Goal: Task Accomplishment & Management: Manage account settings

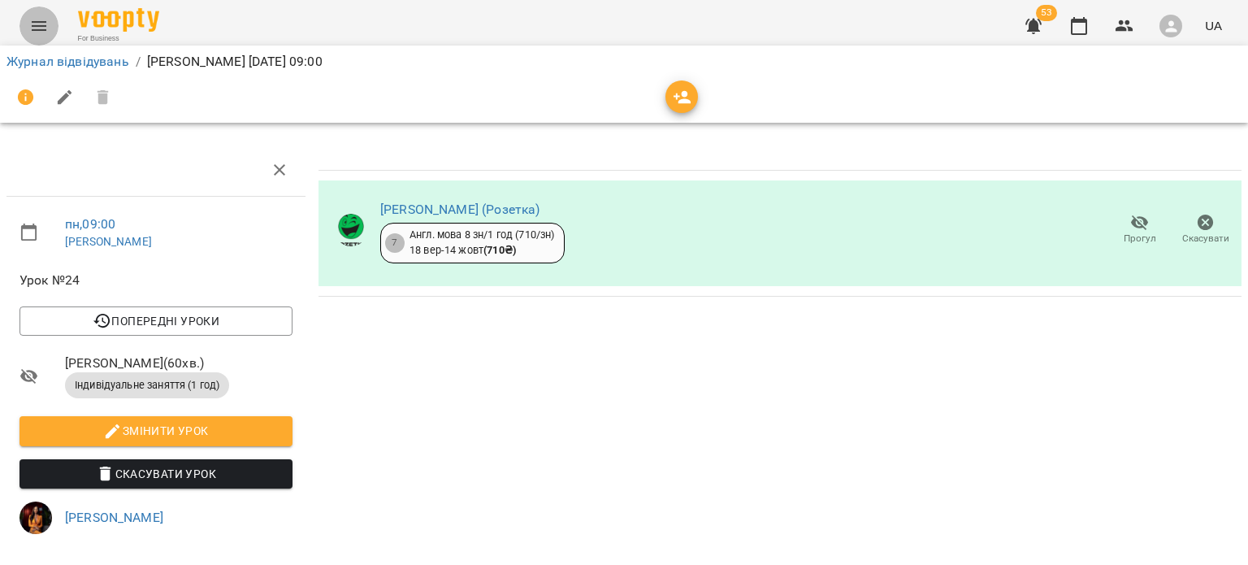
click at [24, 19] on button "Menu" at bounding box center [38, 25] width 39 height 39
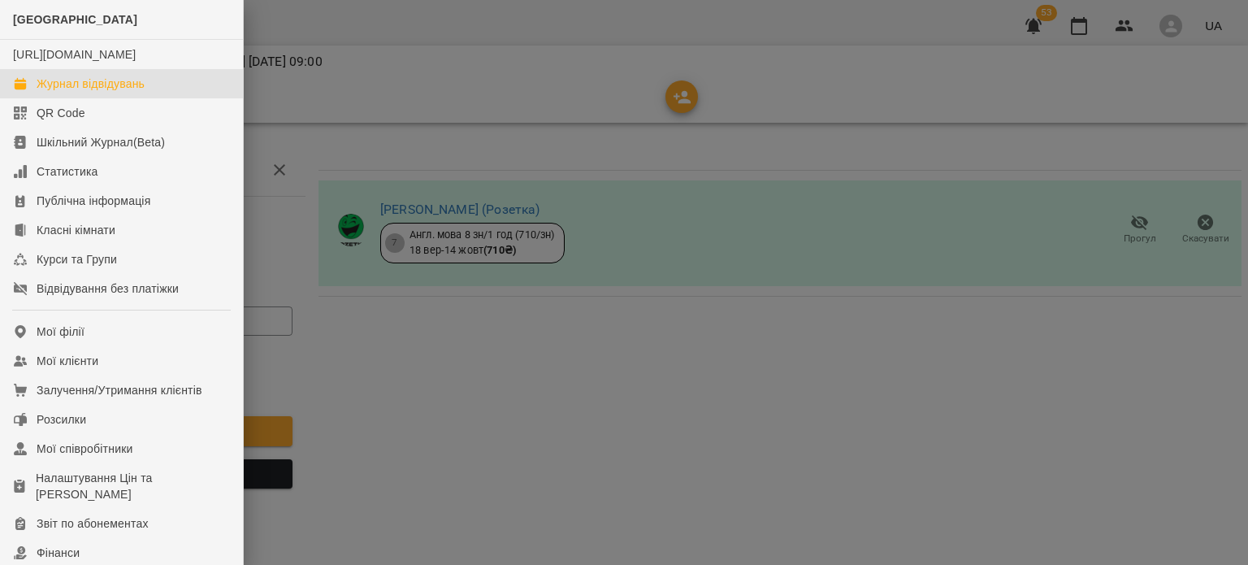
click at [52, 92] on div "Журнал відвідувань" at bounding box center [91, 84] width 108 height 16
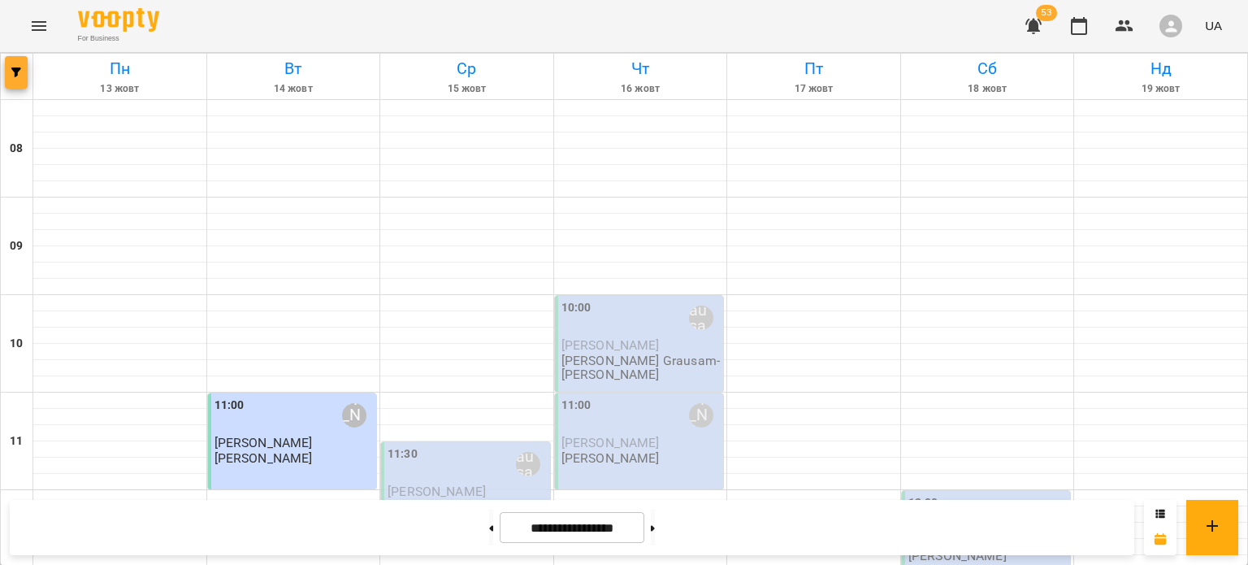
click at [19, 63] on button "button" at bounding box center [16, 72] width 23 height 32
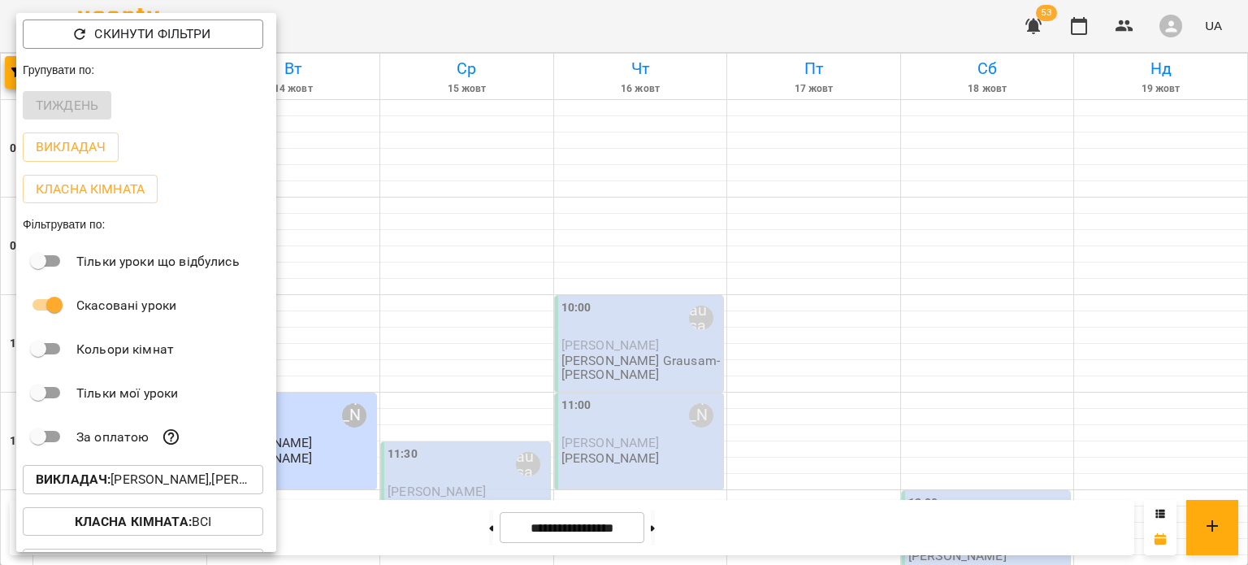
click at [127, 480] on p "Викладач : [PERSON_NAME],[PERSON_NAME] Grausam-[PERSON_NAME]" at bounding box center [143, 479] width 214 height 19
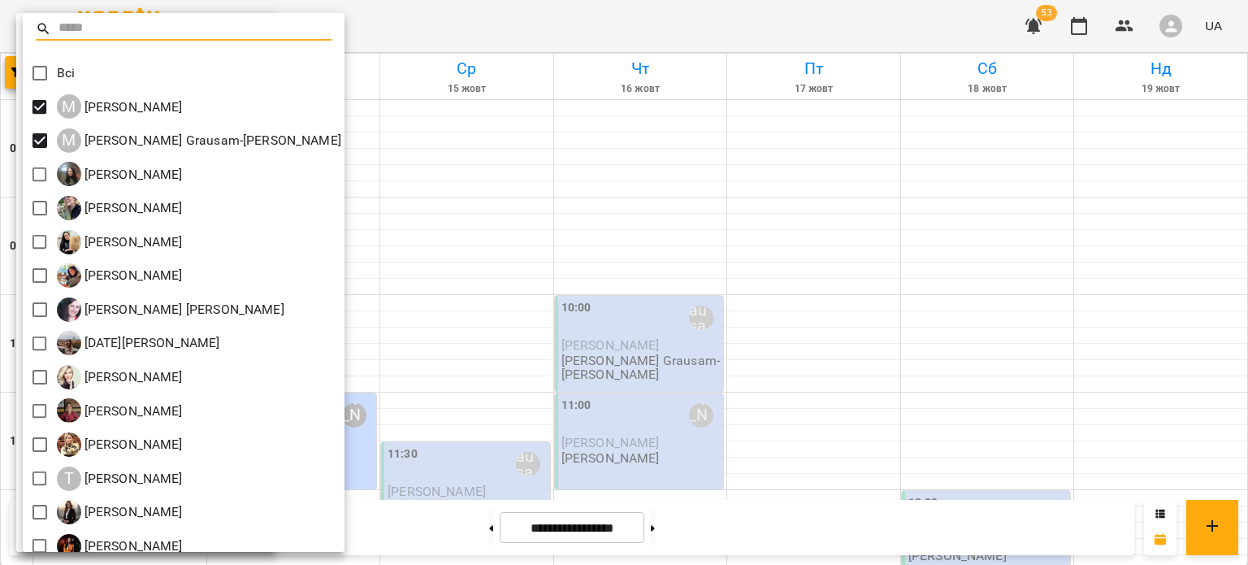
click at [385, 291] on div at bounding box center [624, 282] width 1248 height 565
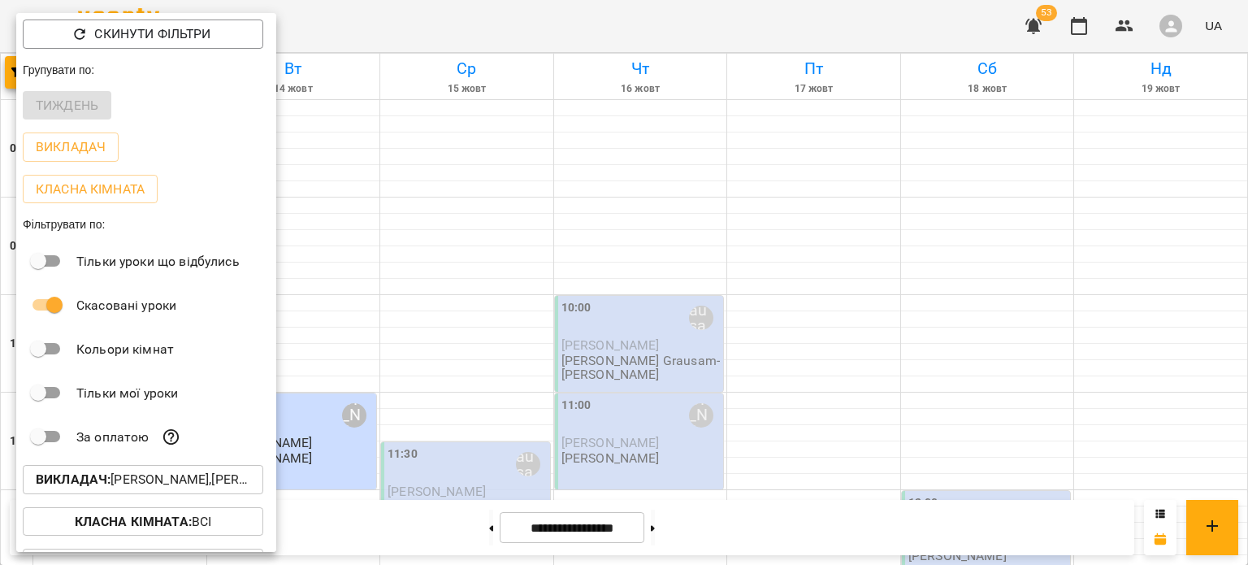
click at [388, 451] on div at bounding box center [624, 282] width 1248 height 565
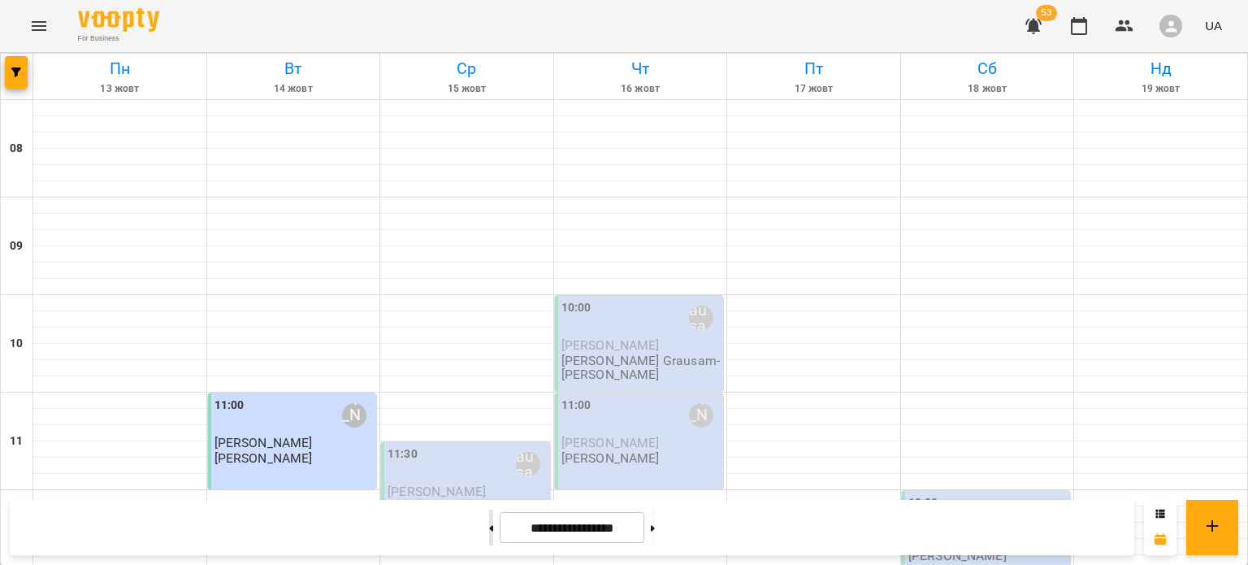
click at [489, 535] on button at bounding box center [491, 527] width 4 height 36
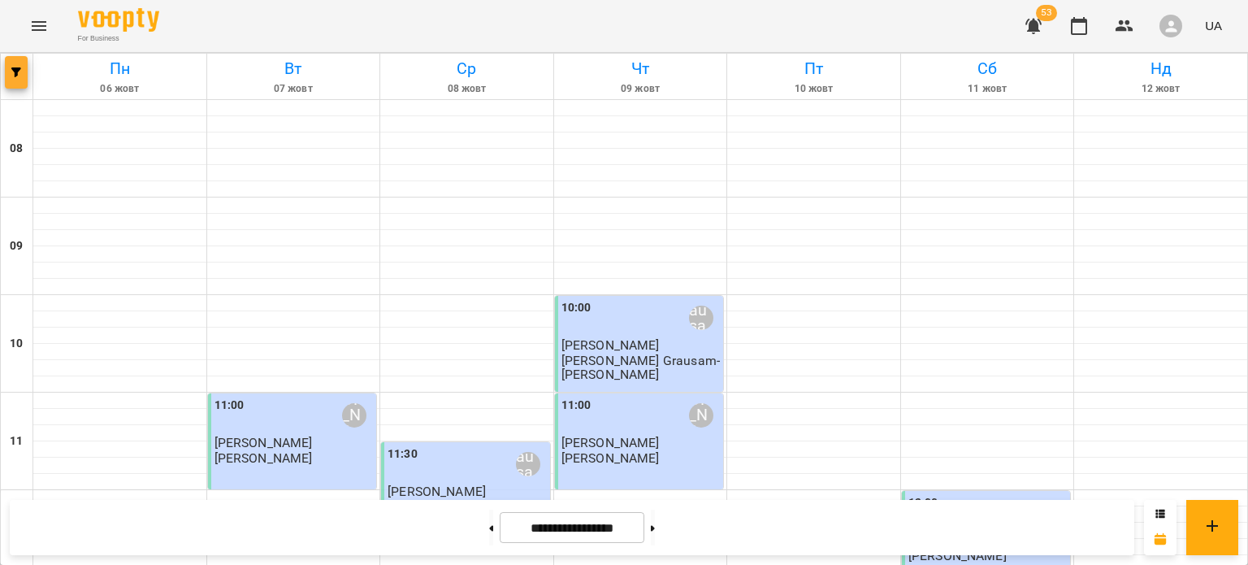
click at [13, 77] on button "button" at bounding box center [16, 72] width 23 height 32
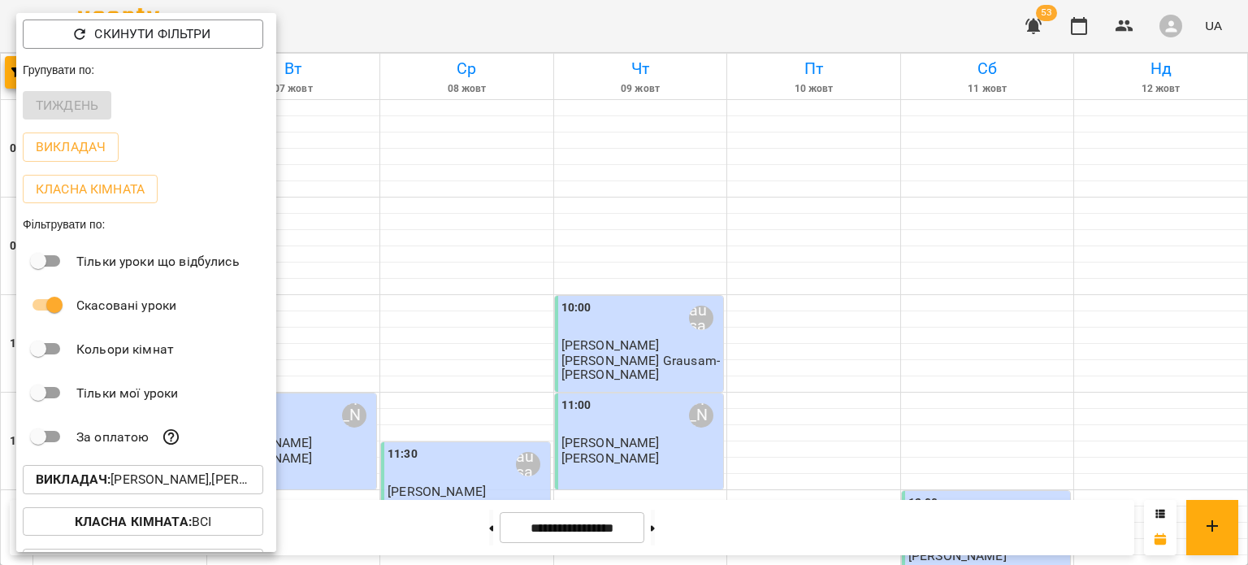
click at [139, 486] on p "Викладач : [PERSON_NAME],[PERSON_NAME] Grausam-[PERSON_NAME]" at bounding box center [143, 479] width 214 height 19
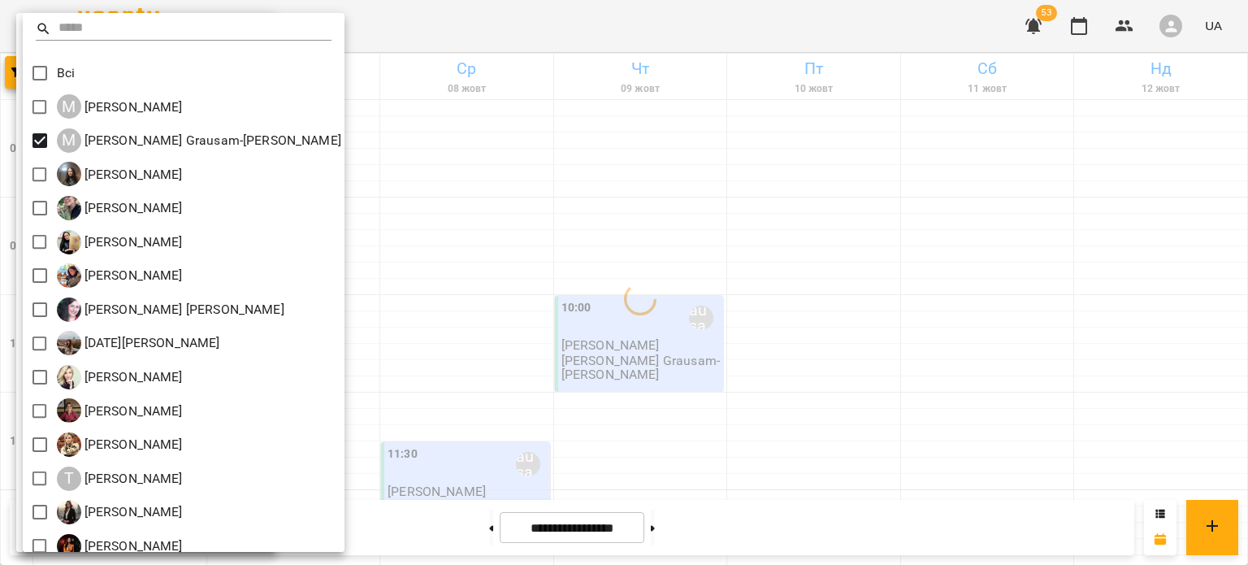
click at [518, 228] on div at bounding box center [624, 282] width 1248 height 565
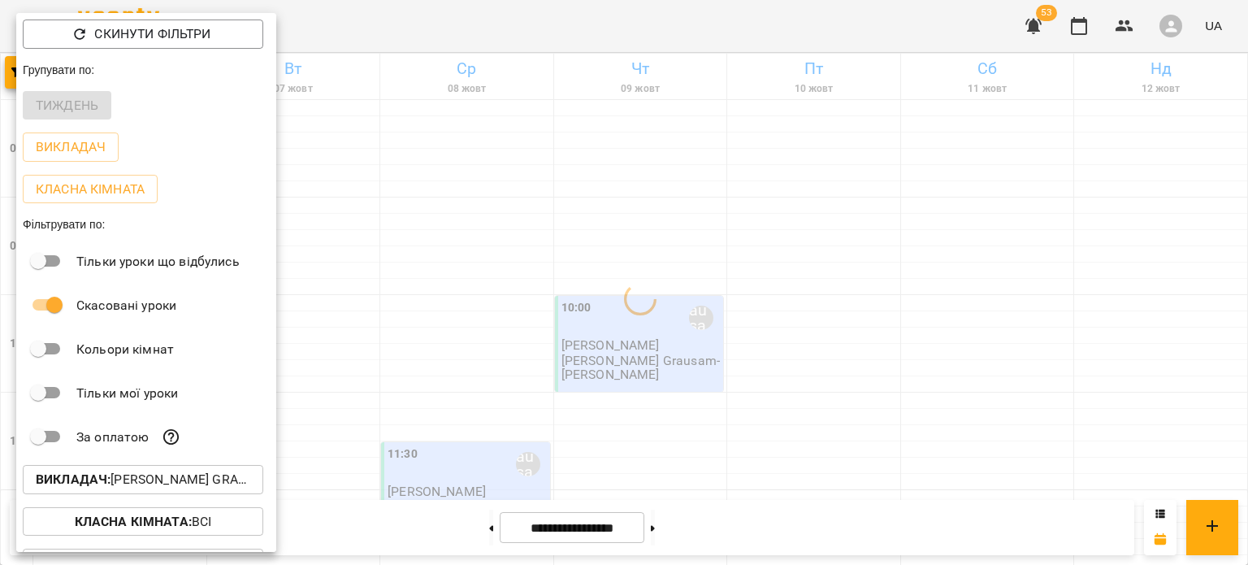
click at [518, 228] on div at bounding box center [624, 282] width 1248 height 565
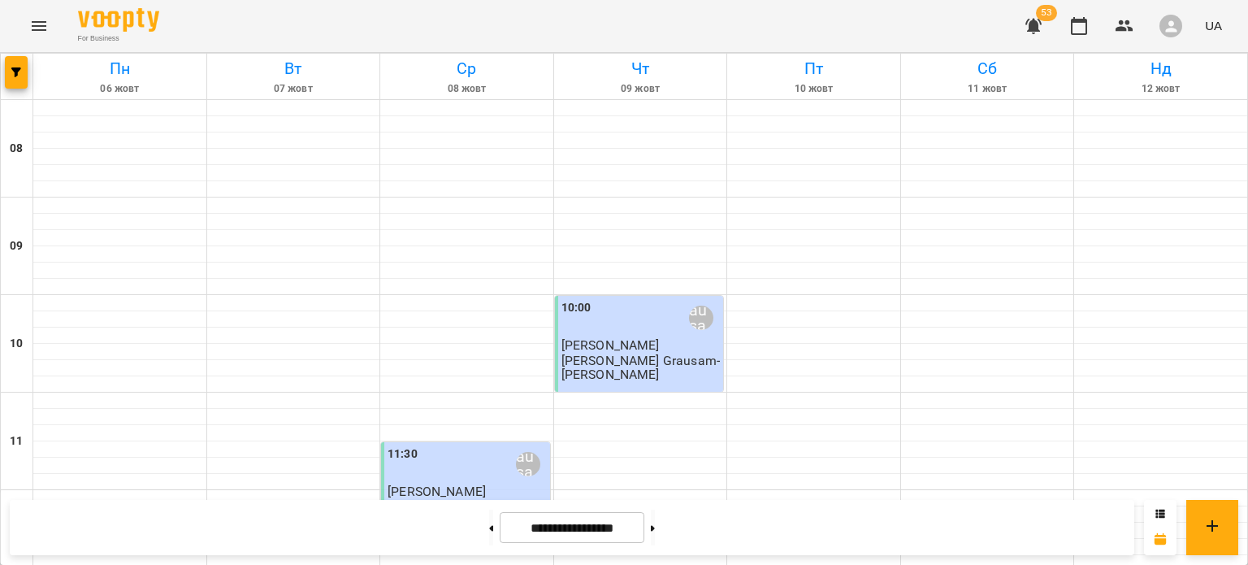
scroll to position [868, 0]
click at [489, 526] on button at bounding box center [491, 527] width 4 height 36
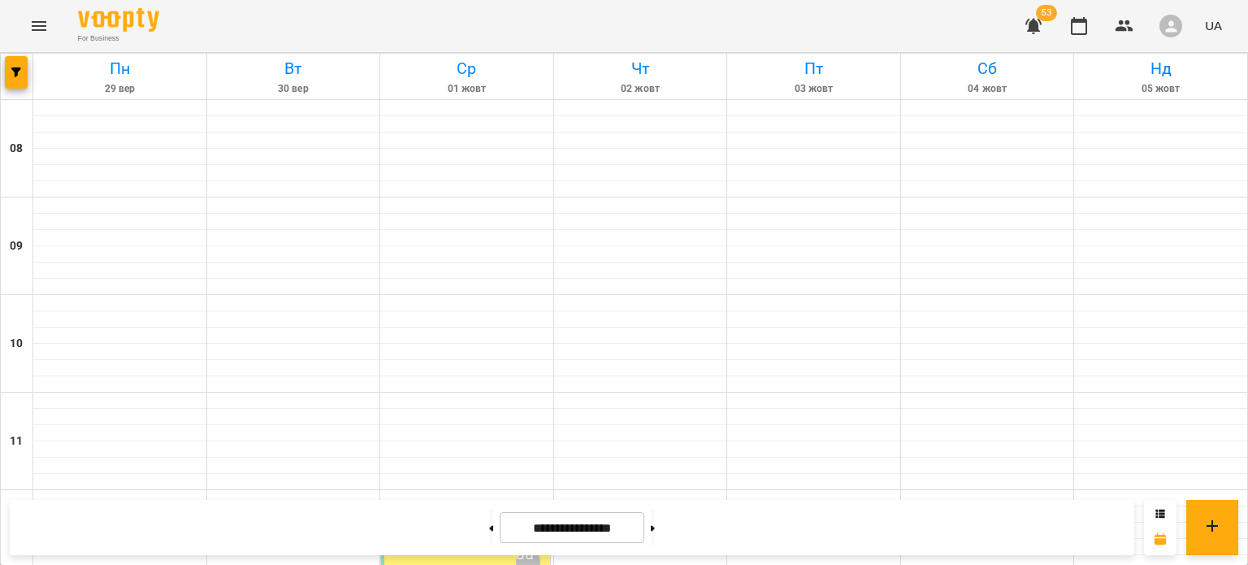
scroll to position [877, 0]
click at [655, 526] on button at bounding box center [653, 527] width 4 height 36
type input "**********"
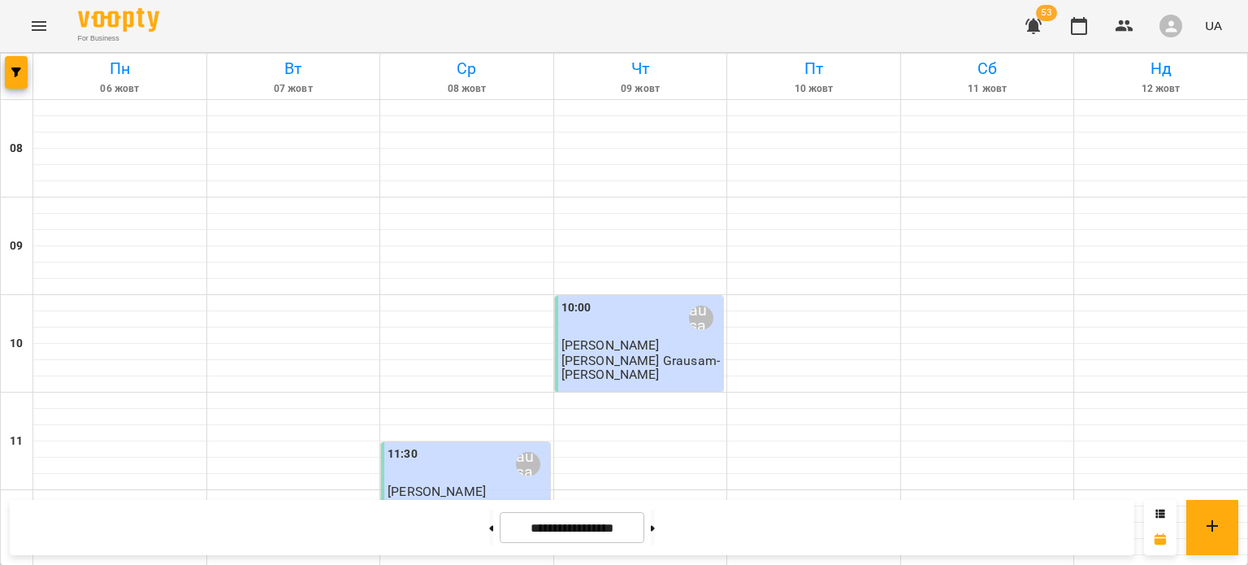
scroll to position [858, 0]
click at [655, 526] on button at bounding box center [653, 527] width 4 height 36
type input "**********"
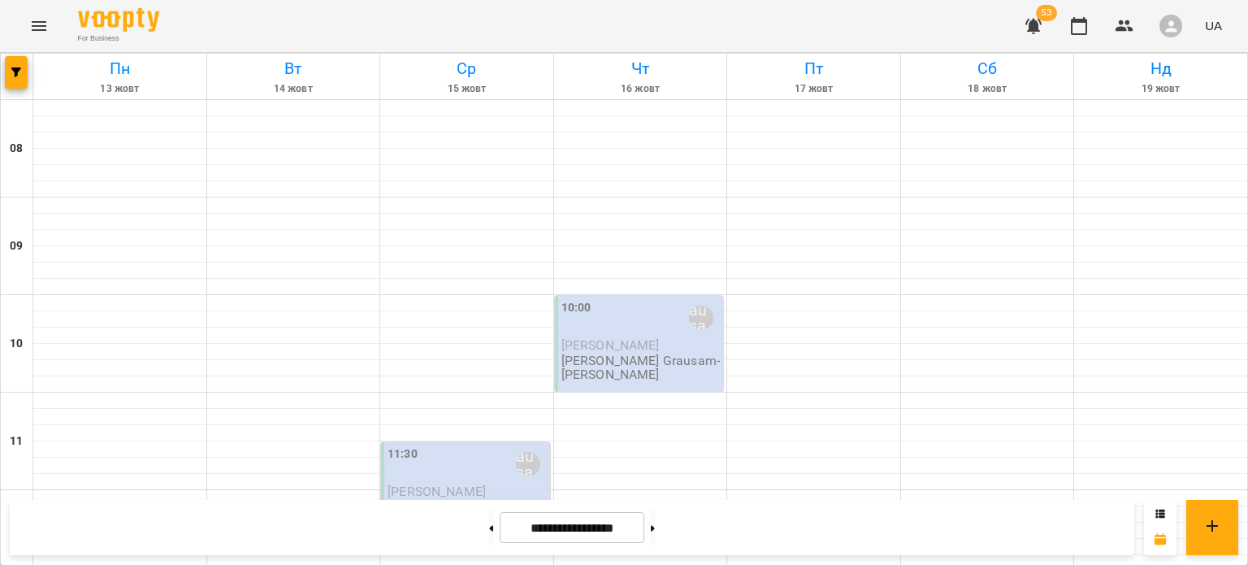
scroll to position [796, 0]
click at [21, 77] on button "button" at bounding box center [16, 72] width 23 height 32
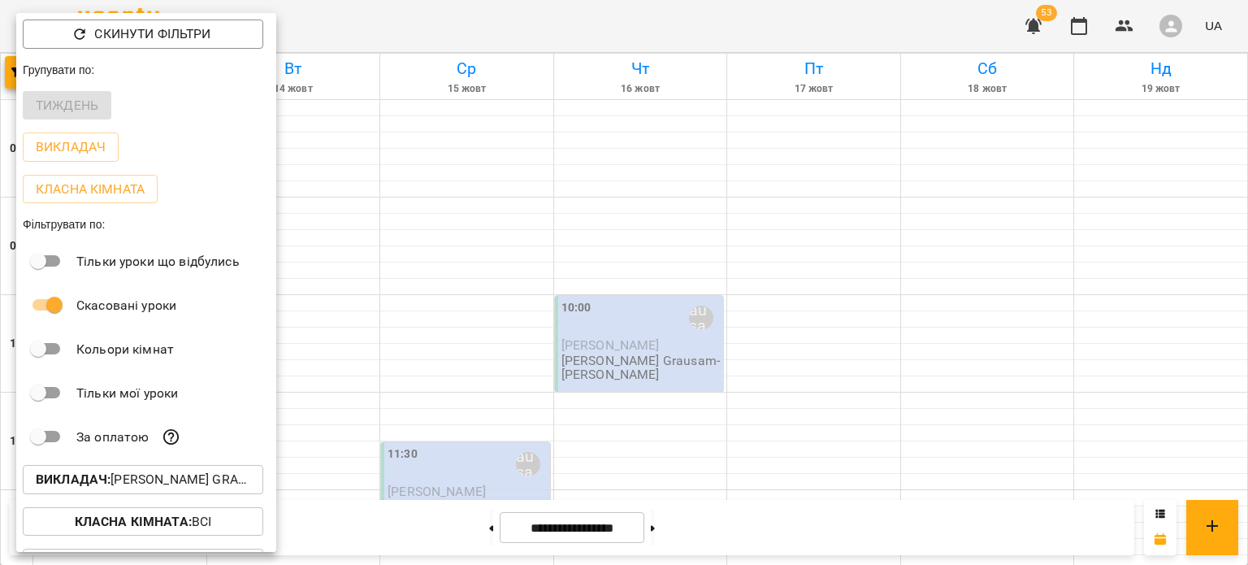
click at [155, 483] on p "Викладач : Małgorzata Grausam-Karpenko" at bounding box center [143, 479] width 214 height 19
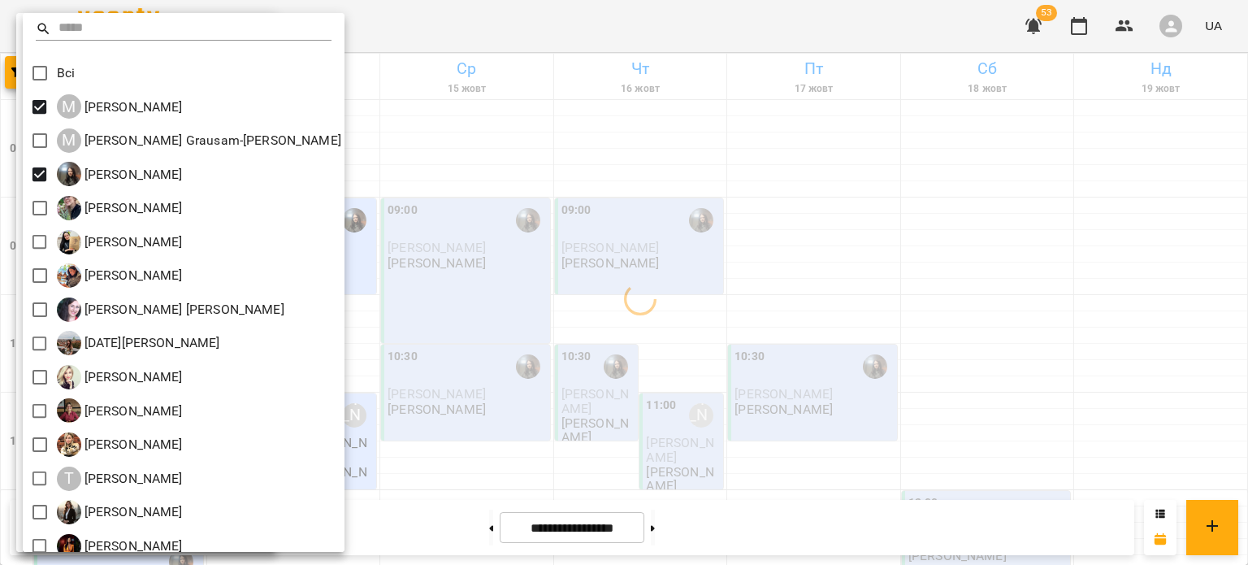
click at [552, 333] on div at bounding box center [624, 282] width 1248 height 565
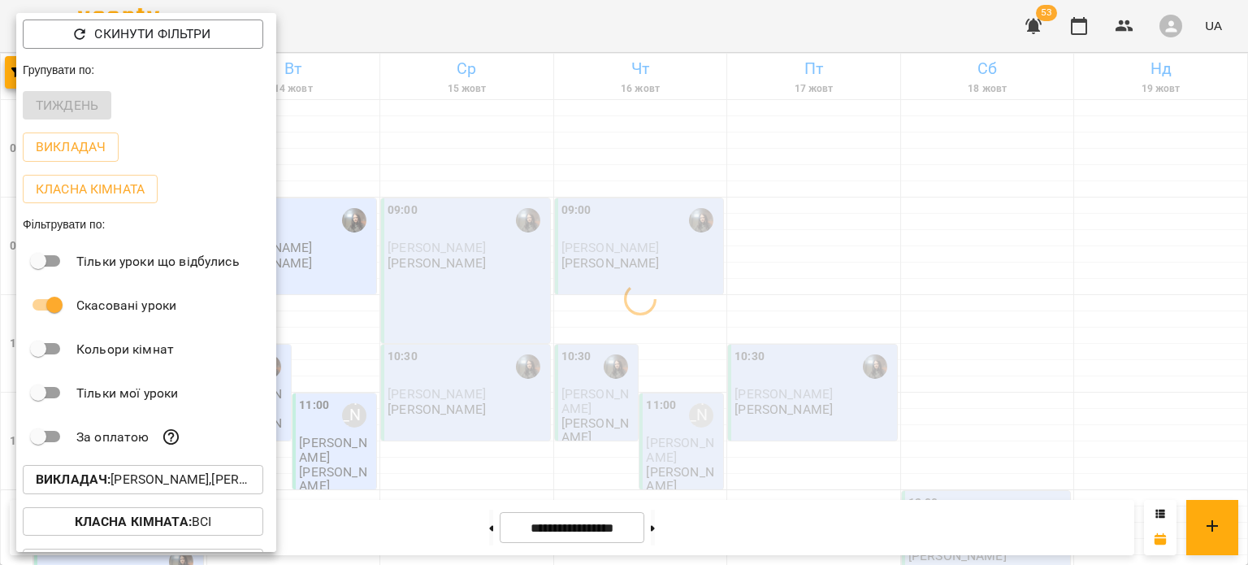
click at [552, 333] on div at bounding box center [624, 282] width 1248 height 565
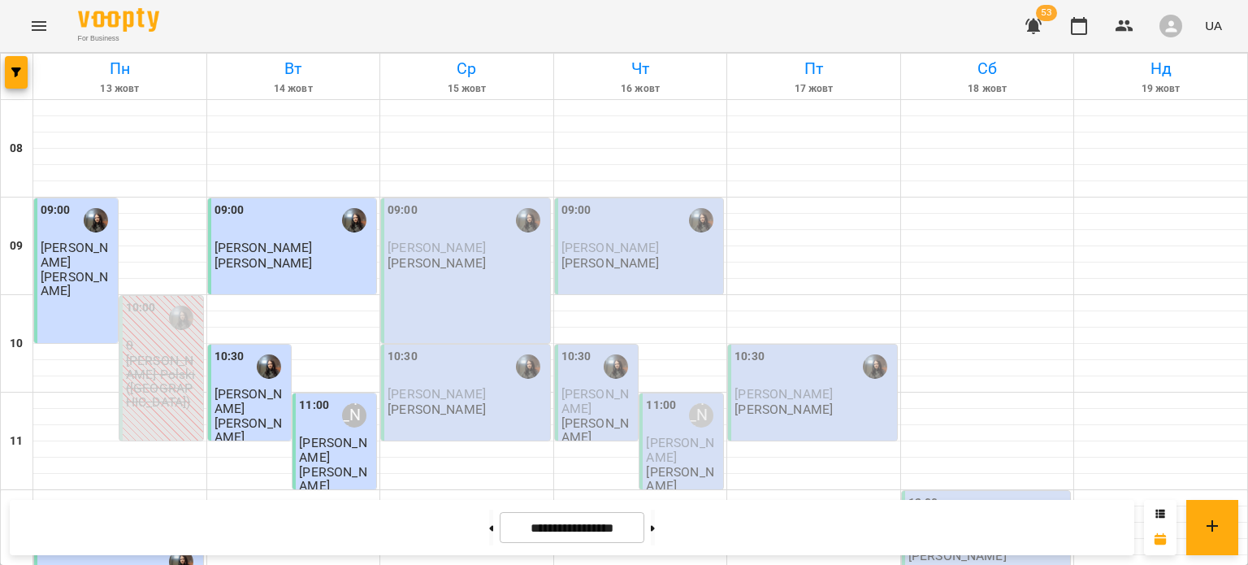
scroll to position [0, 0]
click at [1038, 32] on icon "button" at bounding box center [1033, 25] width 19 height 19
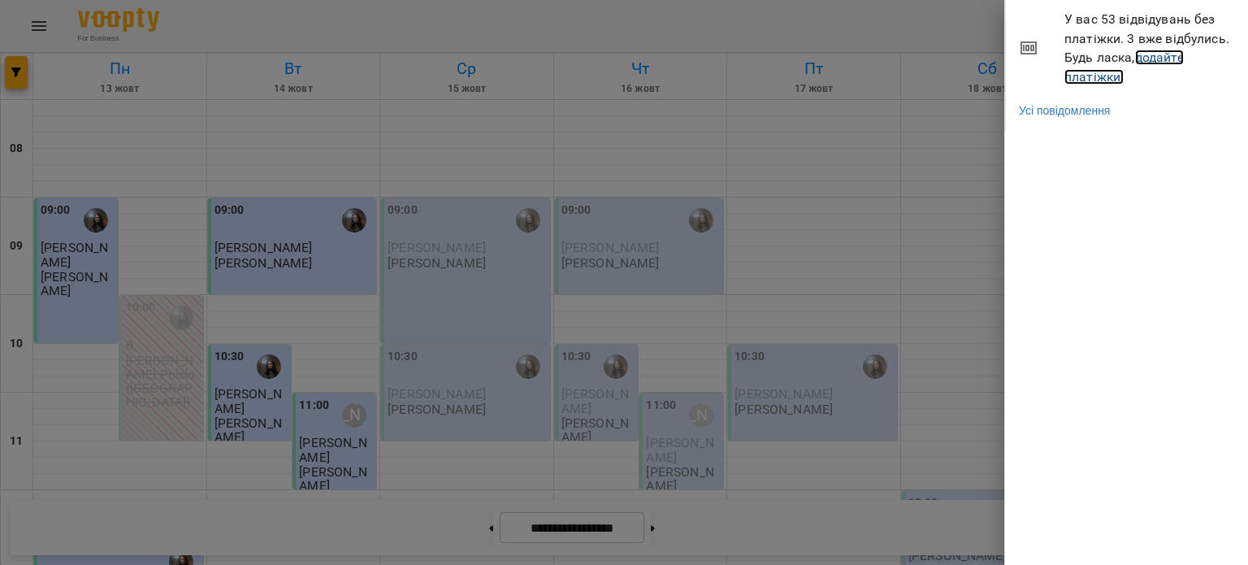
click at [1097, 77] on link "додайте платіжки!" at bounding box center [1123, 67] width 119 height 35
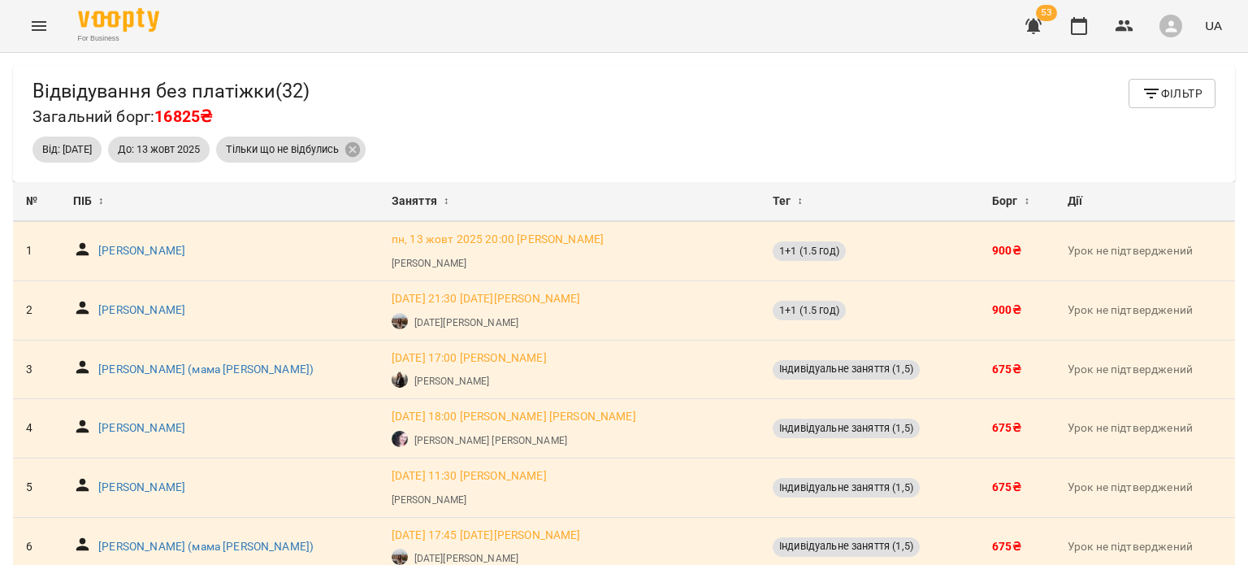
scroll to position [980, 0]
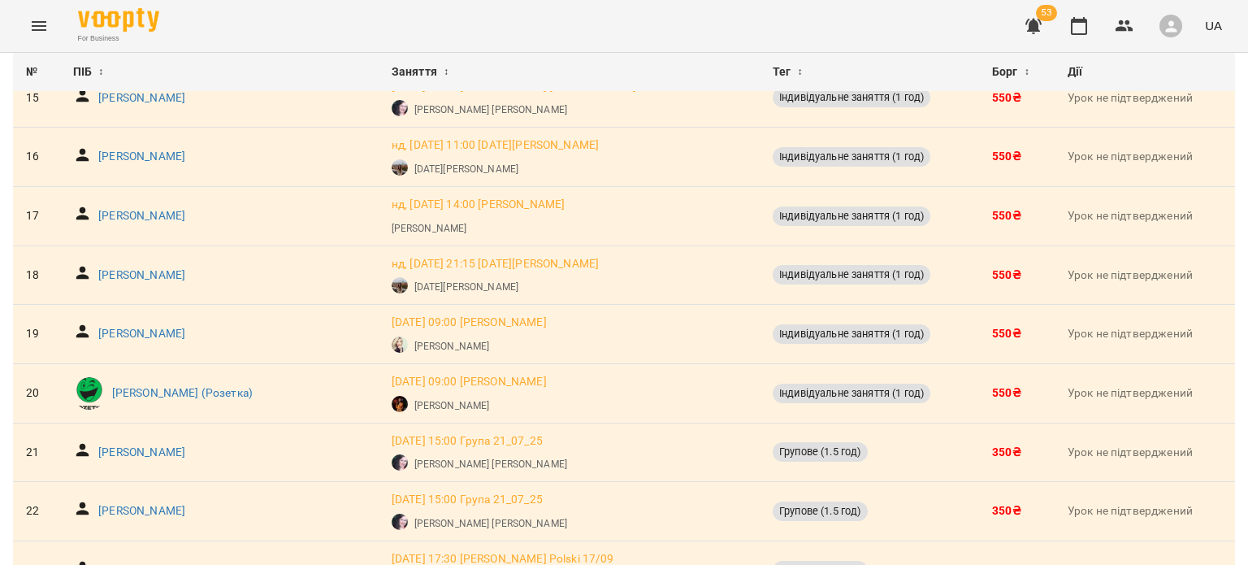
click at [32, 25] on icon "Menu" at bounding box center [39, 26] width 15 height 10
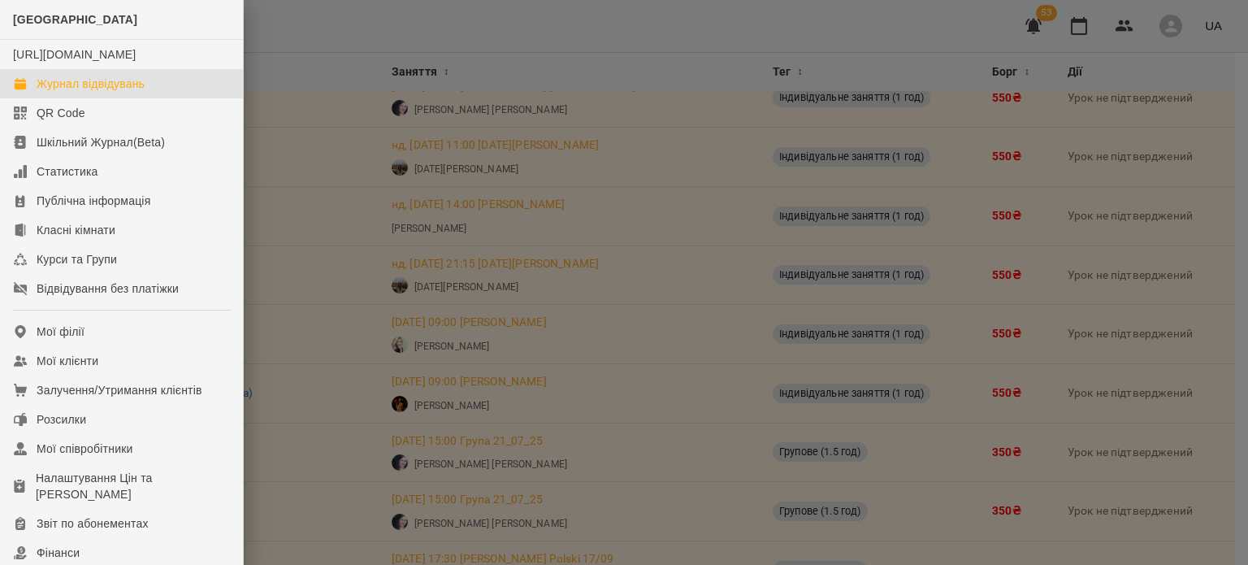
click at [69, 92] on div "Журнал відвідувань" at bounding box center [91, 84] width 108 height 16
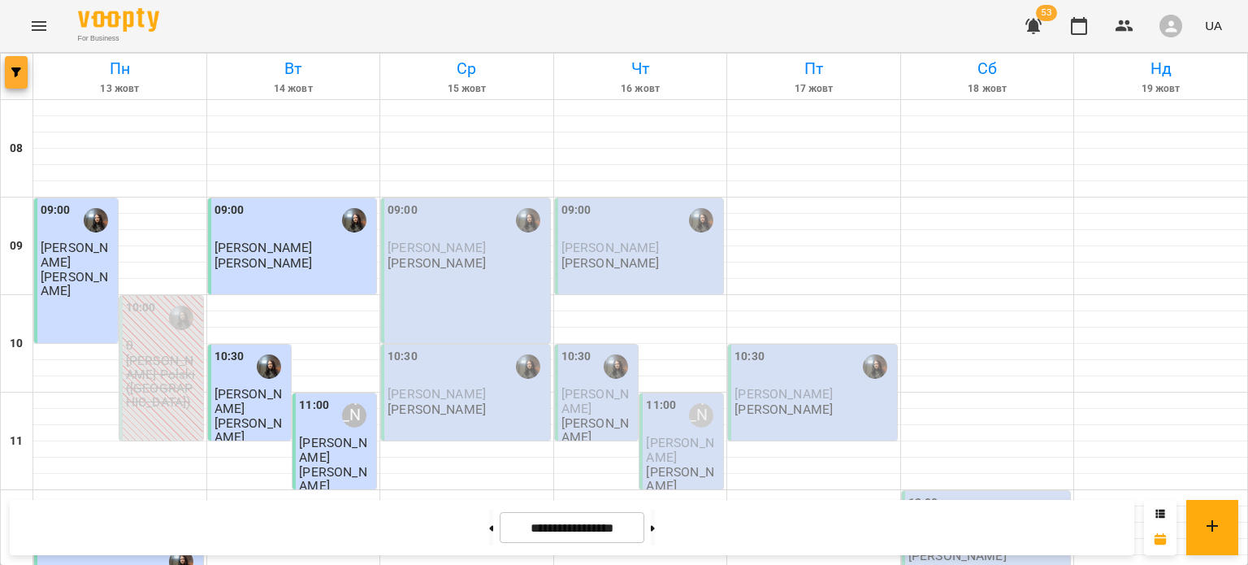
click at [15, 72] on icon "button" at bounding box center [16, 72] width 10 height 10
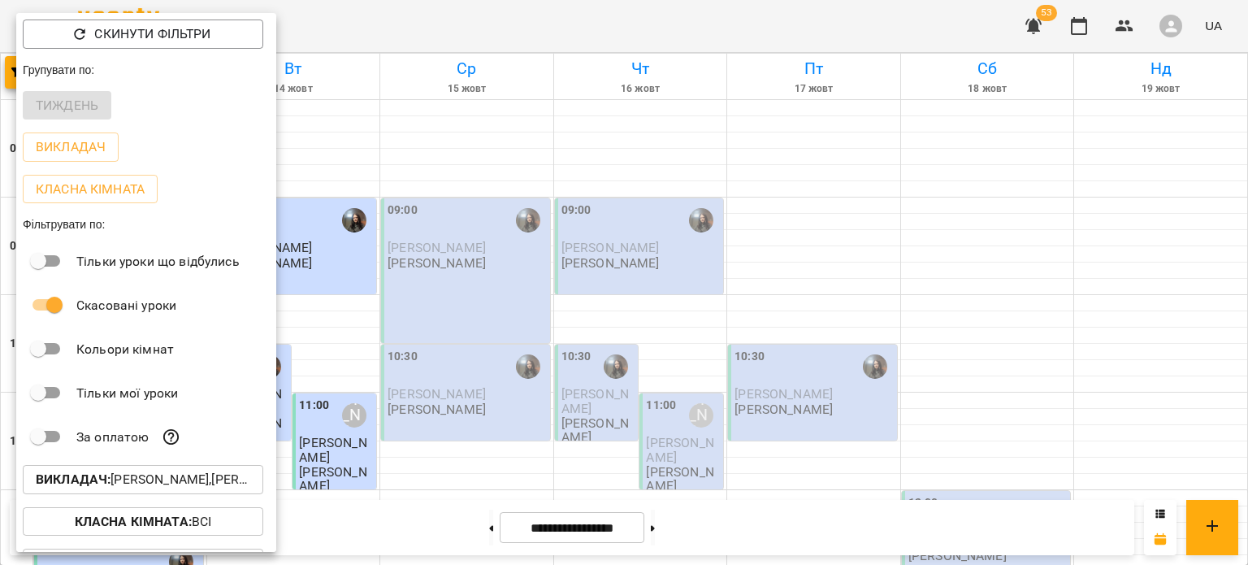
click at [212, 486] on p "Викладач : [PERSON_NAME],[PERSON_NAME]" at bounding box center [143, 479] width 214 height 19
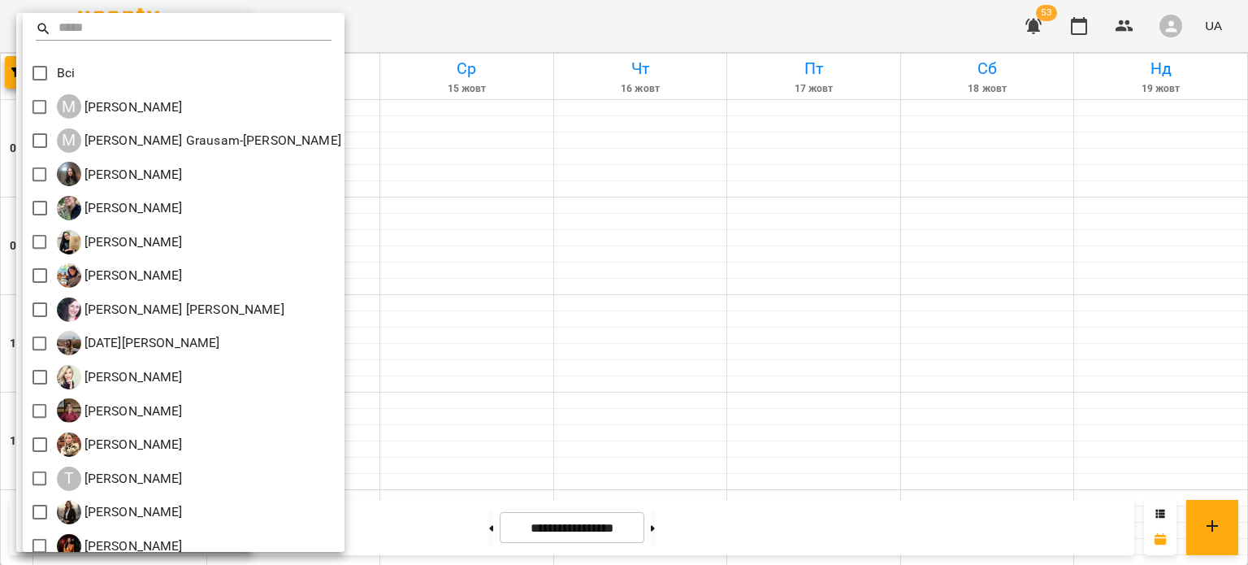
scroll to position [48, 0]
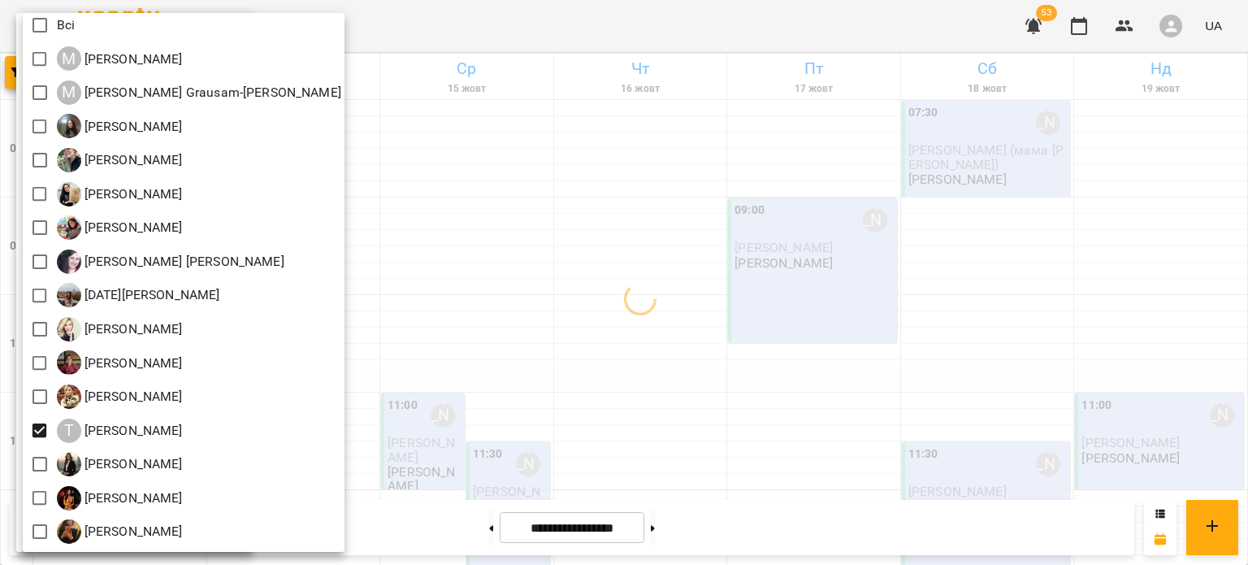
click at [598, 294] on div at bounding box center [624, 282] width 1248 height 565
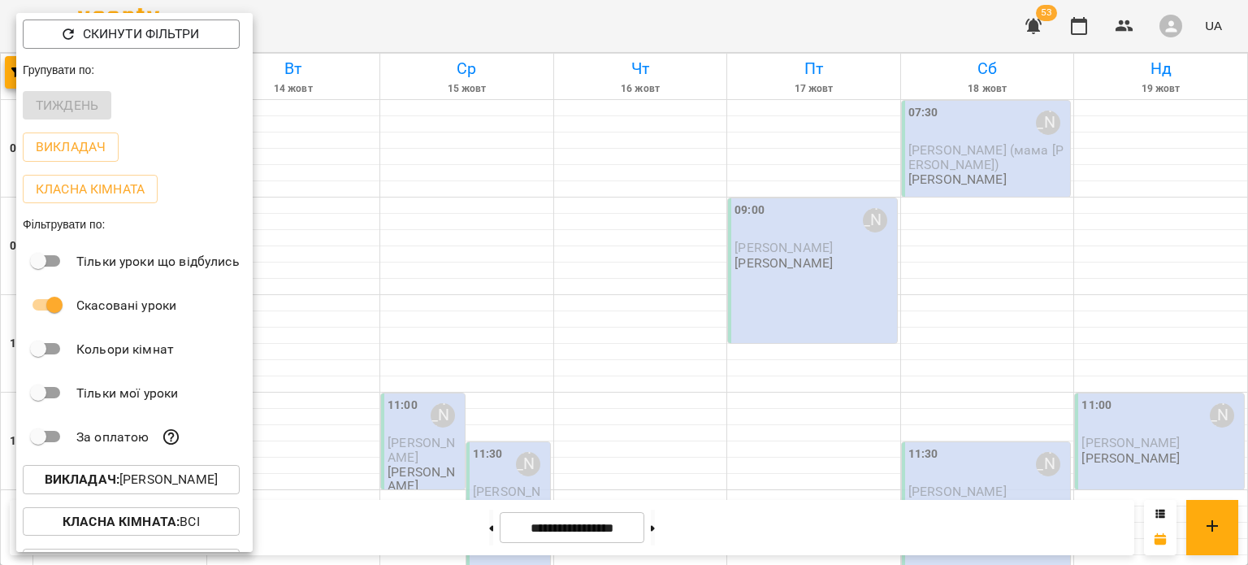
click at [598, 294] on div at bounding box center [624, 282] width 1248 height 565
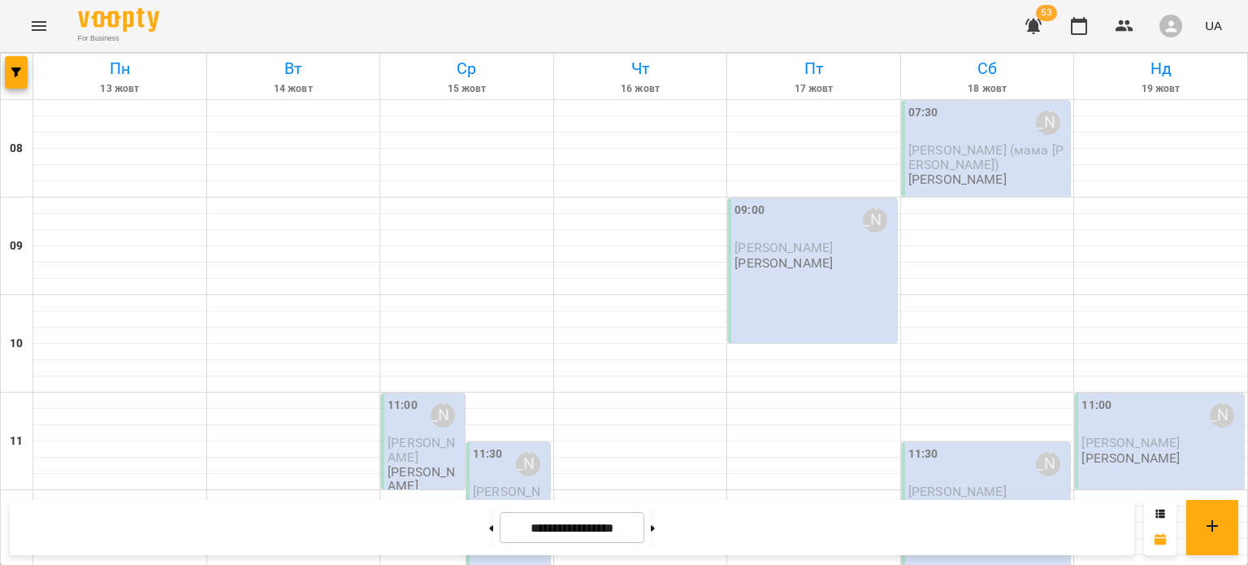
click at [487, 535] on div at bounding box center [491, 527] width 17 height 36
click at [489, 535] on button at bounding box center [491, 527] width 4 height 36
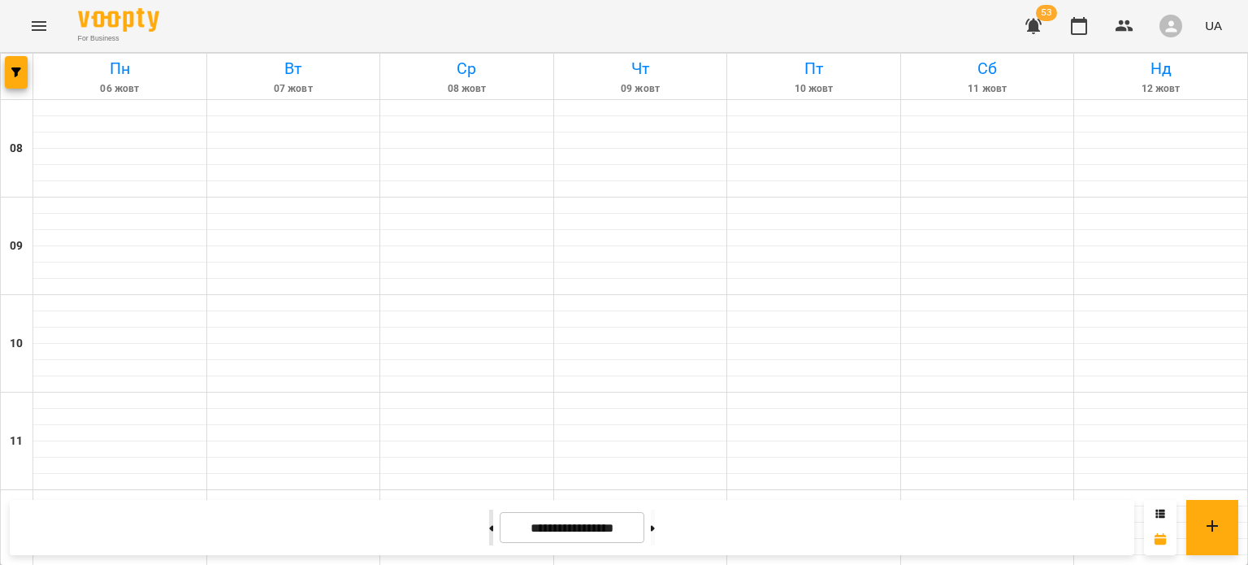
click at [489, 535] on button at bounding box center [491, 527] width 4 height 36
type input "**********"
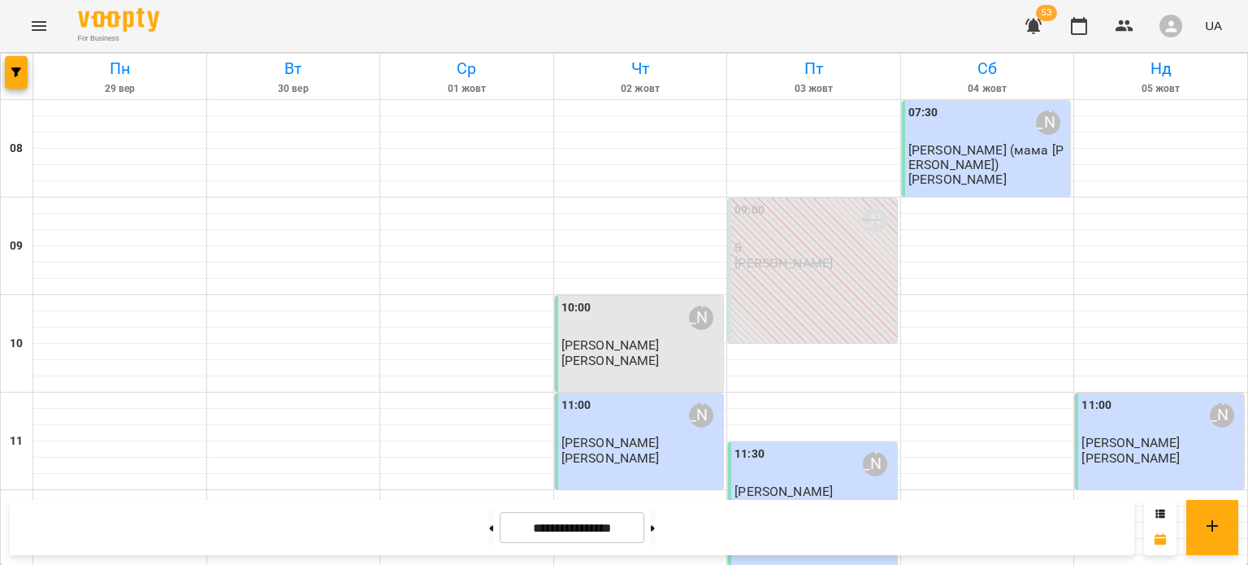
scroll to position [987, 0]
click at [16, 76] on icon "button" at bounding box center [16, 72] width 10 height 10
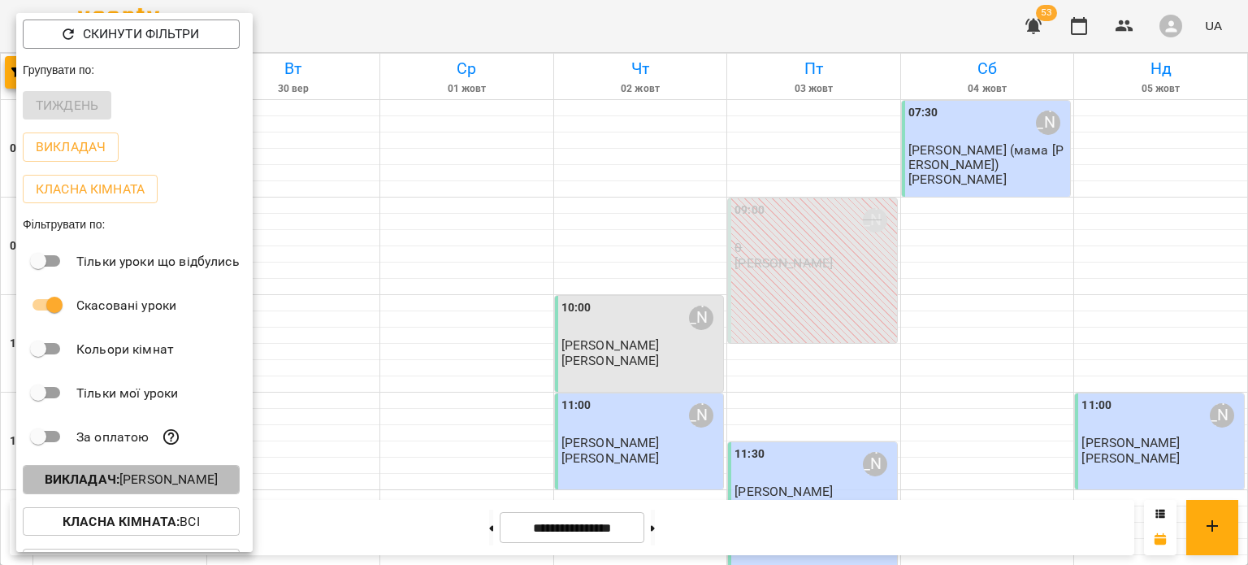
click at [117, 494] on button "Викладач : [PERSON_NAME]" at bounding box center [131, 479] width 217 height 29
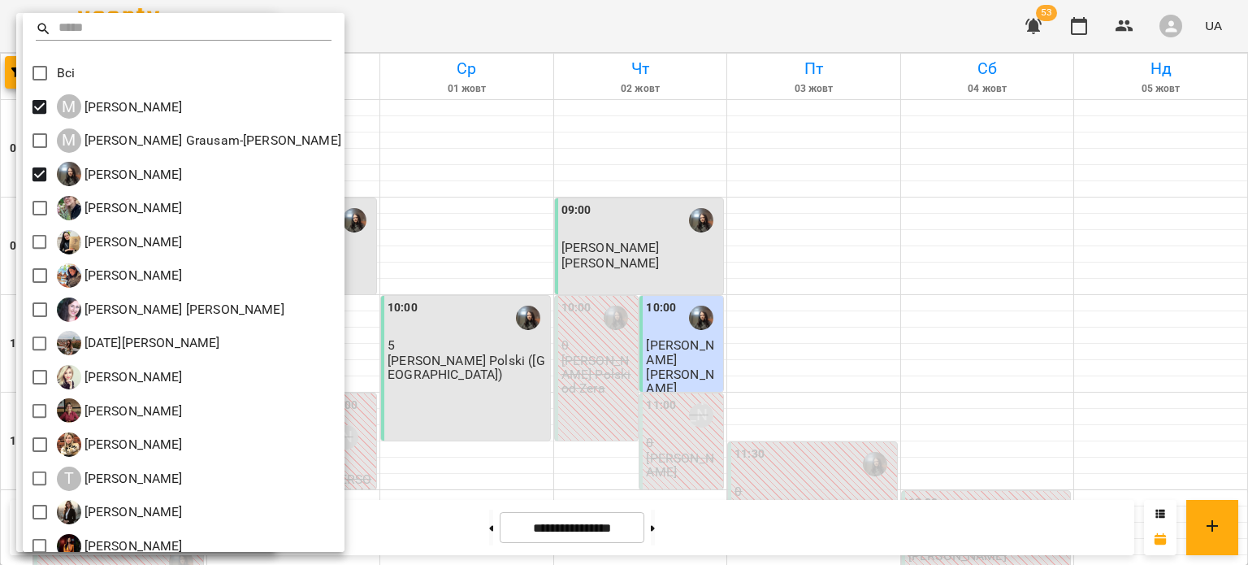
click at [309, 227] on div at bounding box center [624, 282] width 1248 height 565
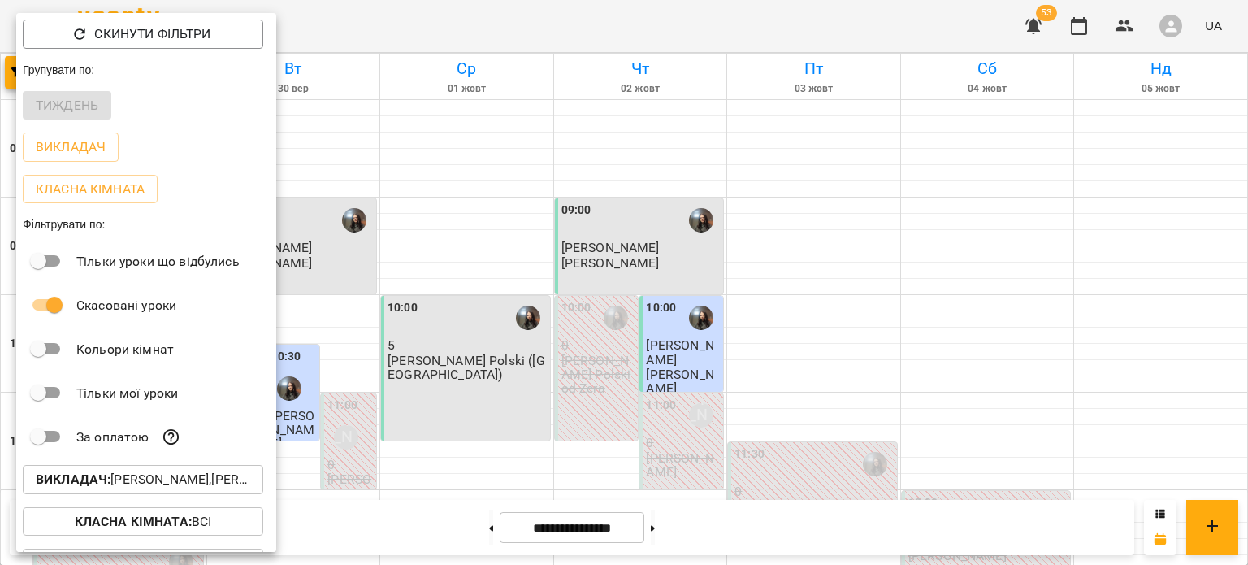
click at [309, 227] on div at bounding box center [624, 282] width 1248 height 565
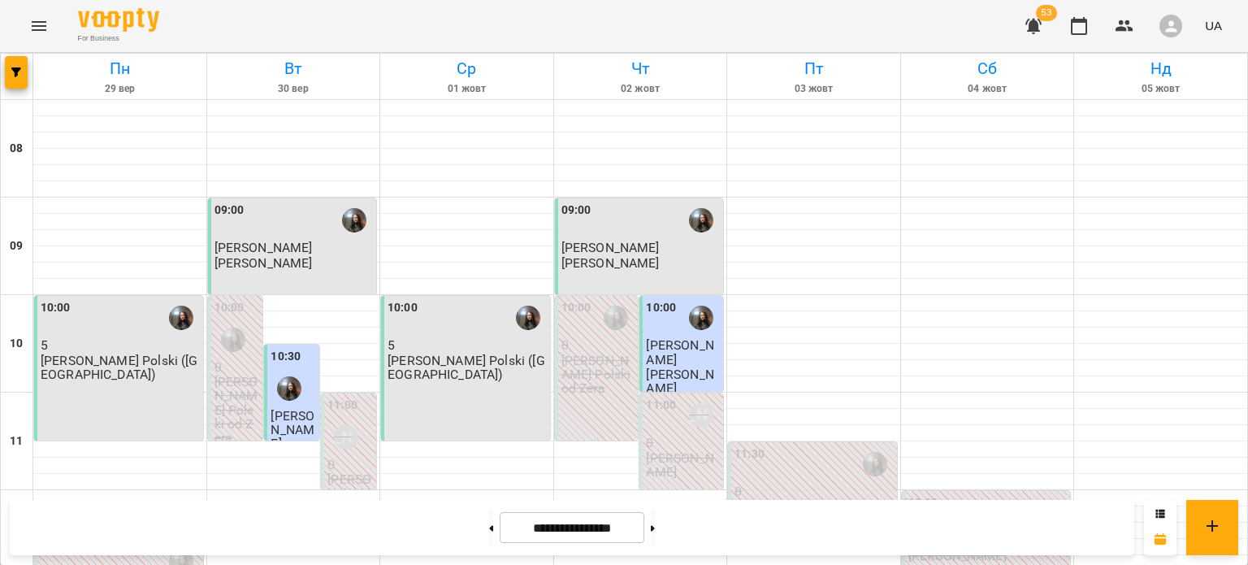
scroll to position [0, 0]
click at [673, 548] on div "**********" at bounding box center [572, 527] width 1124 height 55
click at [655, 516] on button at bounding box center [653, 527] width 4 height 36
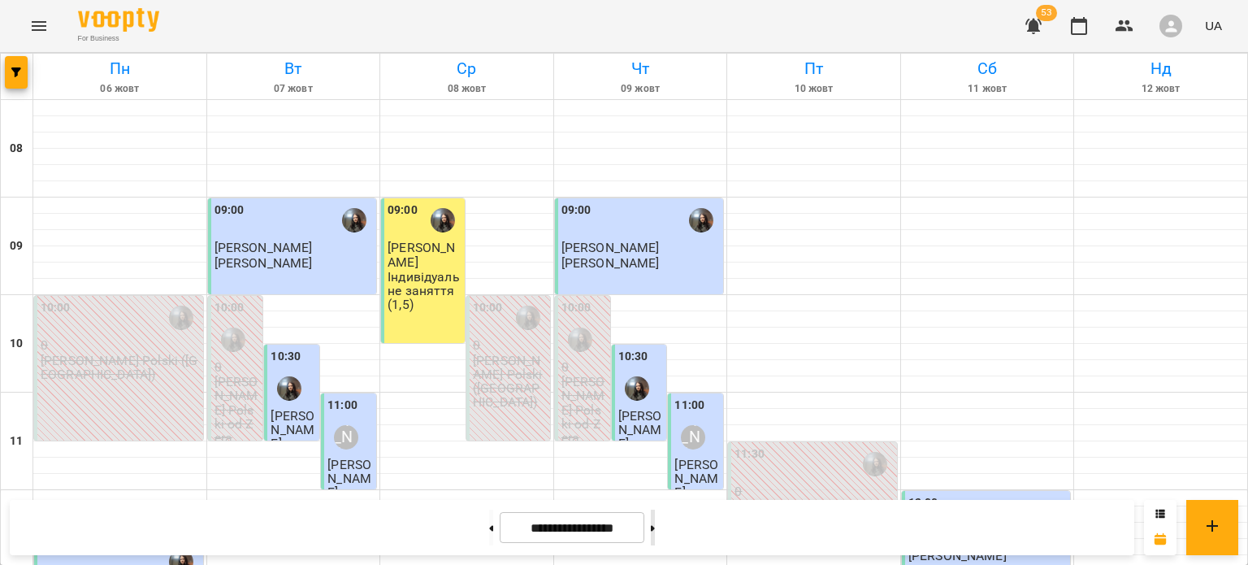
click at [655, 526] on button at bounding box center [653, 527] width 4 height 36
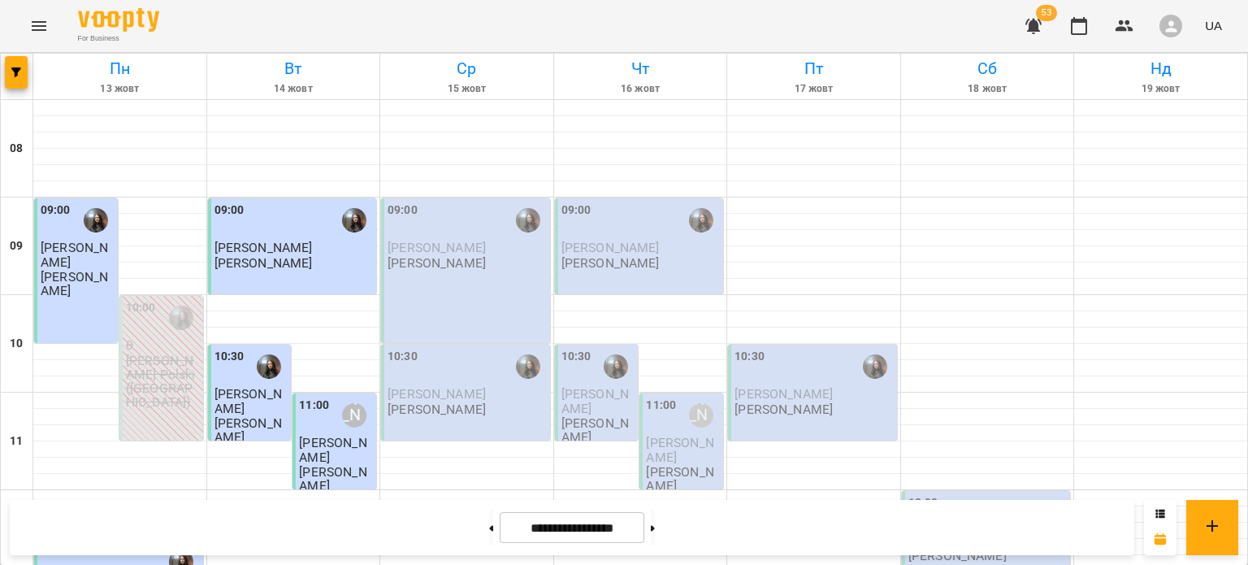
scroll to position [594, 0]
click at [655, 518] on button at bounding box center [653, 527] width 4 height 36
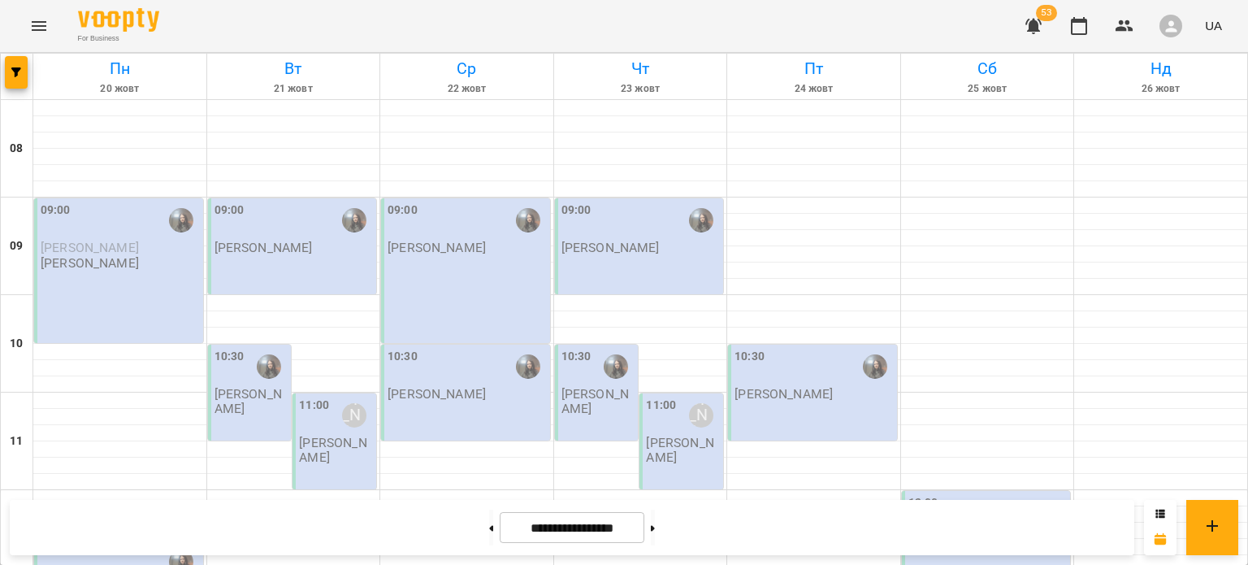
scroll to position [907, 0]
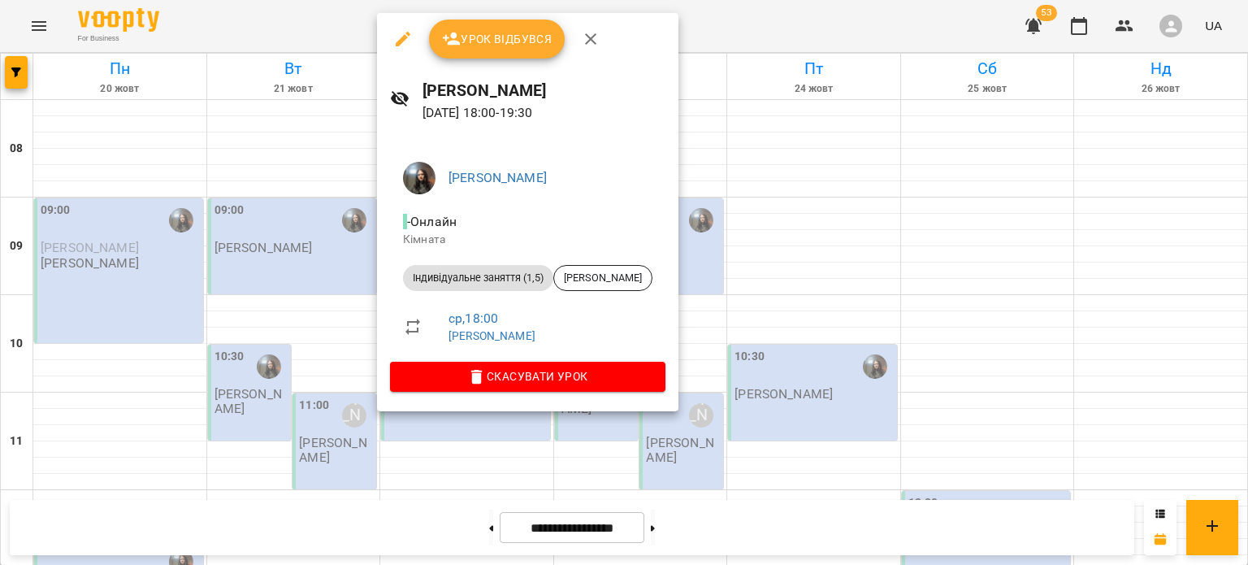
click at [766, 286] on div at bounding box center [624, 282] width 1248 height 565
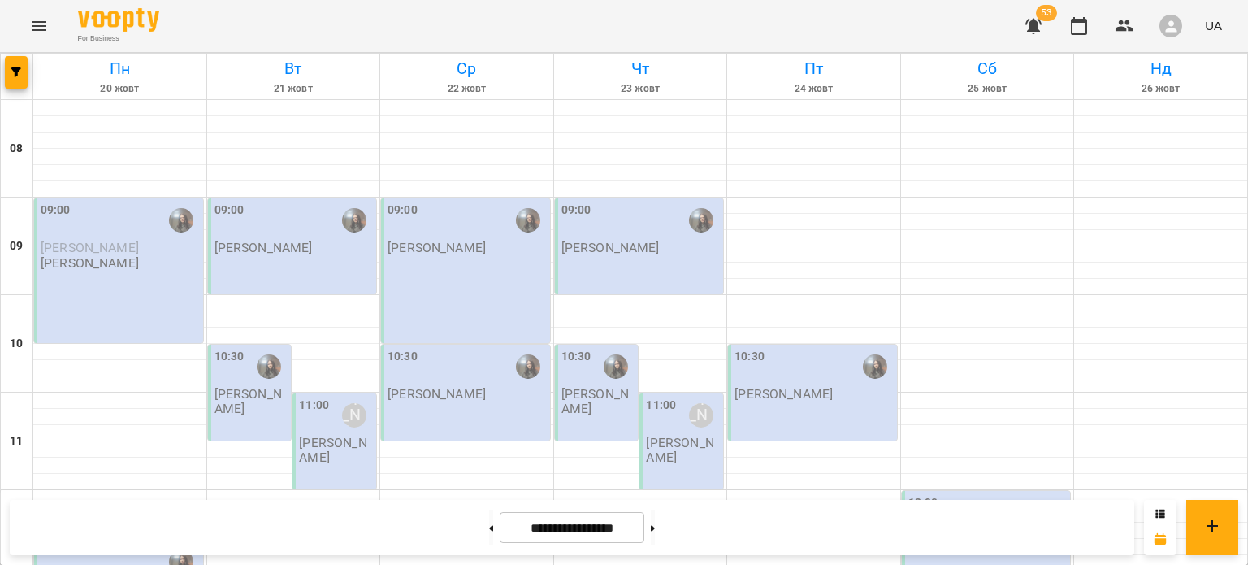
scroll to position [775, 0]
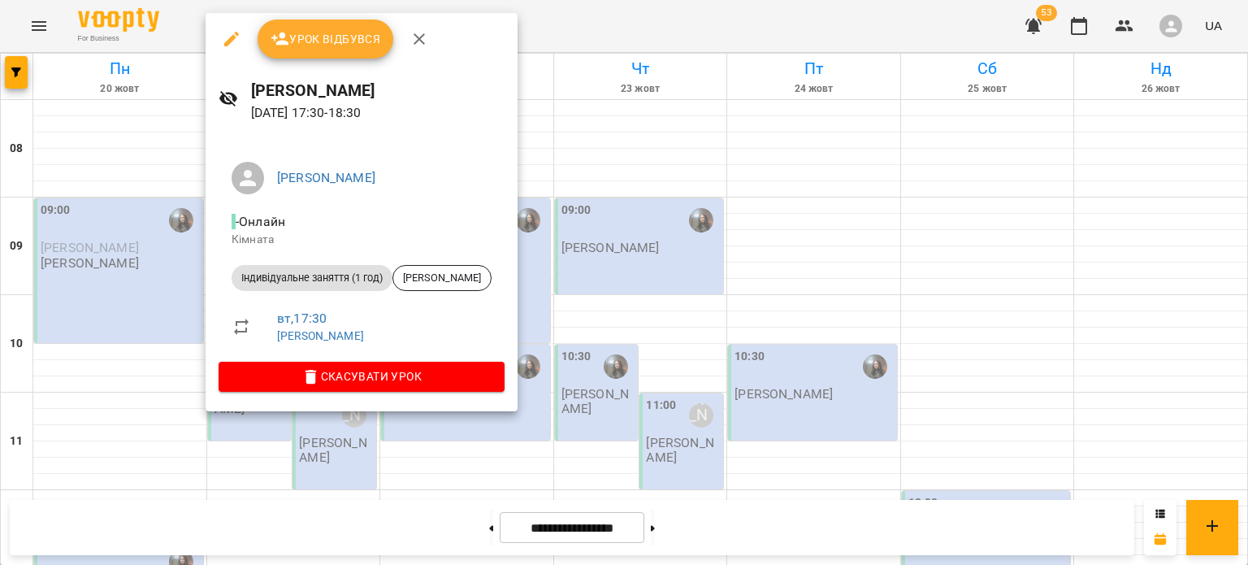
click at [659, 298] on div at bounding box center [624, 282] width 1248 height 565
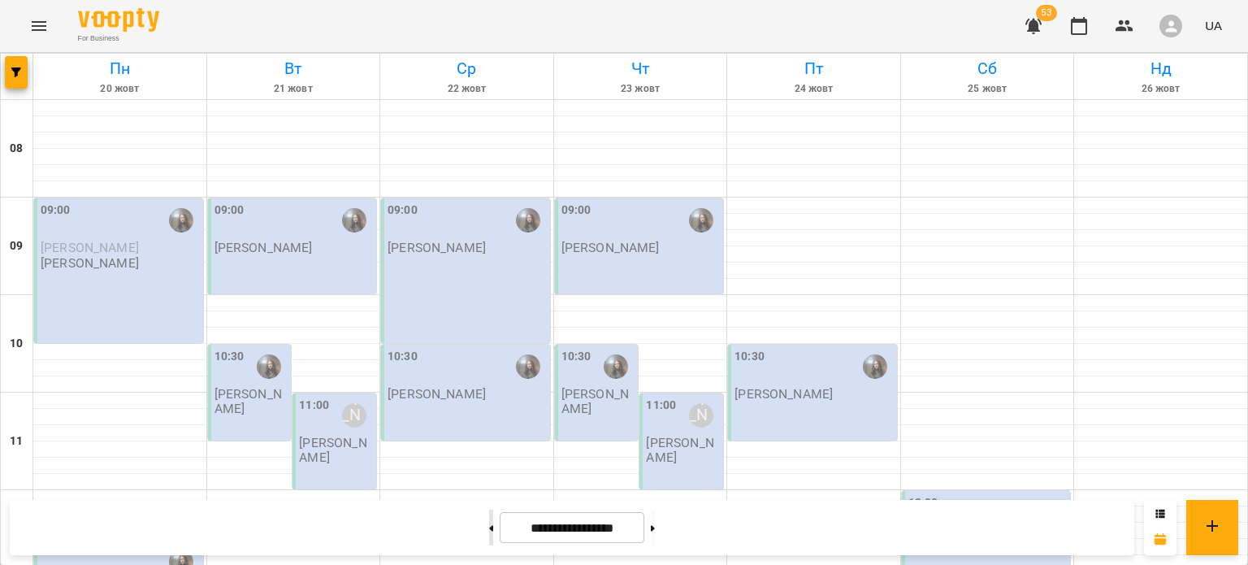
click at [489, 530] on button at bounding box center [491, 527] width 4 height 36
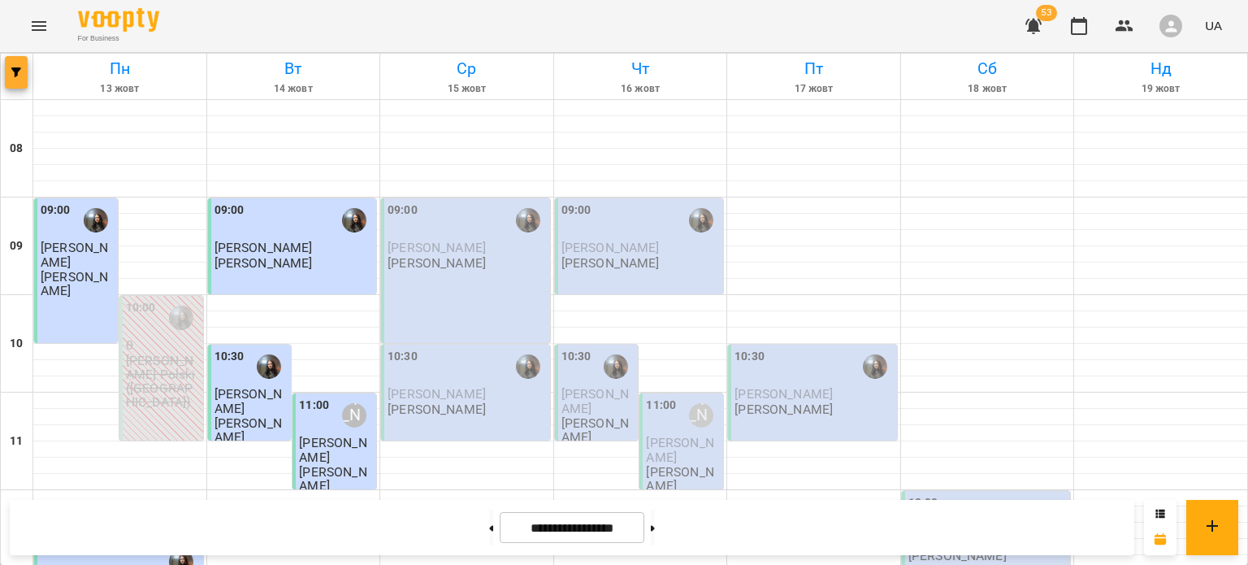
click at [13, 69] on icon "button" at bounding box center [16, 72] width 10 height 10
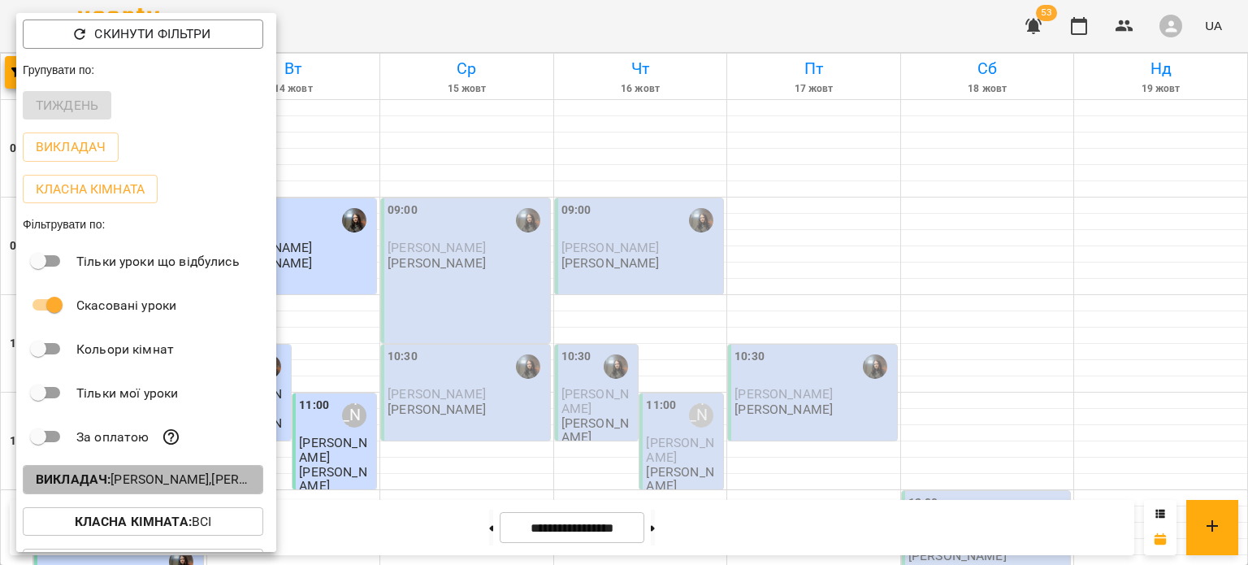
click at [180, 478] on p "Викладач : [PERSON_NAME],[PERSON_NAME]" at bounding box center [143, 479] width 214 height 19
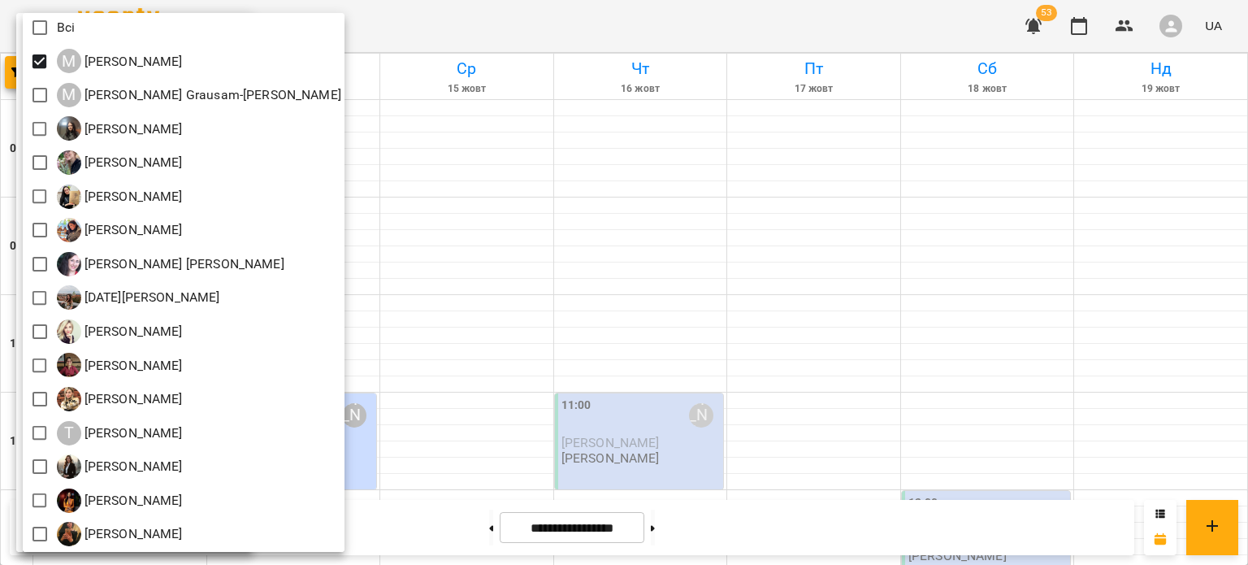
scroll to position [48, 0]
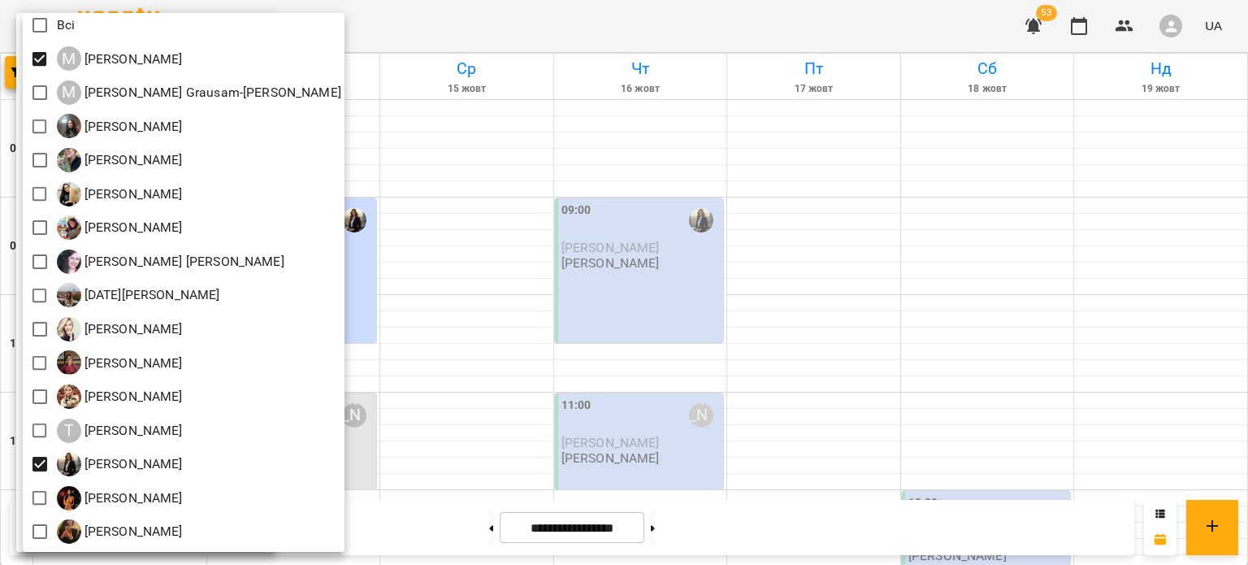
click at [367, 361] on div at bounding box center [624, 282] width 1248 height 565
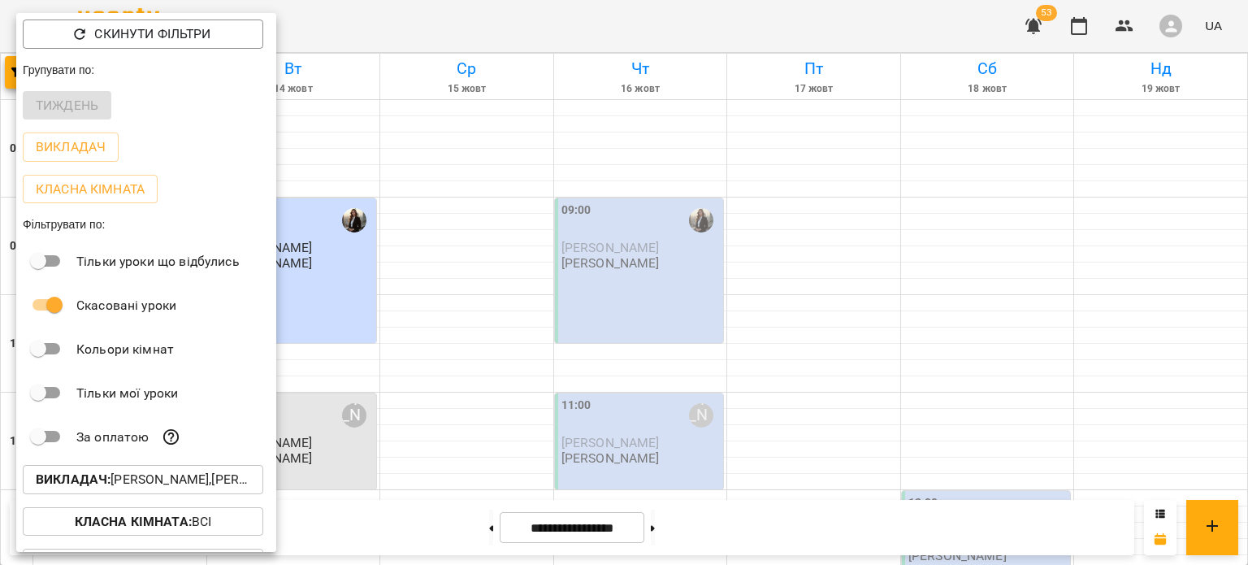
click at [367, 361] on div at bounding box center [624, 282] width 1248 height 565
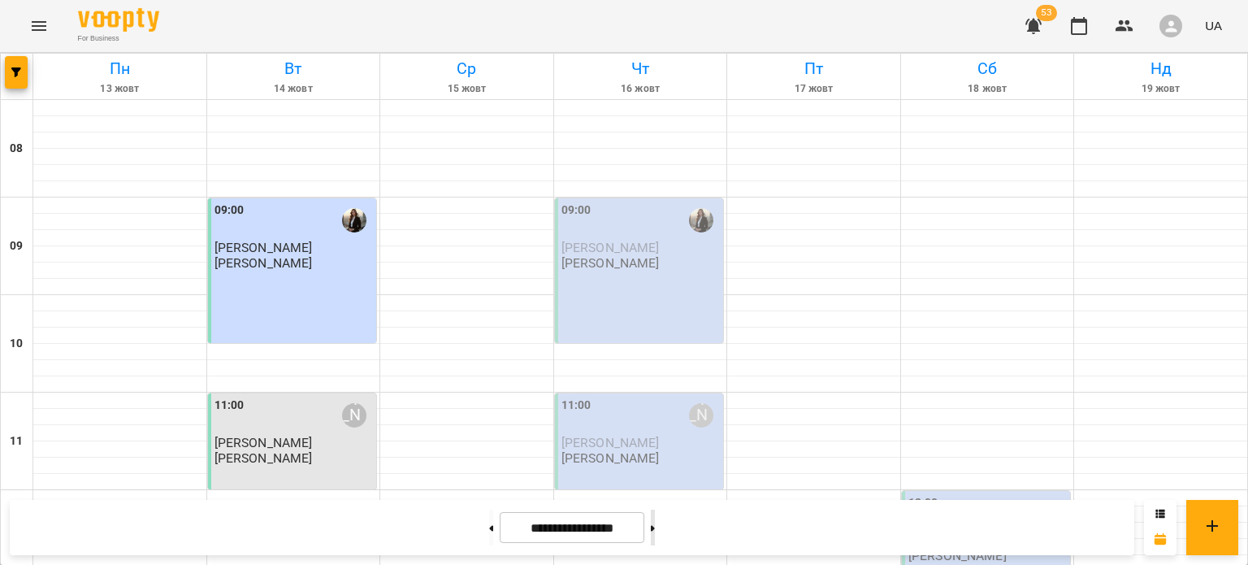
click at [655, 525] on button at bounding box center [653, 527] width 4 height 36
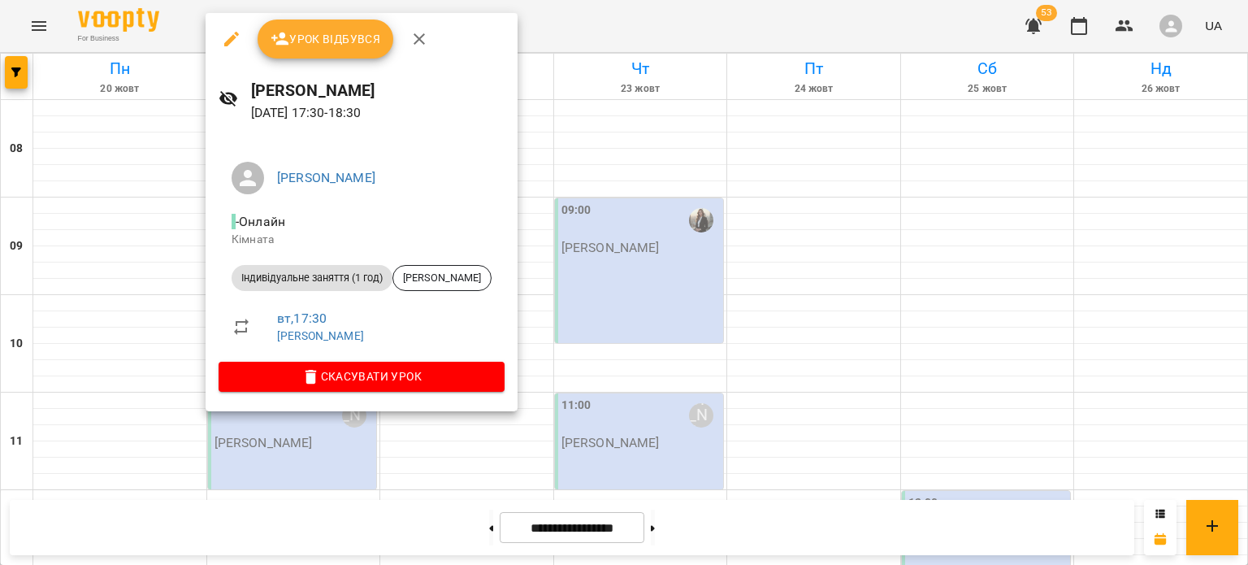
click at [630, 318] on div at bounding box center [624, 282] width 1248 height 565
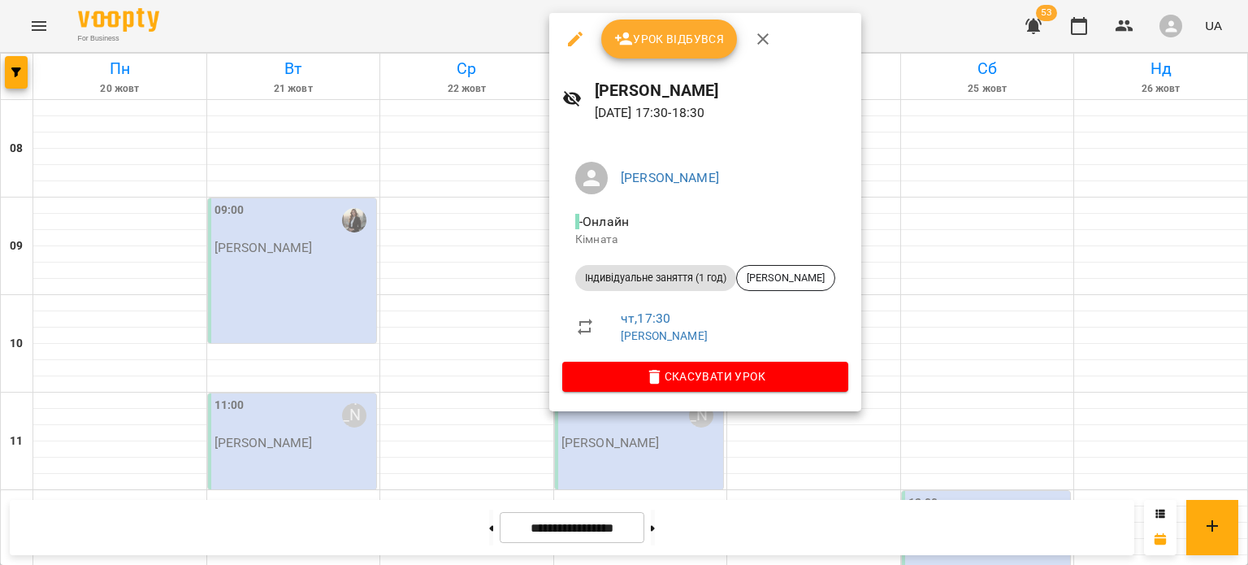
click at [939, 318] on div at bounding box center [624, 282] width 1248 height 565
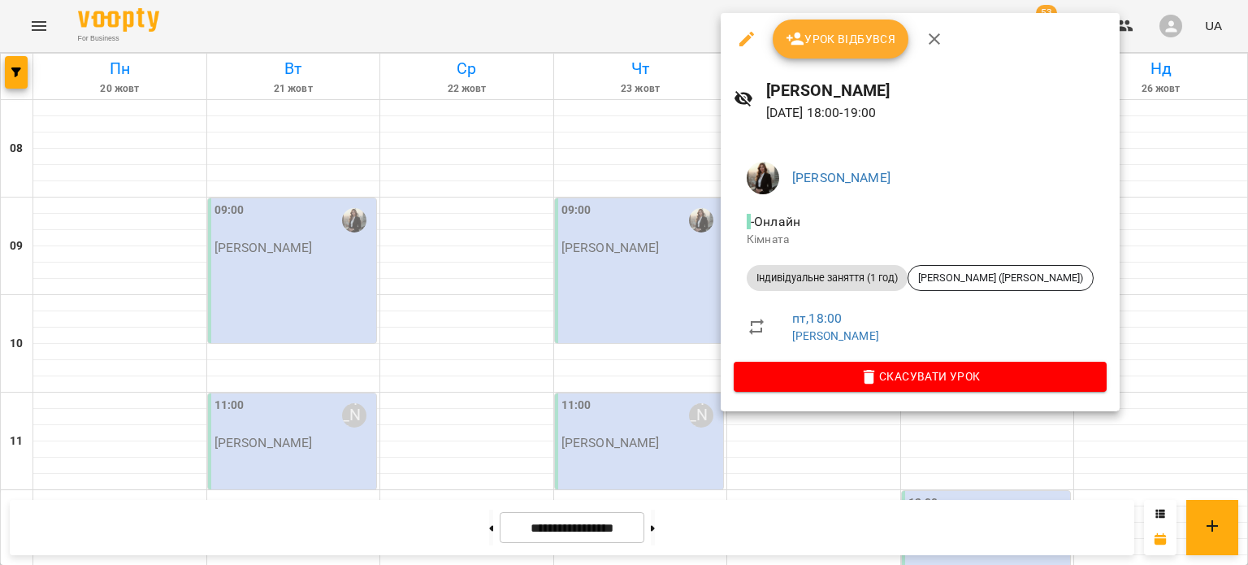
click at [895, 454] on div at bounding box center [624, 282] width 1248 height 565
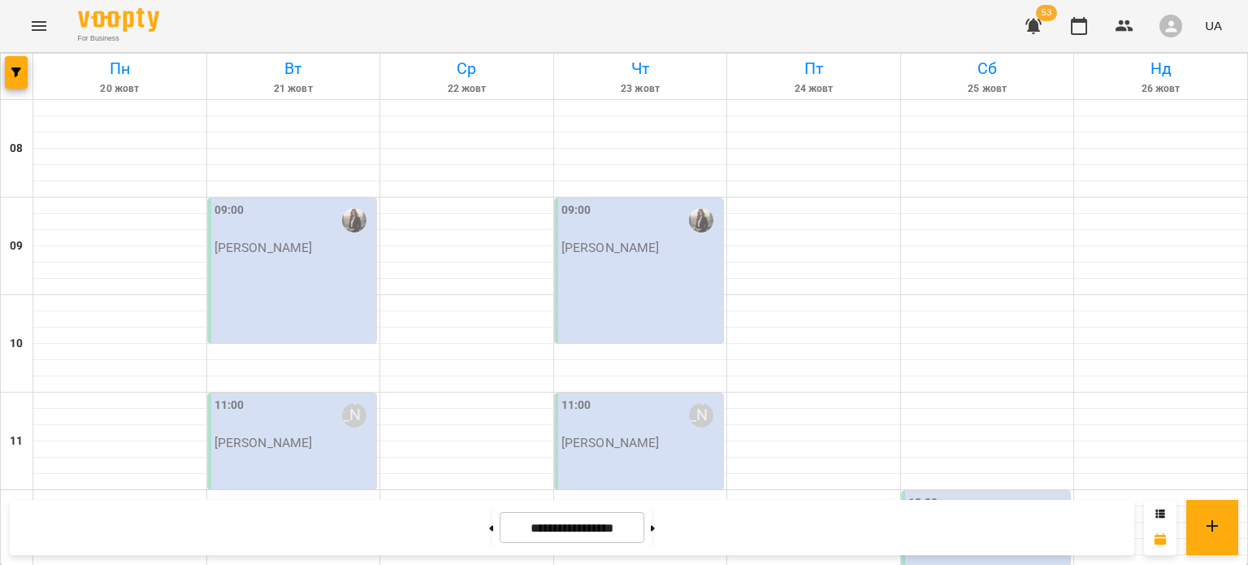
scroll to position [794, 0]
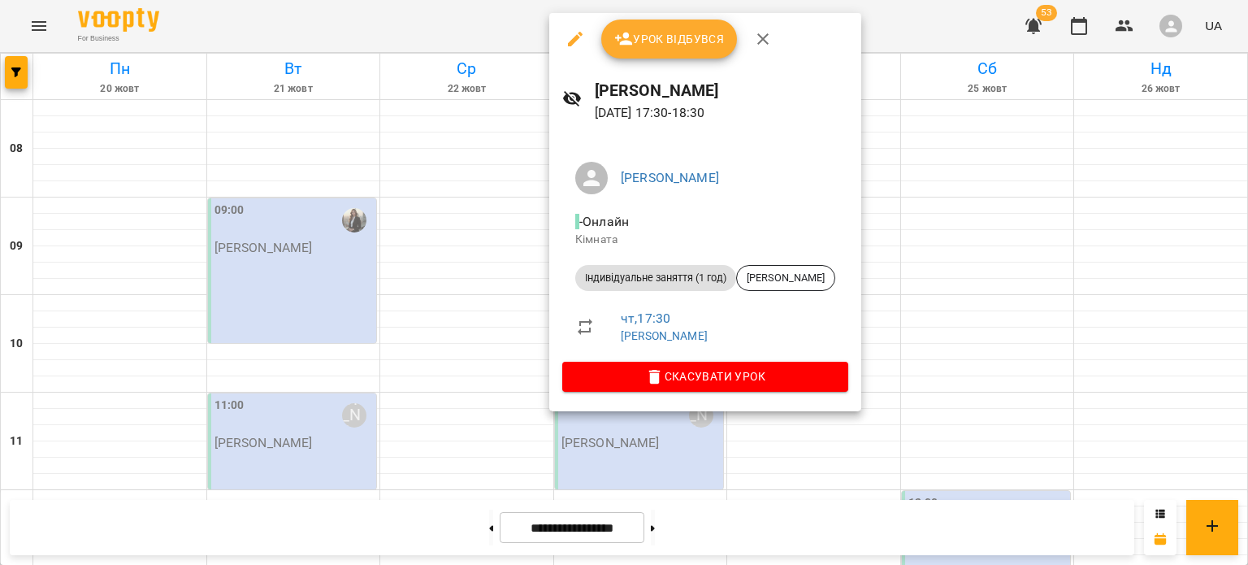
click at [465, 279] on div at bounding box center [624, 282] width 1248 height 565
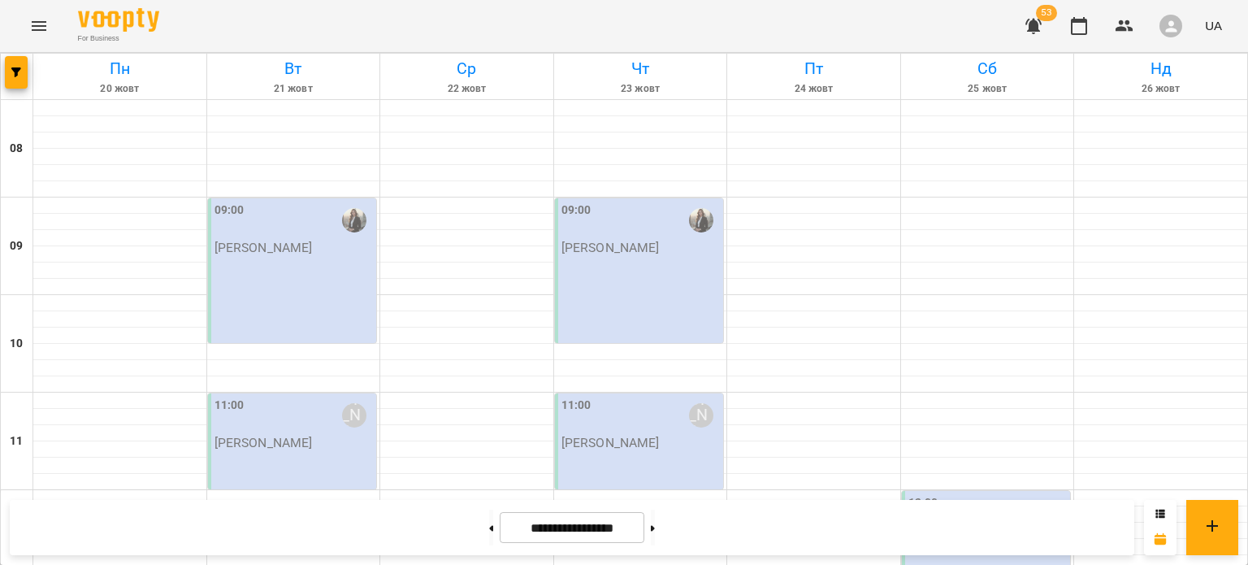
scroll to position [903, 0]
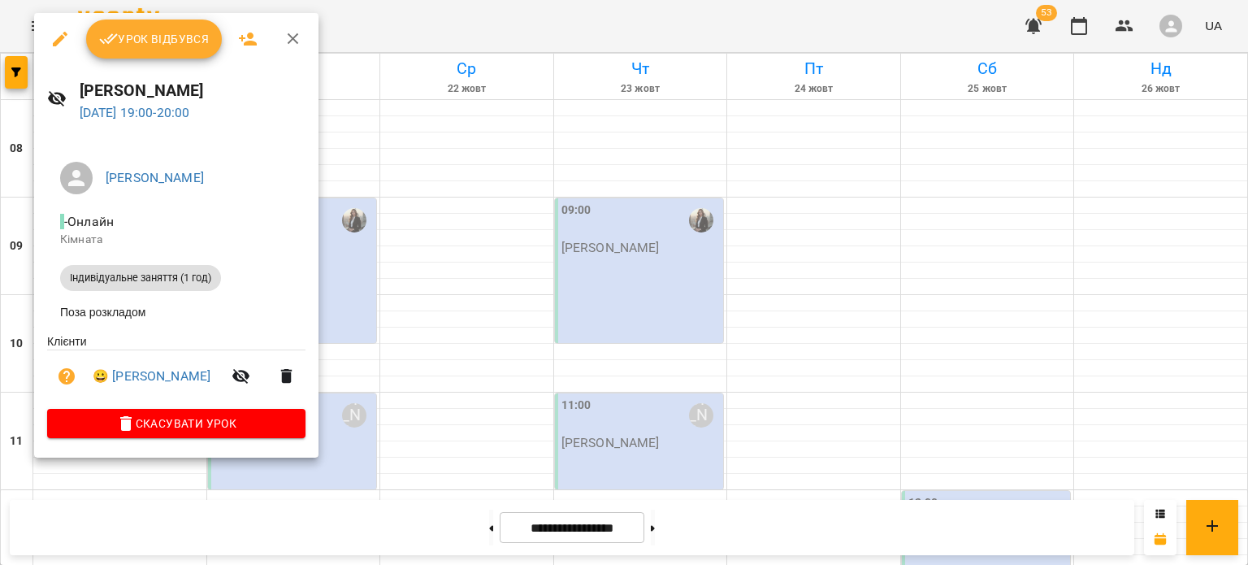
click at [374, 301] on div at bounding box center [624, 282] width 1248 height 565
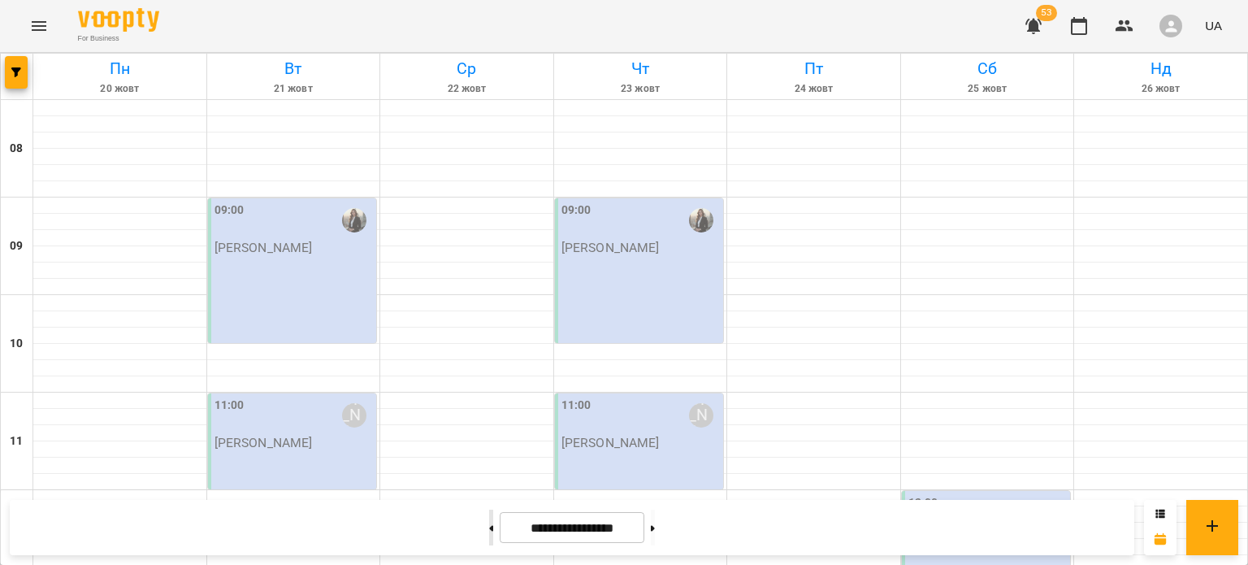
click at [489, 526] on button at bounding box center [491, 527] width 4 height 36
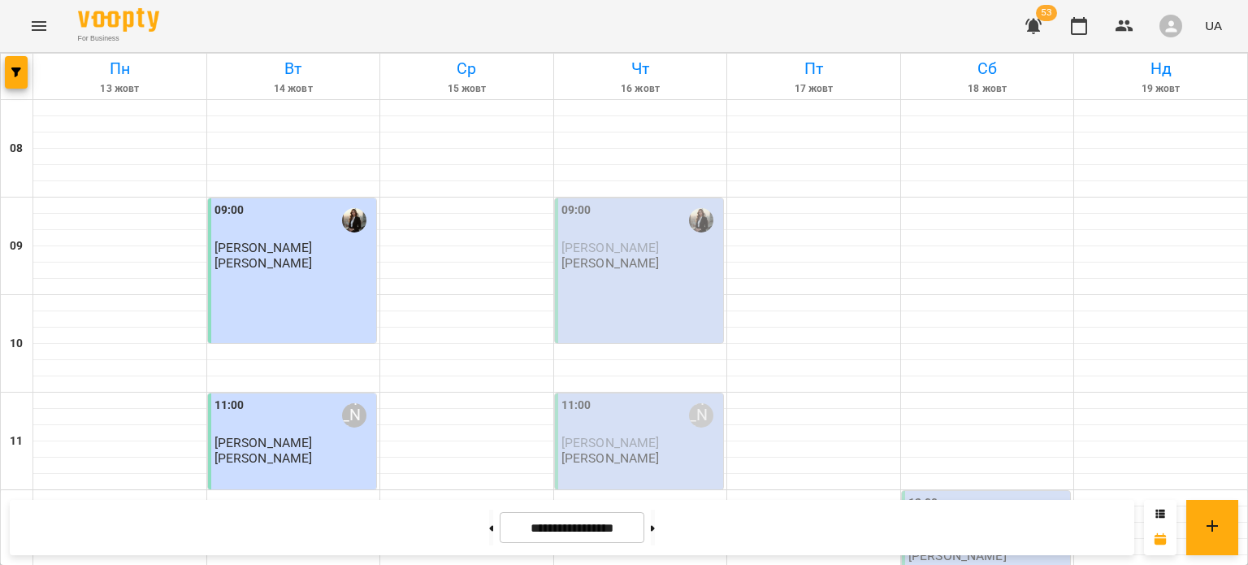
scroll to position [816, 0]
click at [655, 527] on button at bounding box center [653, 527] width 4 height 36
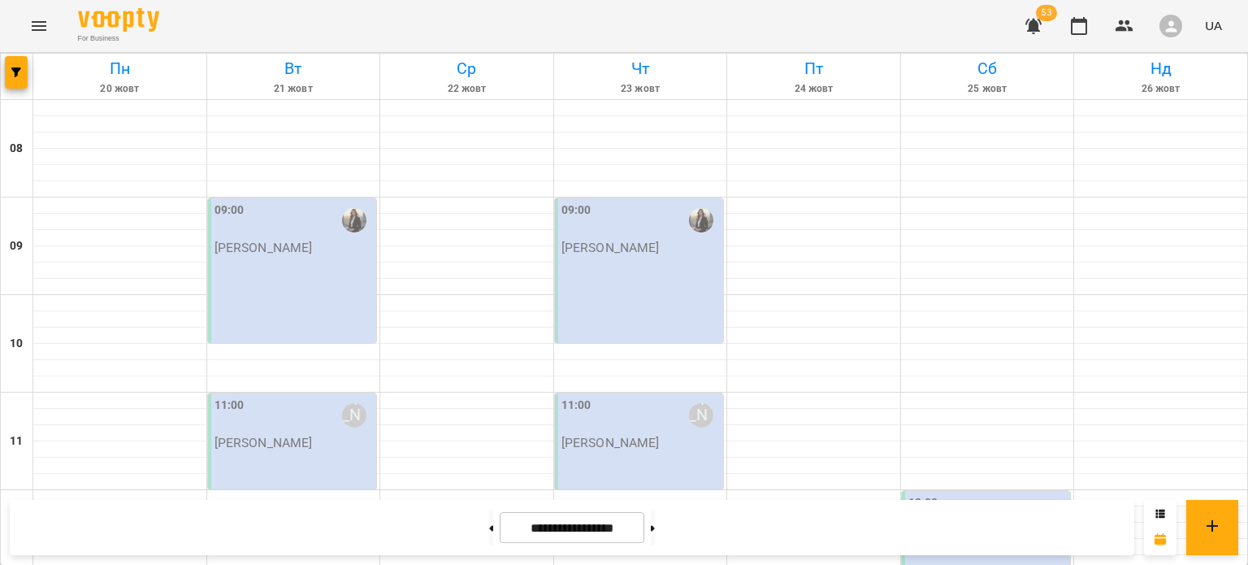
scroll to position [847, 0]
click at [23, 84] on button "button" at bounding box center [16, 72] width 23 height 32
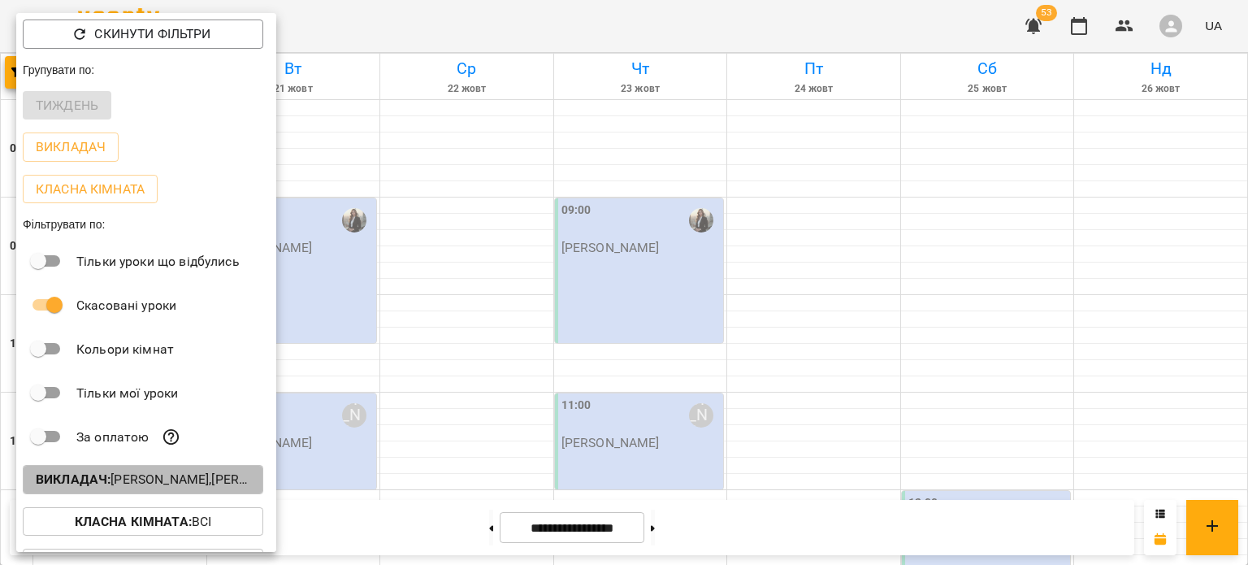
click at [175, 473] on p "Викладач : [PERSON_NAME],[PERSON_NAME]" at bounding box center [143, 479] width 214 height 19
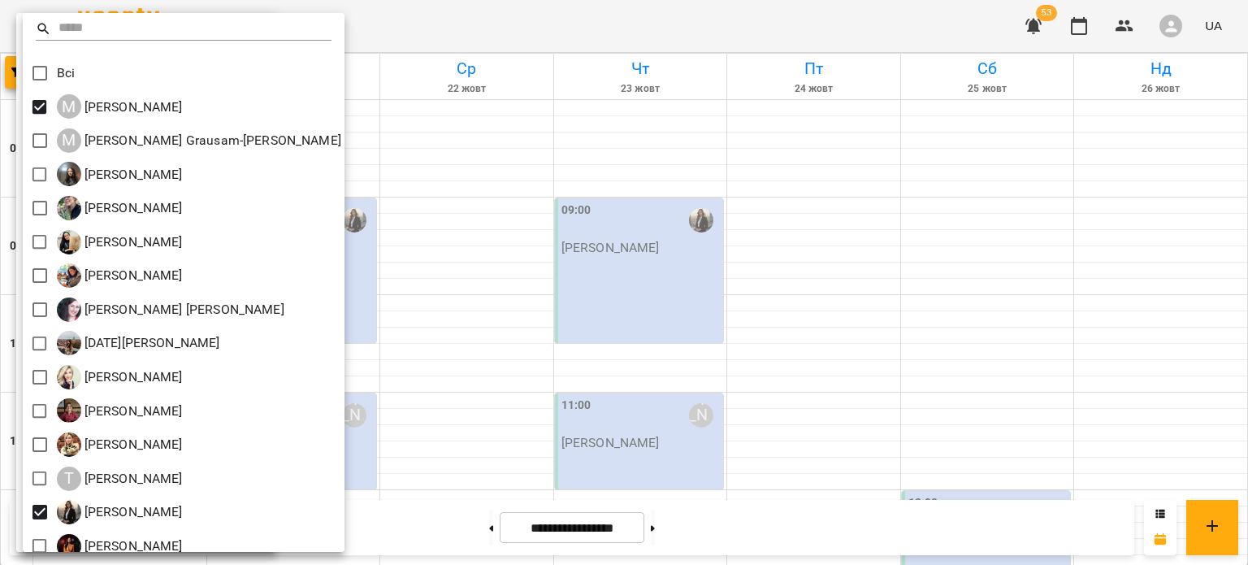
scroll to position [48, 0]
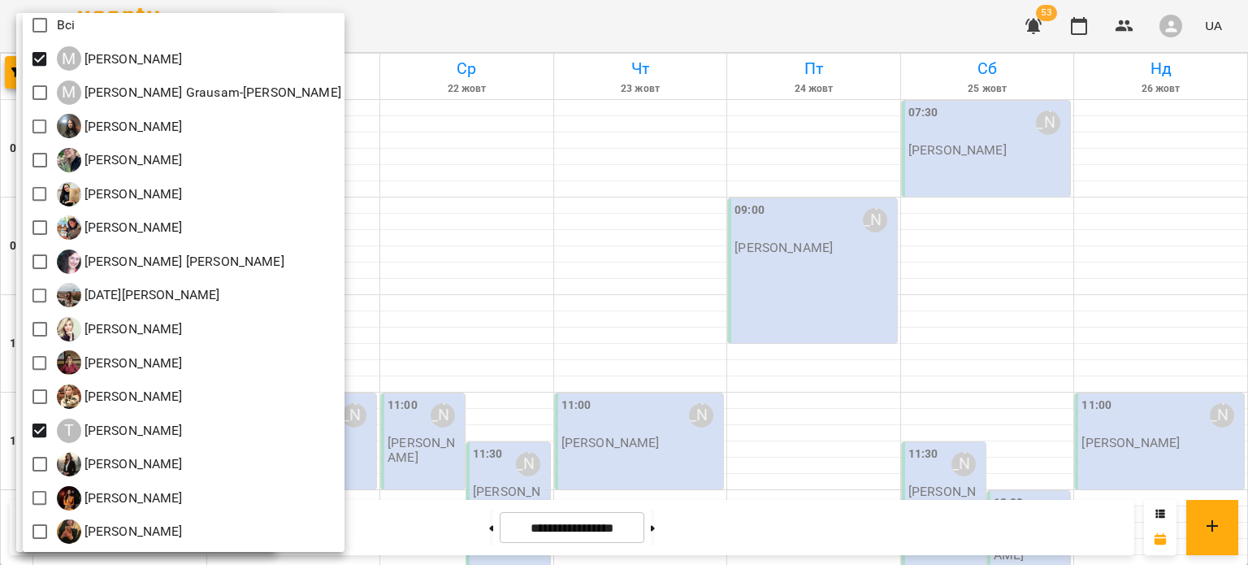
click at [419, 383] on div at bounding box center [624, 282] width 1248 height 565
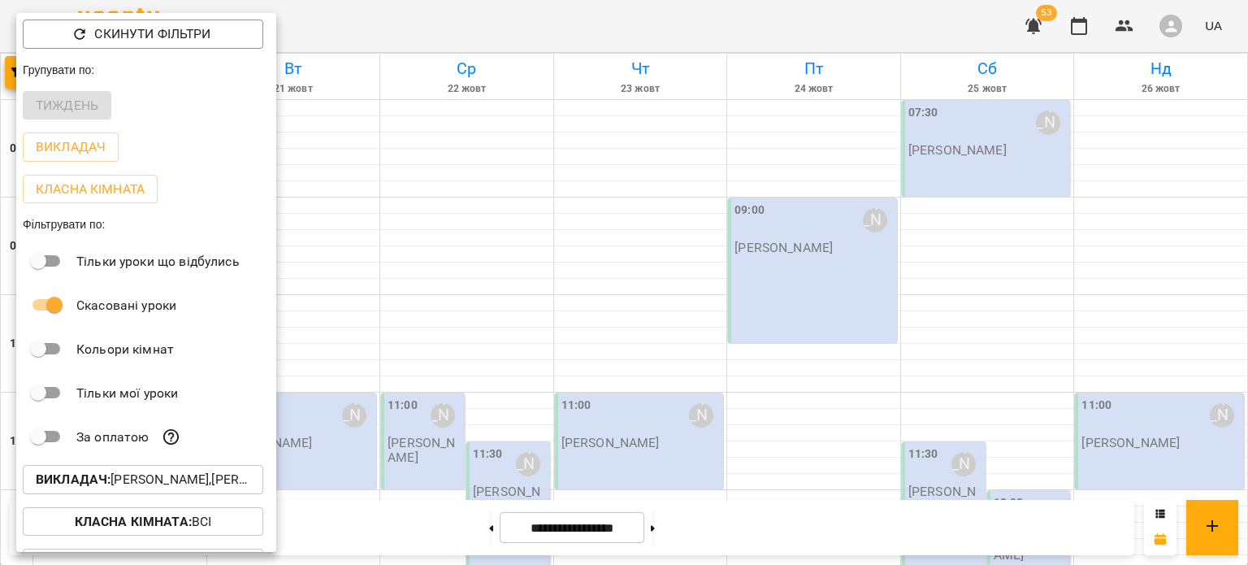
click at [419, 383] on div at bounding box center [624, 282] width 1248 height 565
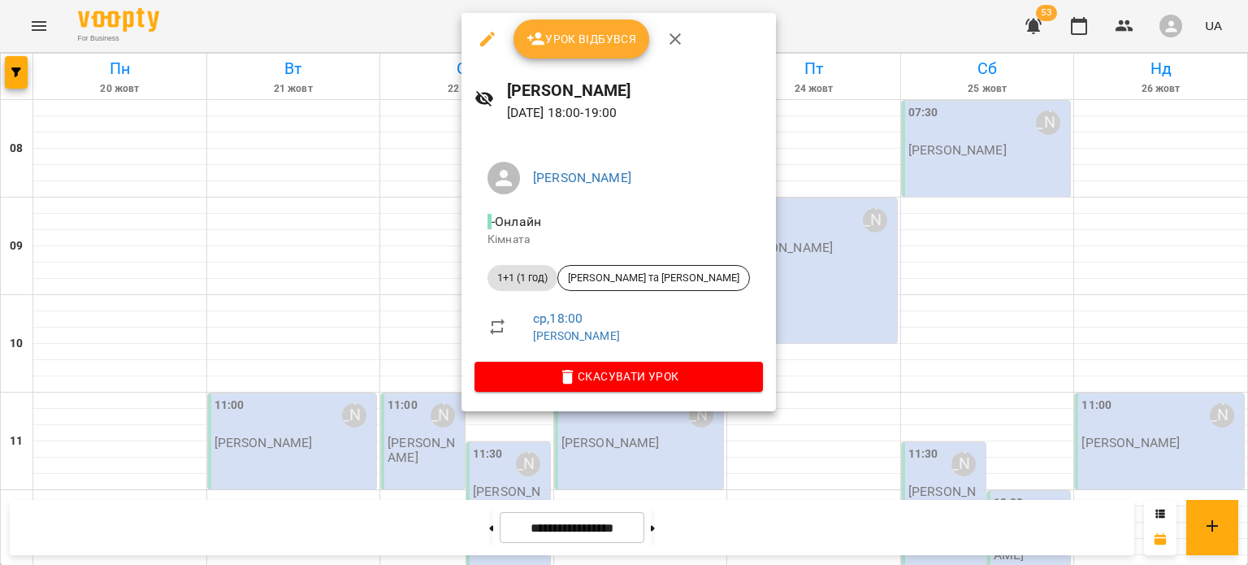
click at [435, 398] on div at bounding box center [624, 282] width 1248 height 565
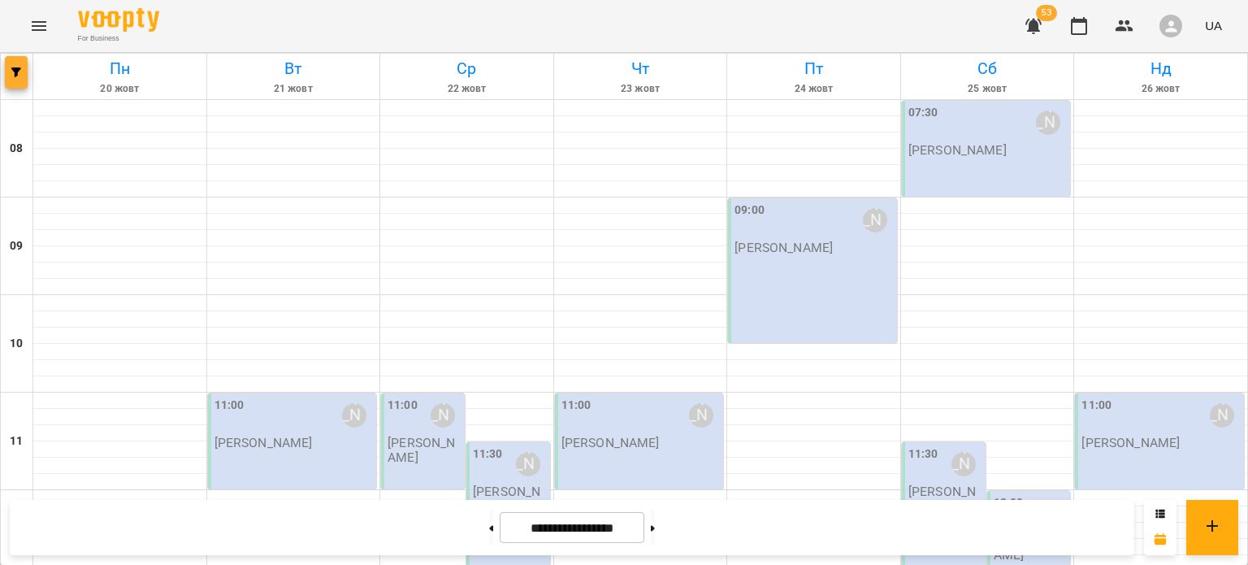
click at [6, 77] on button "button" at bounding box center [16, 72] width 23 height 32
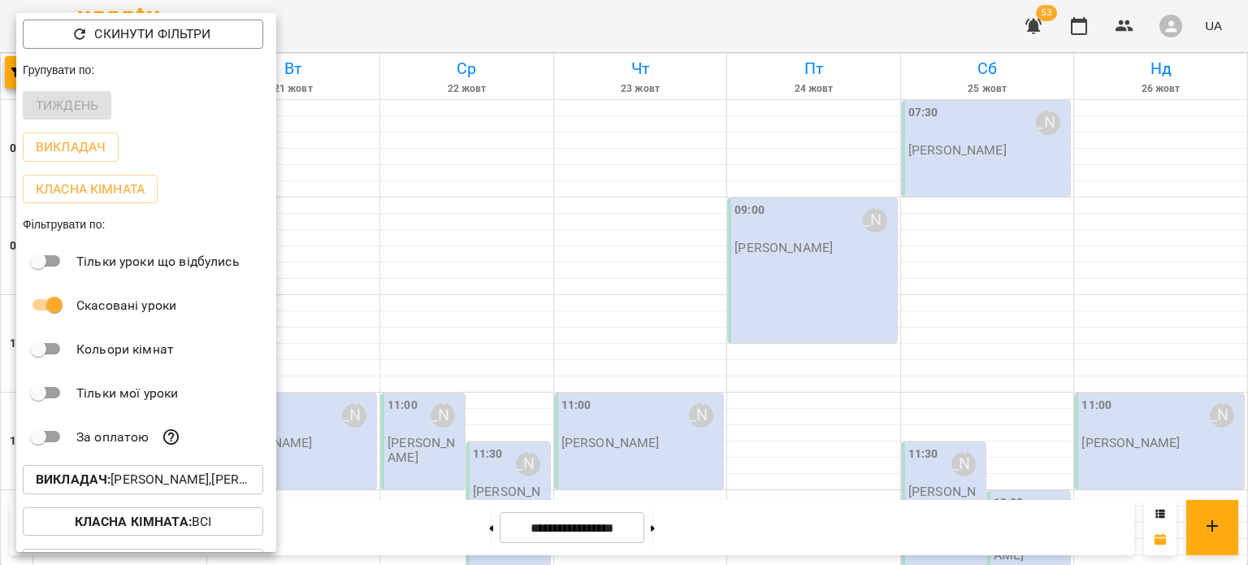
click at [178, 487] on p "Викладач : [PERSON_NAME],[PERSON_NAME]" at bounding box center [143, 479] width 214 height 19
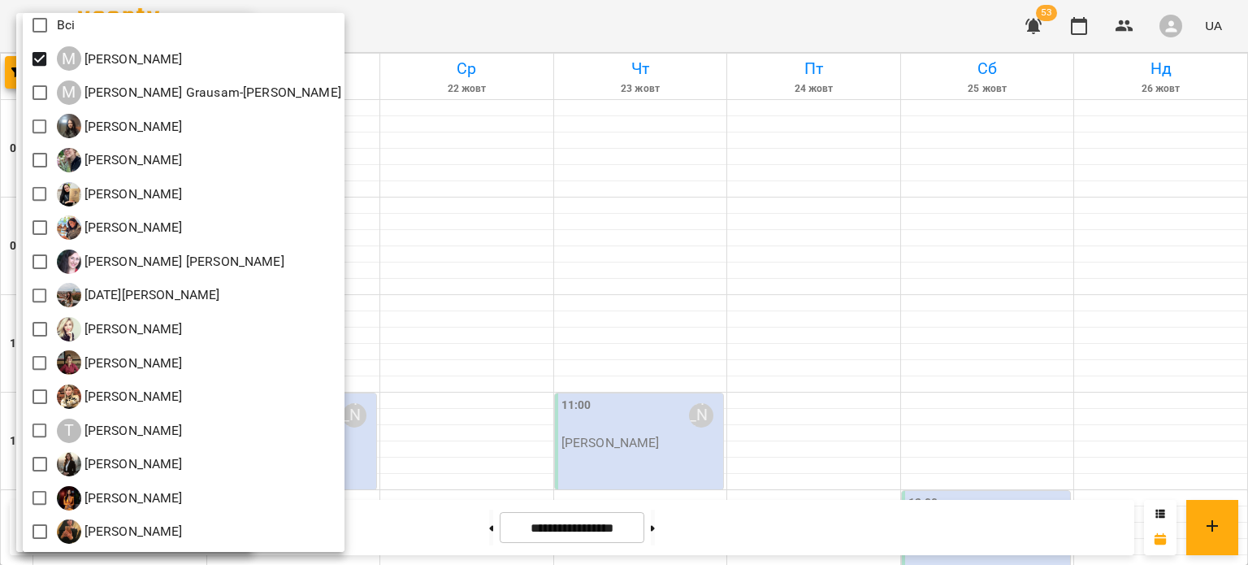
scroll to position [0, 0]
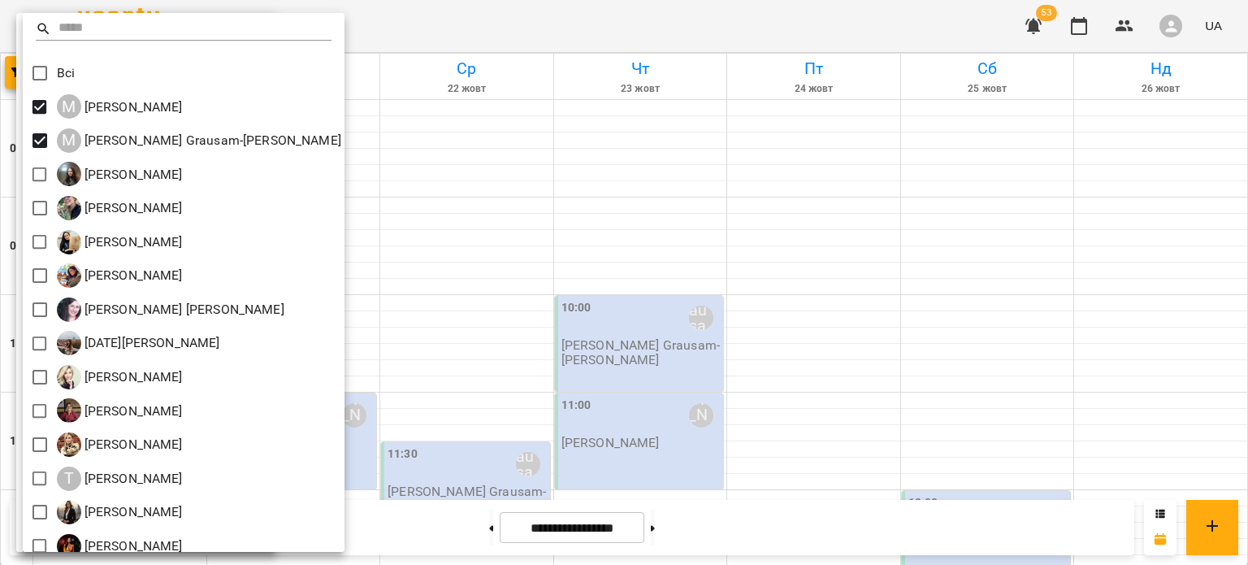
click at [453, 306] on div at bounding box center [624, 282] width 1248 height 565
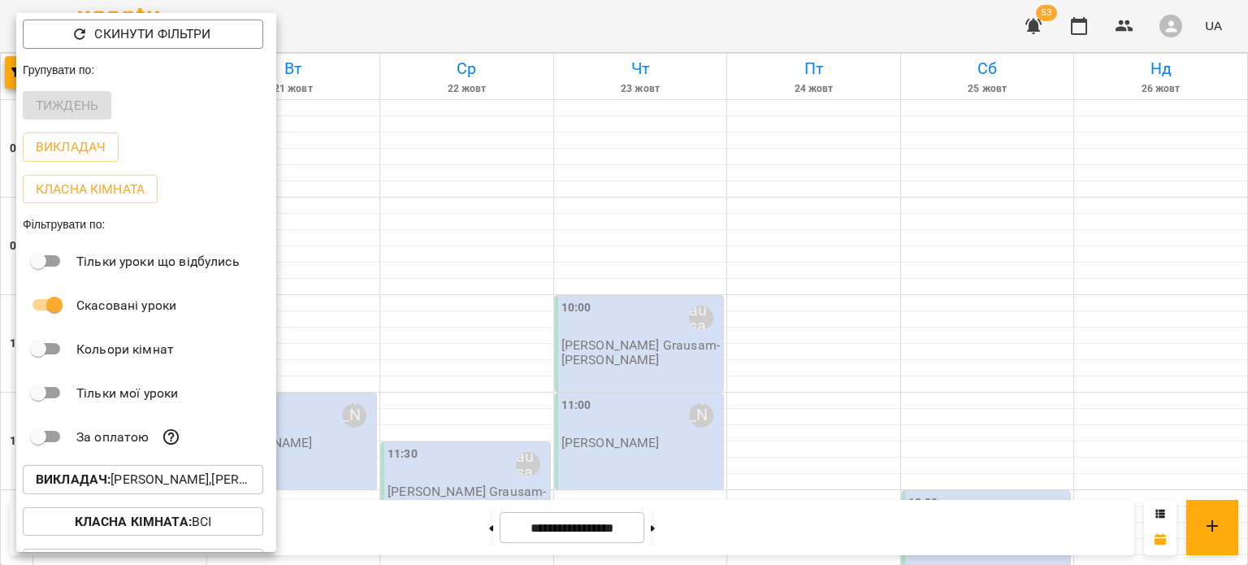
click at [453, 306] on div at bounding box center [624, 282] width 1248 height 565
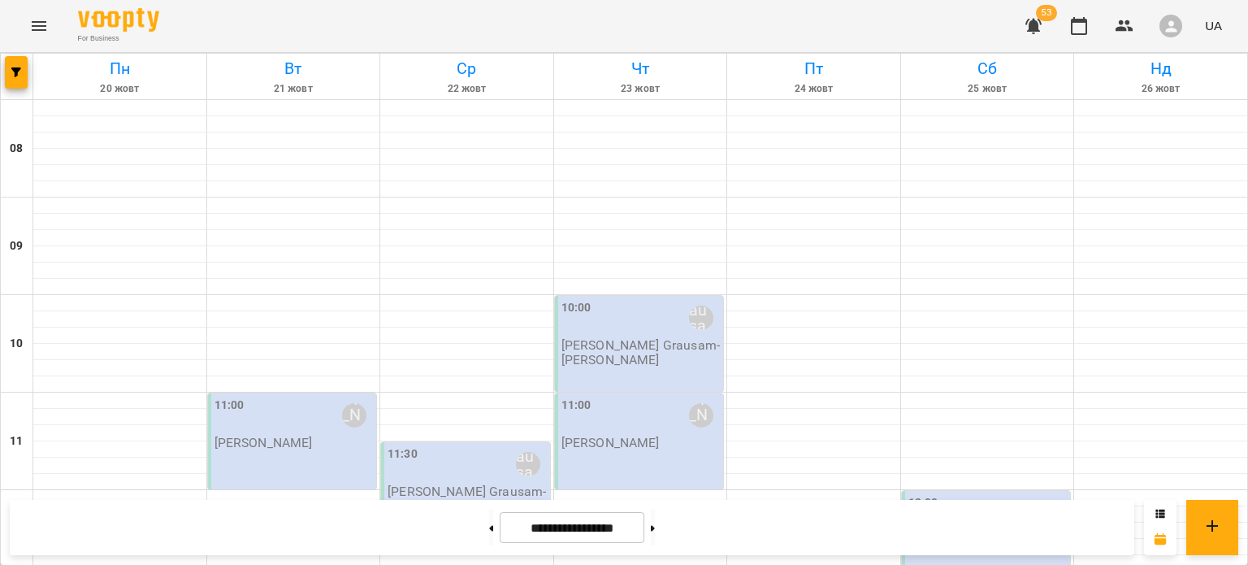
scroll to position [779, 0]
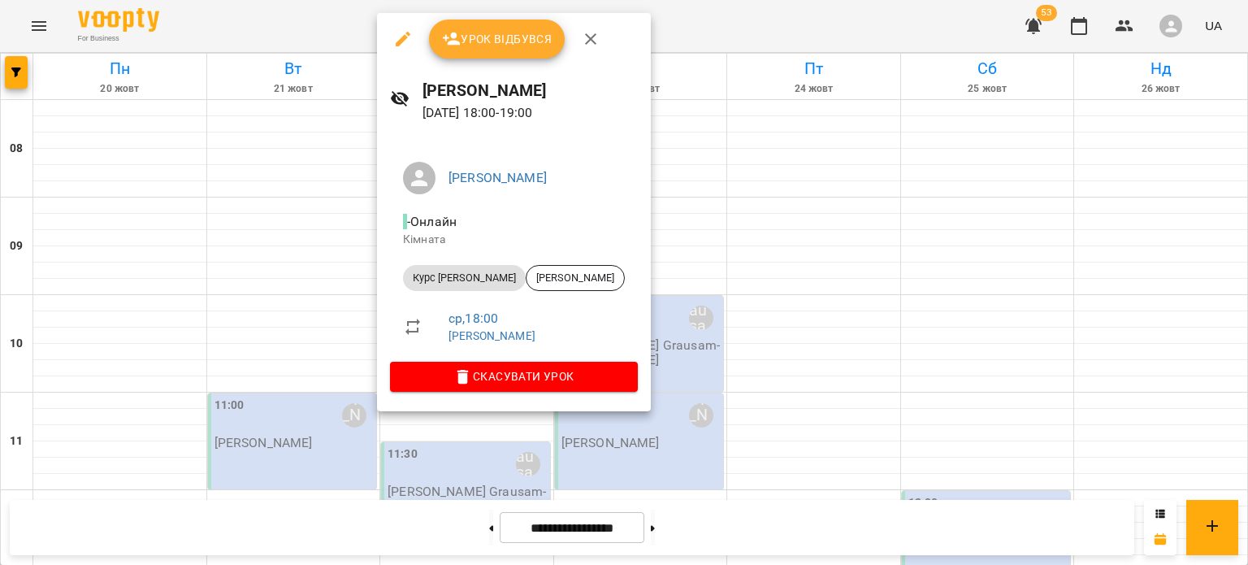
click at [647, 314] on div at bounding box center [624, 282] width 1248 height 565
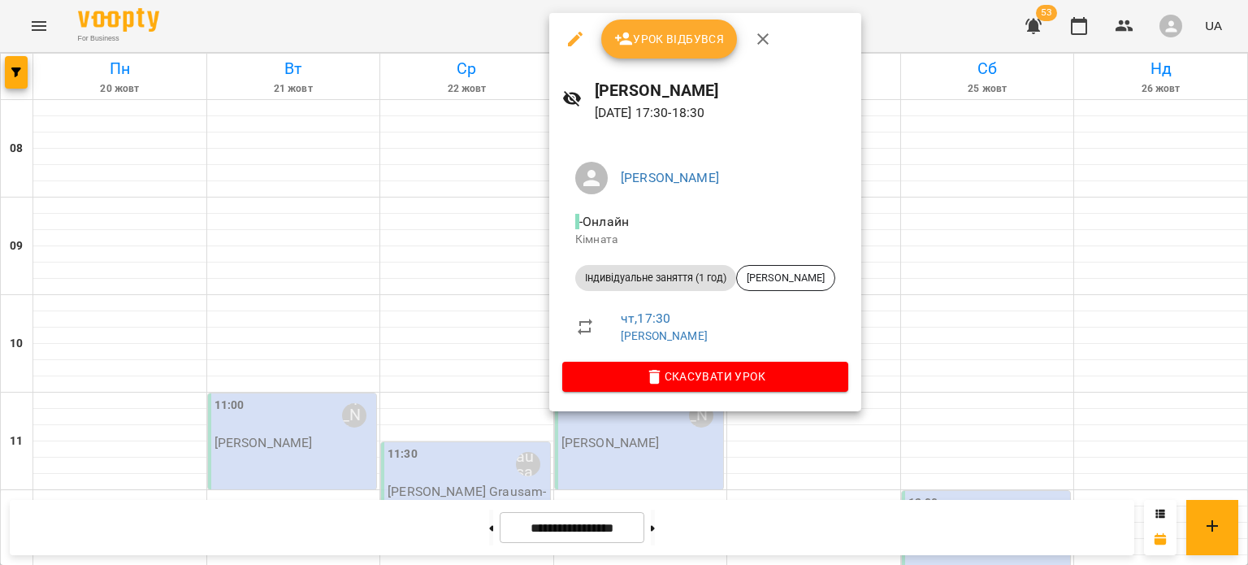
click at [489, 322] on div at bounding box center [624, 282] width 1248 height 565
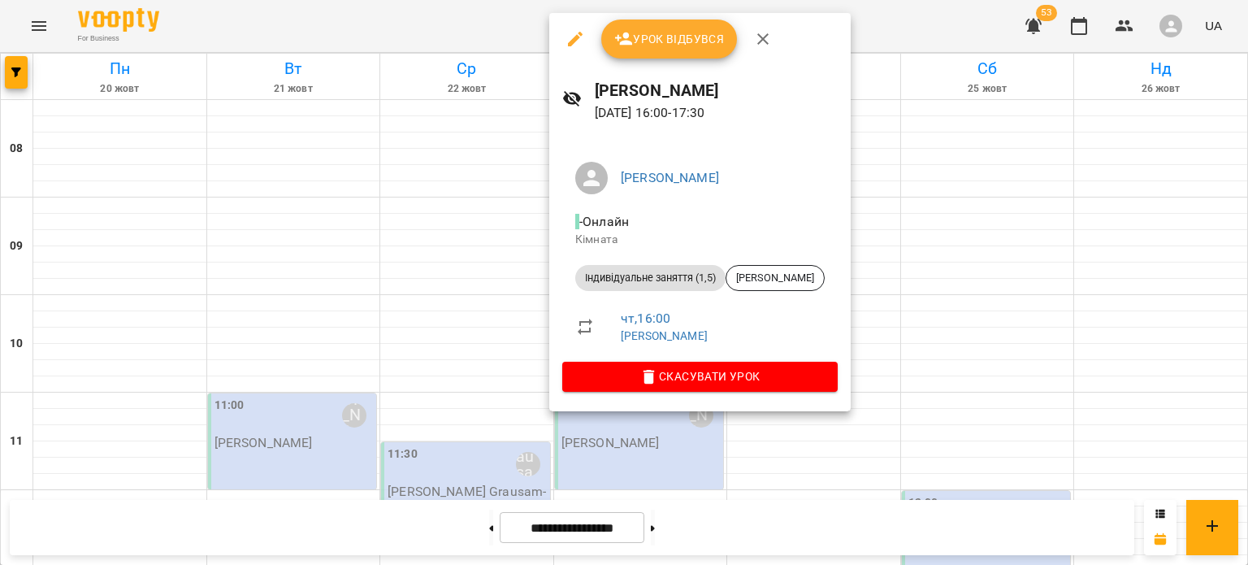
click at [413, 366] on div at bounding box center [624, 282] width 1248 height 565
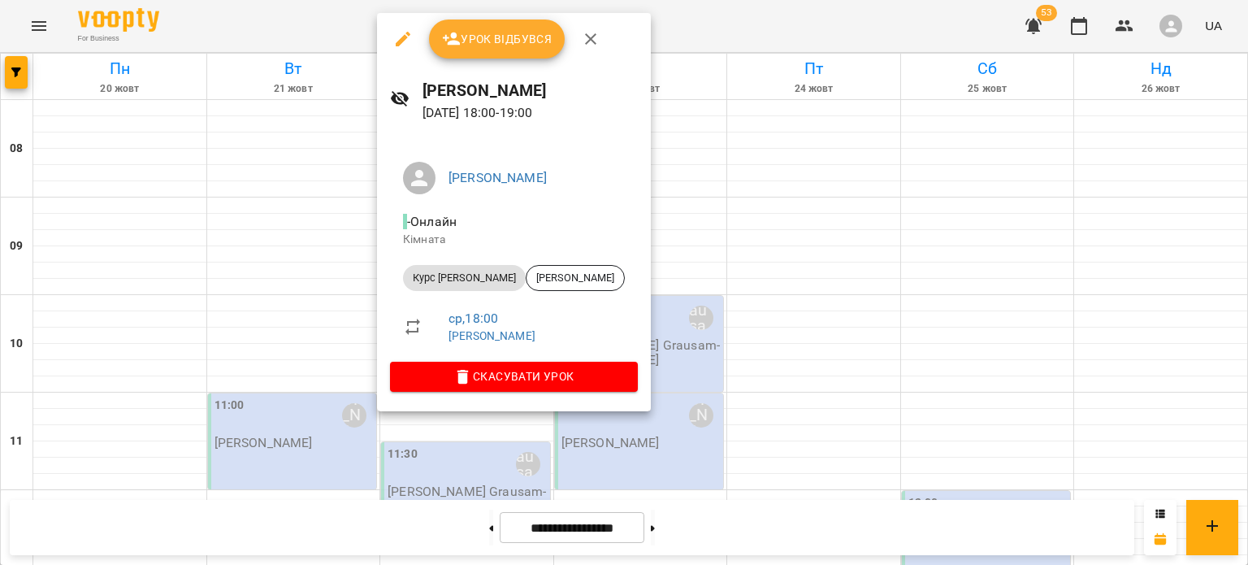
click at [684, 304] on div at bounding box center [624, 282] width 1248 height 565
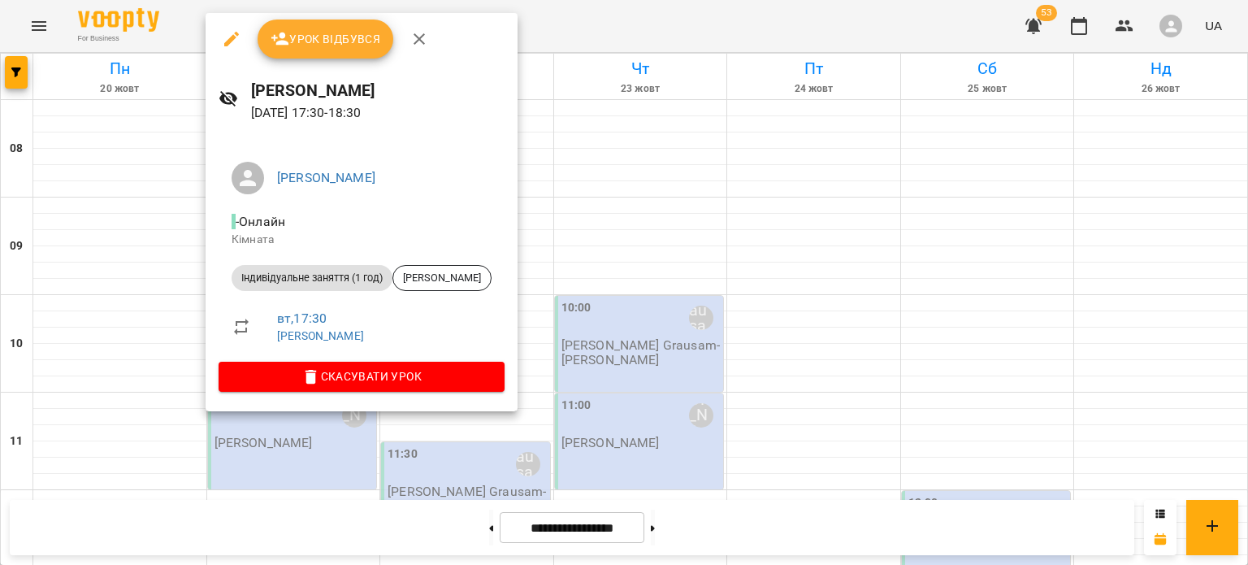
click at [621, 348] on div at bounding box center [624, 282] width 1248 height 565
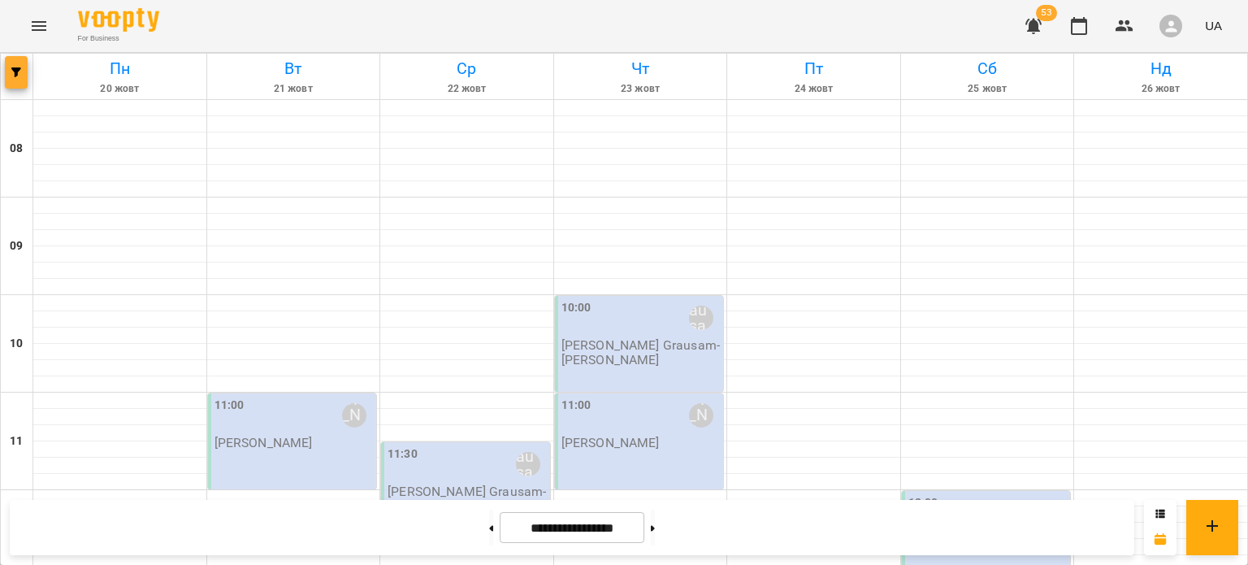
click at [24, 75] on span "button" at bounding box center [16, 72] width 23 height 10
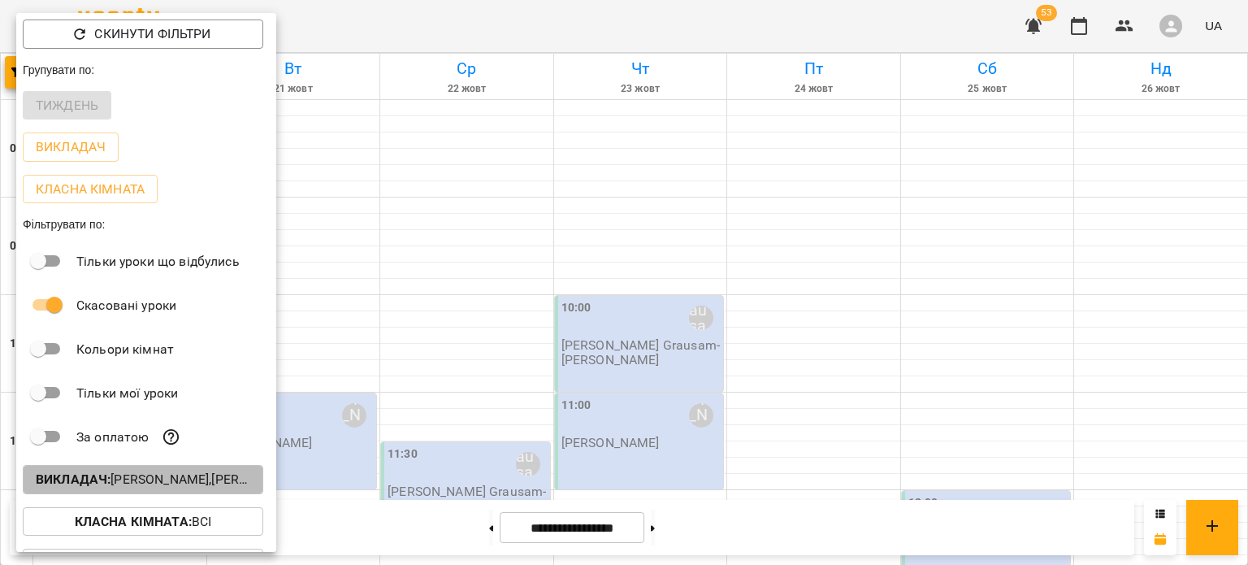
click at [174, 478] on p "Викладач : [PERSON_NAME],[PERSON_NAME] Grausam-[PERSON_NAME]" at bounding box center [143, 479] width 214 height 19
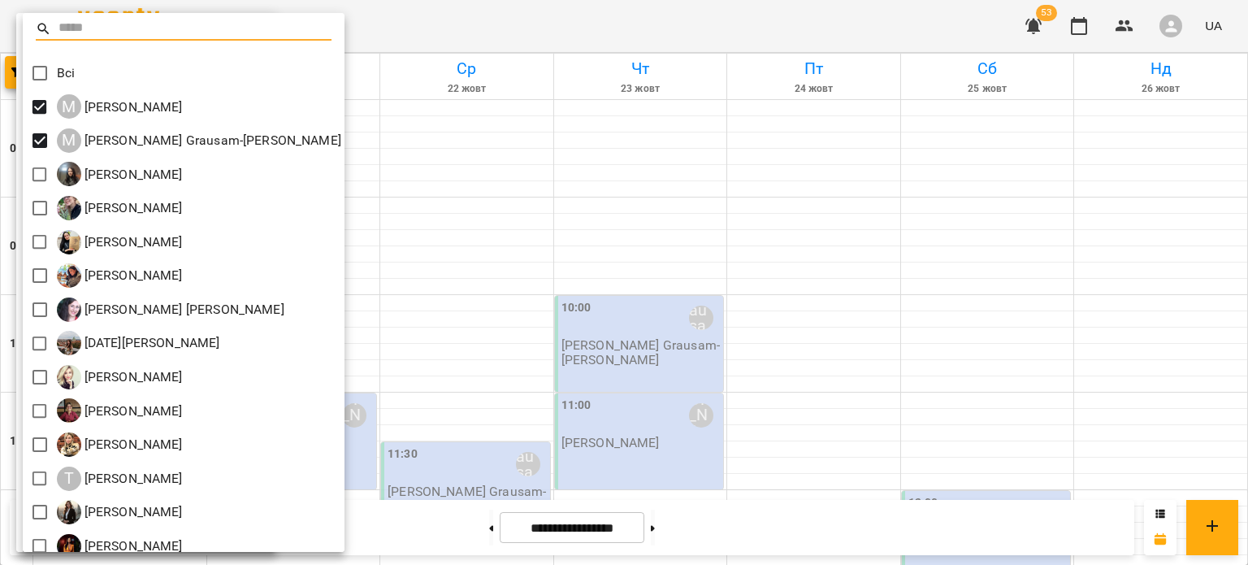
click at [523, 353] on div at bounding box center [624, 282] width 1248 height 565
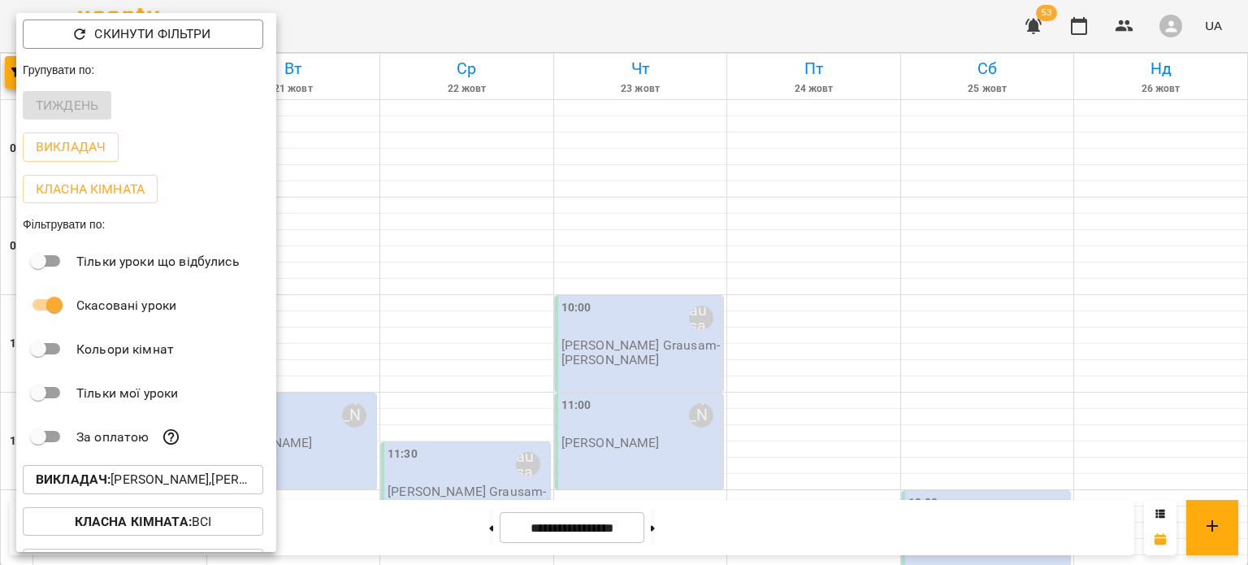
click at [373, 309] on div at bounding box center [624, 282] width 1248 height 565
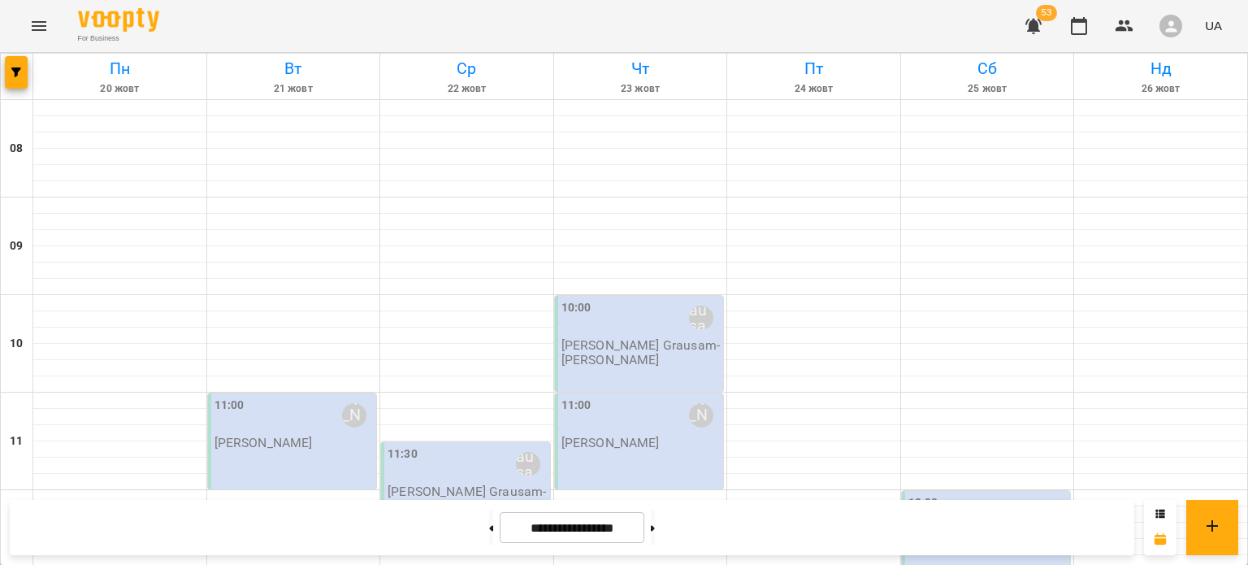
scroll to position [664, 0]
click at [18, 85] on button "button" at bounding box center [16, 72] width 23 height 32
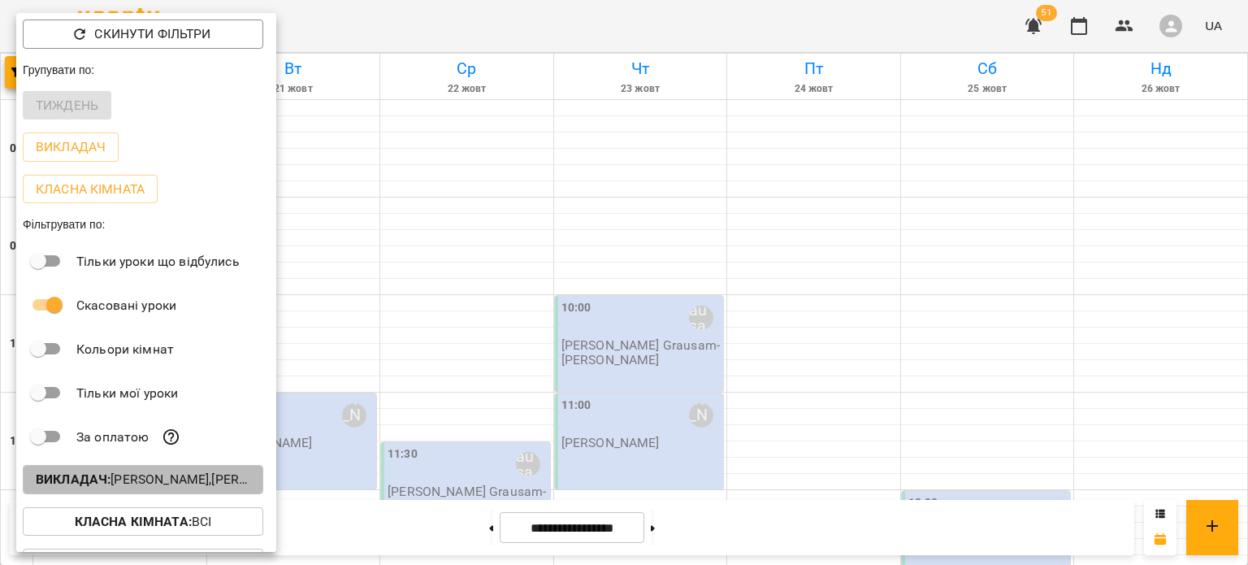
click at [169, 471] on button "Викладач : [PERSON_NAME],[PERSON_NAME] Grausam-[PERSON_NAME]" at bounding box center [143, 479] width 240 height 29
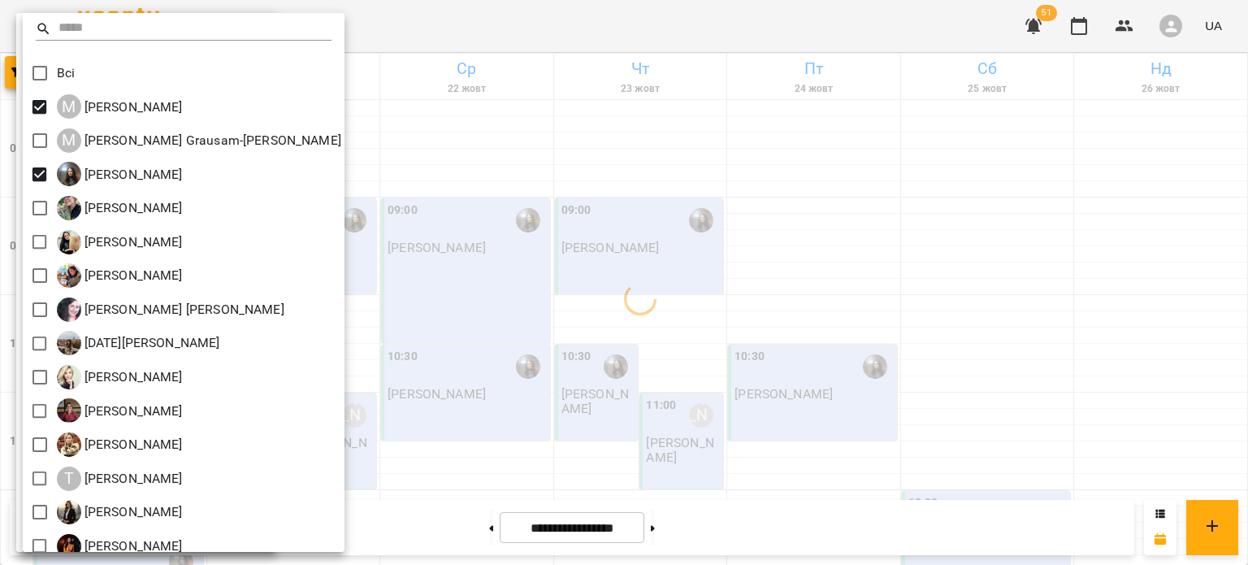
click at [435, 263] on div at bounding box center [624, 282] width 1248 height 565
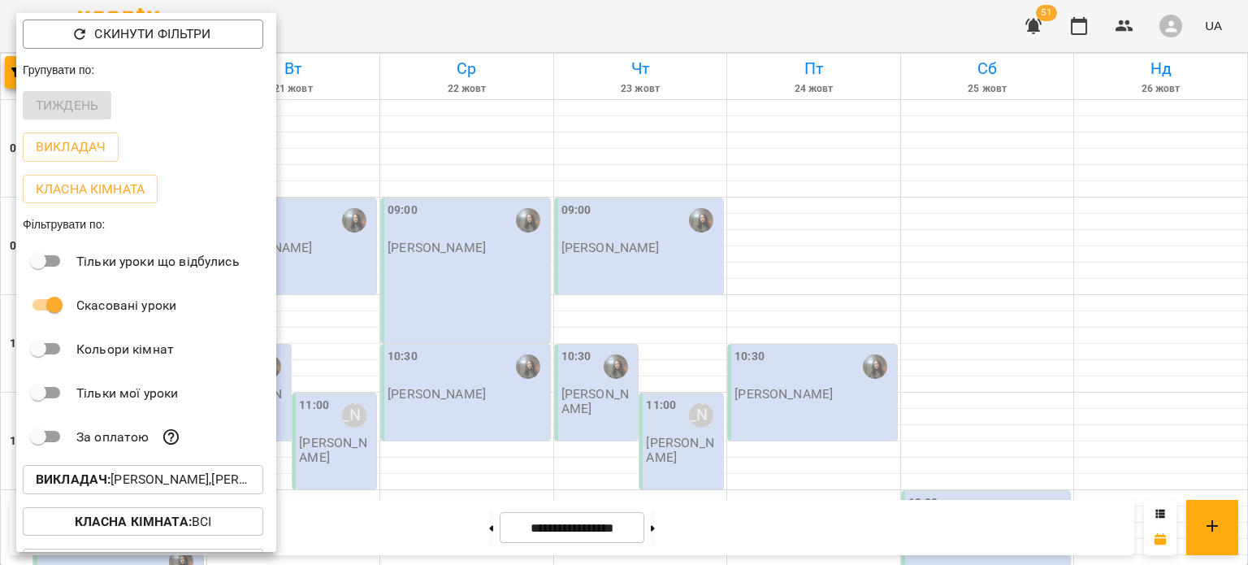
click at [435, 263] on div at bounding box center [624, 282] width 1248 height 565
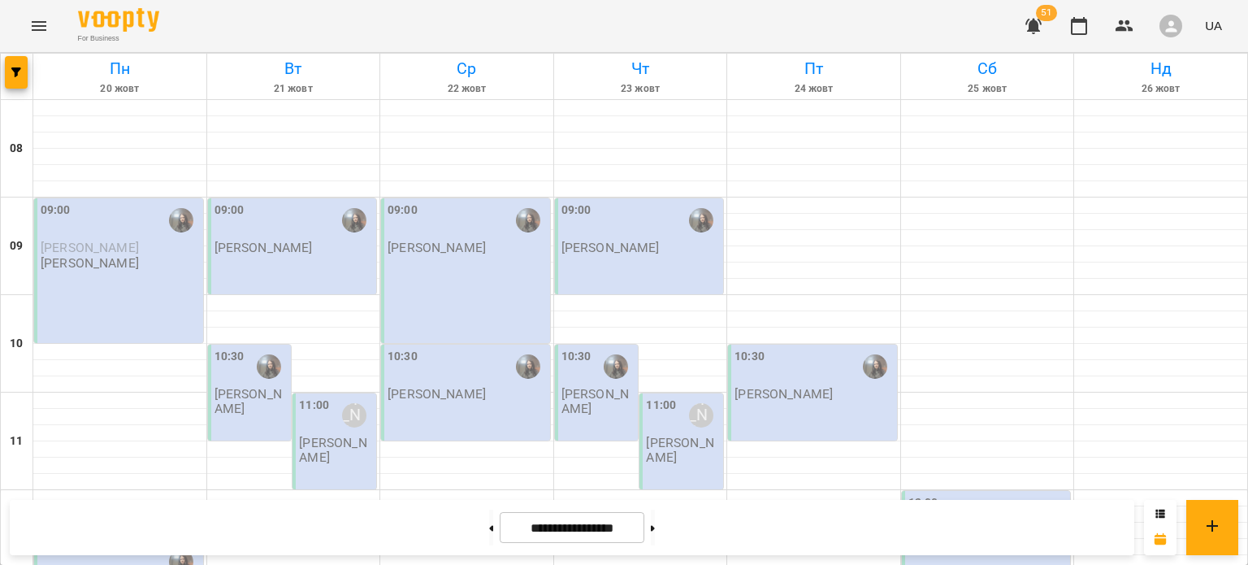
scroll to position [830, 0]
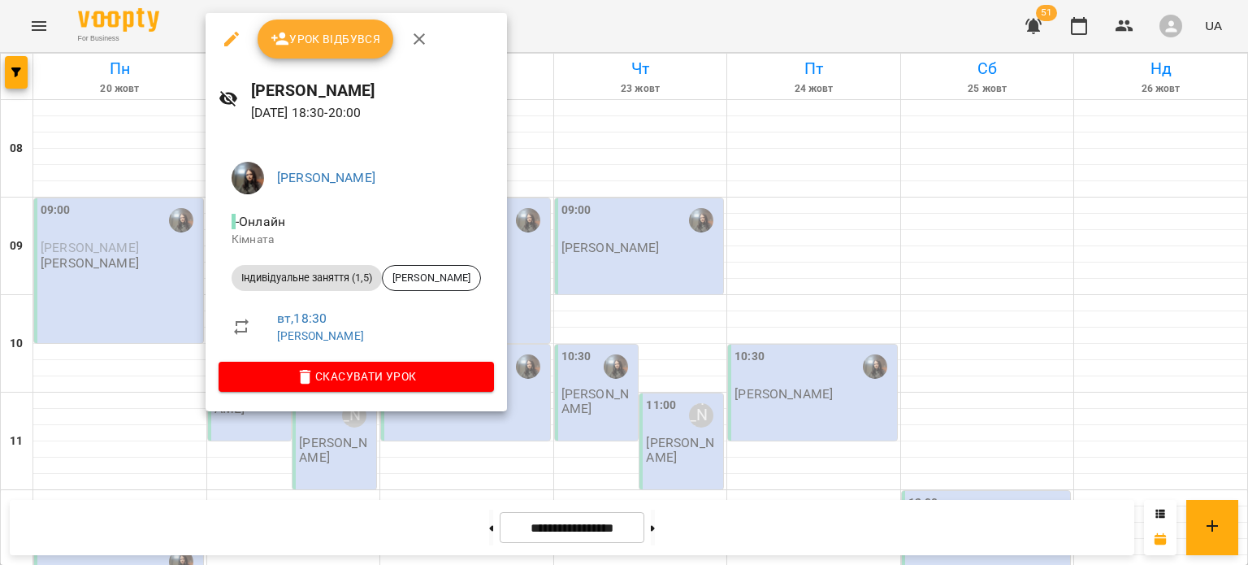
click at [807, 374] on div at bounding box center [624, 282] width 1248 height 565
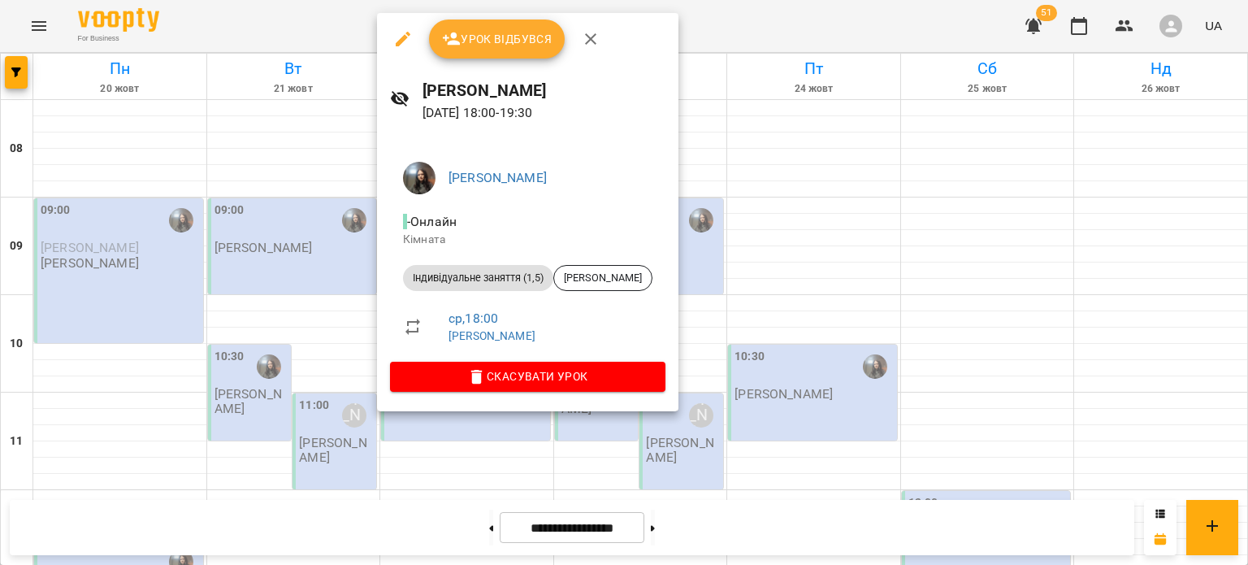
click at [781, 352] on div at bounding box center [624, 282] width 1248 height 565
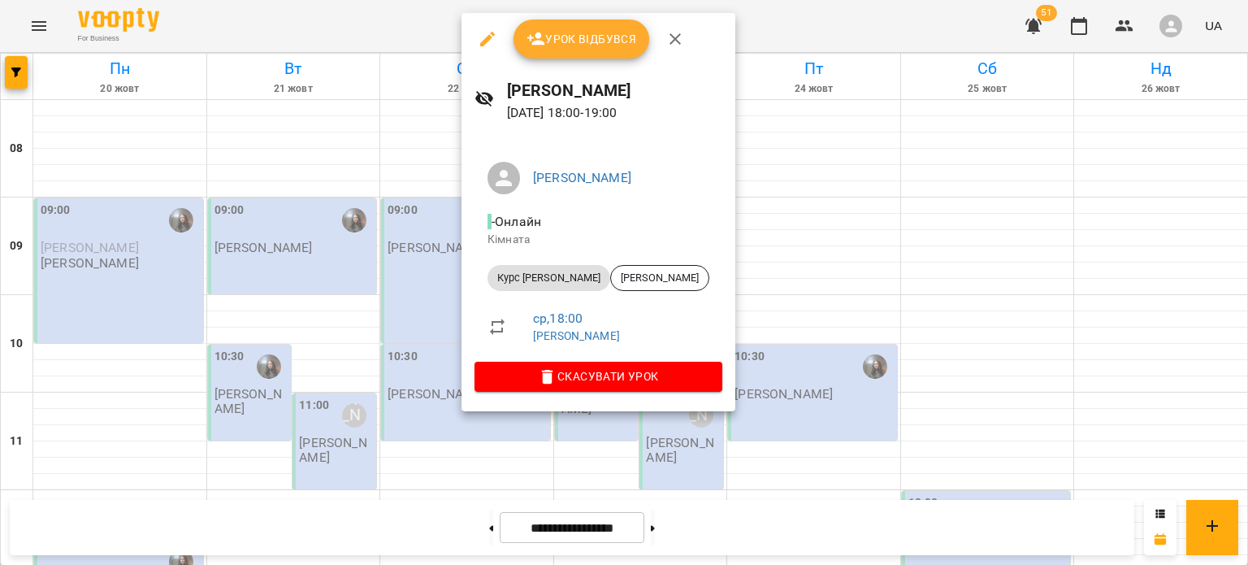
click at [838, 367] on div at bounding box center [624, 282] width 1248 height 565
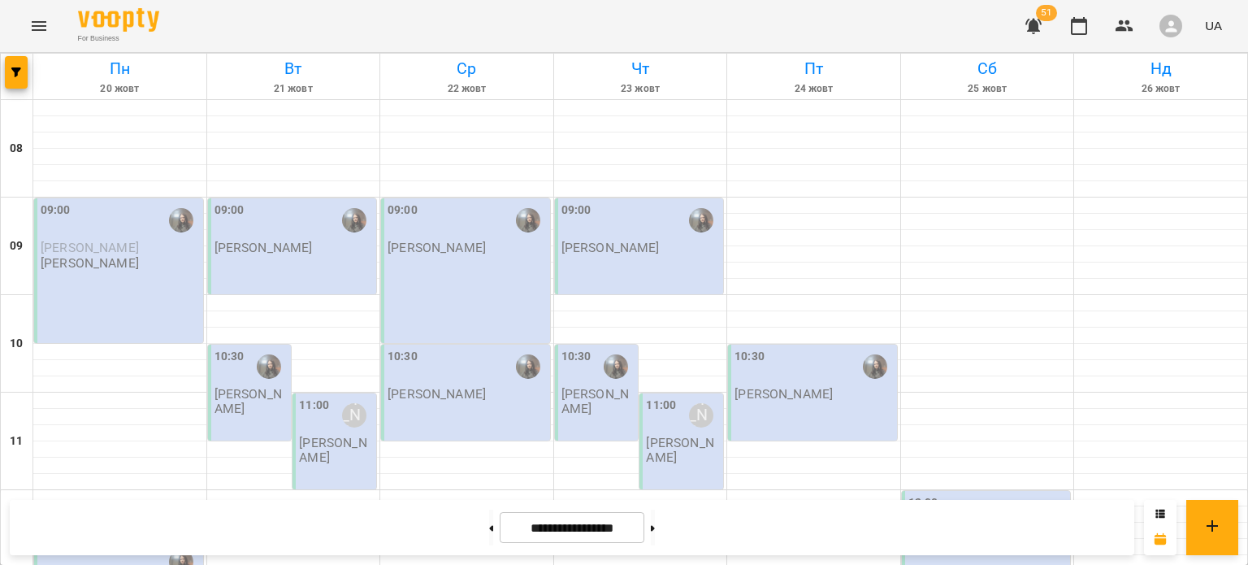
scroll to position [998, 0]
click at [489, 532] on button at bounding box center [491, 527] width 4 height 36
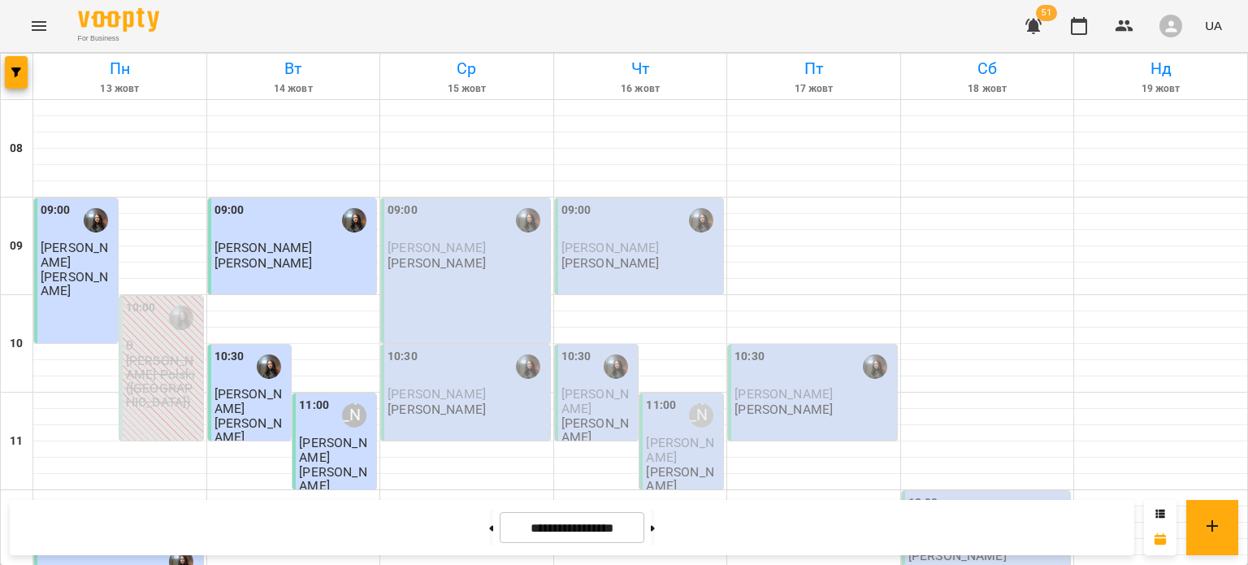
scroll to position [260, 0]
click at [655, 531] on button at bounding box center [653, 527] width 4 height 36
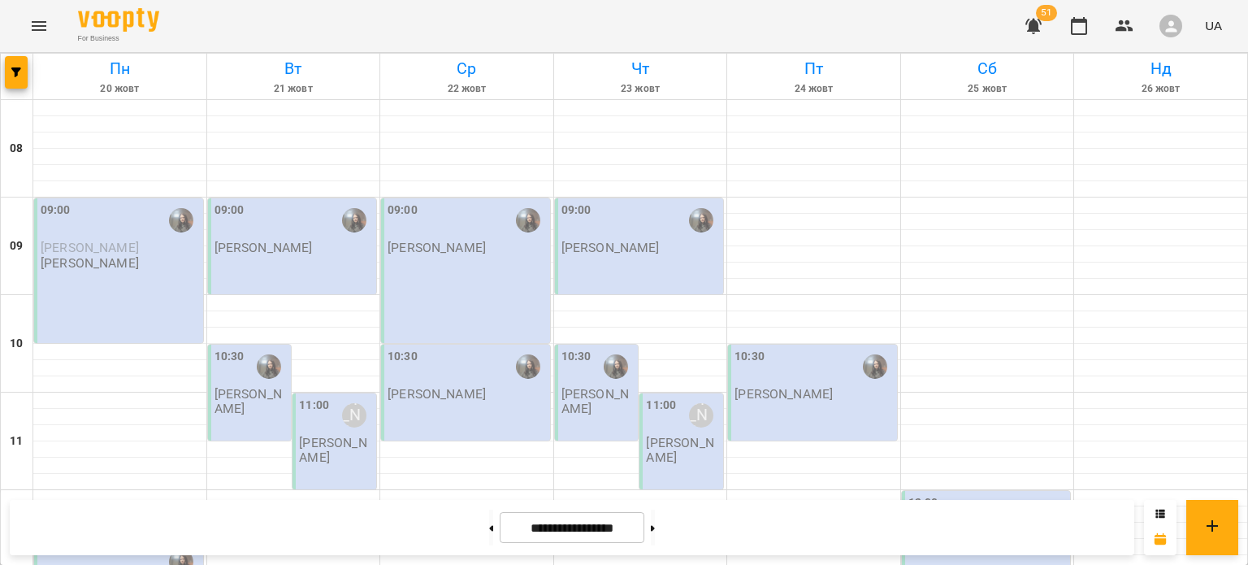
scroll to position [842, 0]
click at [18, 78] on button "button" at bounding box center [16, 72] width 23 height 32
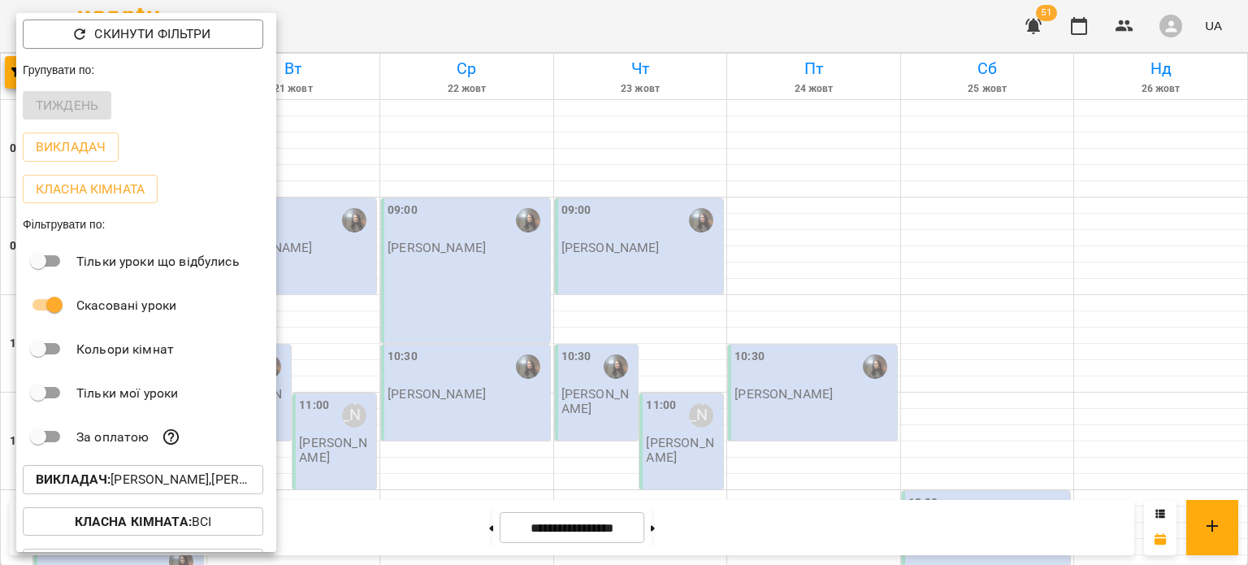
click at [224, 480] on p "Викладач : [PERSON_NAME],[PERSON_NAME]" at bounding box center [143, 479] width 214 height 19
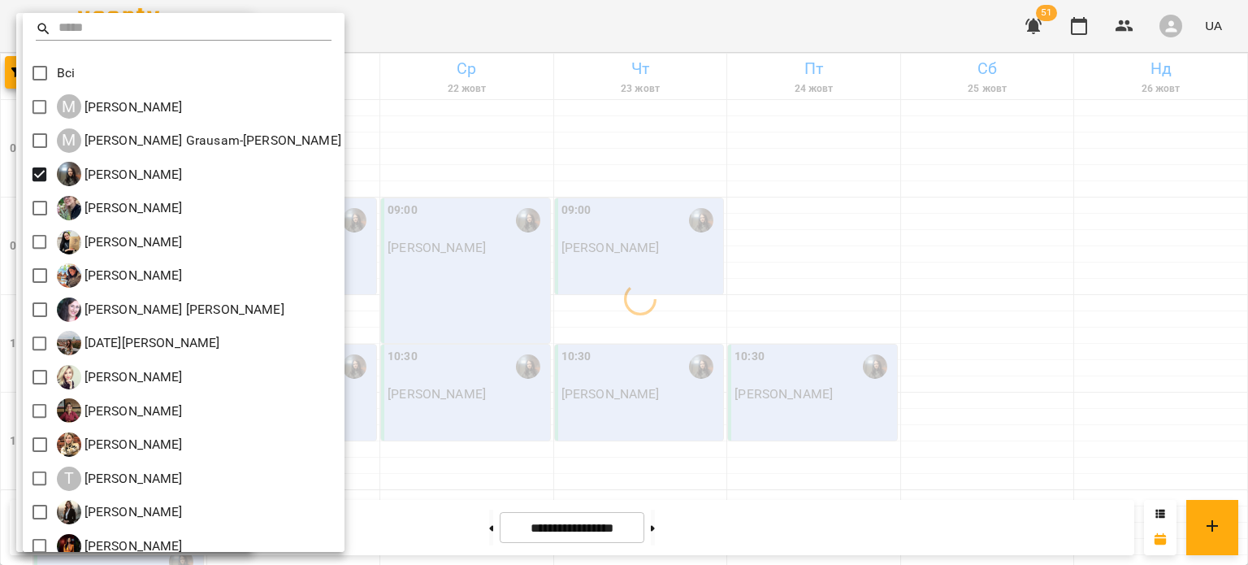
click at [517, 357] on div at bounding box center [624, 282] width 1248 height 565
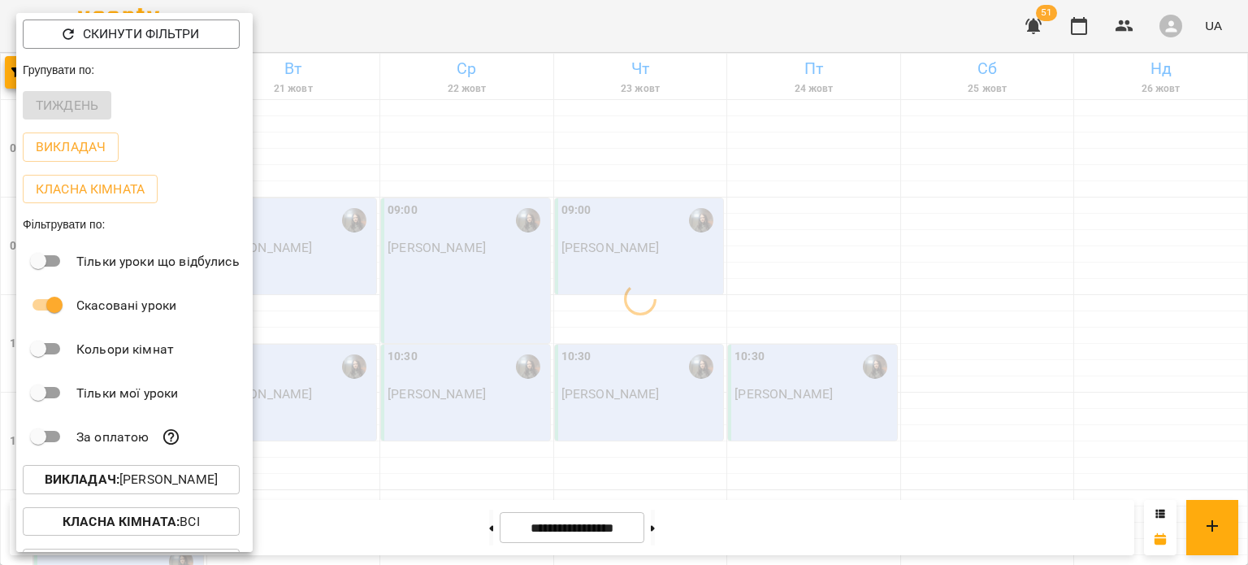
click at [468, 532] on div at bounding box center [624, 282] width 1248 height 565
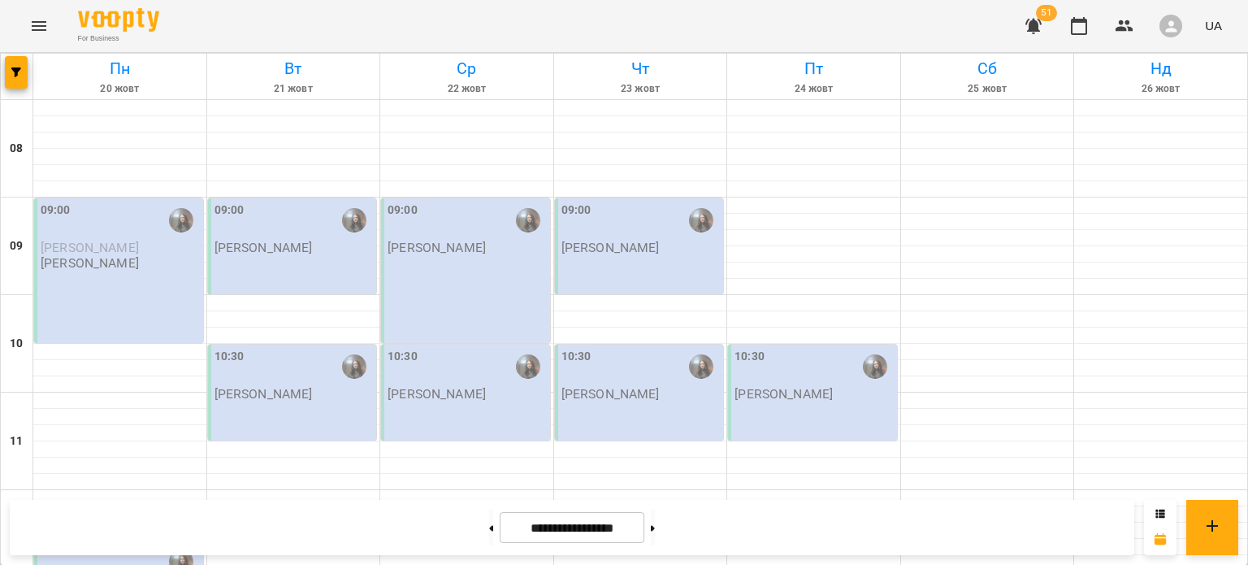
click at [489, 532] on button at bounding box center [491, 527] width 4 height 36
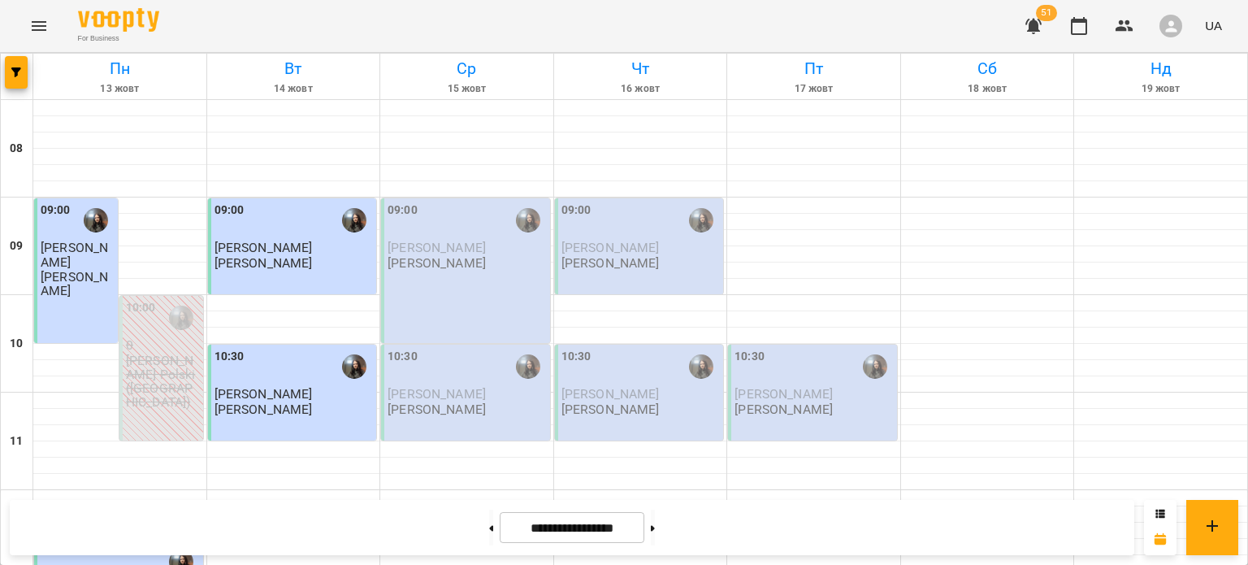
scroll to position [67, 0]
click at [16, 84] on button "button" at bounding box center [16, 72] width 23 height 32
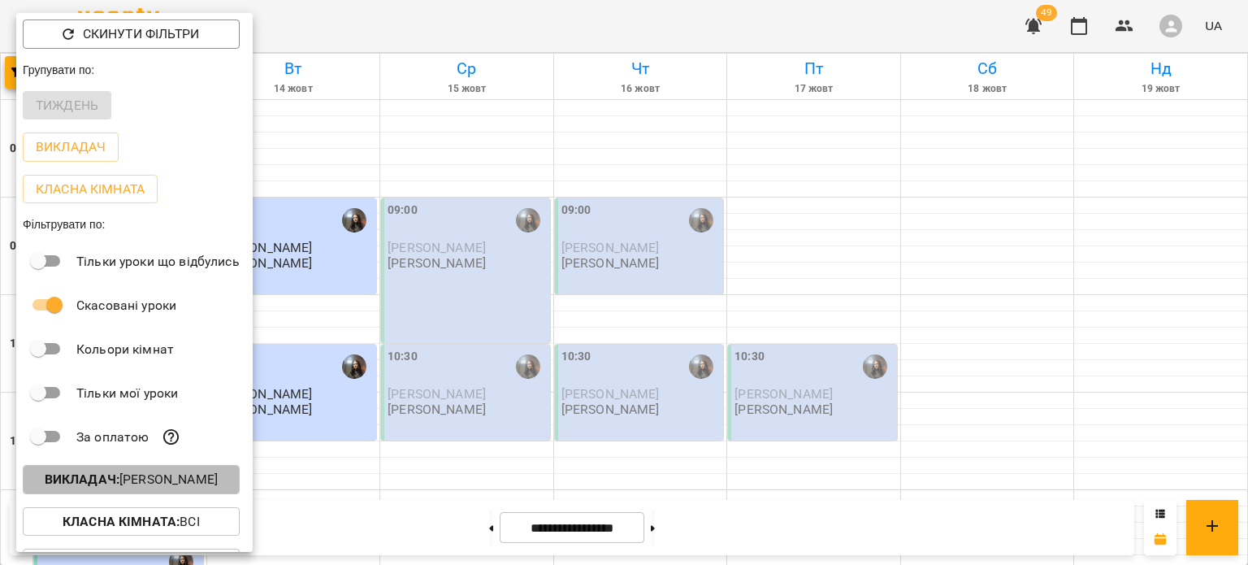
click at [140, 476] on p "Викладач : [PERSON_NAME]" at bounding box center [131, 479] width 173 height 19
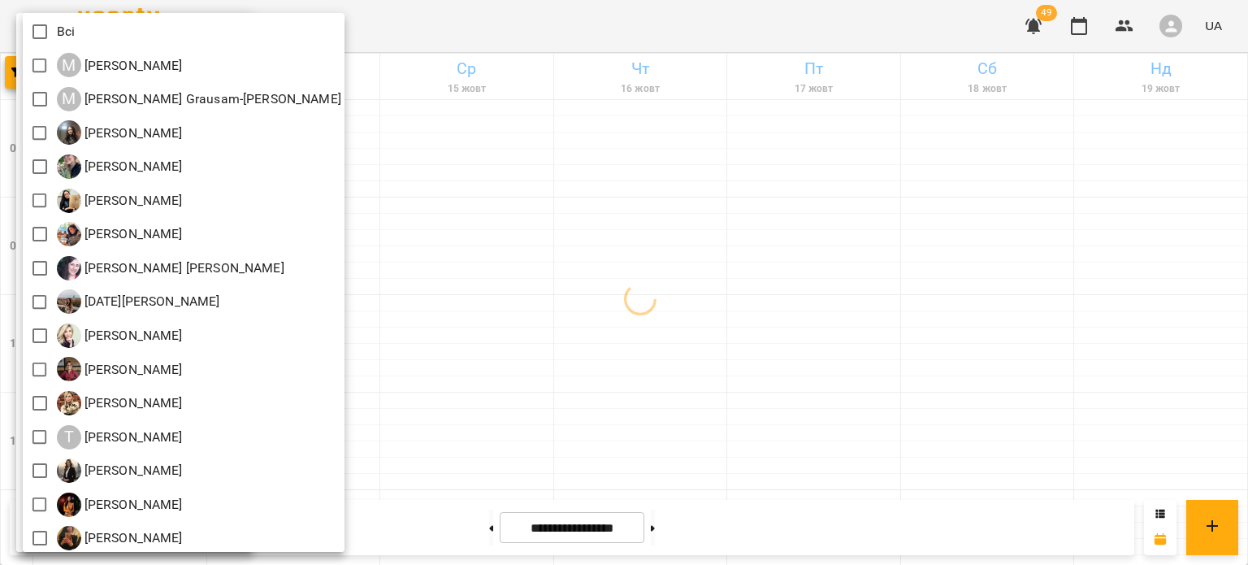
scroll to position [42, 0]
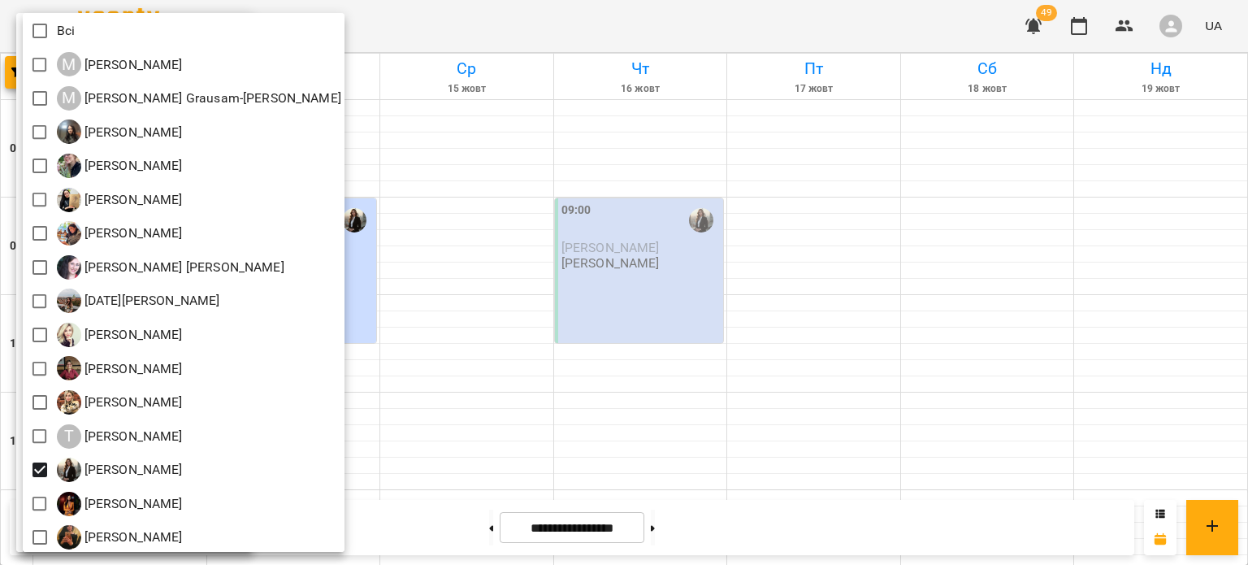
click at [444, 371] on div at bounding box center [624, 282] width 1248 height 565
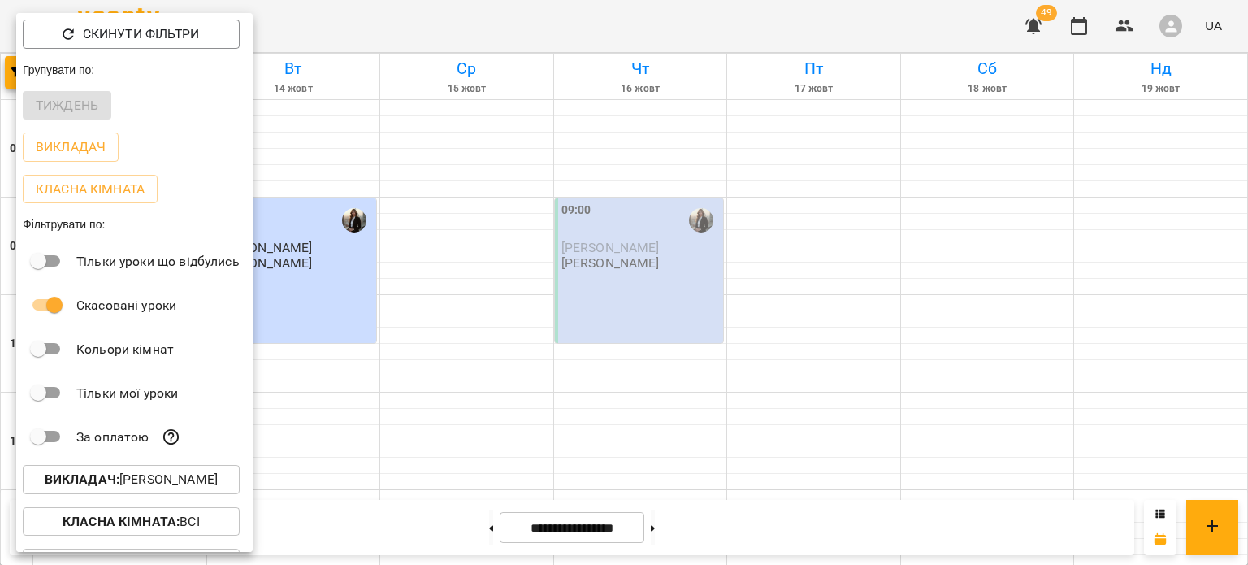
click at [444, 371] on div at bounding box center [624, 282] width 1248 height 565
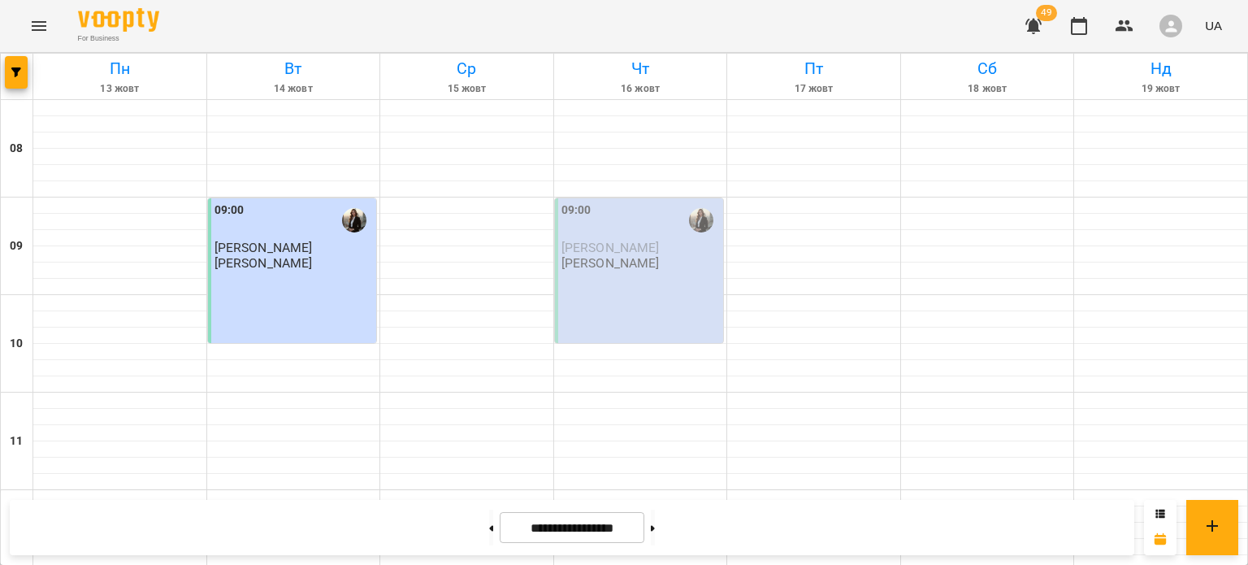
scroll to position [786, 0]
click at [655, 528] on button at bounding box center [653, 527] width 4 height 36
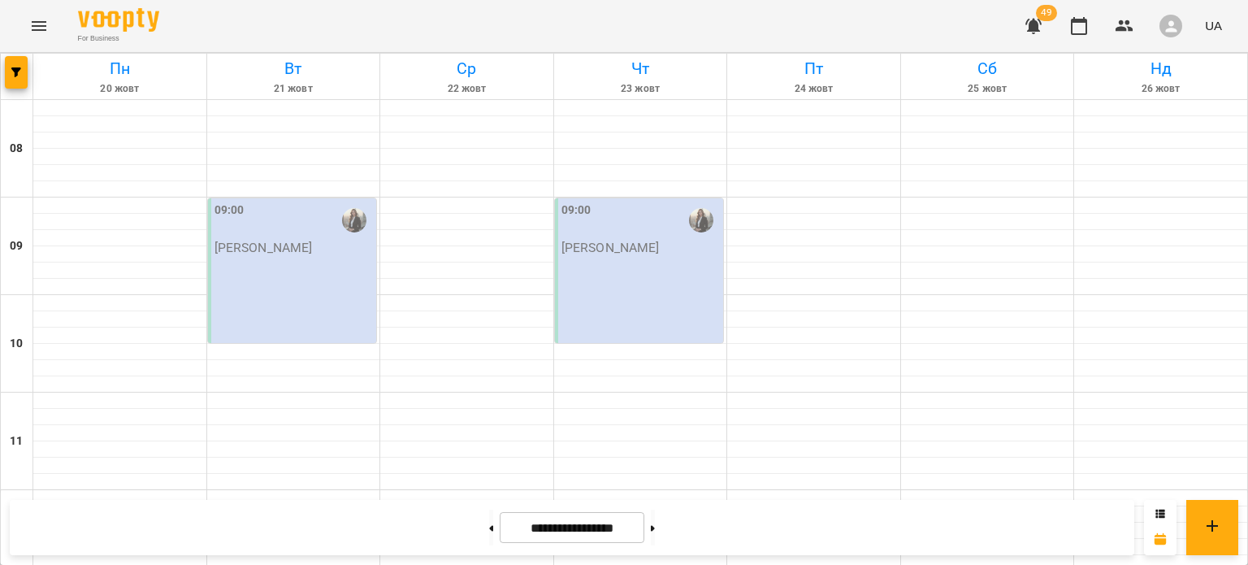
scroll to position [723, 0]
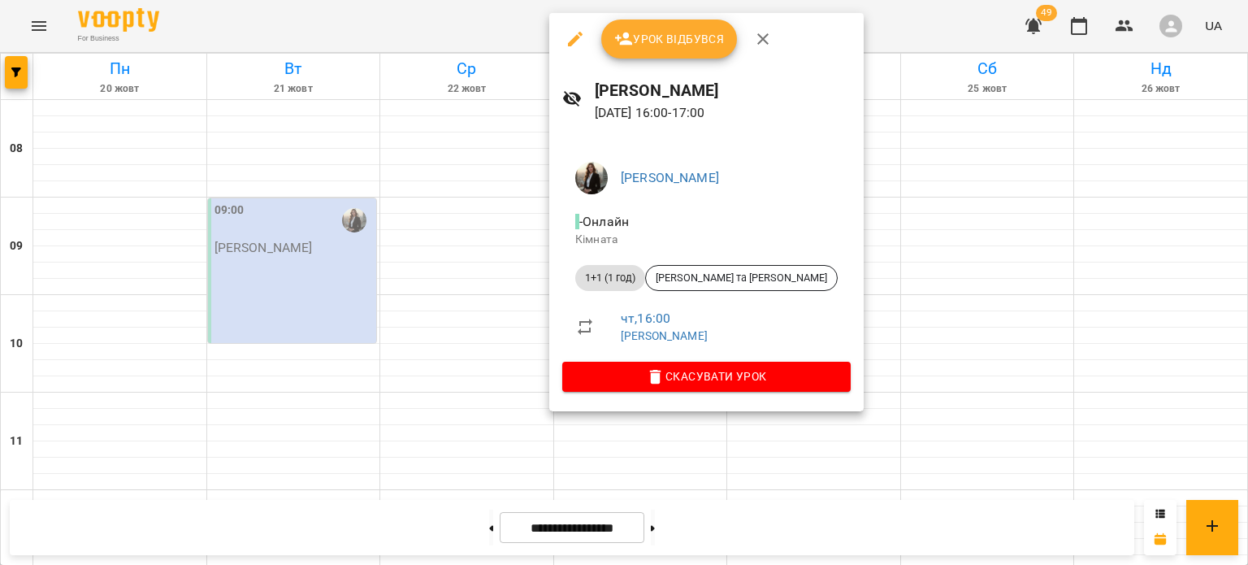
click at [937, 270] on div at bounding box center [624, 282] width 1248 height 565
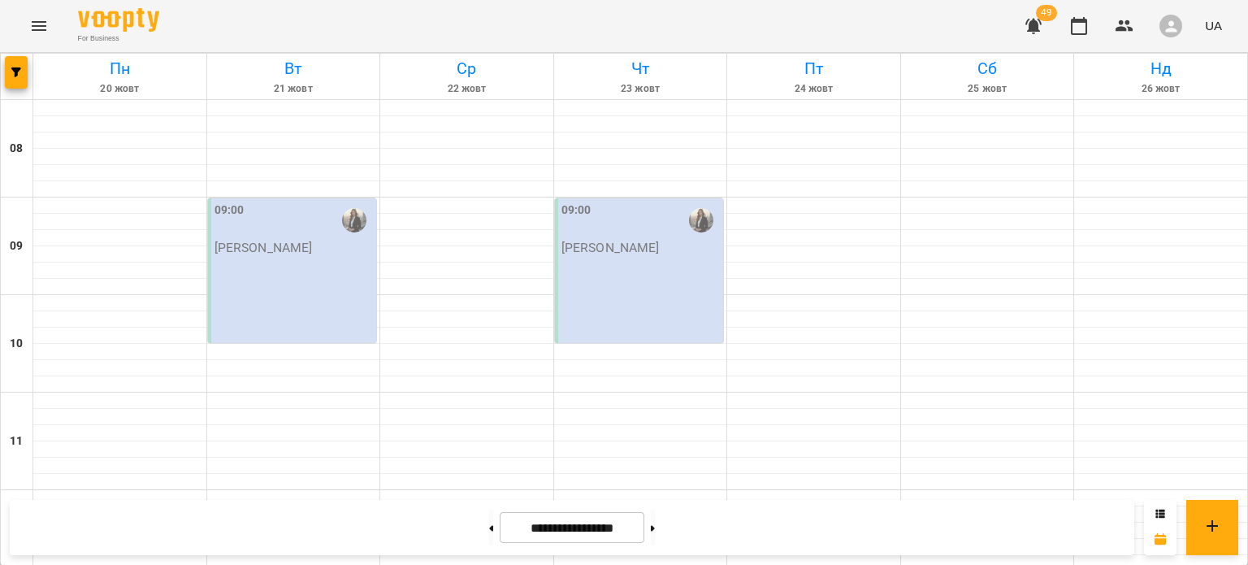
scroll to position [823, 0]
click at [10, 66] on button "button" at bounding box center [16, 72] width 23 height 32
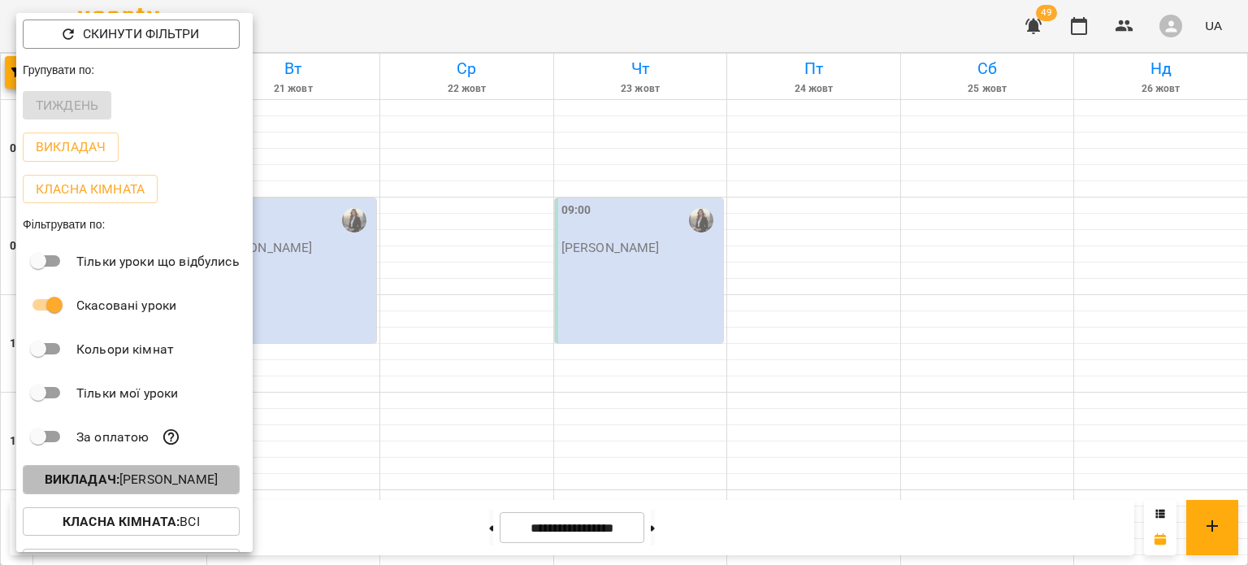
click at [116, 474] on p "Викладач : [PERSON_NAME]" at bounding box center [131, 479] width 173 height 19
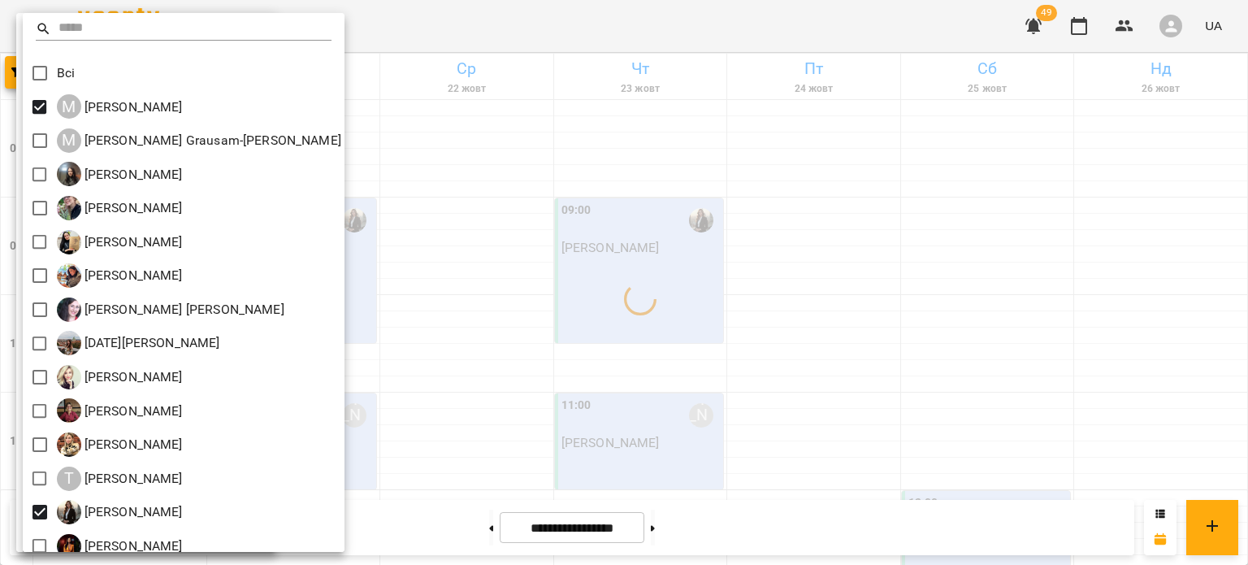
click at [459, 238] on div at bounding box center [624, 282] width 1248 height 565
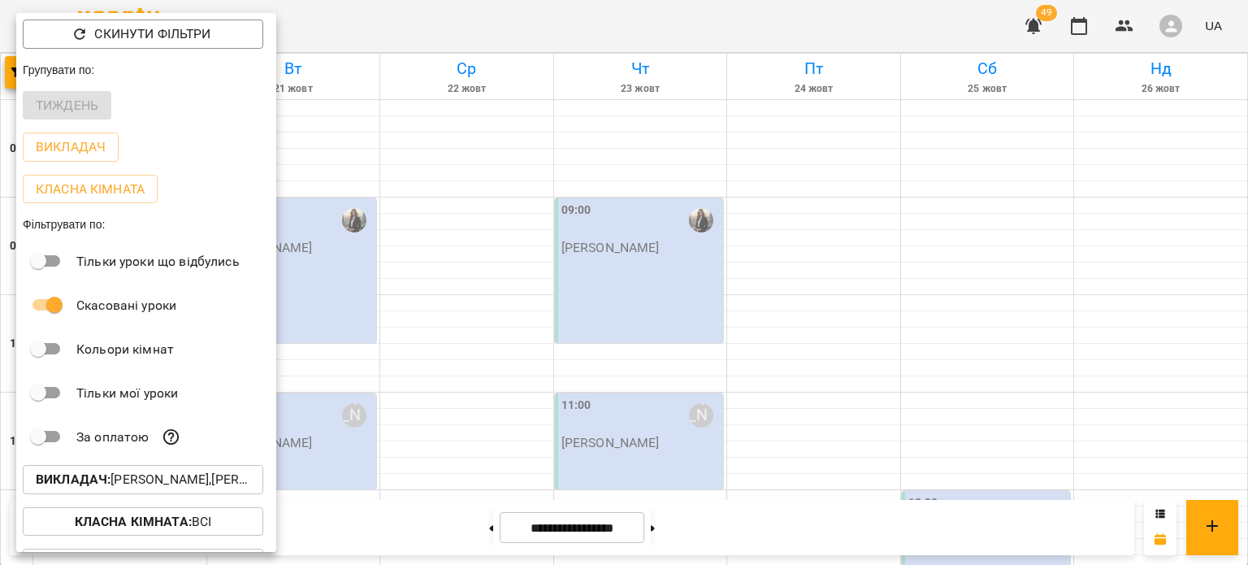
click at [459, 238] on div at bounding box center [624, 282] width 1248 height 565
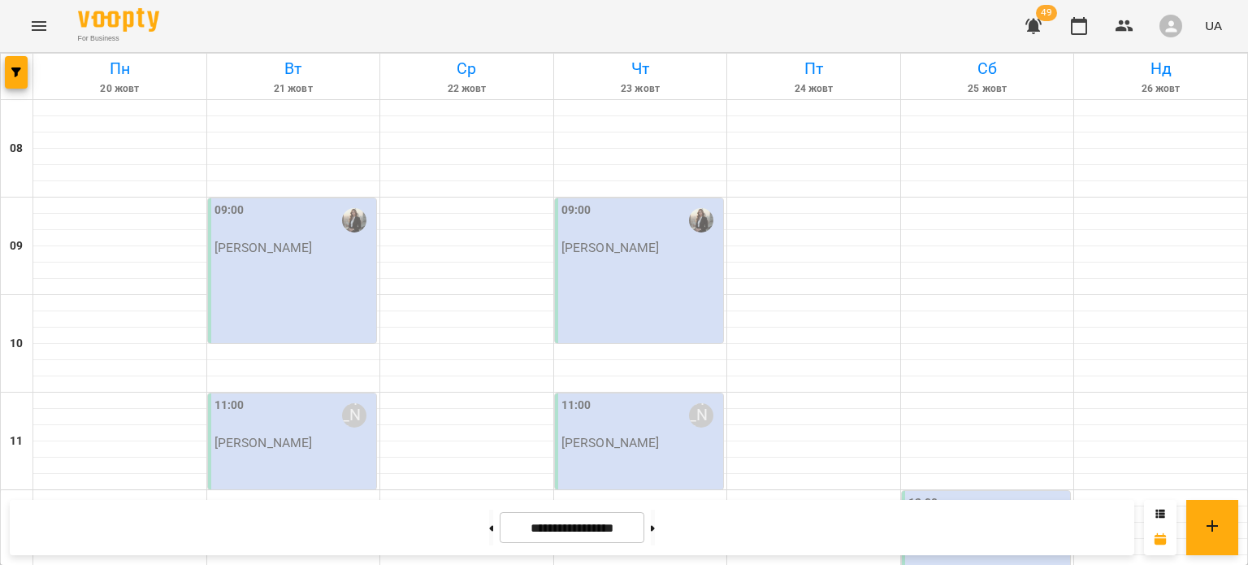
scroll to position [690, 0]
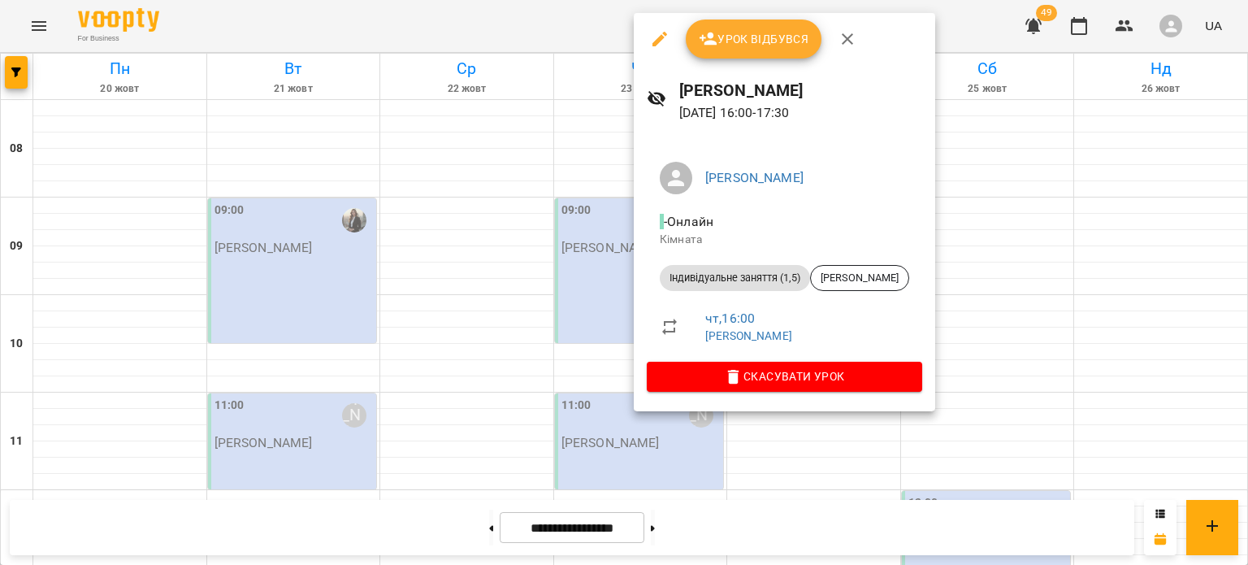
click at [998, 281] on div at bounding box center [624, 282] width 1248 height 565
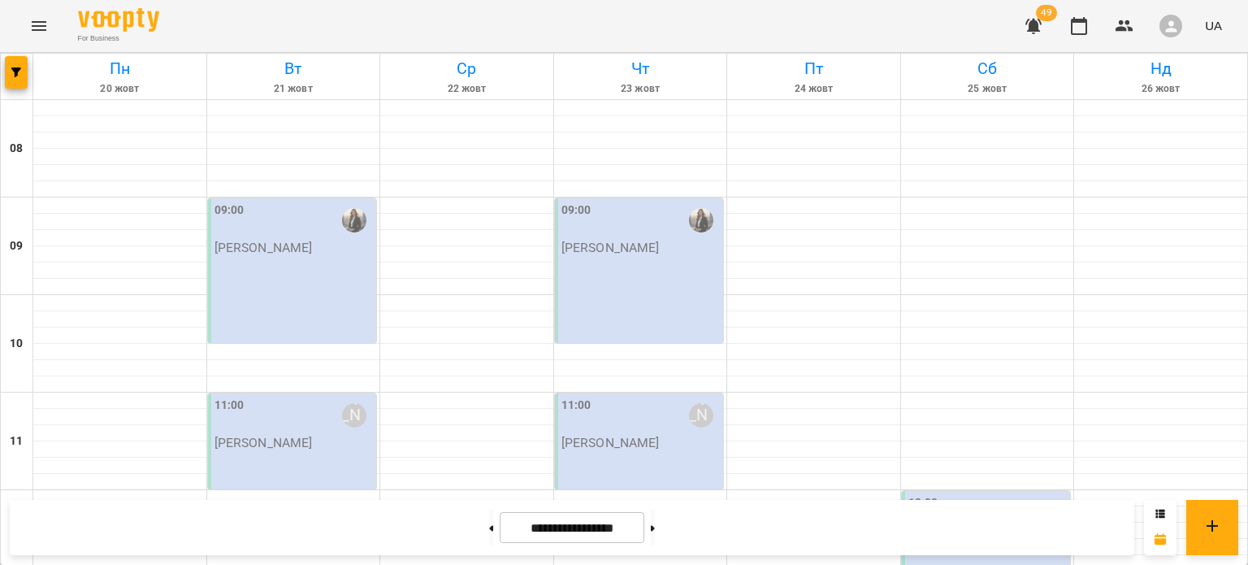
scroll to position [1032, 0]
click at [21, 71] on span "button" at bounding box center [16, 72] width 23 height 10
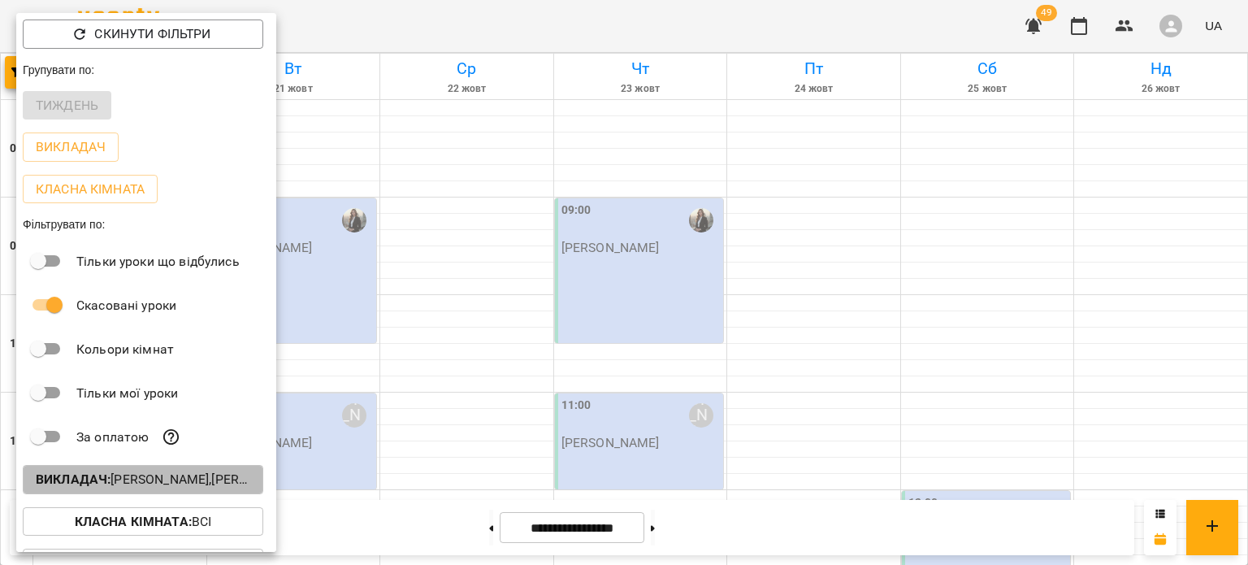
click at [175, 476] on p "Викладач : [PERSON_NAME],[PERSON_NAME]" at bounding box center [143, 479] width 214 height 19
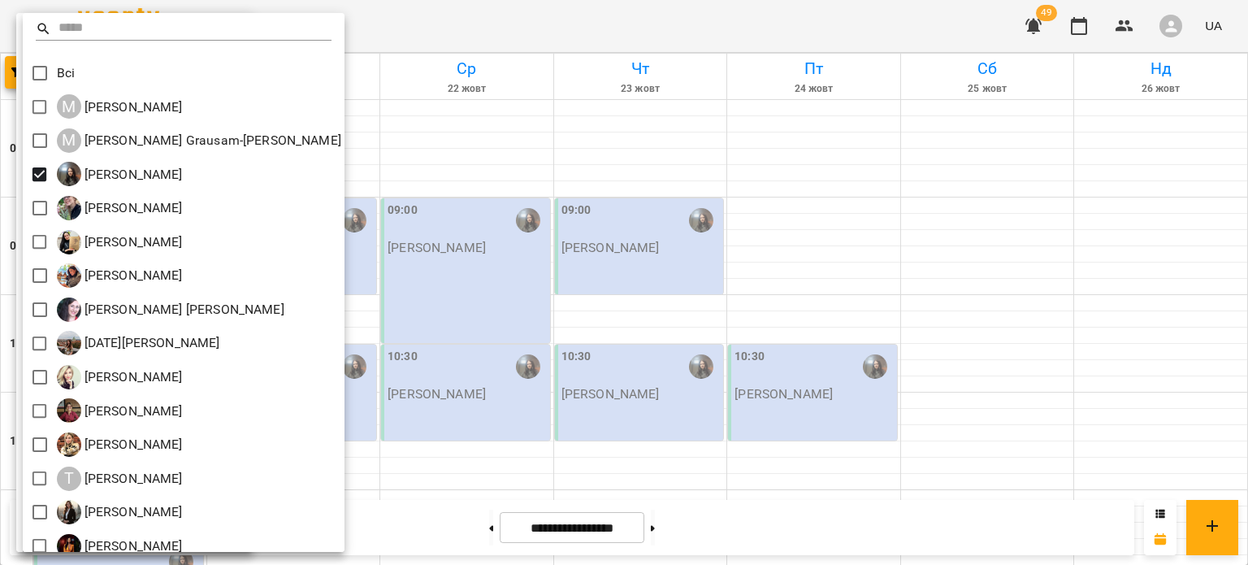
click at [376, 208] on div at bounding box center [624, 282] width 1248 height 565
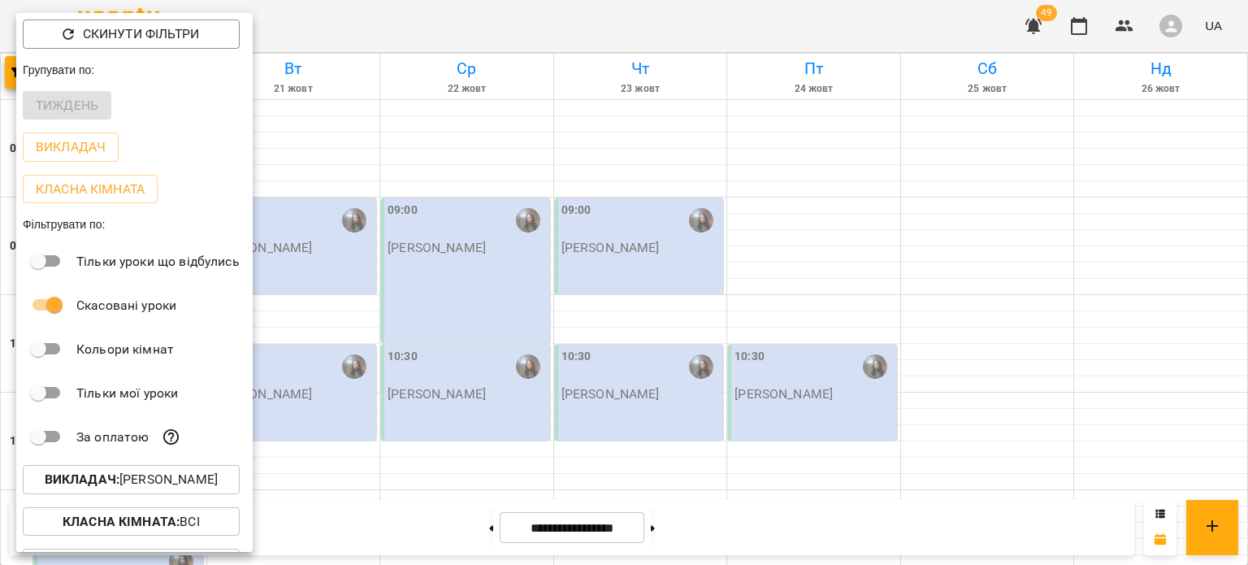
click at [376, 208] on div at bounding box center [624, 282] width 1248 height 565
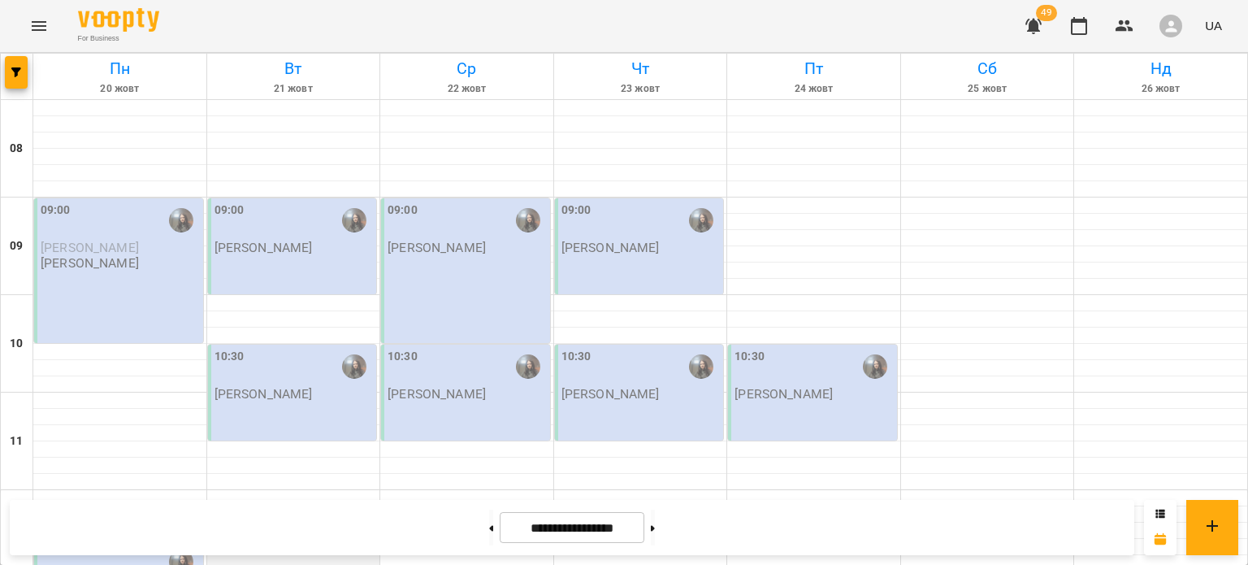
scroll to position [226, 0]
click at [489, 518] on button at bounding box center [491, 527] width 4 height 36
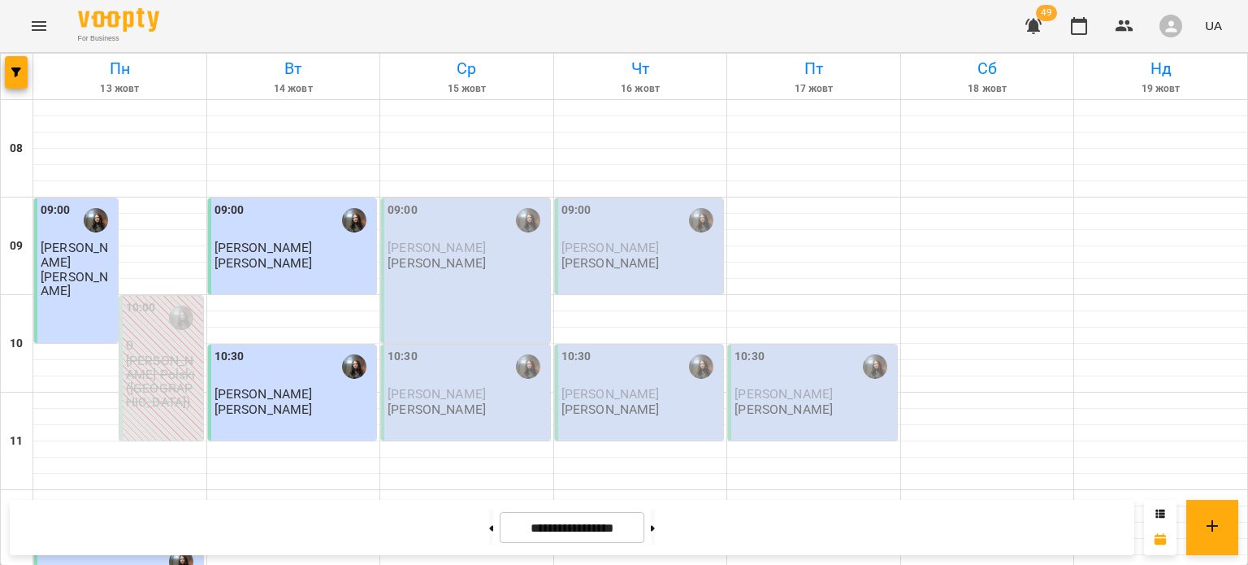
scroll to position [323, 0]
click at [11, 70] on icon "button" at bounding box center [16, 72] width 10 height 10
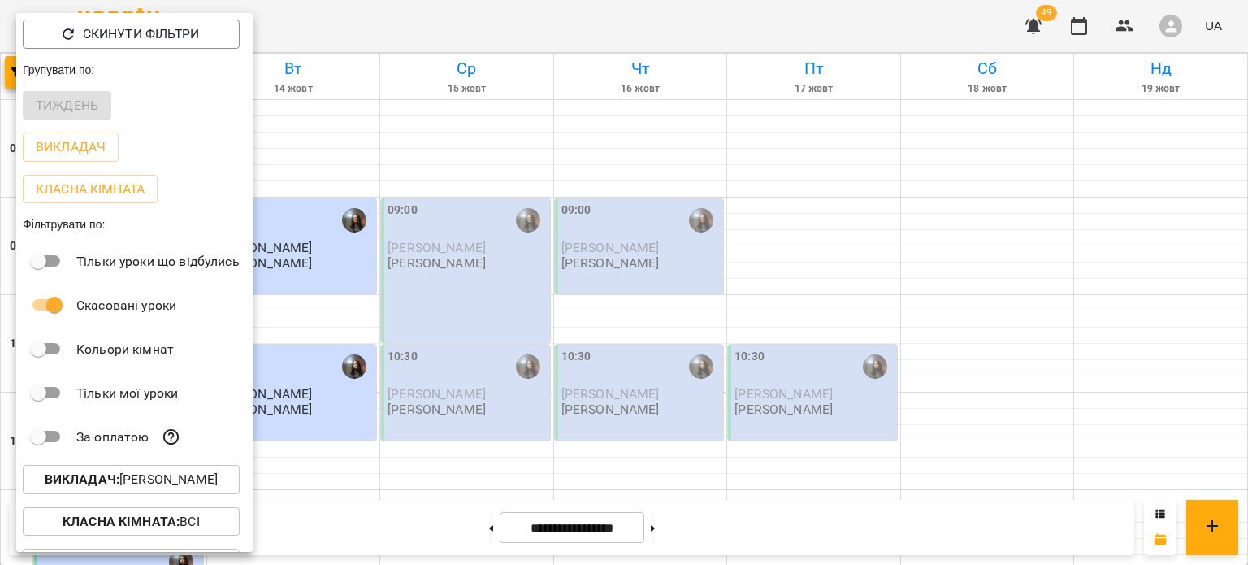
click at [131, 480] on p "Викладач : [PERSON_NAME]" at bounding box center [131, 479] width 173 height 19
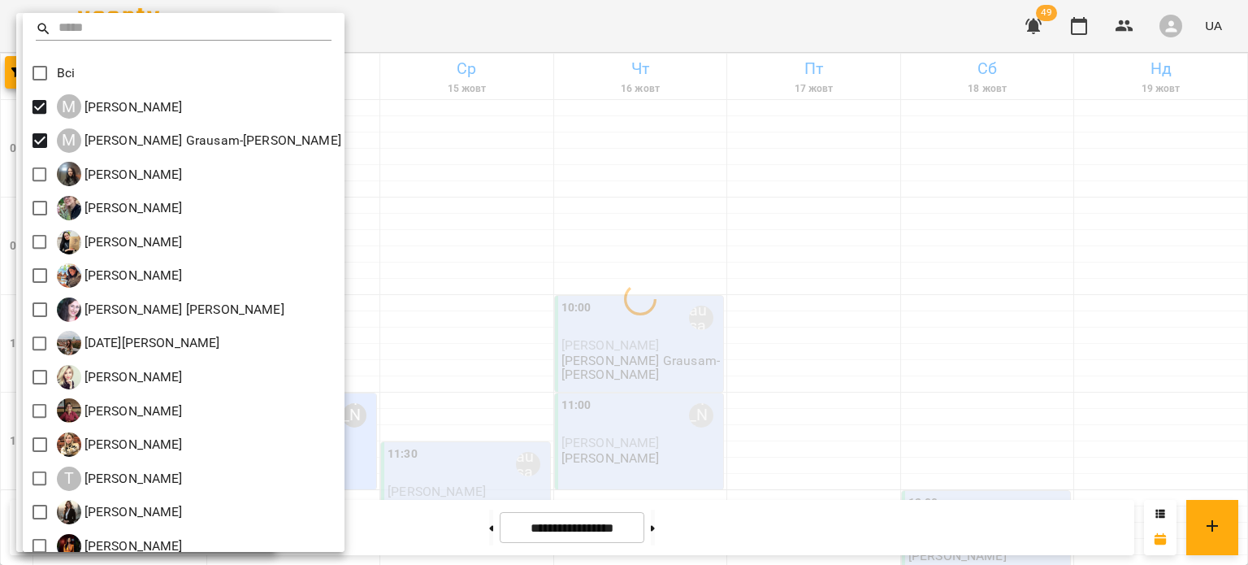
click at [474, 292] on div at bounding box center [624, 282] width 1248 height 565
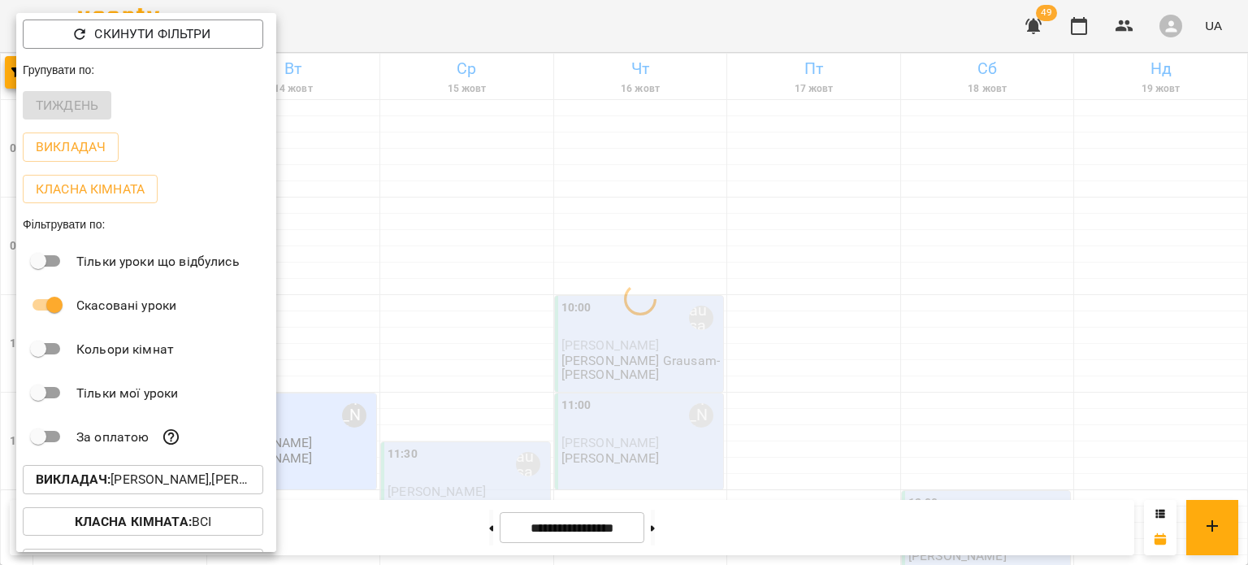
click at [474, 292] on div at bounding box center [624, 282] width 1248 height 565
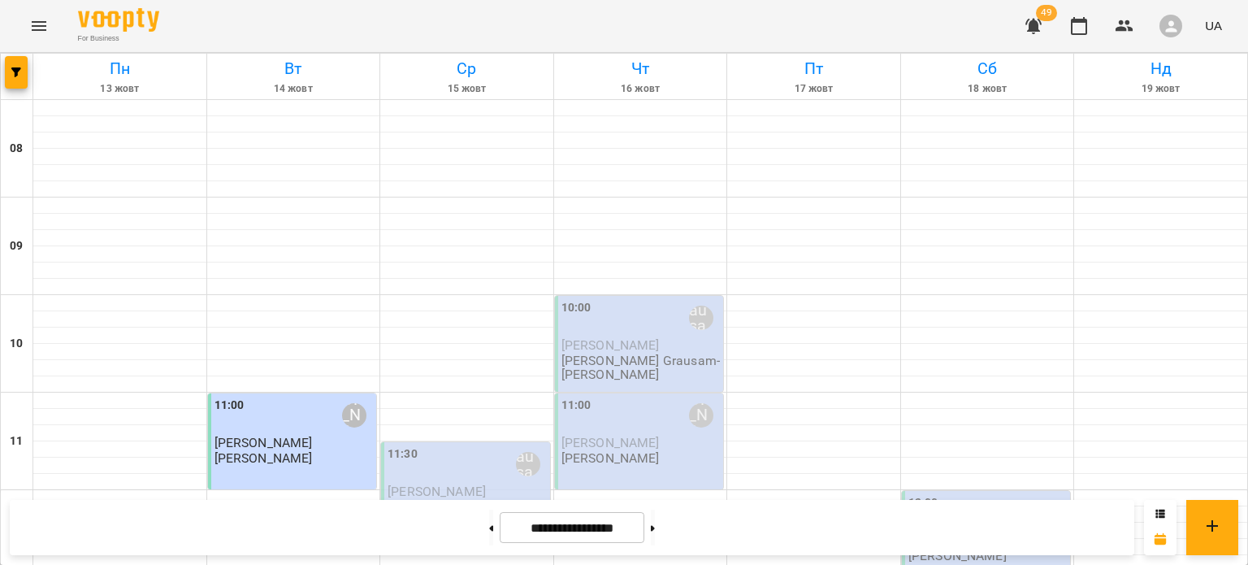
scroll to position [708, 0]
click at [655, 525] on button at bounding box center [653, 527] width 4 height 36
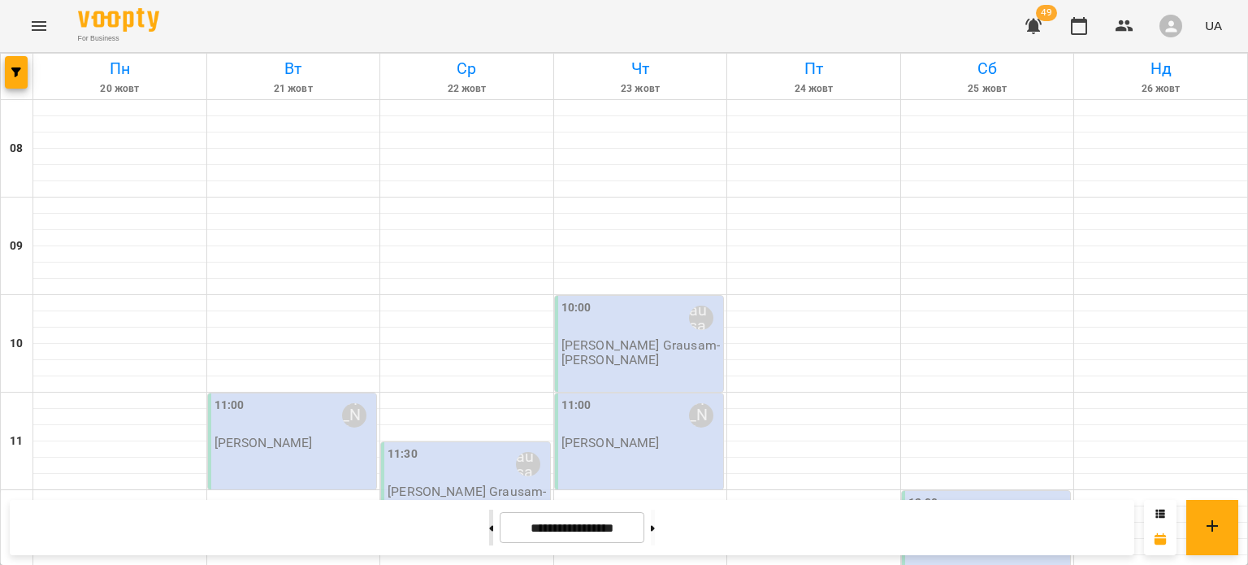
click at [489, 522] on button at bounding box center [491, 527] width 4 height 36
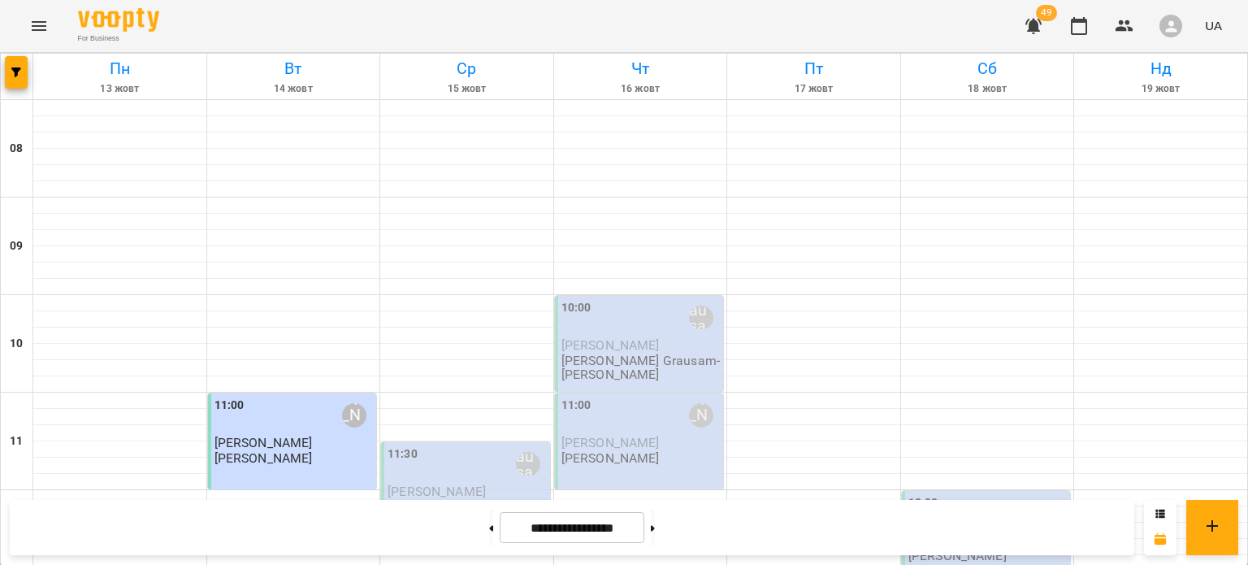
scroll to position [152, 0]
click at [489, 530] on button at bounding box center [491, 527] width 4 height 36
type input "**********"
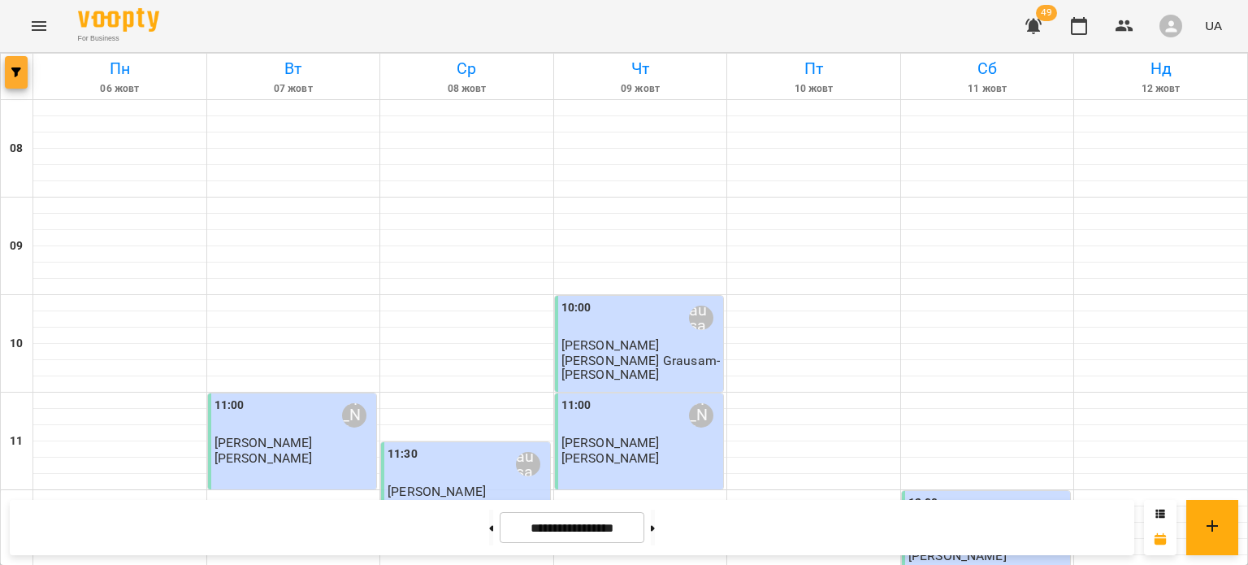
click at [11, 77] on button "button" at bounding box center [16, 72] width 23 height 32
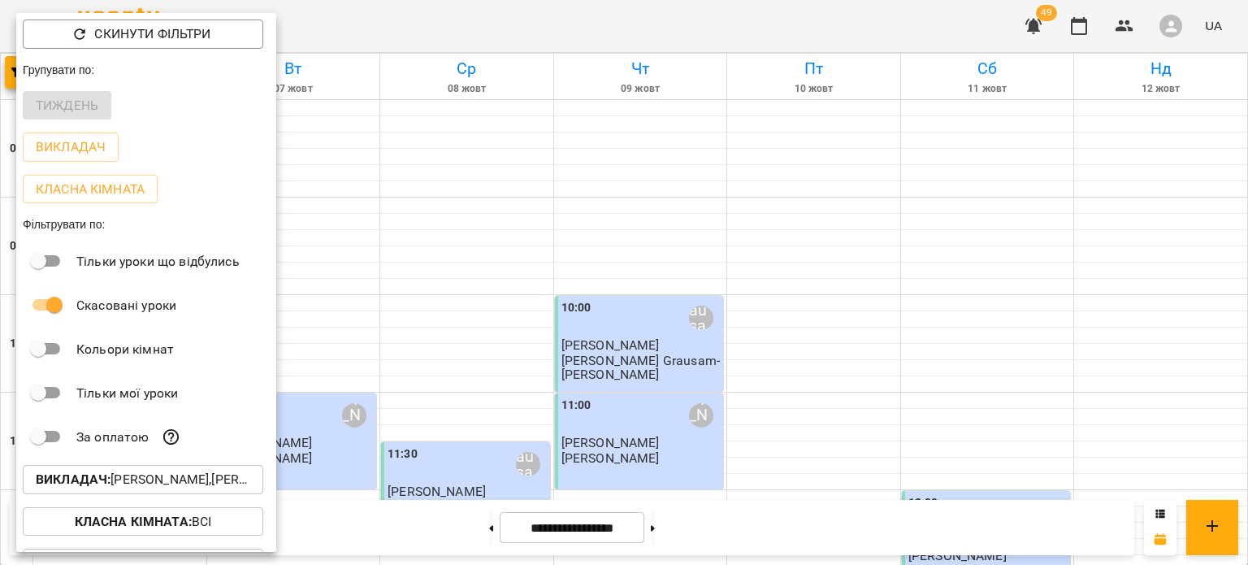
click at [165, 483] on p "Викладач : [PERSON_NAME],[PERSON_NAME] Grausam-[PERSON_NAME]" at bounding box center [143, 479] width 214 height 19
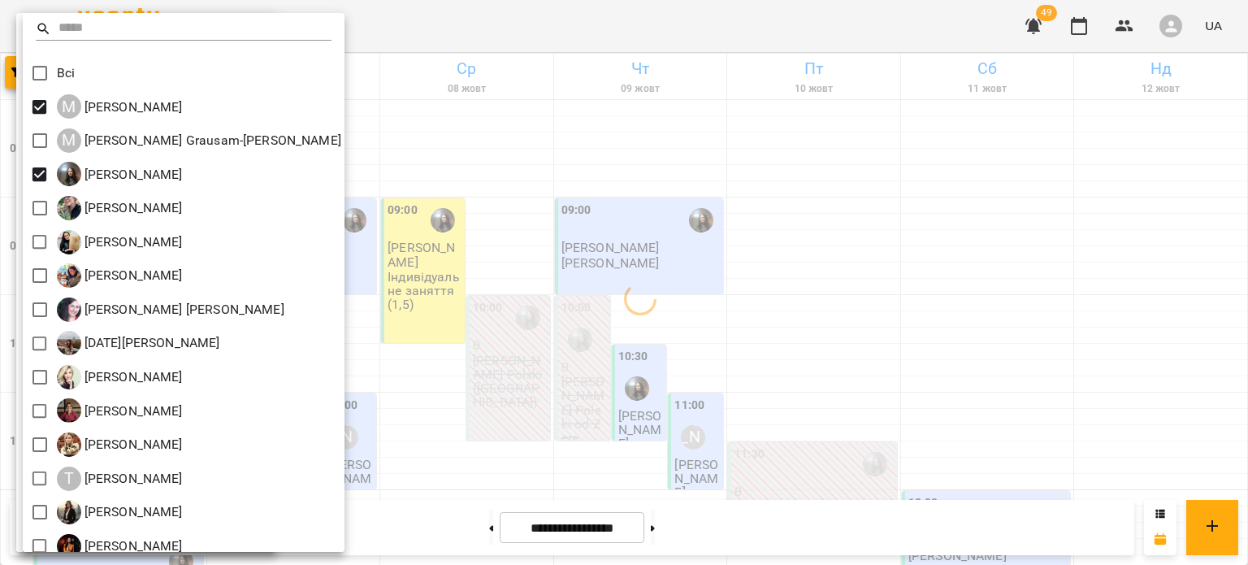
click at [429, 264] on div at bounding box center [624, 282] width 1248 height 565
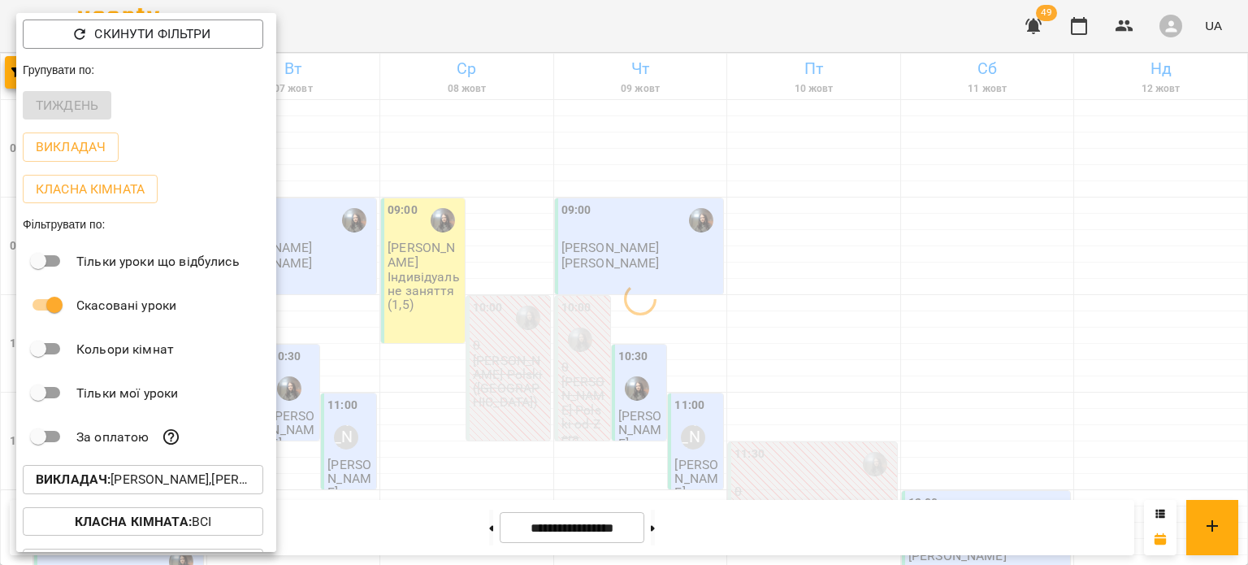
click at [429, 264] on div at bounding box center [624, 282] width 1248 height 565
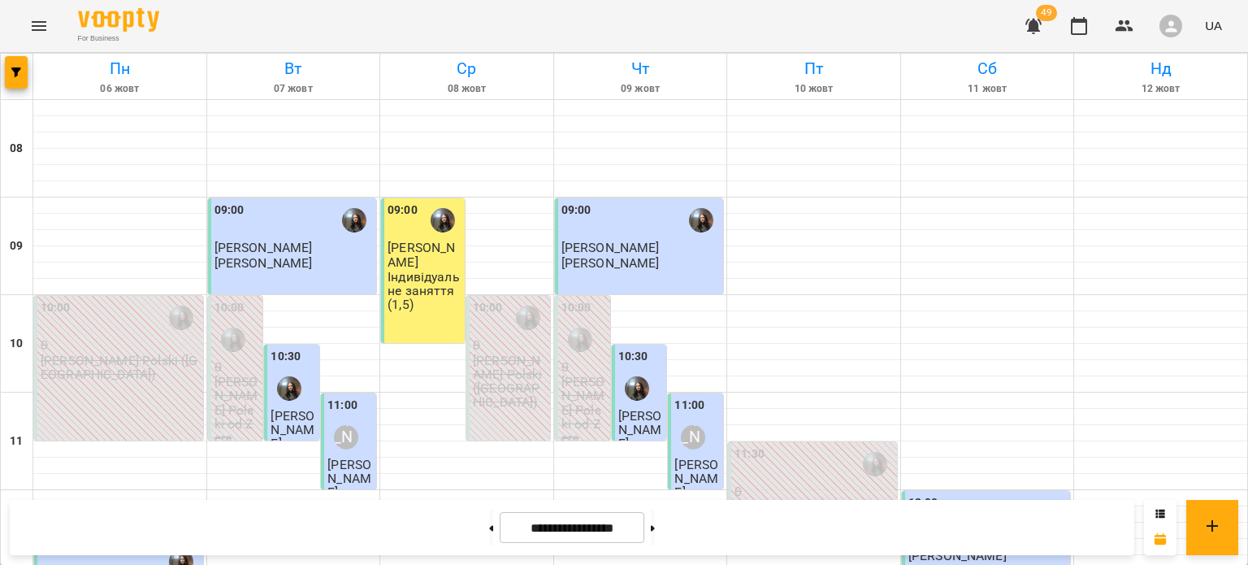
scroll to position [136, 0]
click at [18, 76] on icon "button" at bounding box center [16, 72] width 10 height 10
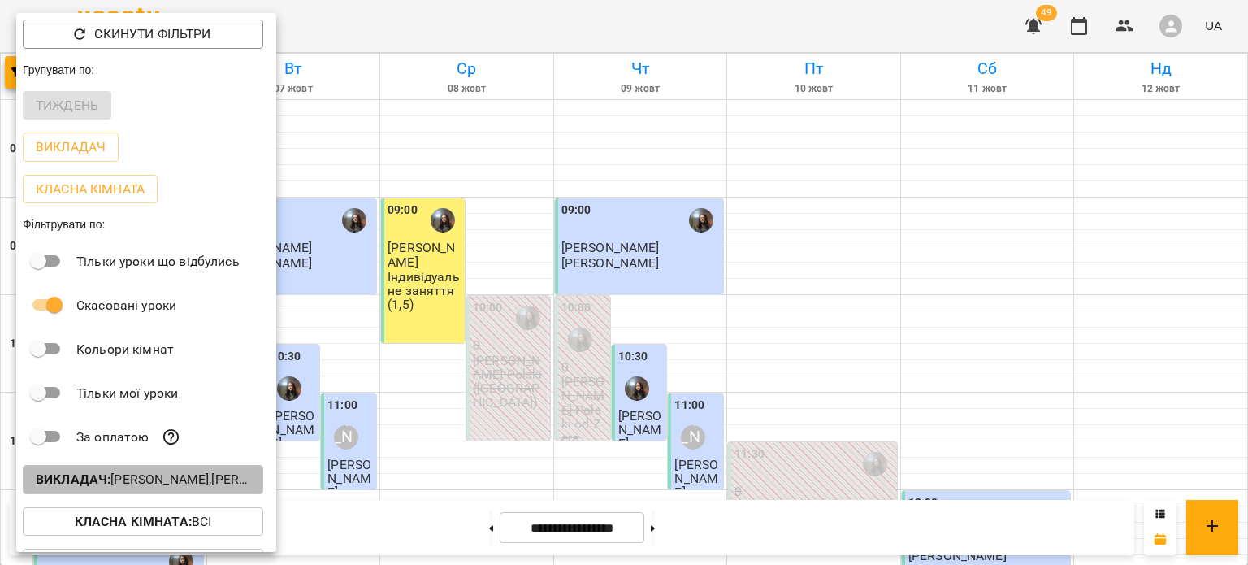
click at [143, 489] on p "Викладач : [PERSON_NAME],[PERSON_NAME]" at bounding box center [143, 479] width 214 height 19
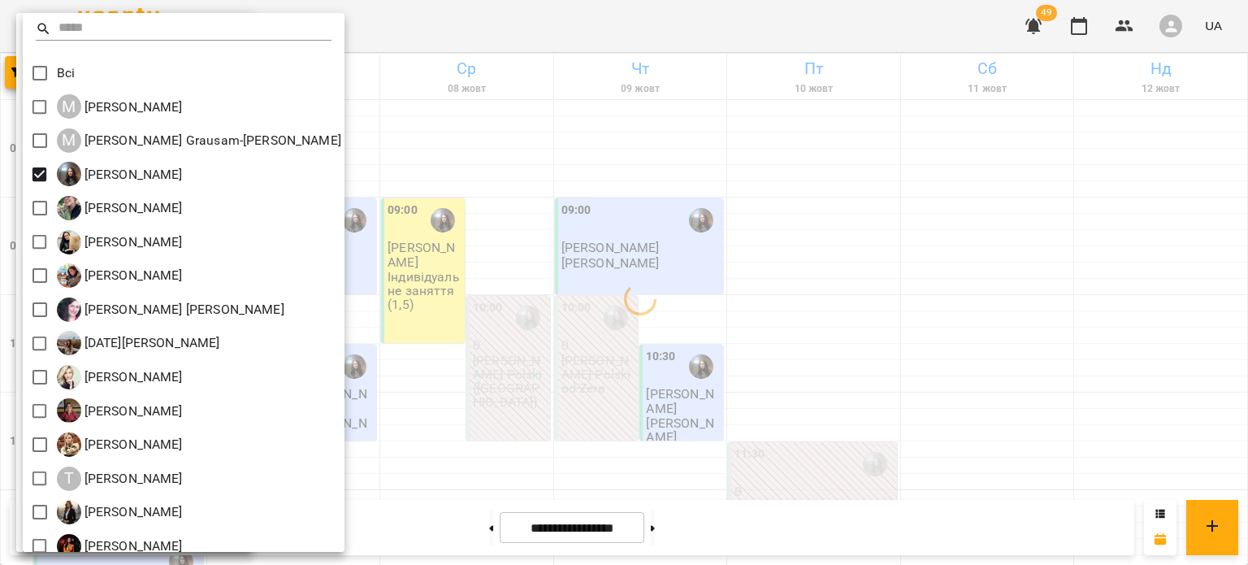
click at [520, 278] on div at bounding box center [624, 282] width 1248 height 565
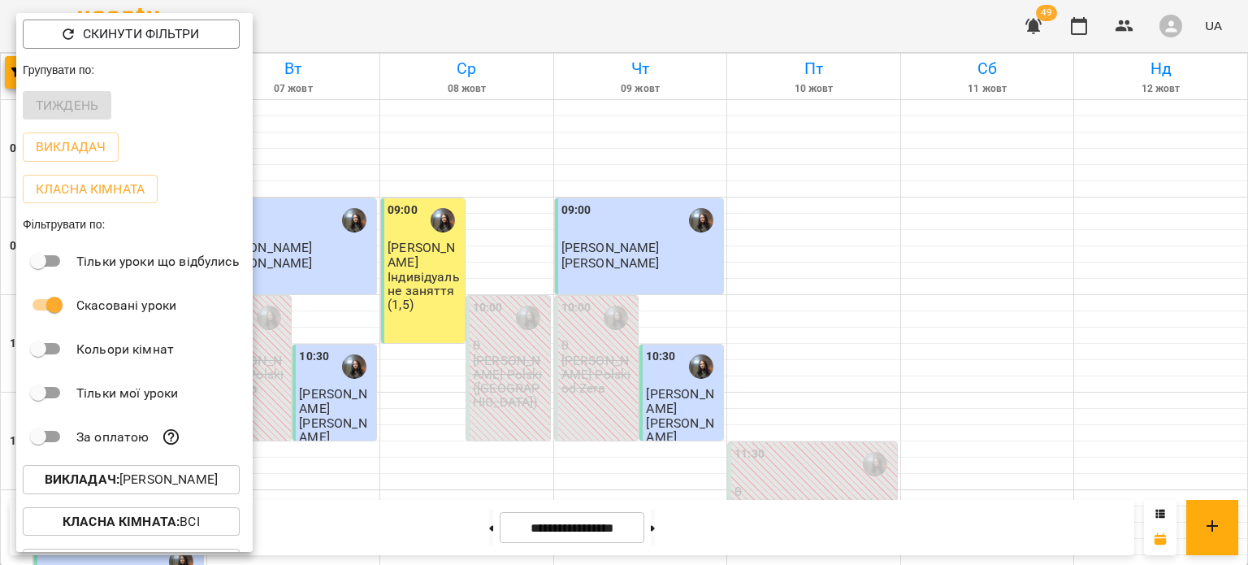
click at [520, 278] on div at bounding box center [624, 282] width 1248 height 565
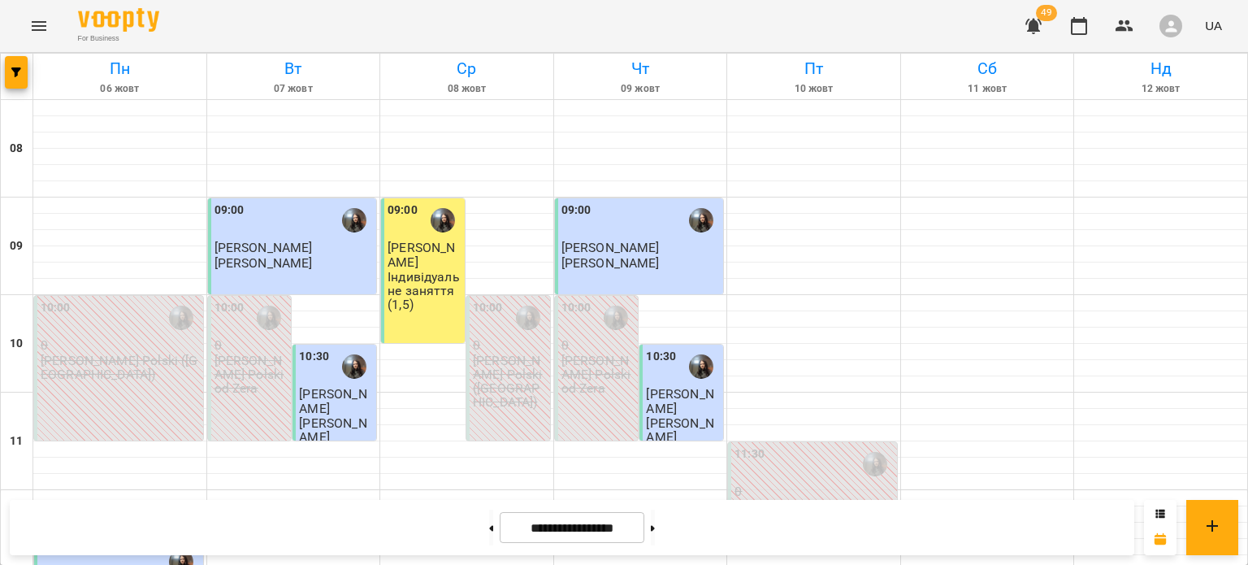
scroll to position [23, 0]
click at [15, 68] on icon "button" at bounding box center [16, 72] width 10 height 10
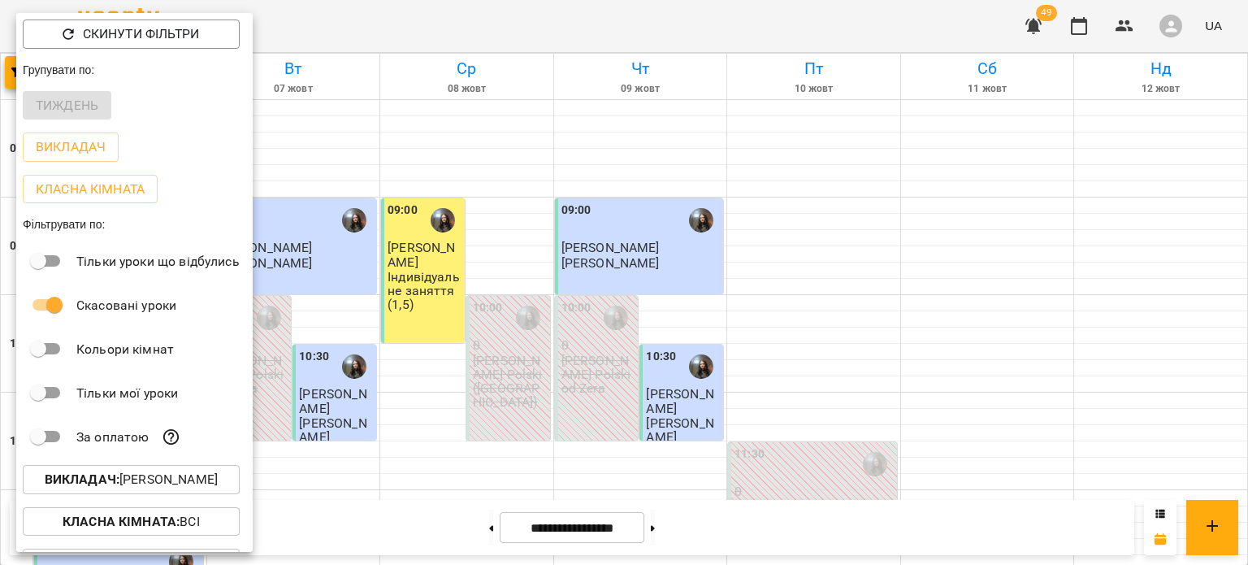
click at [218, 486] on p "Викладач : [PERSON_NAME]" at bounding box center [131, 479] width 173 height 19
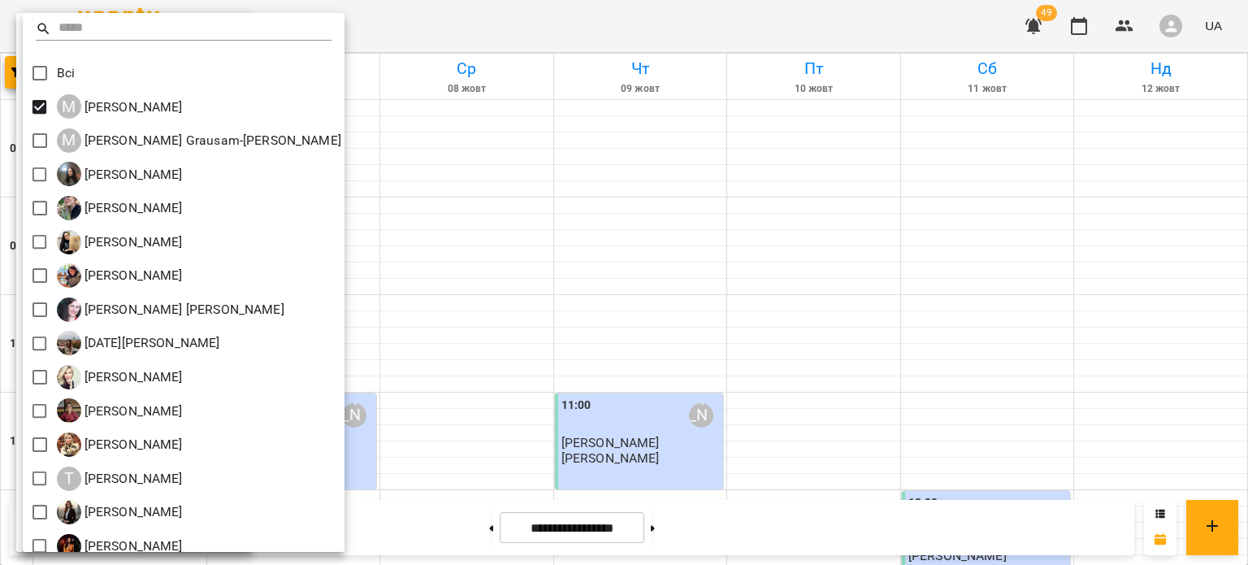
click at [549, 273] on div at bounding box center [624, 282] width 1248 height 565
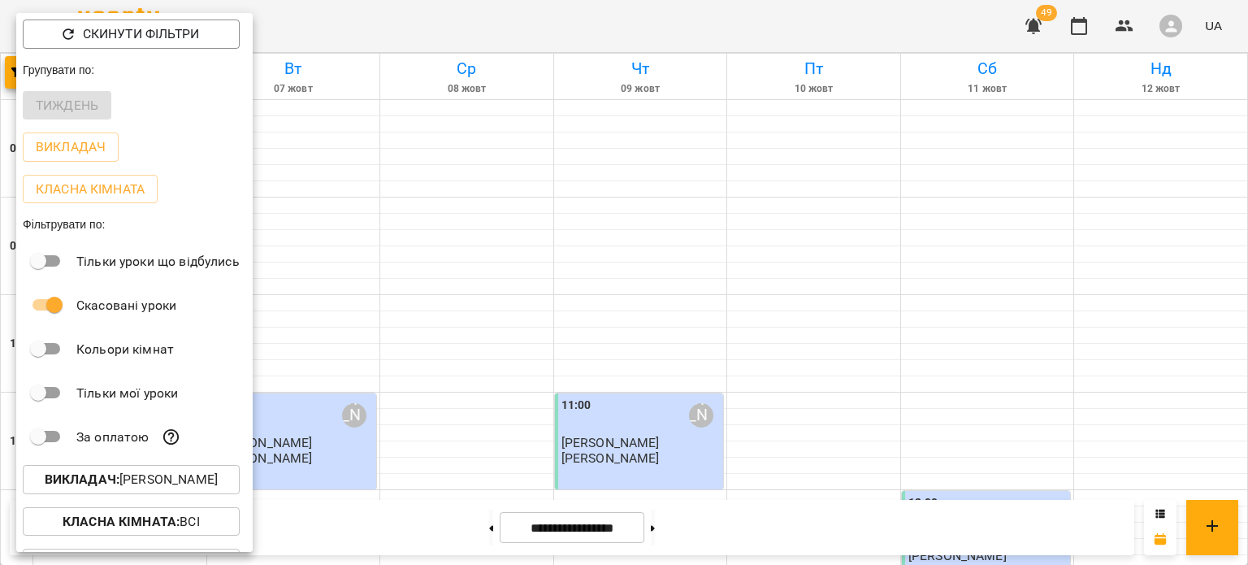
click at [549, 273] on div at bounding box center [624, 282] width 1248 height 565
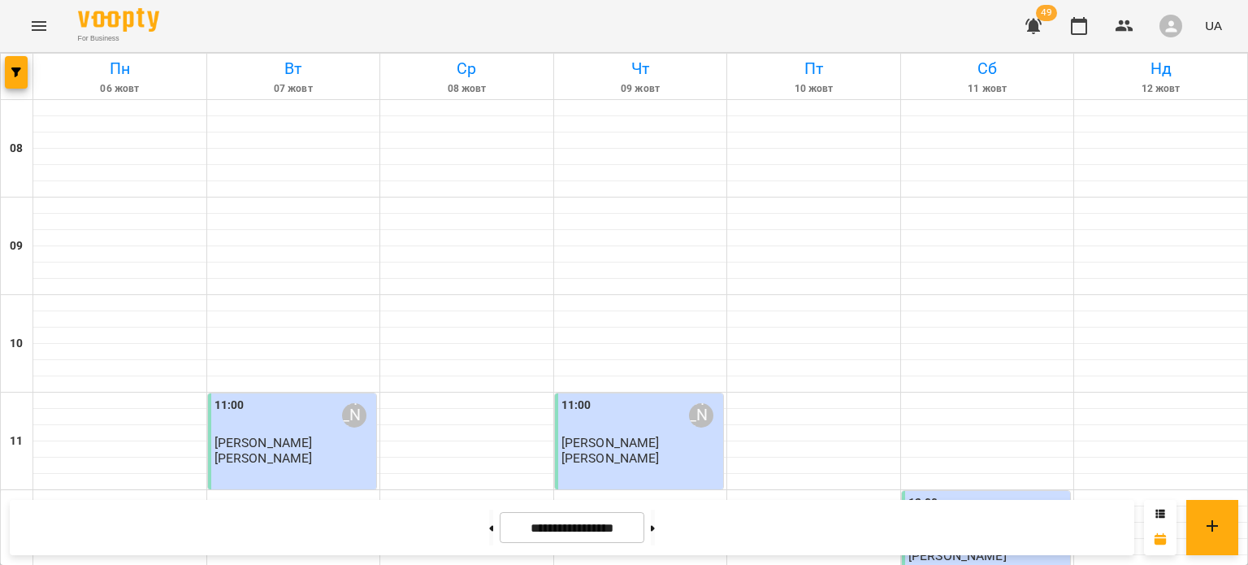
scroll to position [309, 0]
click at [39, 19] on icon "Menu" at bounding box center [38, 25] width 19 height 19
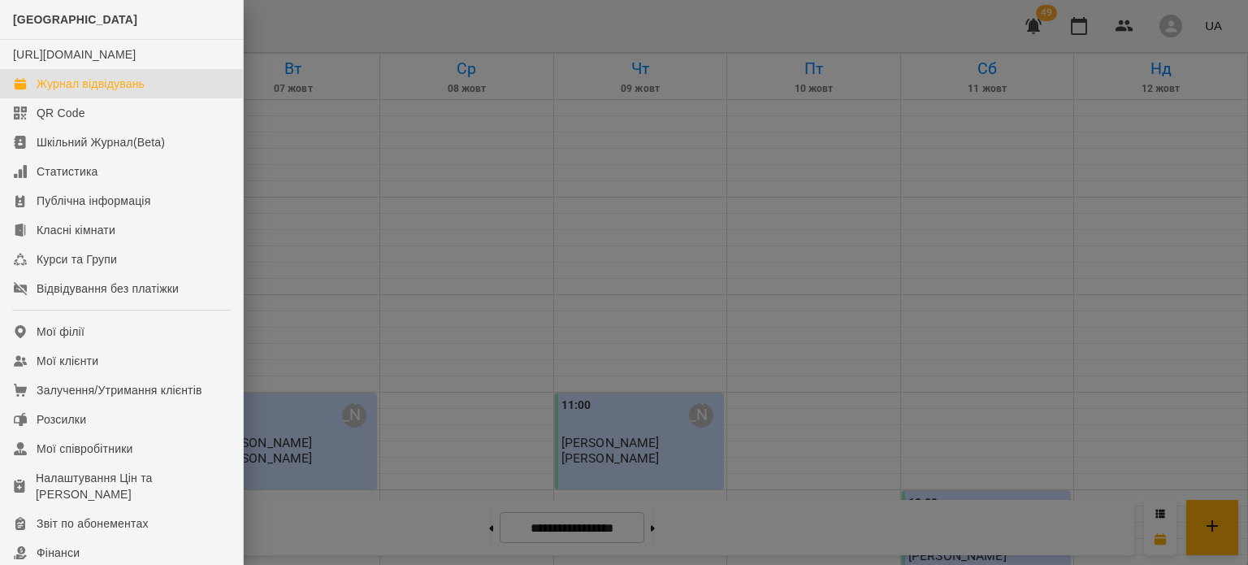
click at [349, 151] on div at bounding box center [624, 282] width 1248 height 565
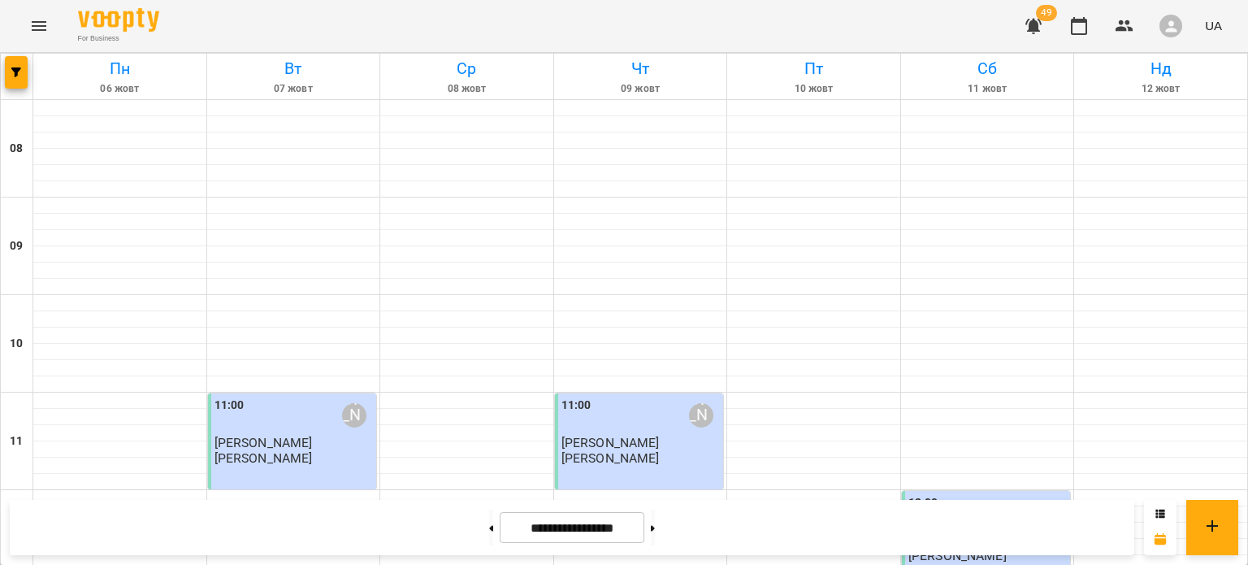
scroll to position [859, 0]
click at [21, 72] on span "button" at bounding box center [16, 72] width 23 height 10
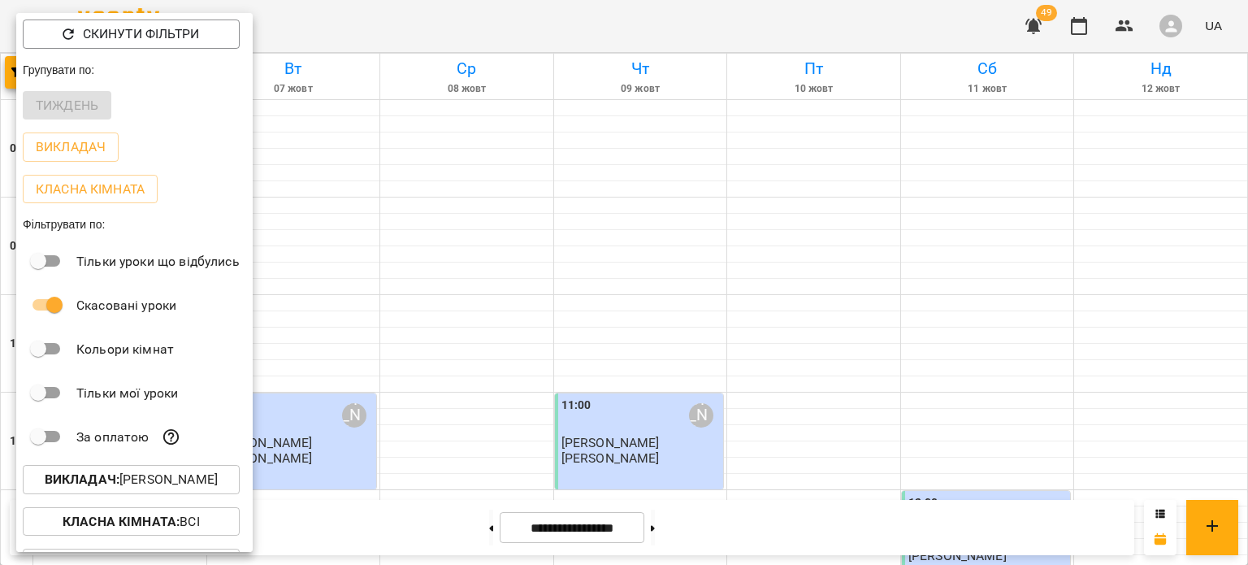
click at [130, 483] on p "Викладач : [PERSON_NAME]" at bounding box center [131, 479] width 173 height 19
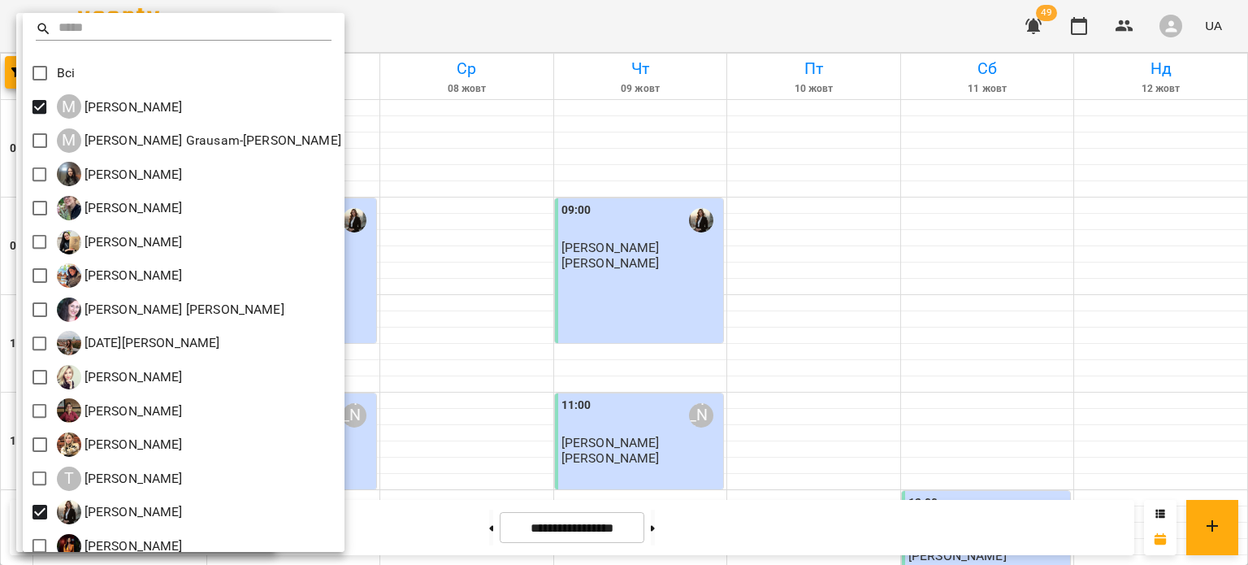
click at [526, 371] on div at bounding box center [624, 282] width 1248 height 565
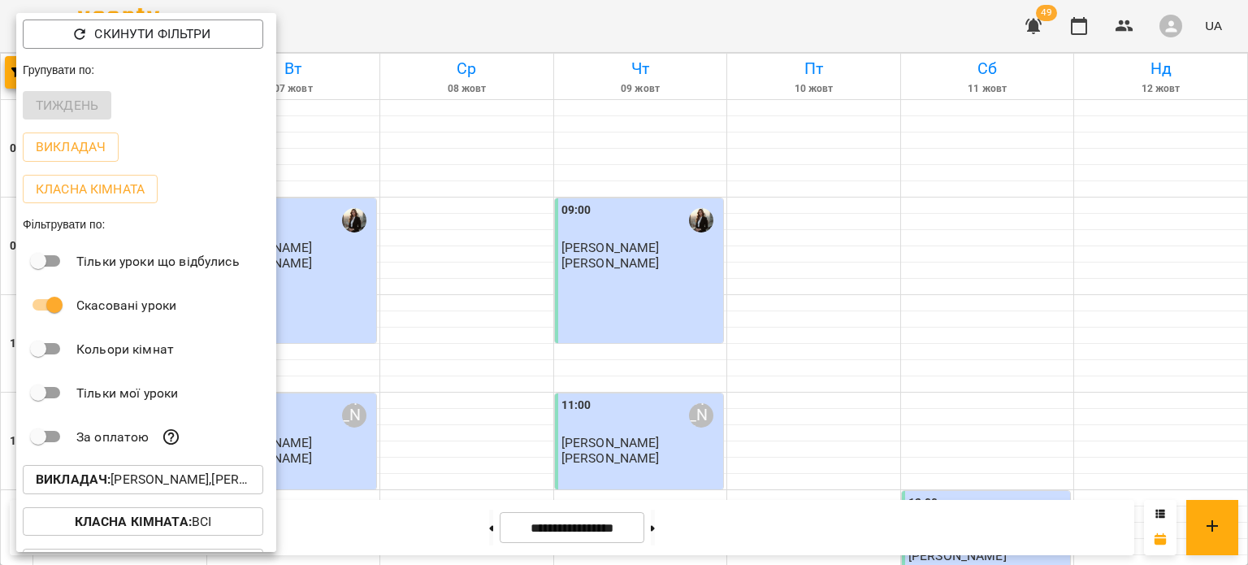
click at [526, 371] on div at bounding box center [624, 282] width 1248 height 565
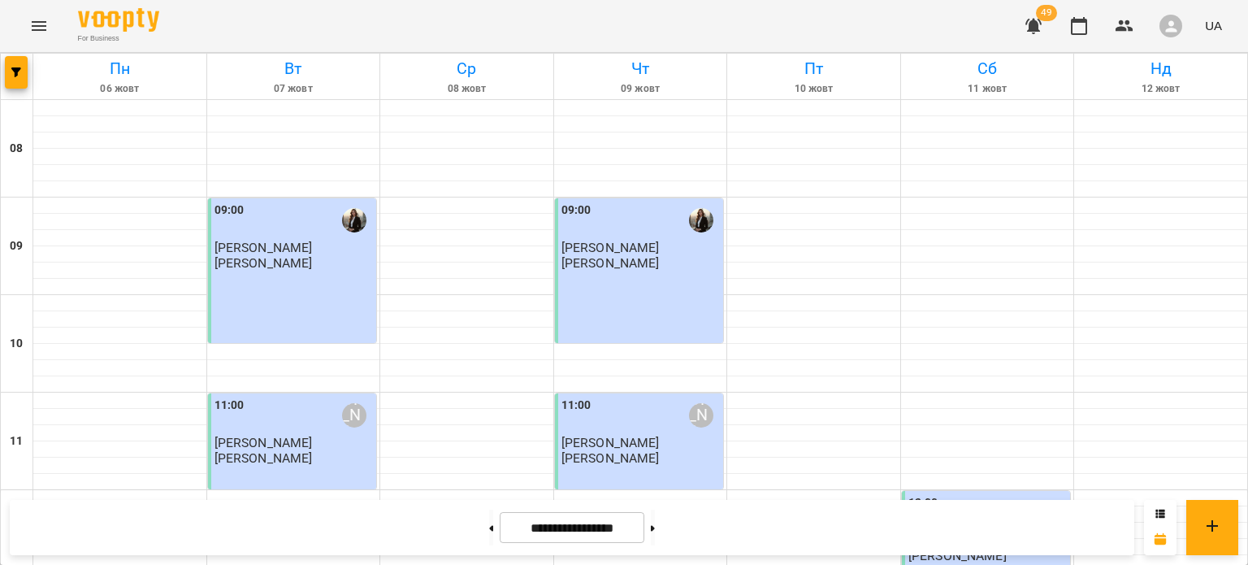
scroll to position [848, 0]
click at [1028, 30] on icon "button" at bounding box center [1033, 26] width 16 height 15
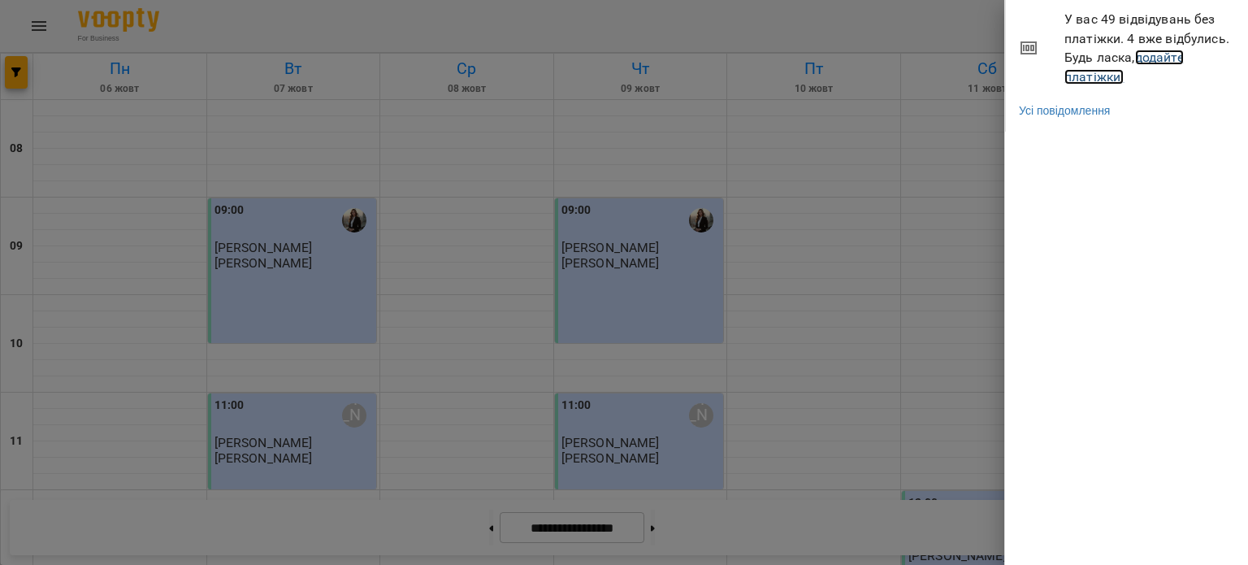
click at [1102, 70] on link "додайте платіжки!" at bounding box center [1123, 67] width 119 height 35
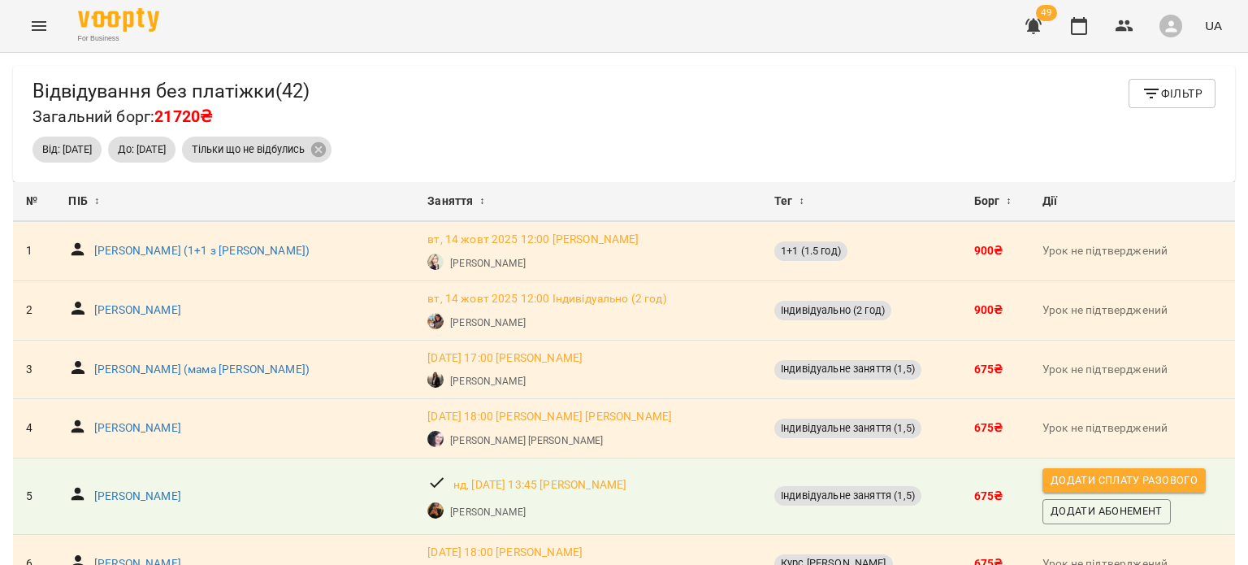
click at [1141, 100] on icon "button" at bounding box center [1150, 93] width 19 height 19
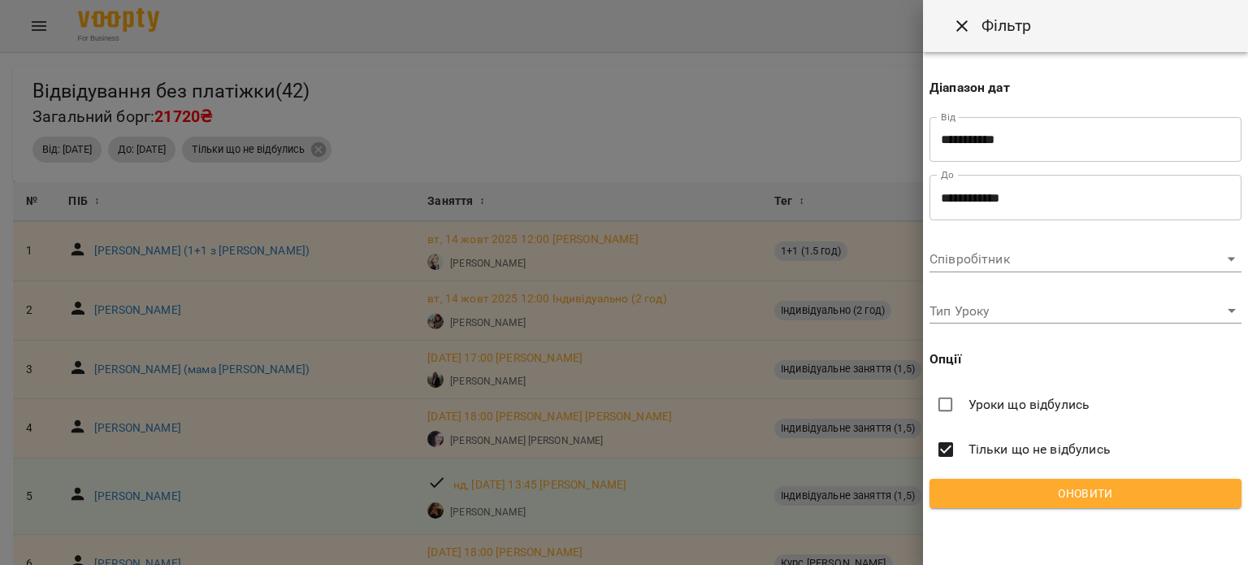
click at [994, 405] on span "Уроки що відбулись" at bounding box center [1029, 404] width 122 height 19
click at [991, 486] on span "Оновити" at bounding box center [1085, 492] width 286 height 19
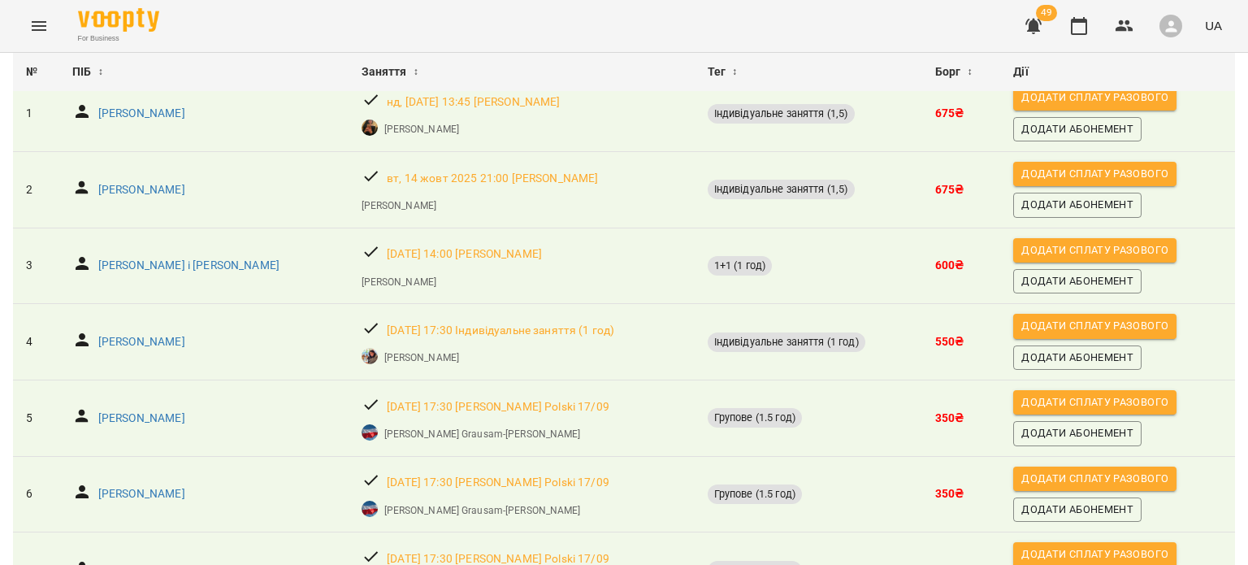
scroll to position [141, 0]
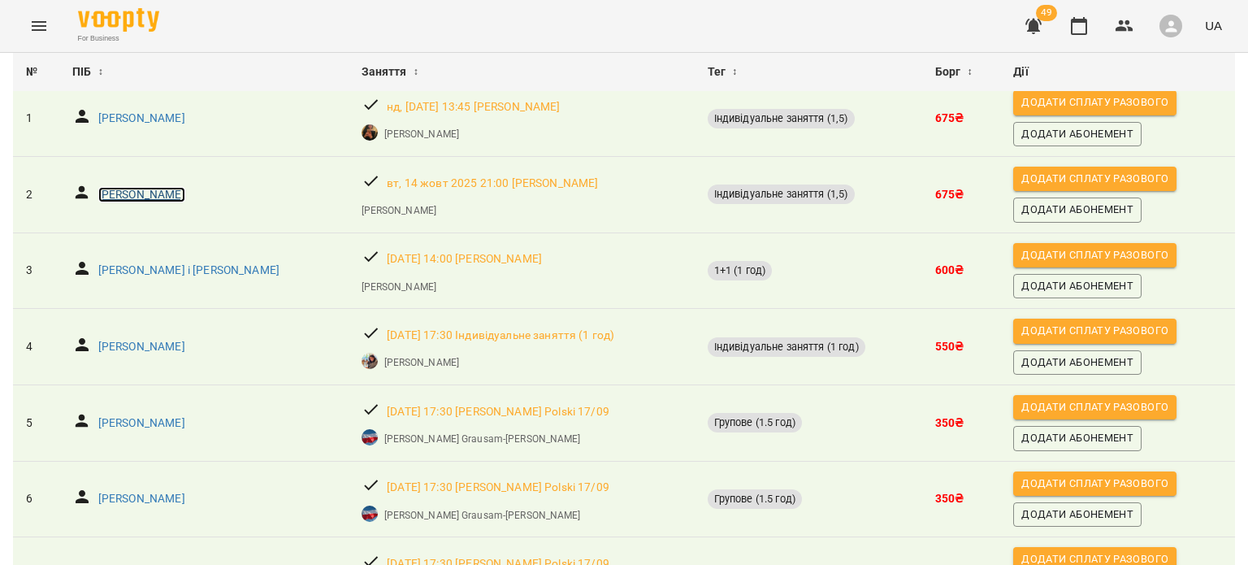
click at [107, 195] on p "[PERSON_NAME]" at bounding box center [141, 195] width 87 height 16
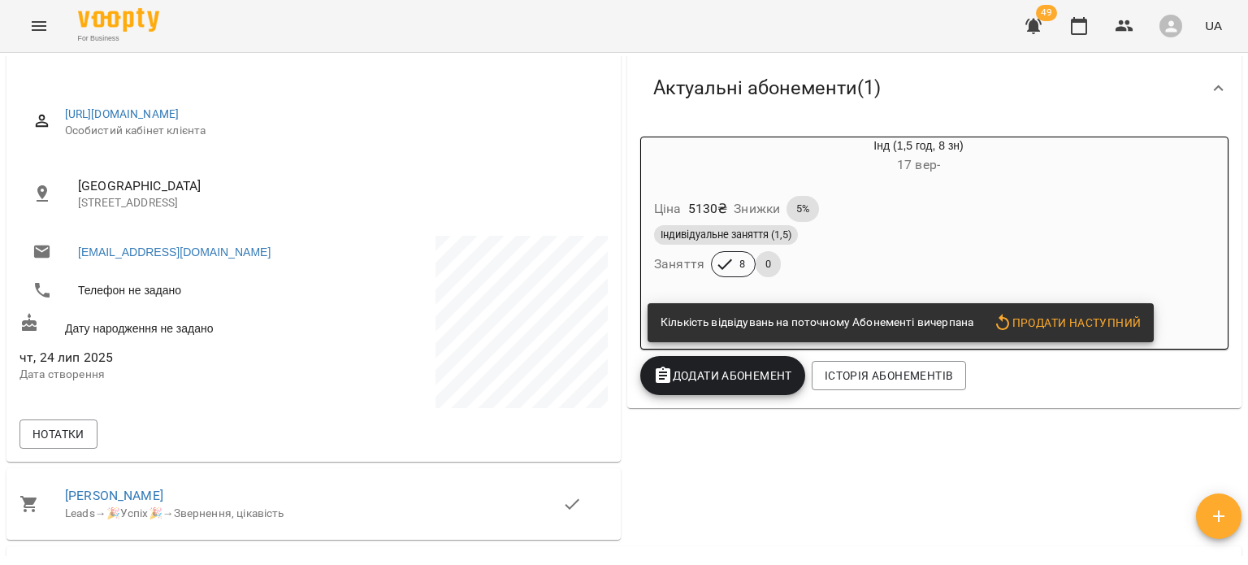
scroll to position [260, 0]
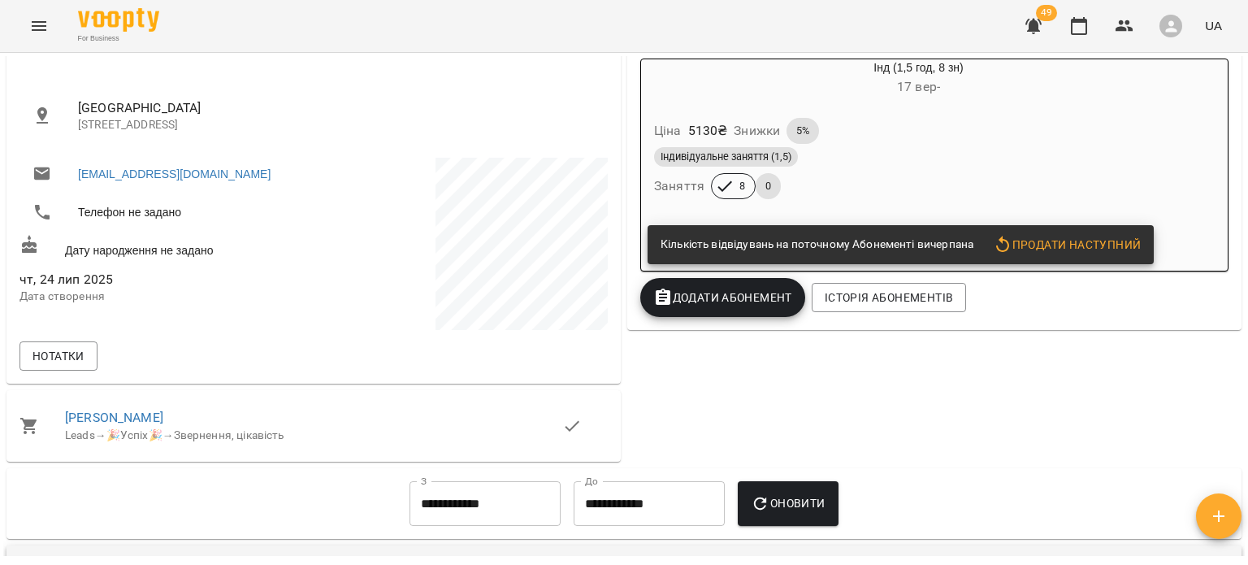
click at [823, 167] on div "Індивідуальне заняття (1,5)" at bounding box center [879, 156] width 451 height 19
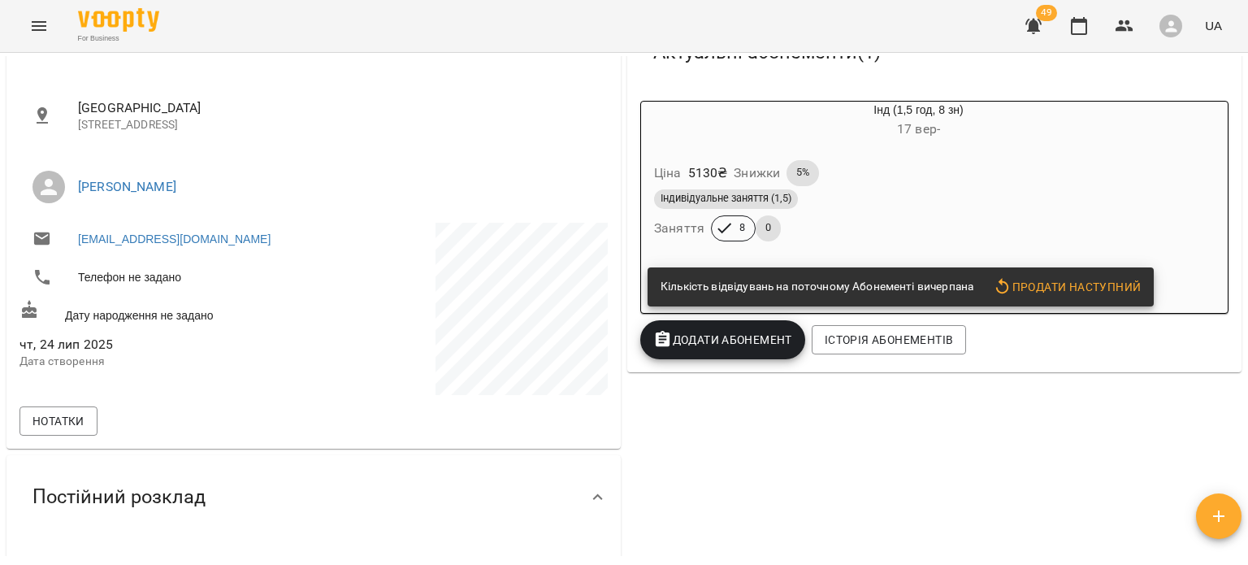
scroll to position [223, 0]
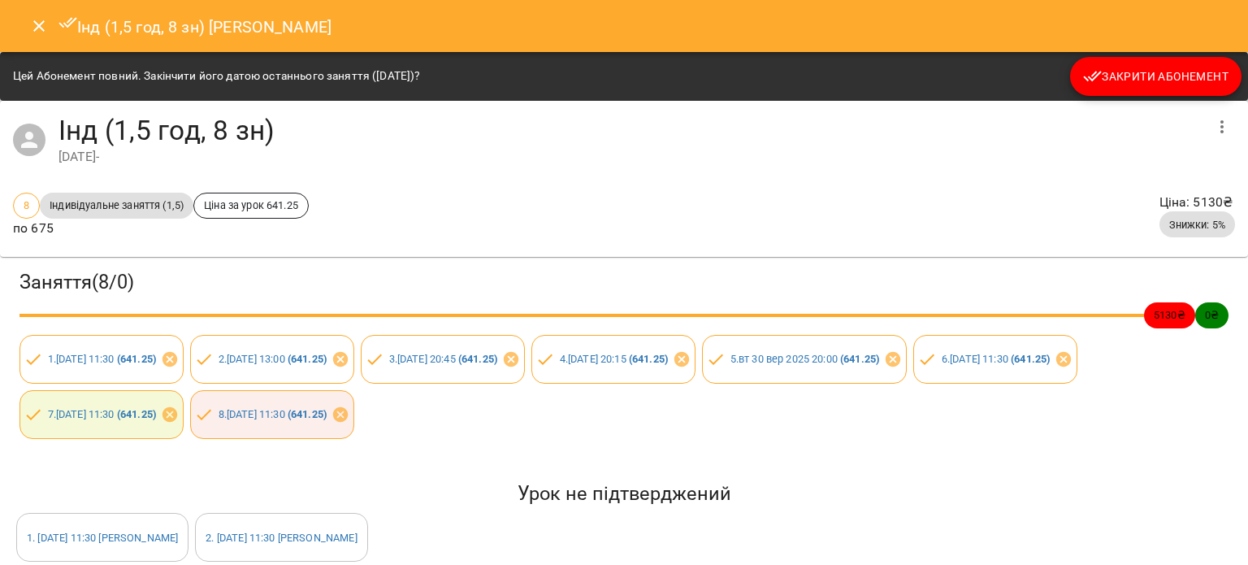
click at [30, 19] on icon "Close" at bounding box center [38, 25] width 19 height 19
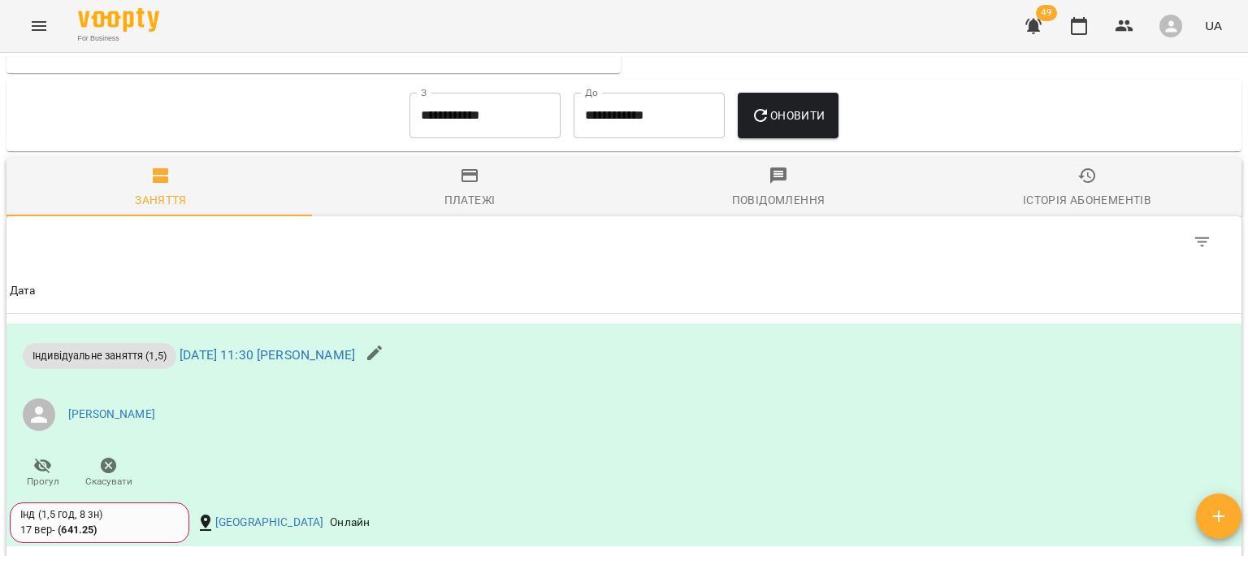
scroll to position [1102, 0]
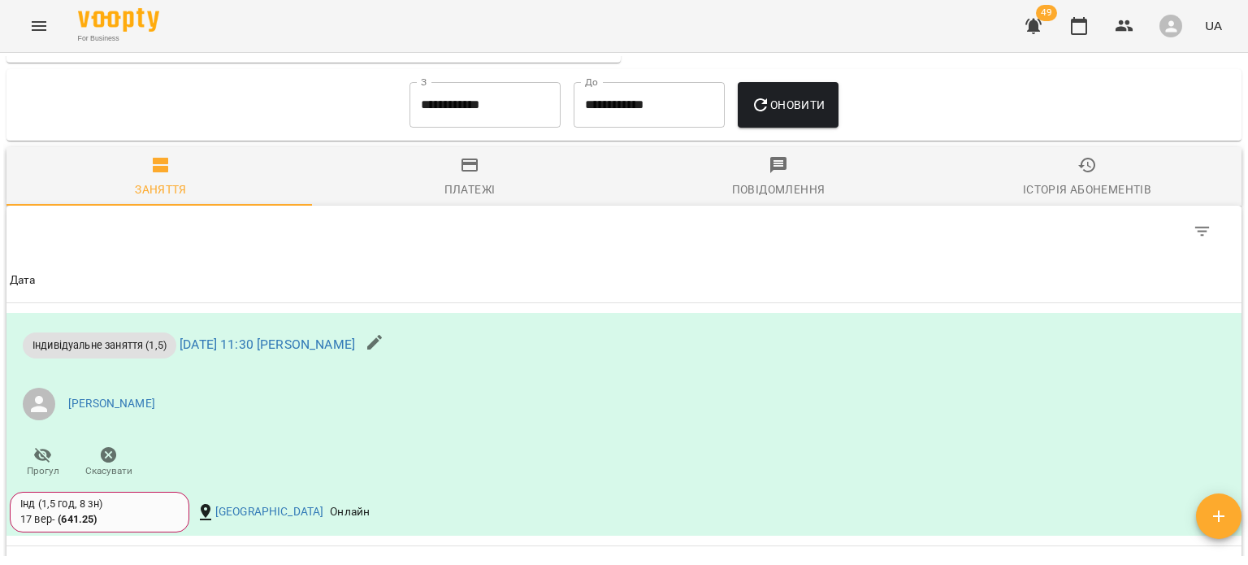
click at [465, 99] on input "**********" at bounding box center [484, 104] width 151 height 45
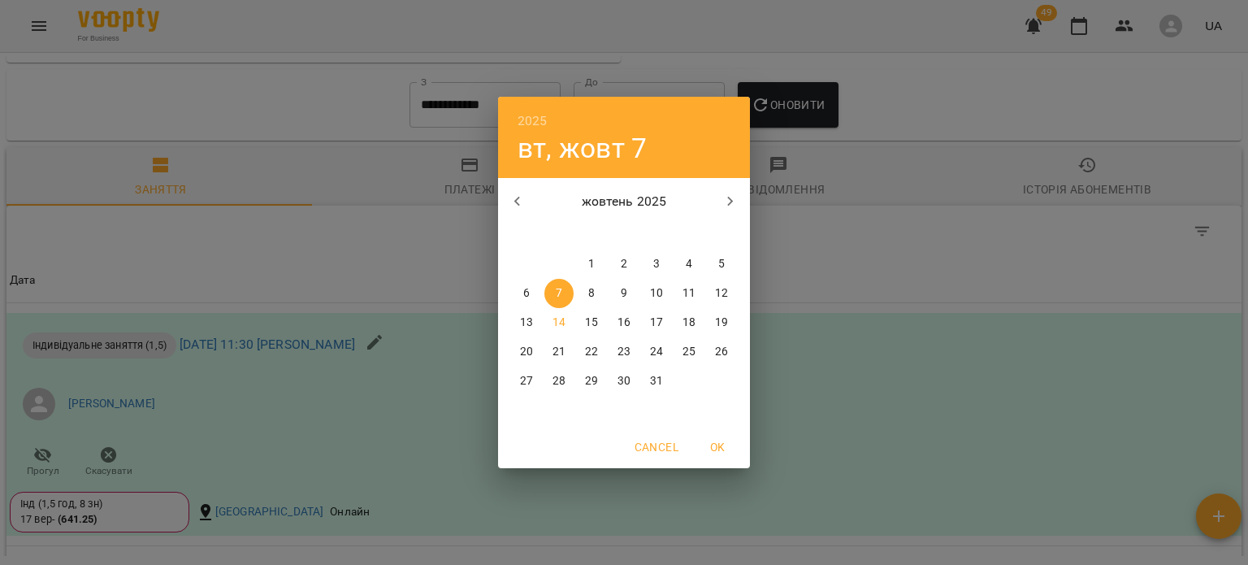
click at [510, 193] on icon "button" at bounding box center [517, 201] width 19 height 19
click at [542, 268] on div "1" at bounding box center [526, 263] width 32 height 29
type input "**********"
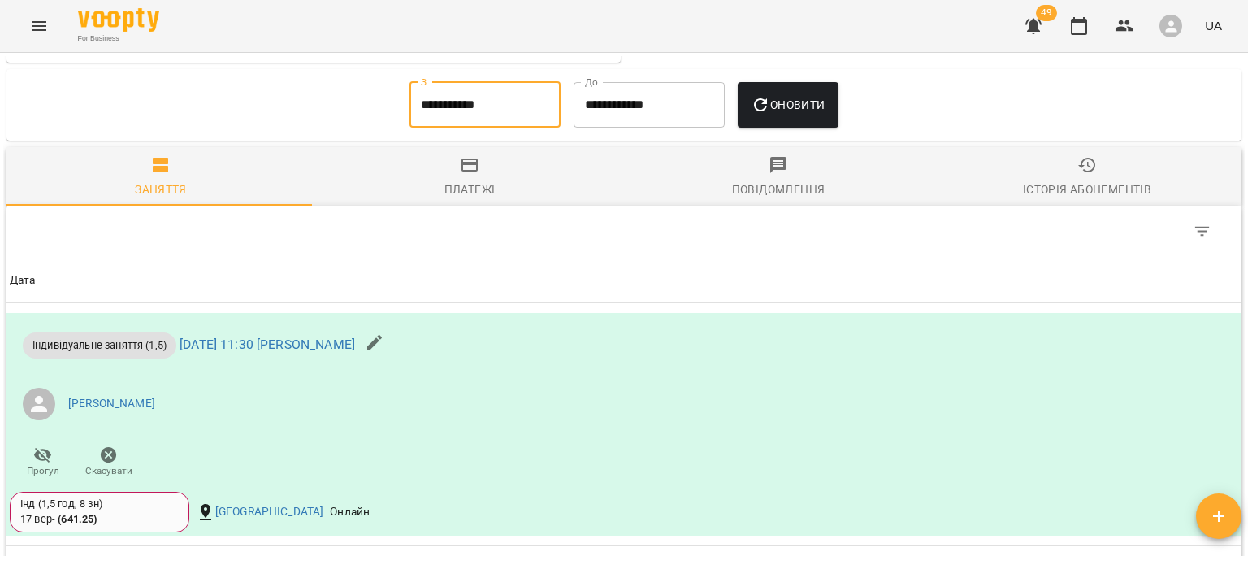
click at [805, 100] on span "Оновити" at bounding box center [788, 104] width 74 height 19
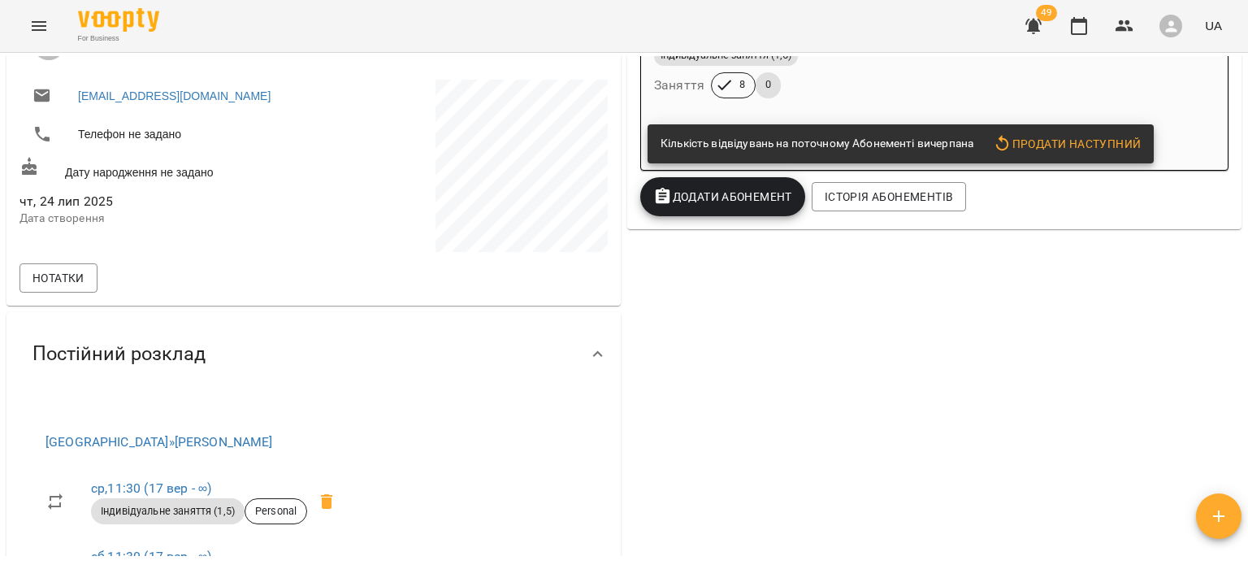
scroll to position [330, 0]
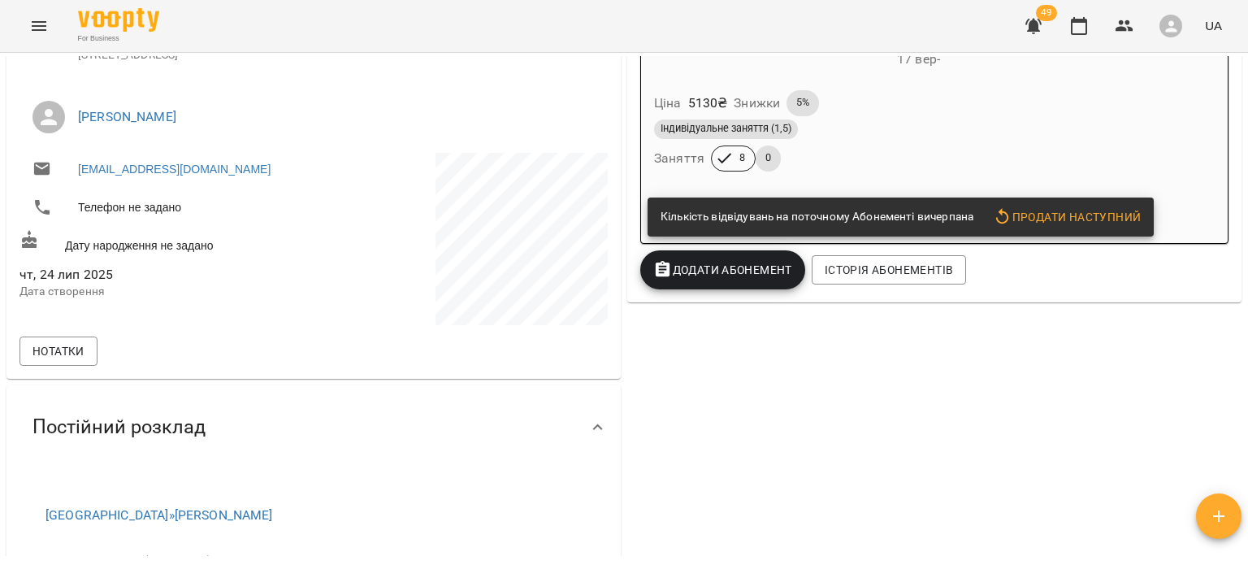
click at [858, 155] on div "Індивідуальне заняття (1,5) Заняття 8 0" at bounding box center [879, 145] width 457 height 58
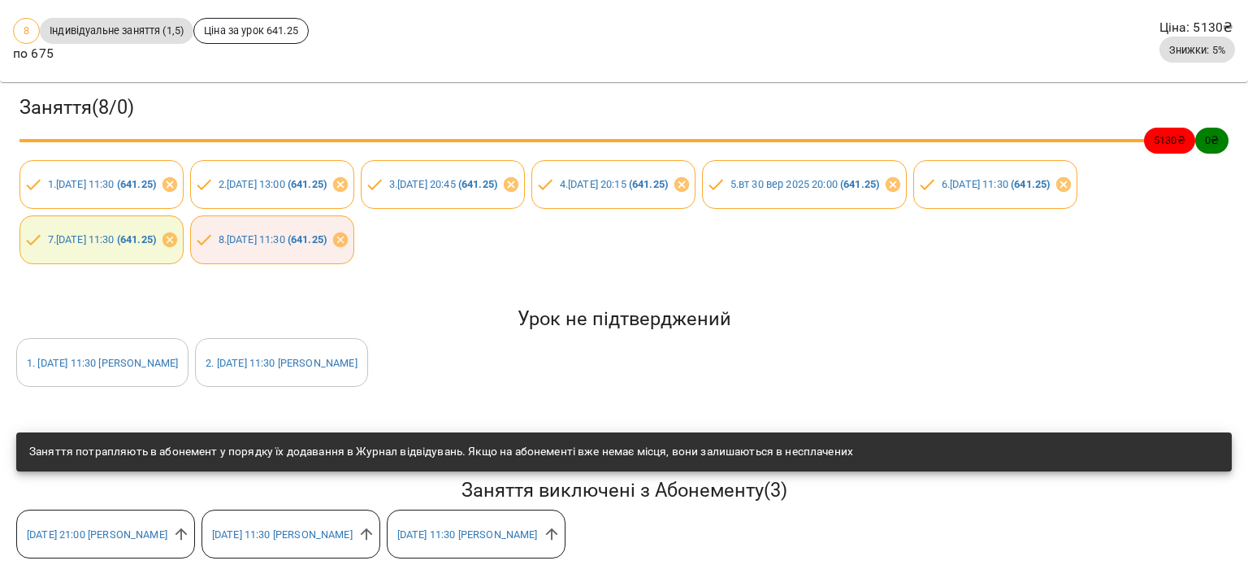
scroll to position [200, 0]
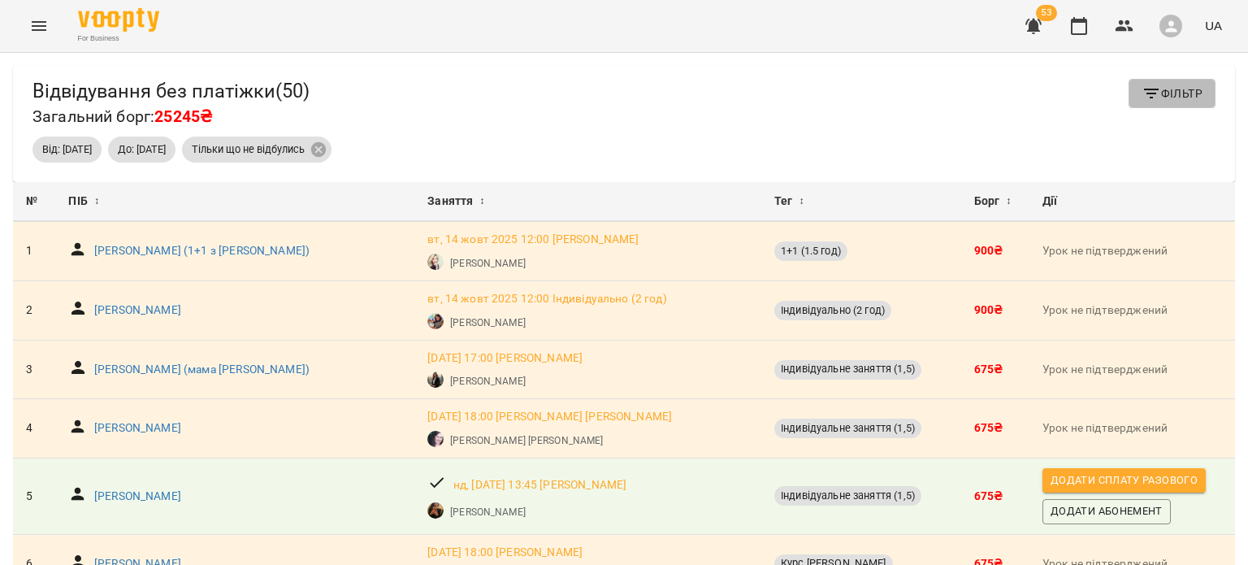
click at [1183, 91] on span "Фільтр" at bounding box center [1171, 93] width 61 height 19
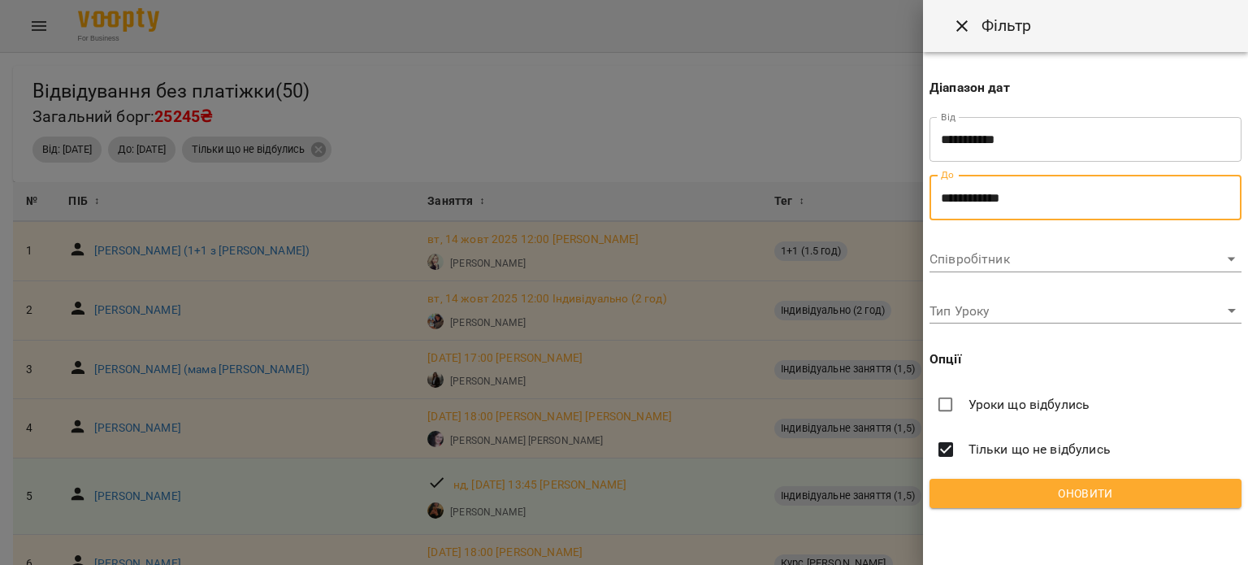
click at [962, 196] on input "**********" at bounding box center [1085, 197] width 312 height 45
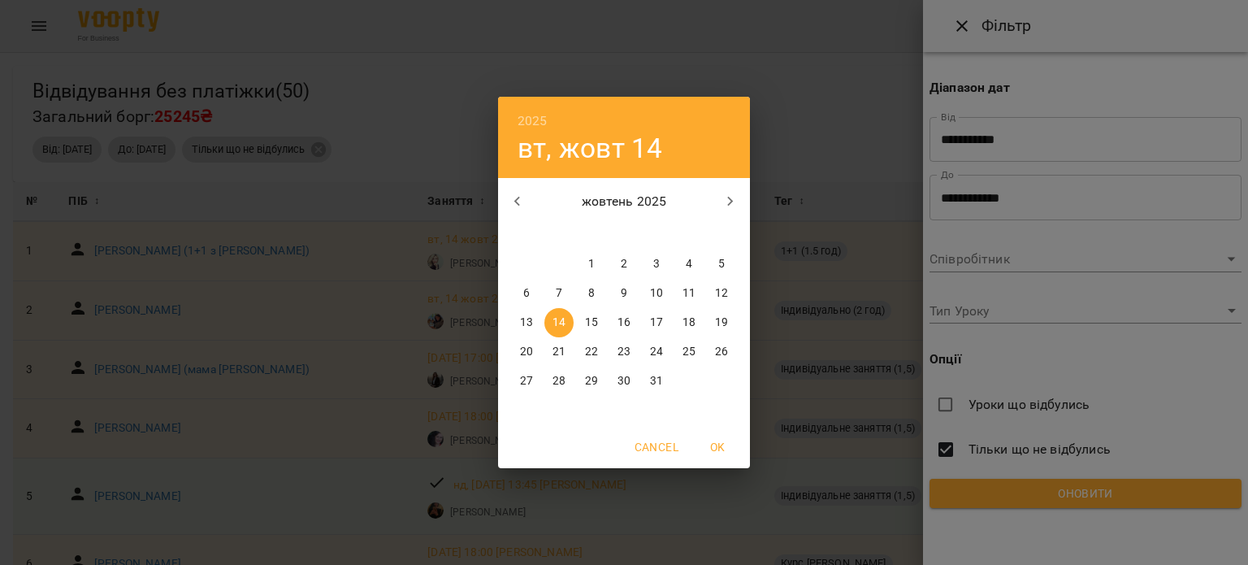
click at [532, 314] on p "13" at bounding box center [526, 322] width 13 height 16
type input "**********"
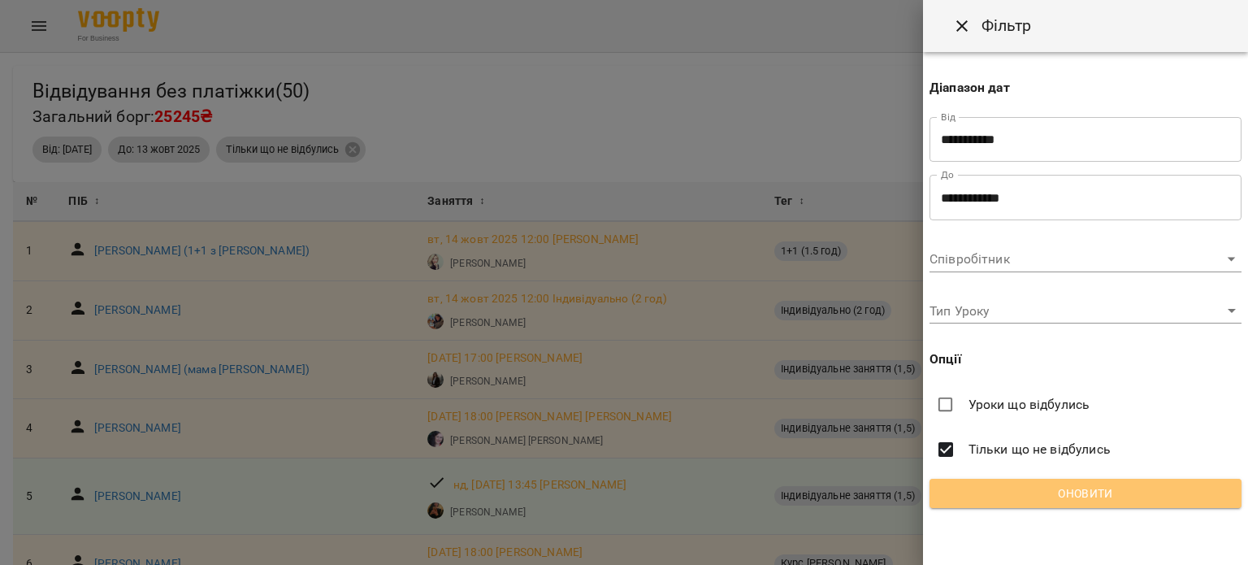
click at [976, 499] on span "Оновити" at bounding box center [1085, 492] width 286 height 19
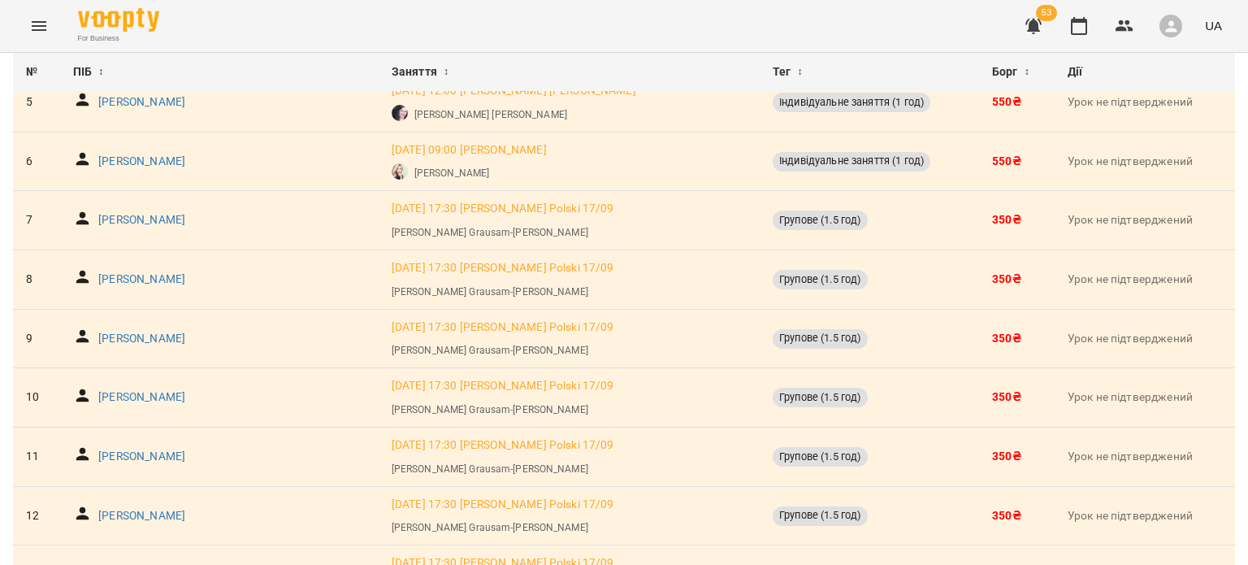
scroll to position [543, 0]
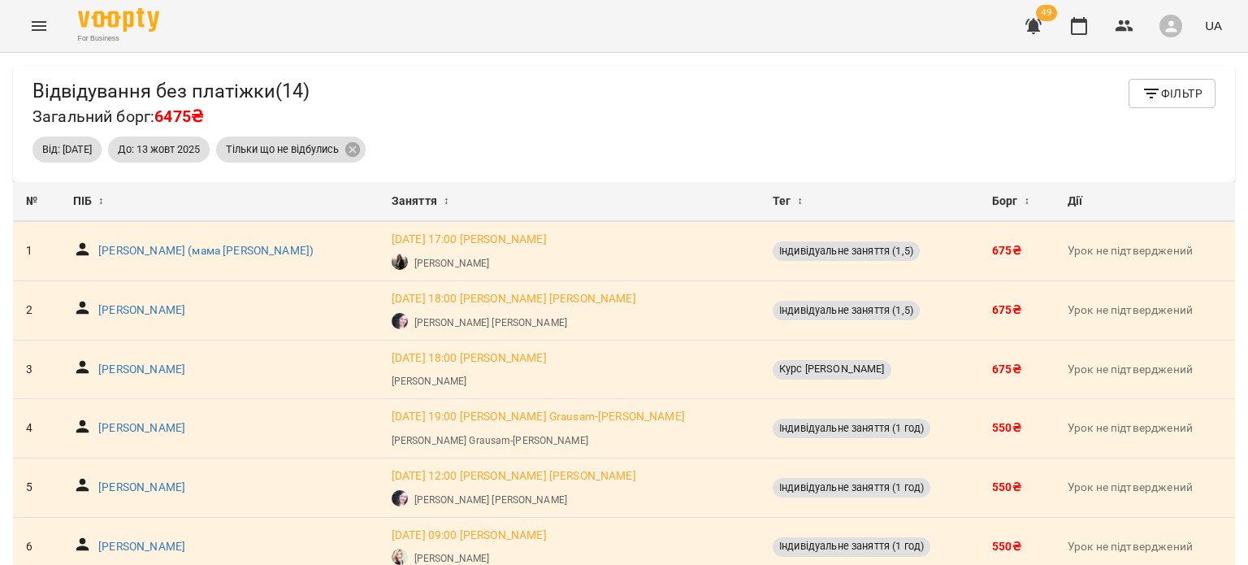
scroll to position [543, 0]
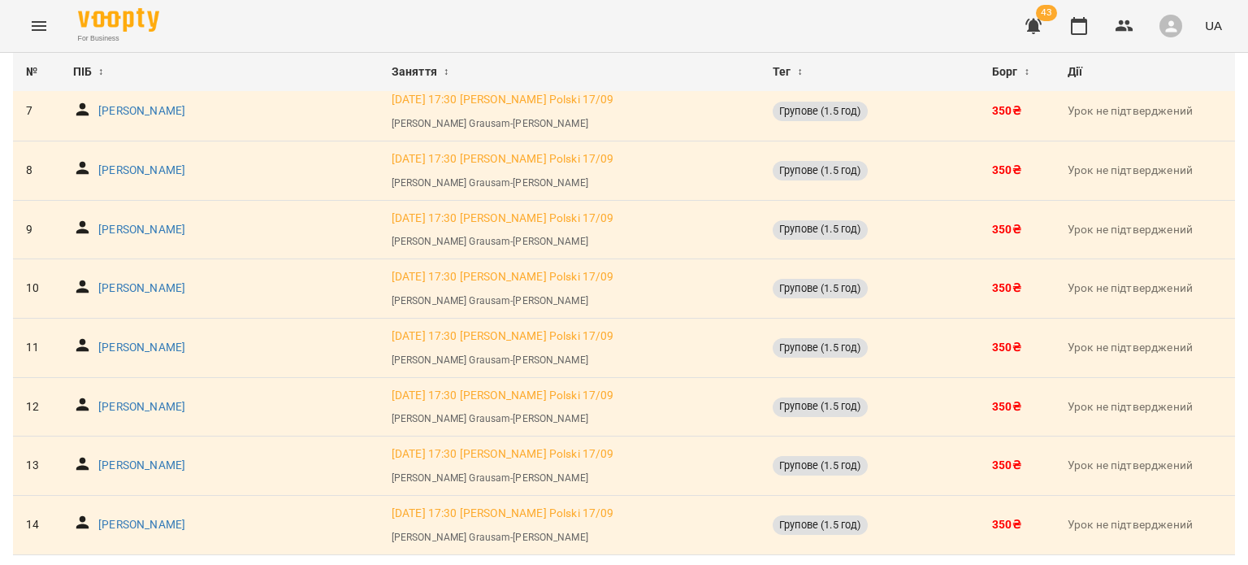
click at [26, 26] on button "Menu" at bounding box center [38, 25] width 39 height 39
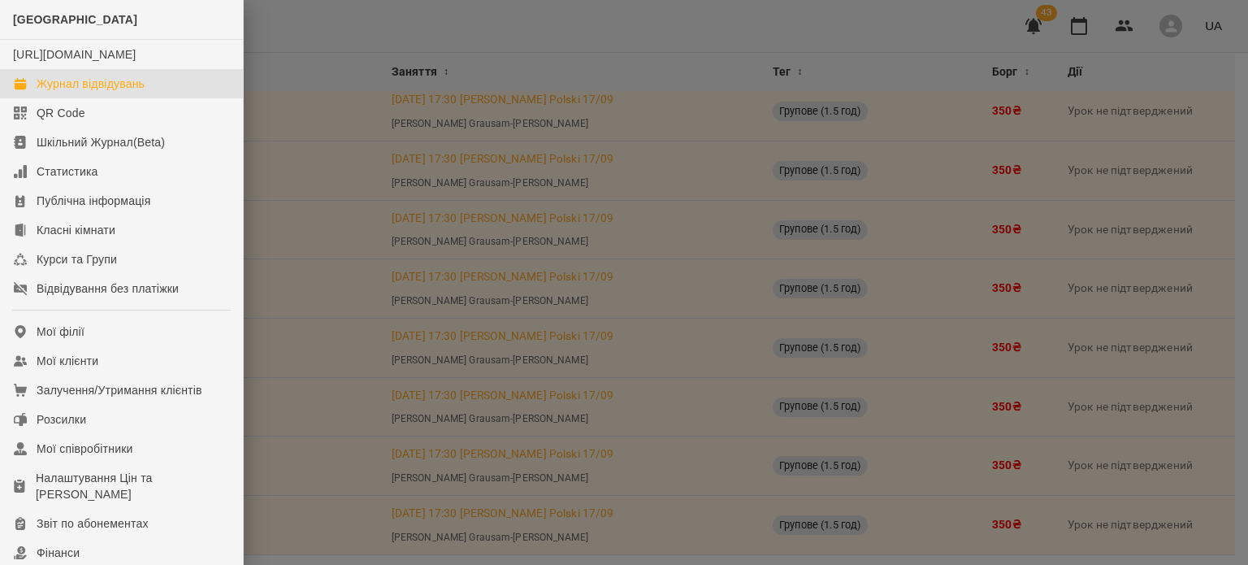
click at [106, 92] on div "Журнал відвідувань" at bounding box center [91, 84] width 108 height 16
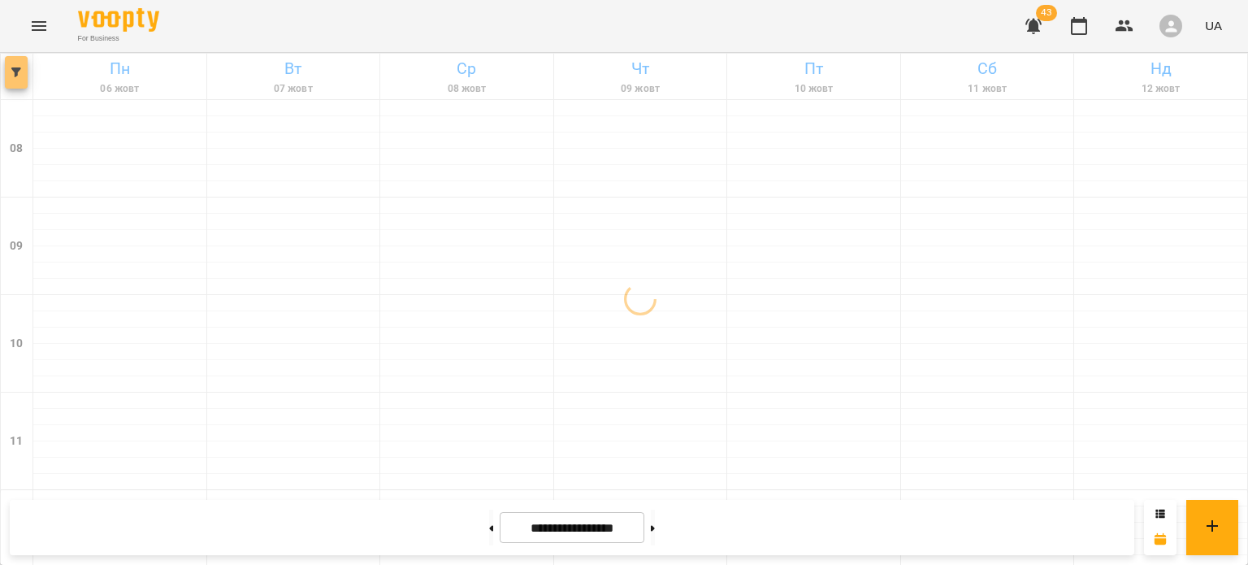
click at [15, 74] on icon "button" at bounding box center [16, 72] width 10 height 10
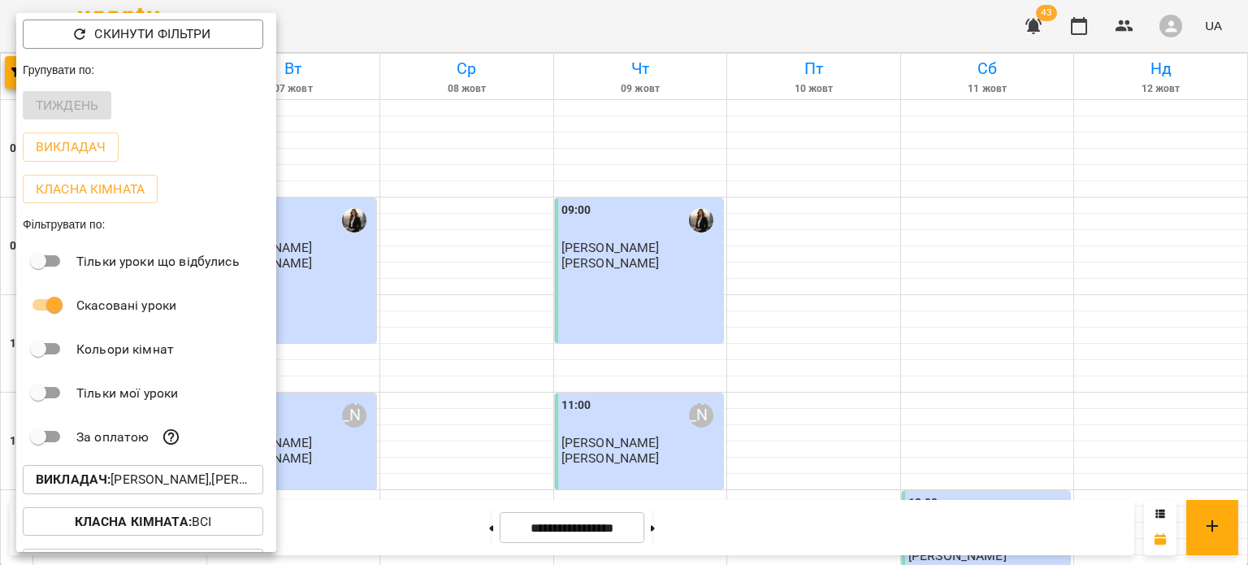
click at [166, 477] on p "Викладач : [PERSON_NAME],[PERSON_NAME]" at bounding box center [143, 479] width 214 height 19
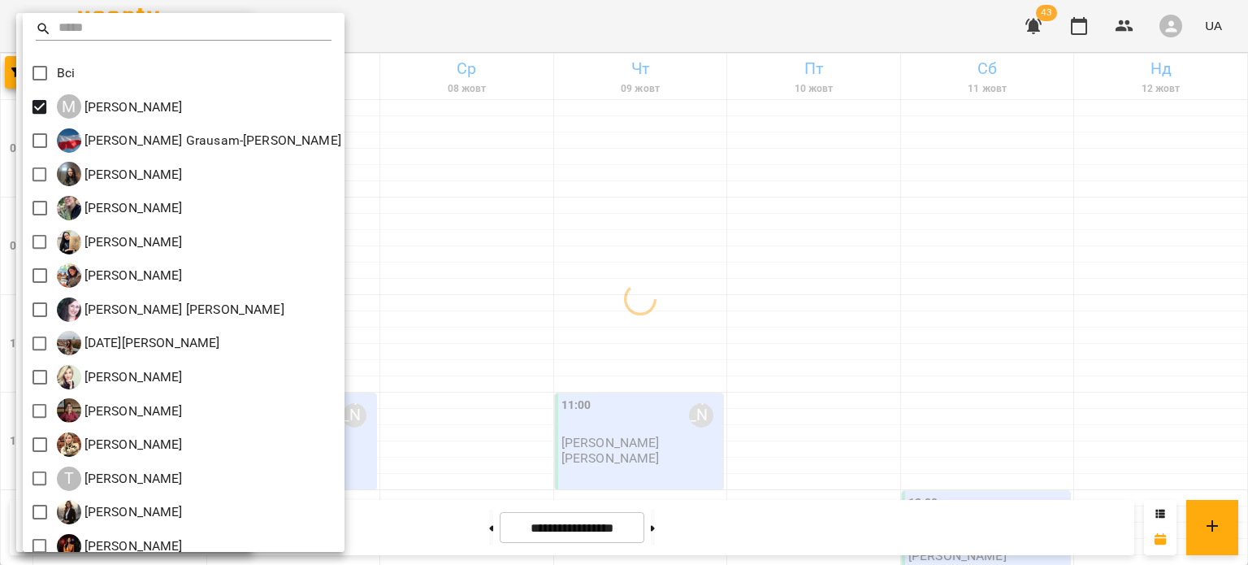
click at [441, 431] on div at bounding box center [624, 282] width 1248 height 565
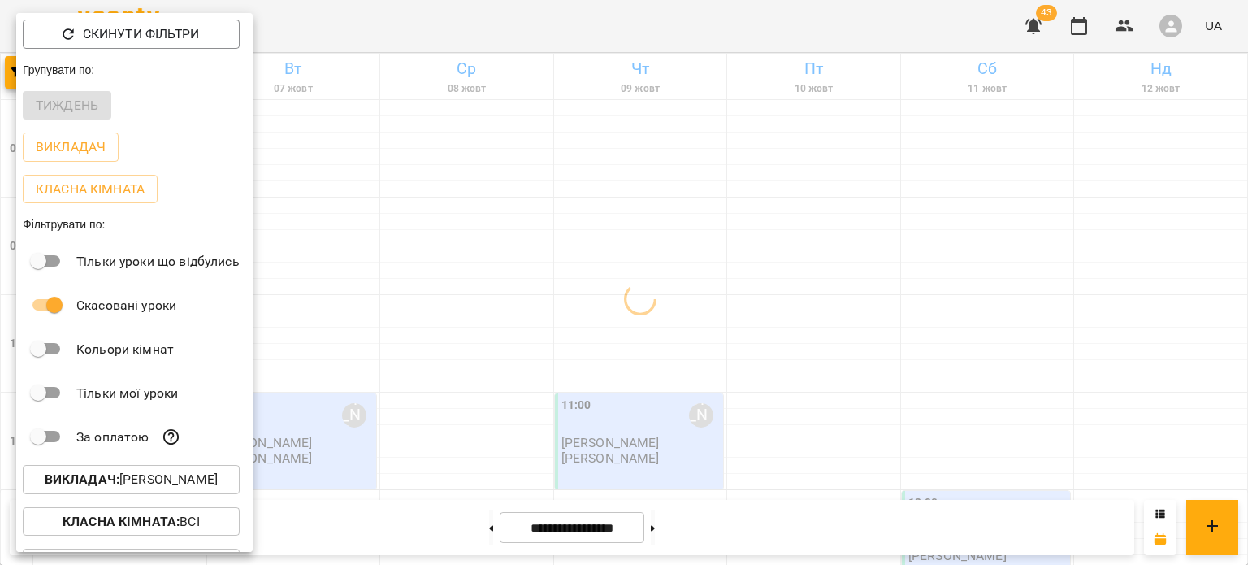
click at [441, 431] on div at bounding box center [624, 282] width 1248 height 565
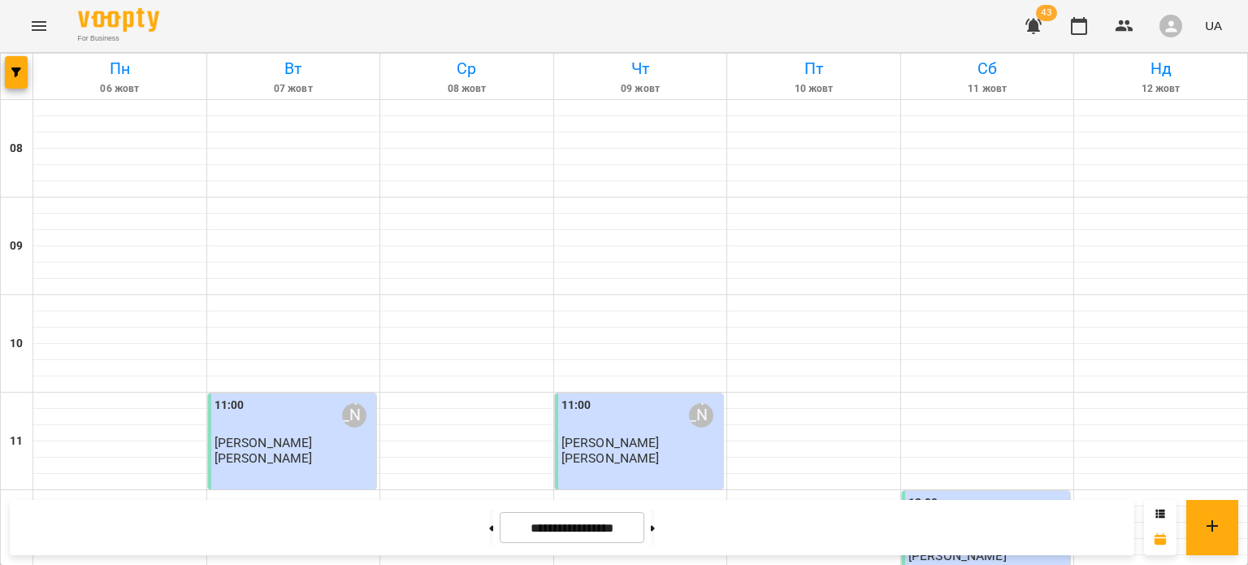
scroll to position [773, 0]
click at [8, 69] on span "button" at bounding box center [16, 72] width 23 height 10
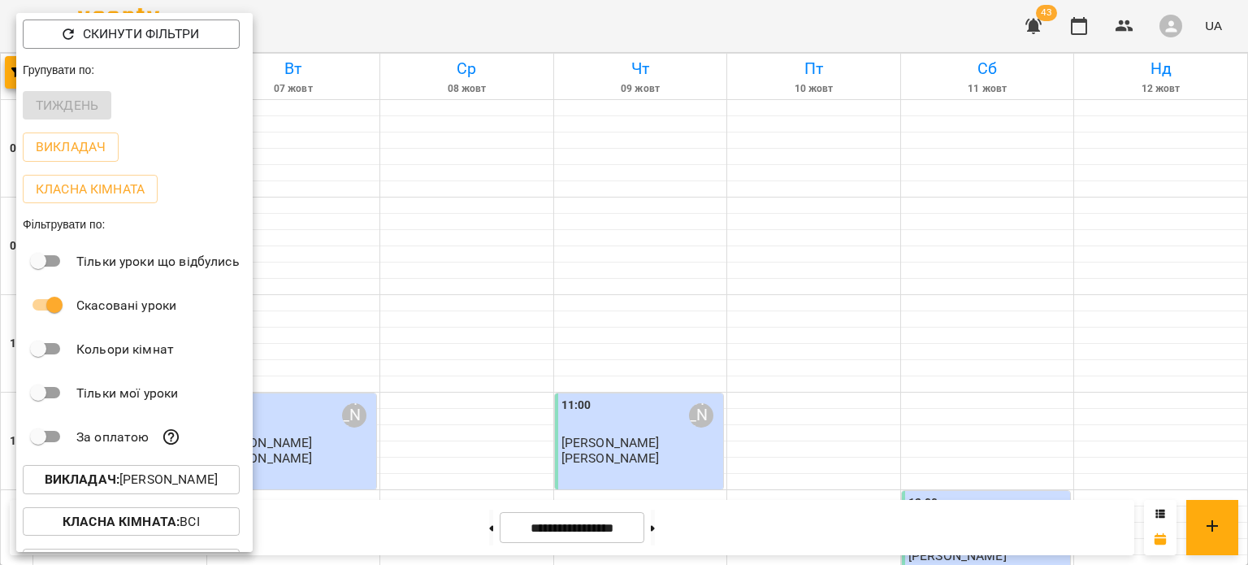
click at [113, 485] on b "Викладач :" at bounding box center [82, 478] width 75 height 15
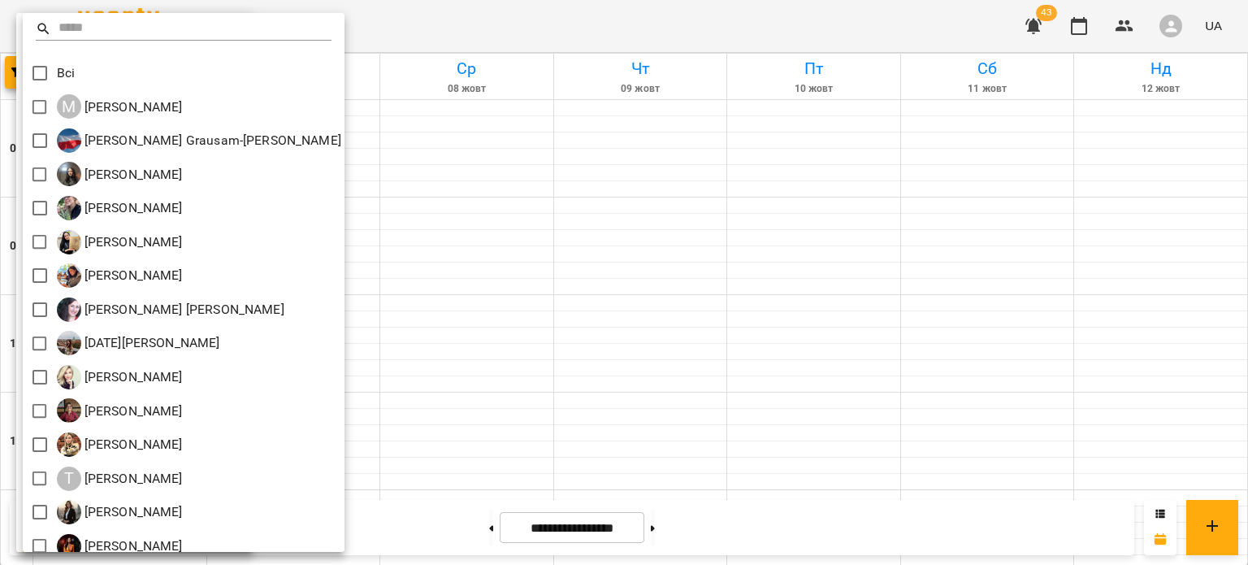
scroll to position [48, 0]
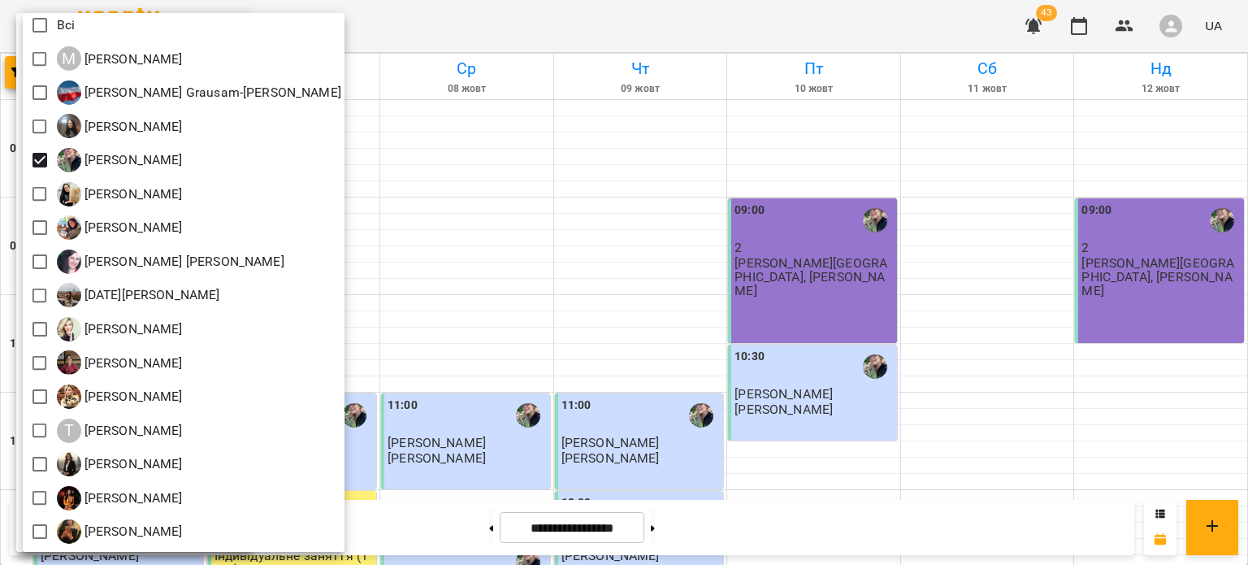
click at [485, 310] on div at bounding box center [624, 282] width 1248 height 565
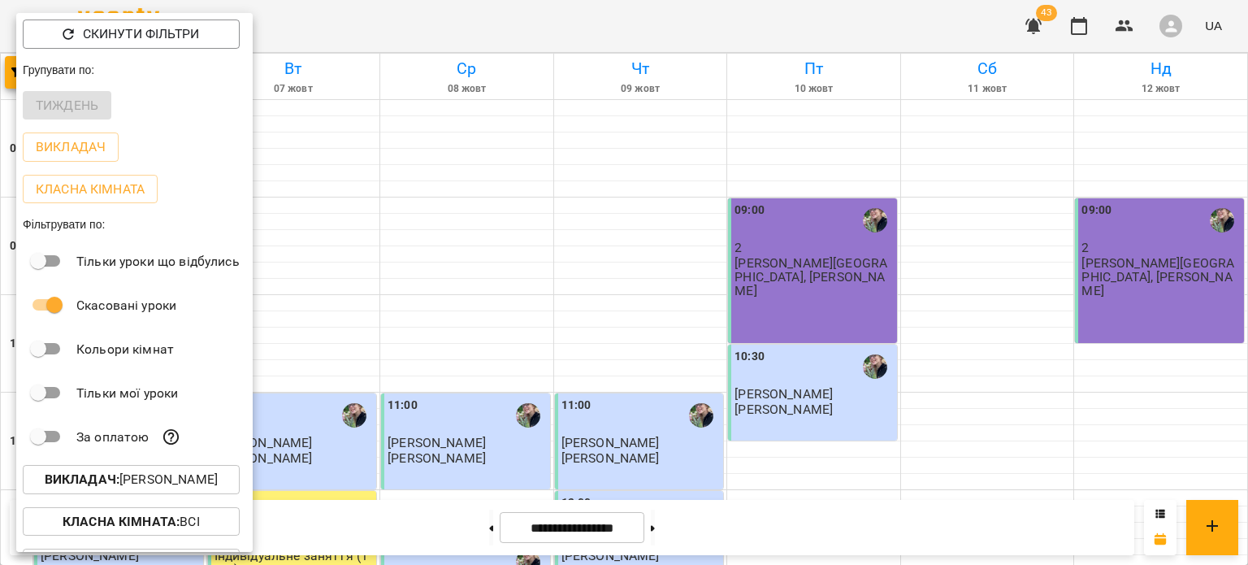
click at [364, 77] on div at bounding box center [624, 282] width 1248 height 565
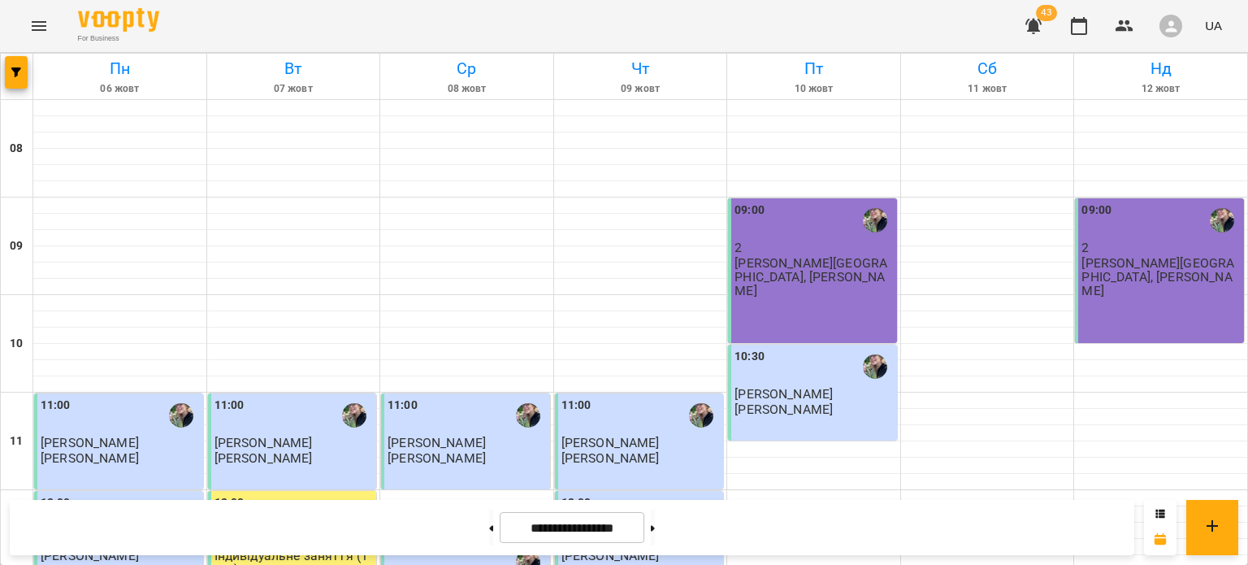
scroll to position [617, 0]
click at [655, 526] on button at bounding box center [653, 527] width 4 height 36
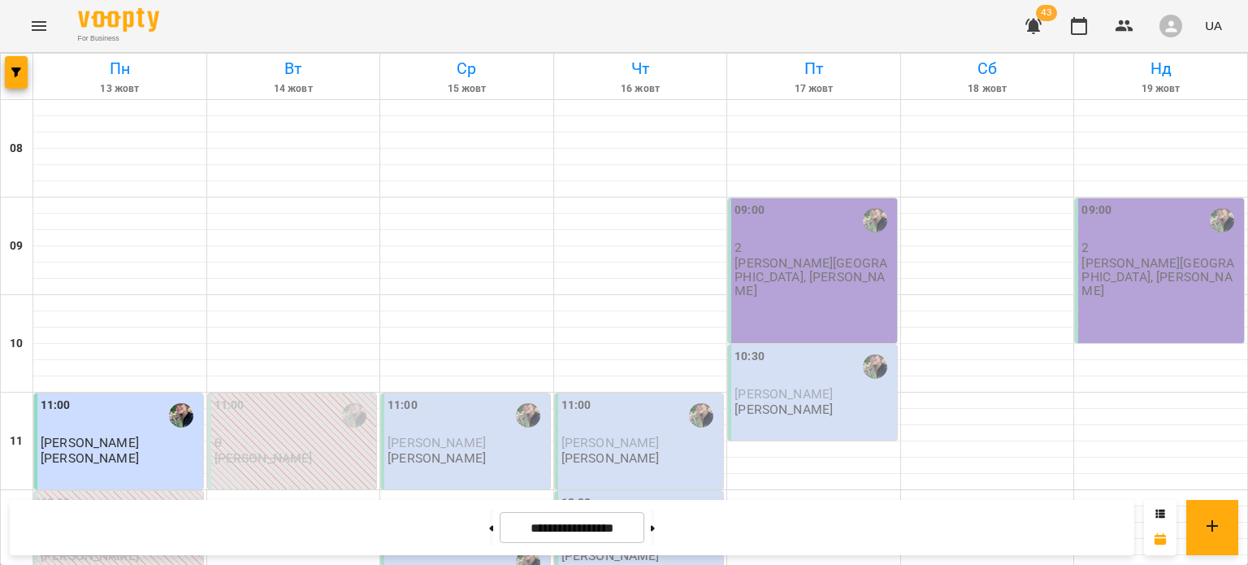
scroll to position [708, 0]
click at [28, 73] on div at bounding box center [17, 76] width 32 height 45
click at [19, 71] on icon "button" at bounding box center [16, 72] width 10 height 10
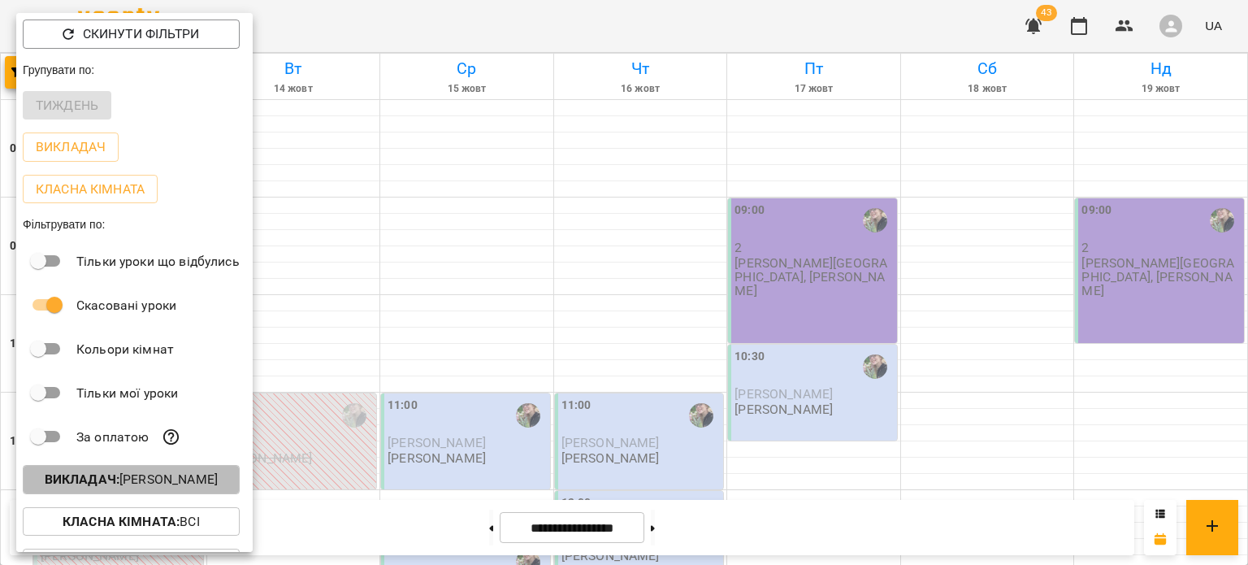
click at [121, 489] on p "Викладач : Борзова Марія Олексіївна" at bounding box center [131, 479] width 173 height 19
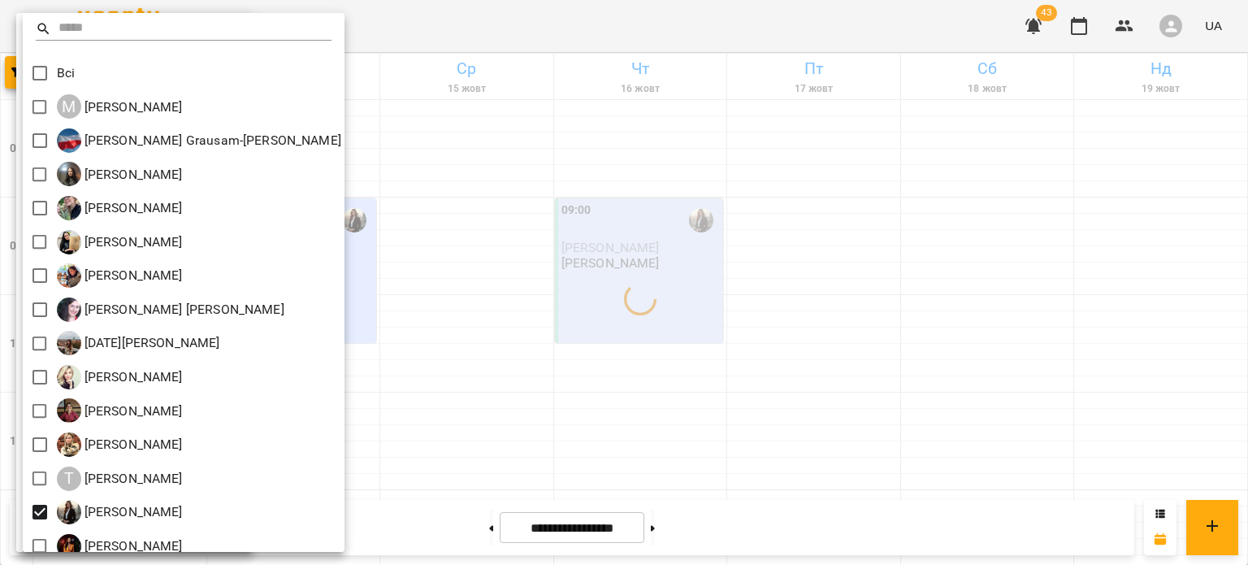
click at [574, 305] on div at bounding box center [624, 282] width 1248 height 565
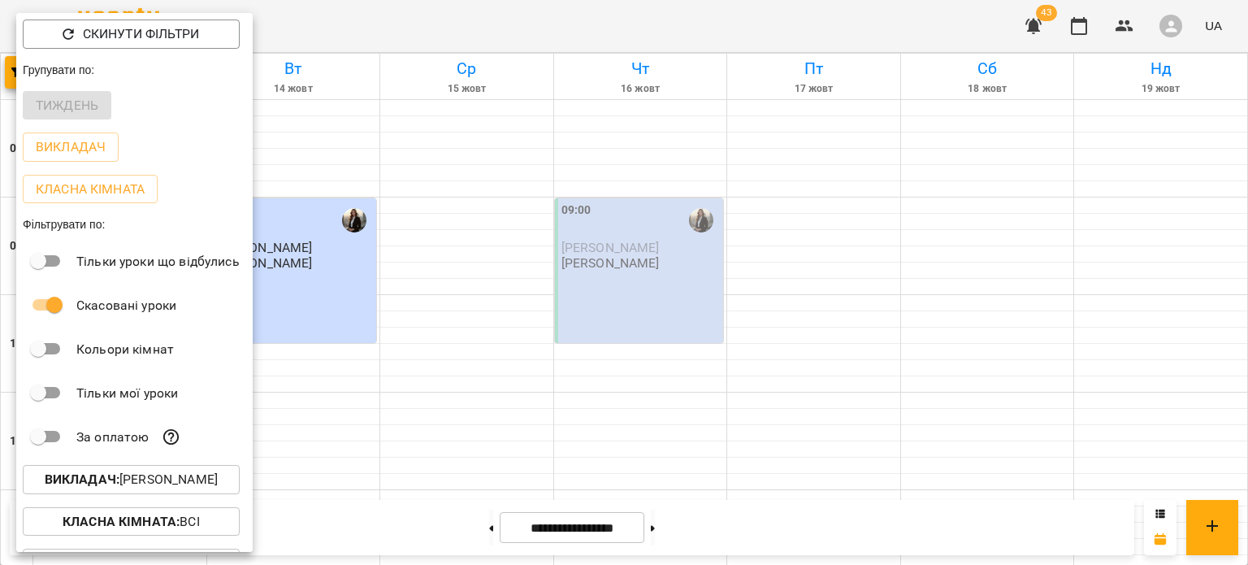
click at [574, 305] on div at bounding box center [624, 282] width 1248 height 565
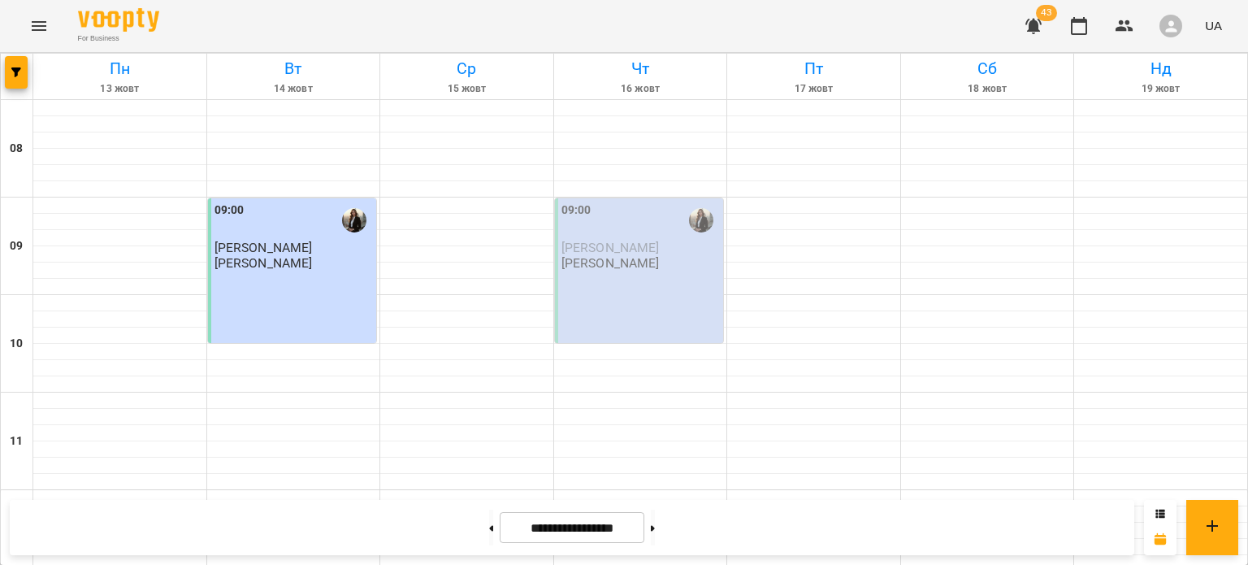
scroll to position [558, 0]
click at [489, 523] on button at bounding box center [491, 527] width 4 height 36
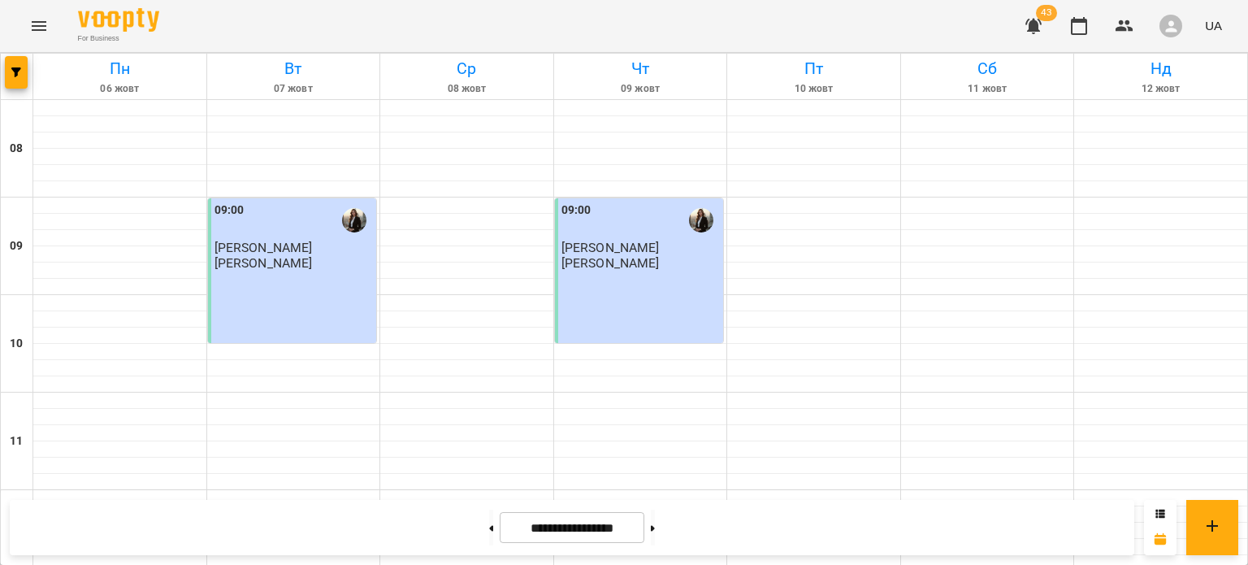
scroll to position [692, 0]
click at [655, 533] on button at bounding box center [653, 527] width 4 height 36
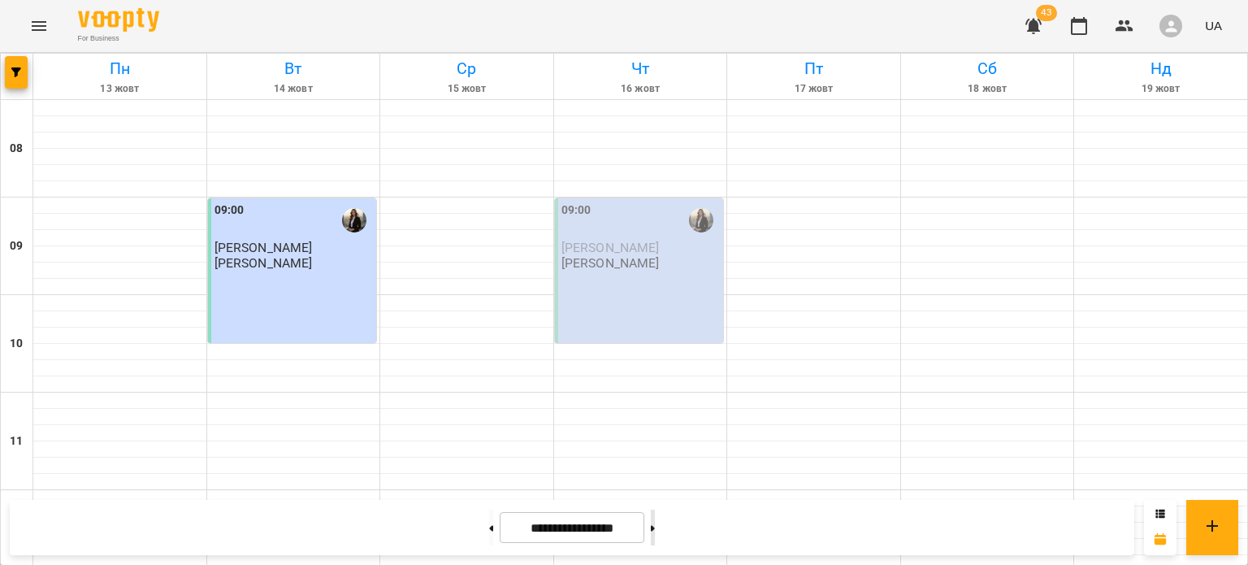
click at [655, 533] on button at bounding box center [653, 527] width 4 height 36
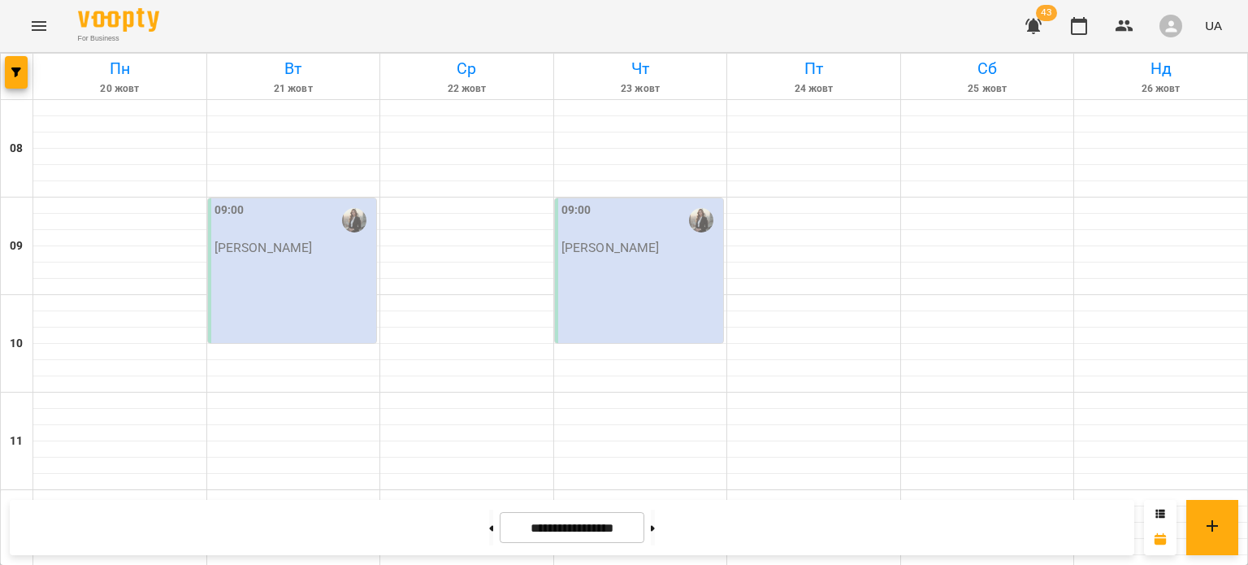
scroll to position [757, 0]
click at [489, 530] on button at bounding box center [491, 527] width 4 height 36
type input "**********"
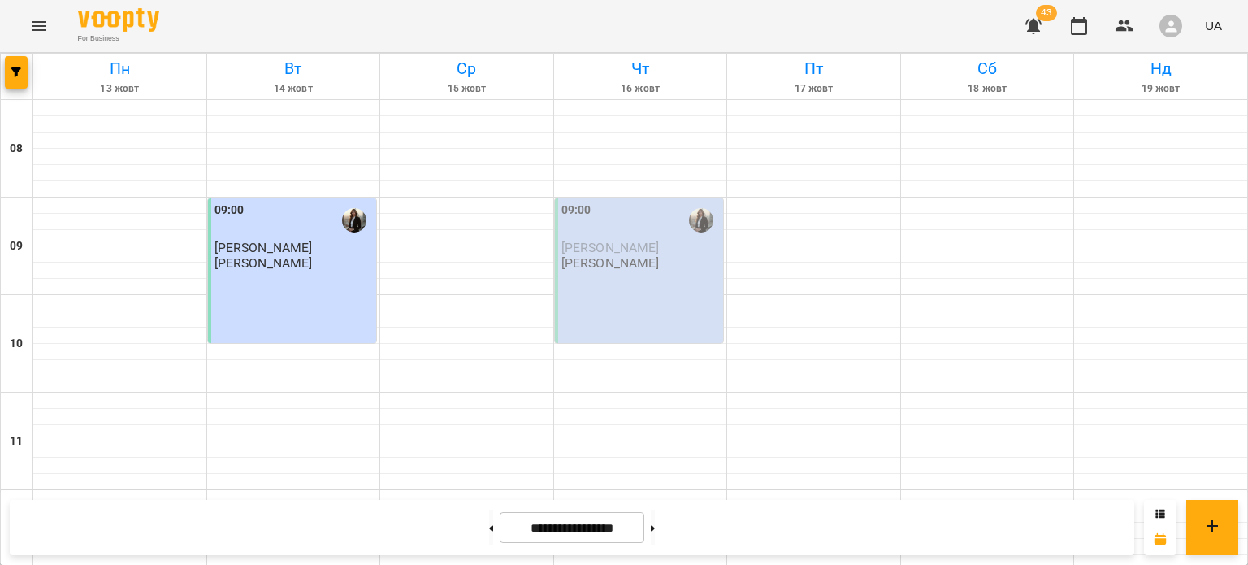
scroll to position [728, 0]
click at [10, 69] on span "button" at bounding box center [16, 72] width 23 height 10
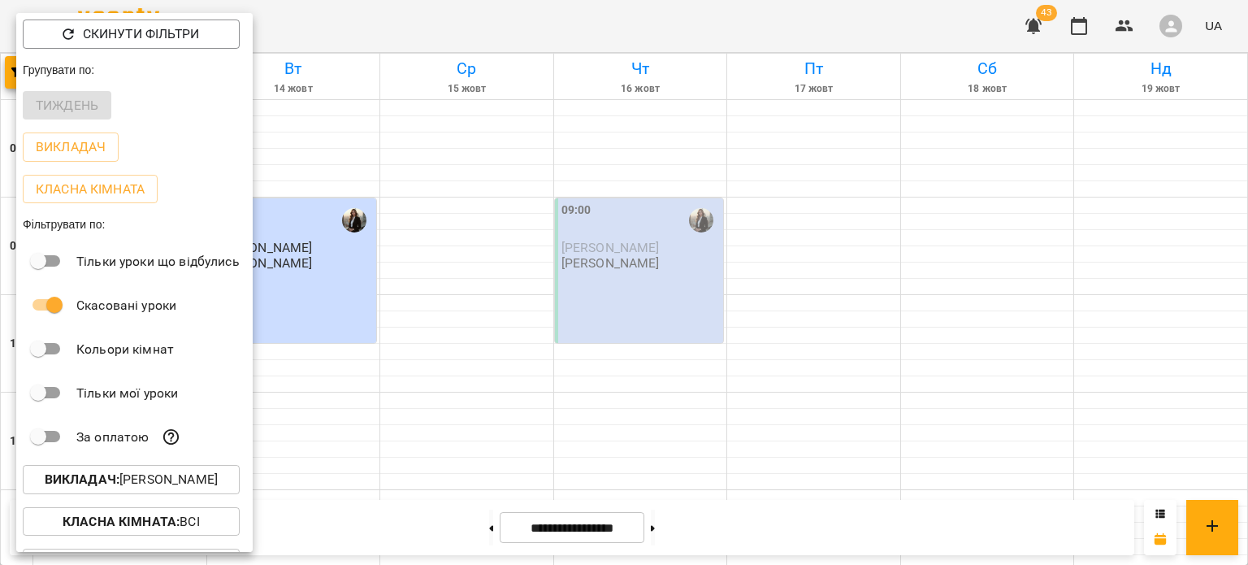
click at [162, 481] on p "Викладач : [PERSON_NAME]" at bounding box center [131, 479] width 173 height 19
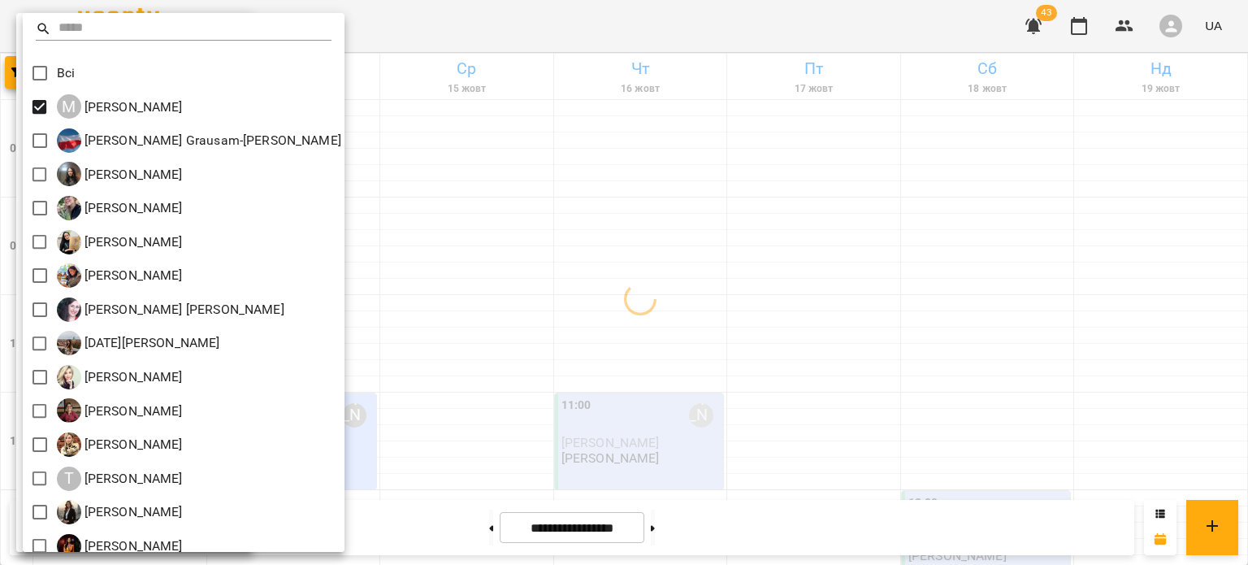
click at [483, 275] on div at bounding box center [624, 282] width 1248 height 565
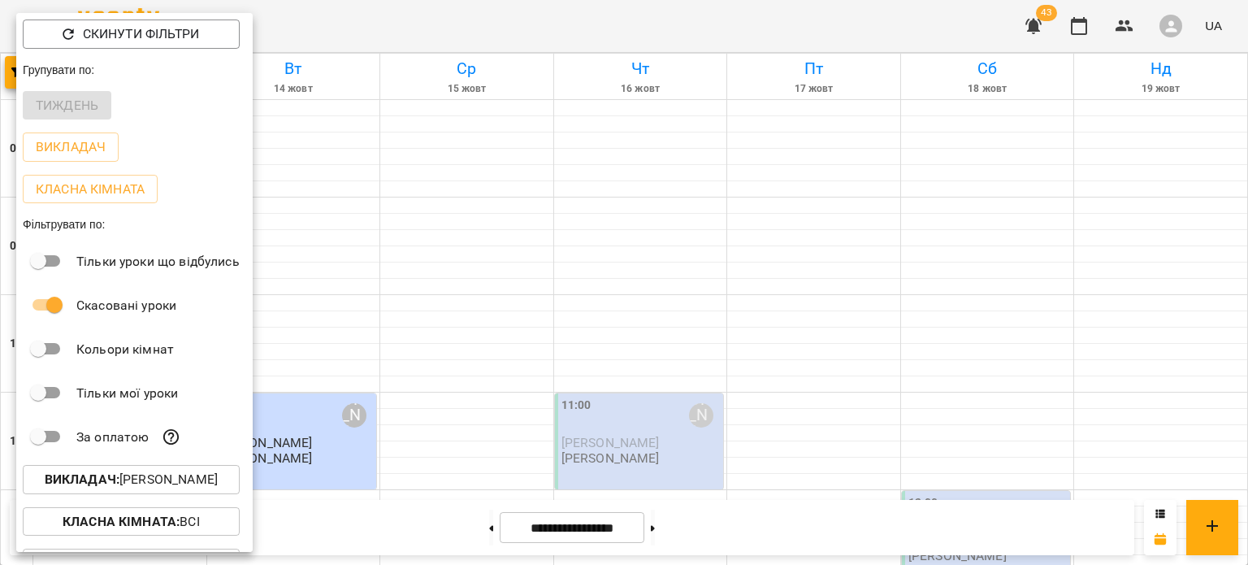
click at [483, 275] on div at bounding box center [624, 282] width 1248 height 565
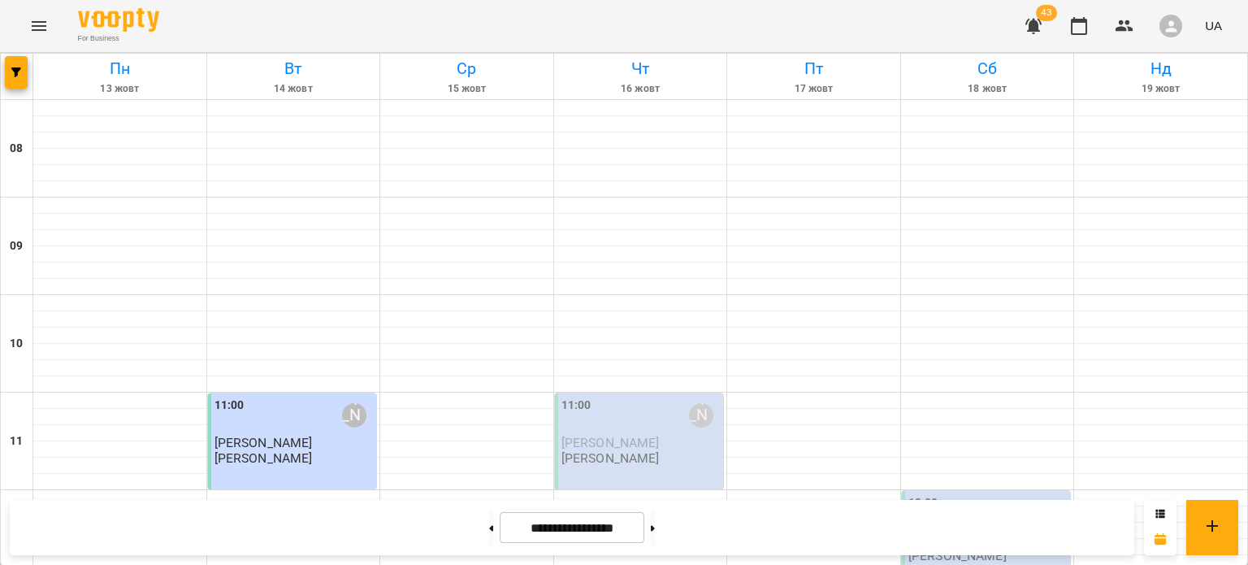
scroll to position [731, 0]
click at [18, 71] on icon "button" at bounding box center [16, 72] width 10 height 10
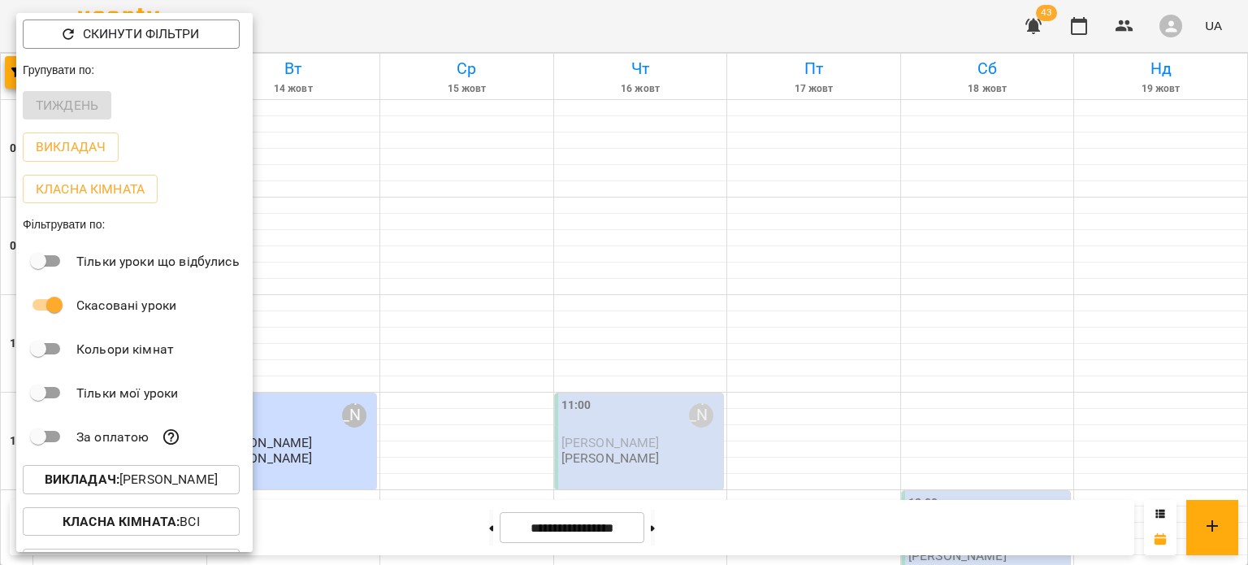
click at [123, 482] on p "Викладач : [PERSON_NAME]" at bounding box center [131, 479] width 173 height 19
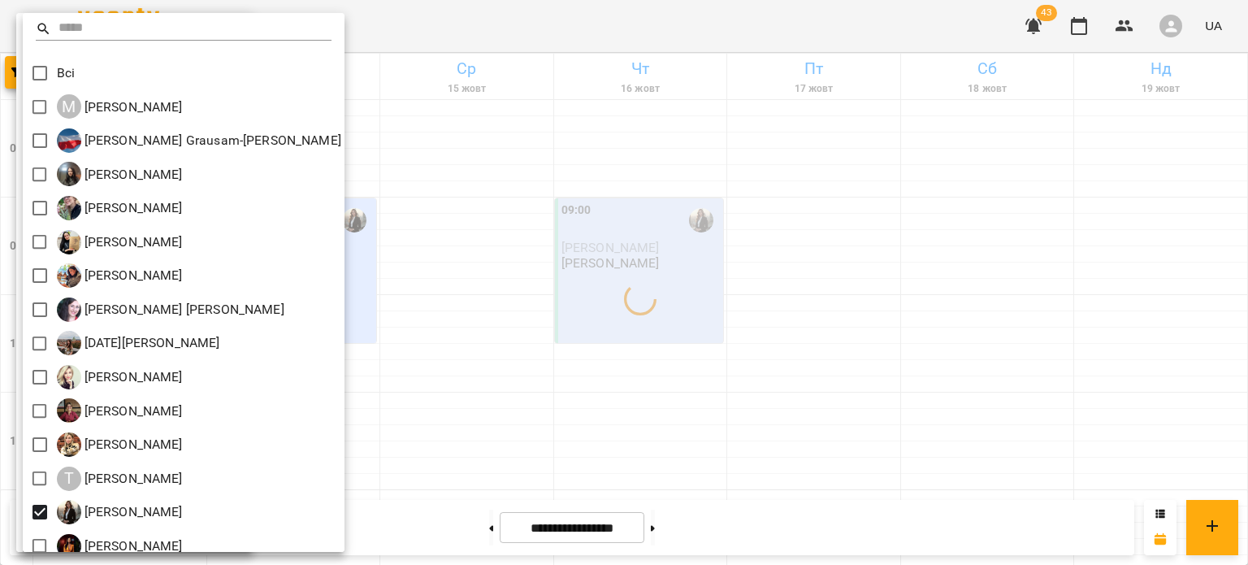
click at [567, 370] on div at bounding box center [624, 282] width 1248 height 565
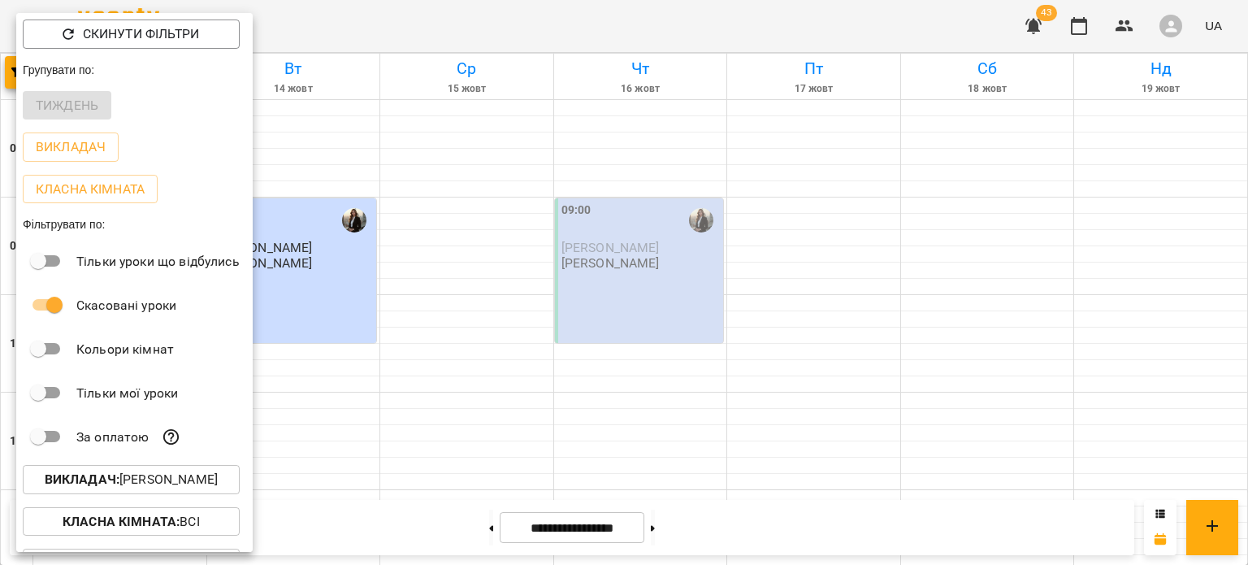
click at [567, 370] on div at bounding box center [624, 282] width 1248 height 565
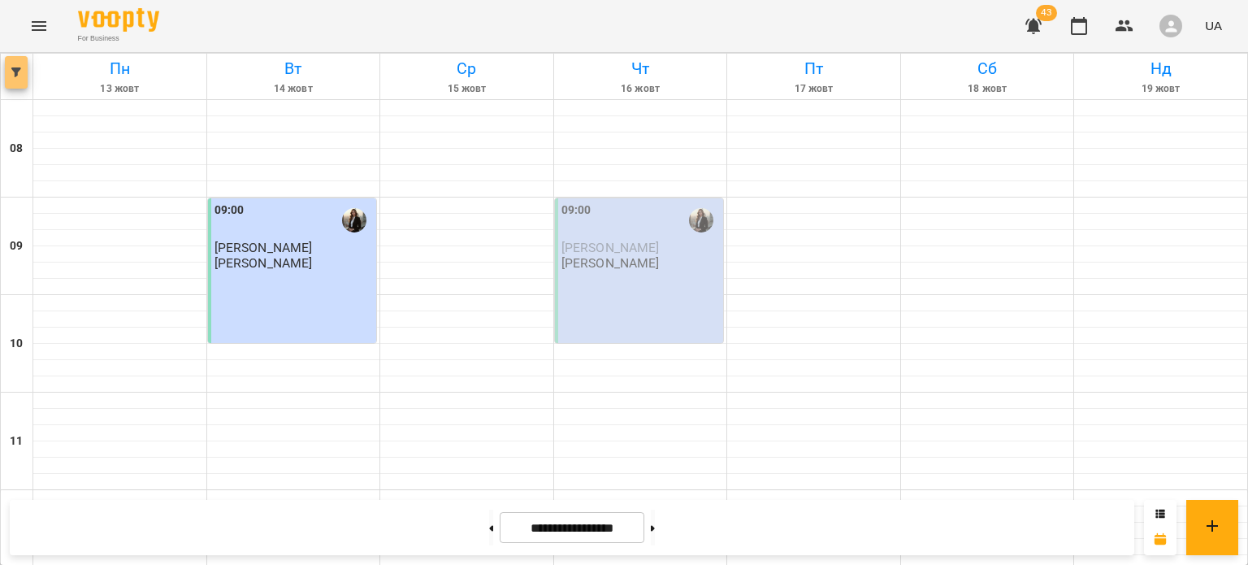
click at [24, 85] on button "button" at bounding box center [16, 72] width 23 height 32
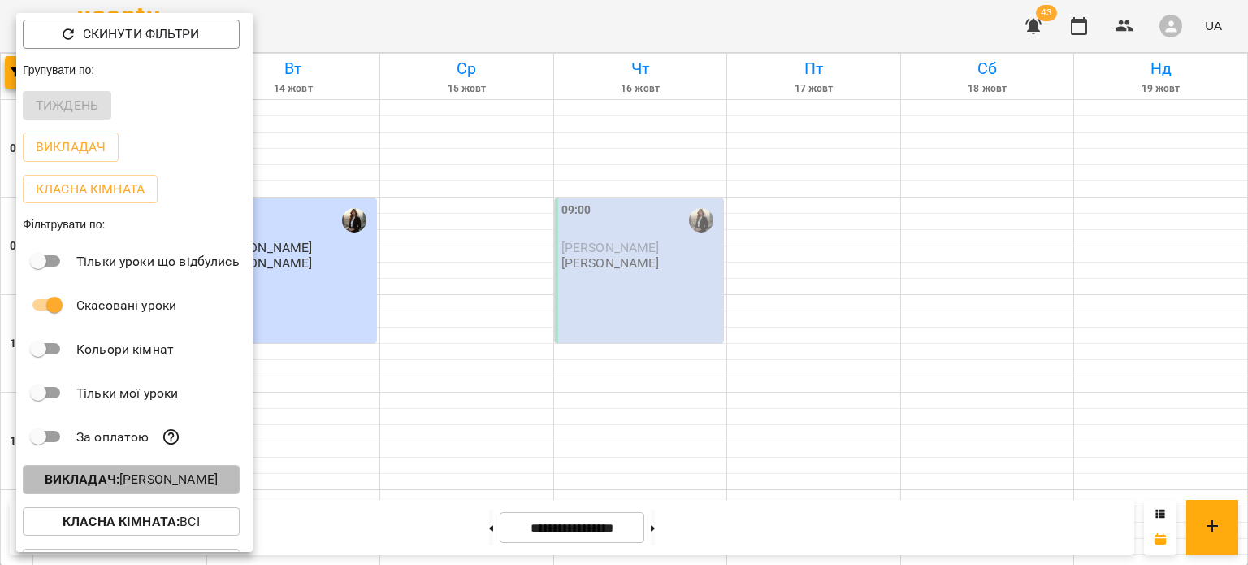
click at [218, 476] on p "Викладач : [PERSON_NAME]" at bounding box center [131, 479] width 173 height 19
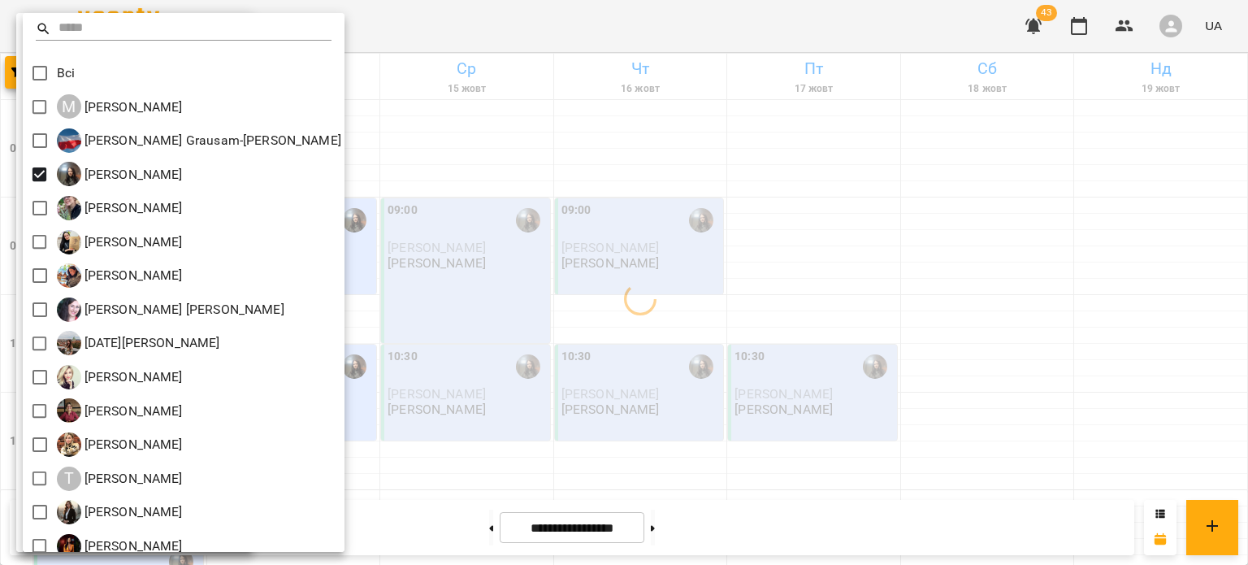
click at [647, 242] on div at bounding box center [624, 282] width 1248 height 565
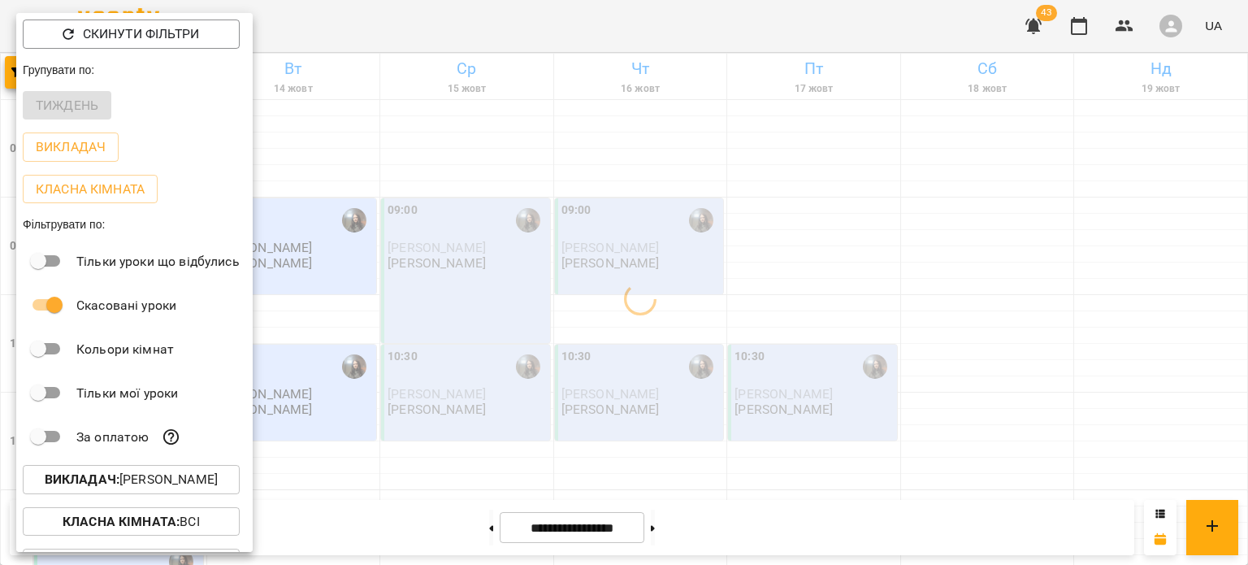
click at [516, 240] on div at bounding box center [624, 282] width 1248 height 565
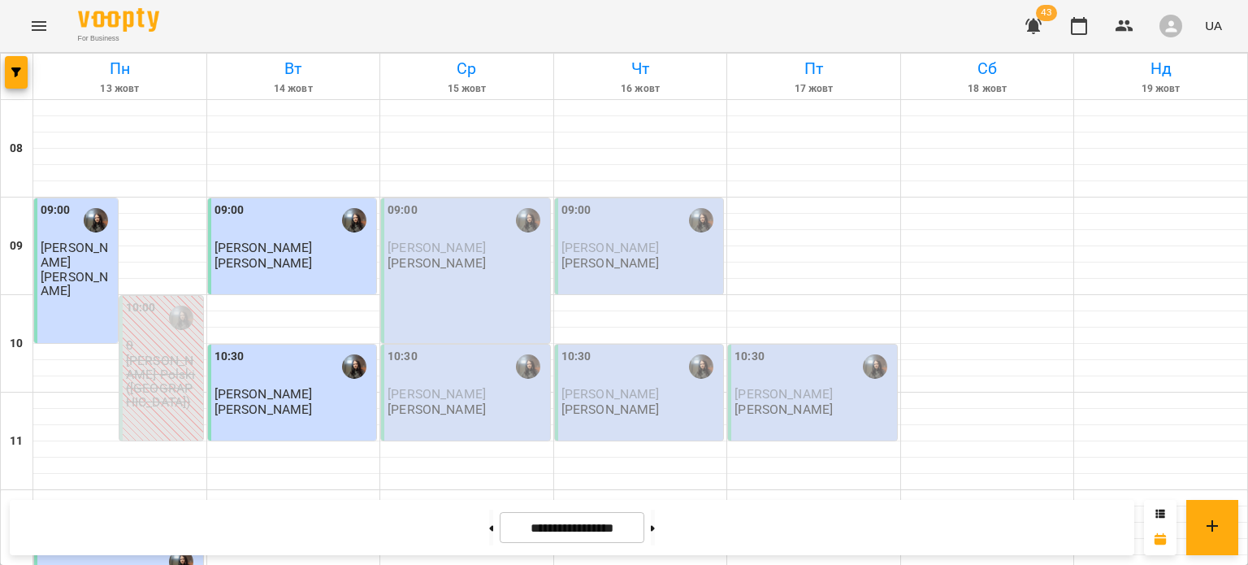
scroll to position [744, 0]
click at [15, 68] on icon "button" at bounding box center [16, 72] width 10 height 10
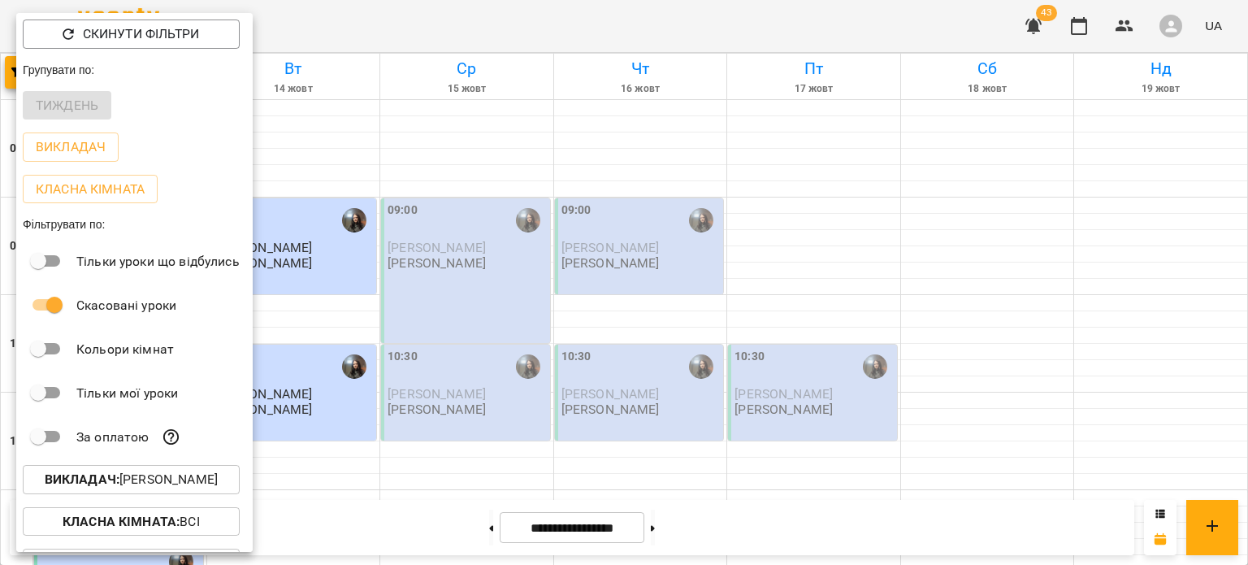
click at [195, 483] on p "Викладач : [PERSON_NAME]" at bounding box center [131, 479] width 173 height 19
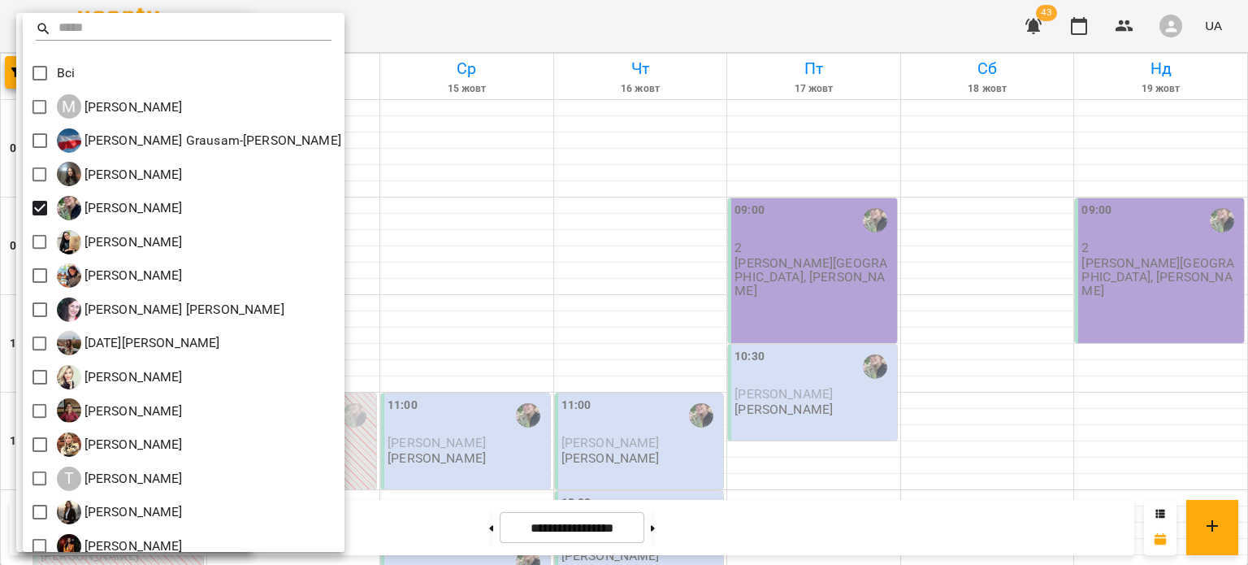
click at [531, 250] on div at bounding box center [624, 282] width 1248 height 565
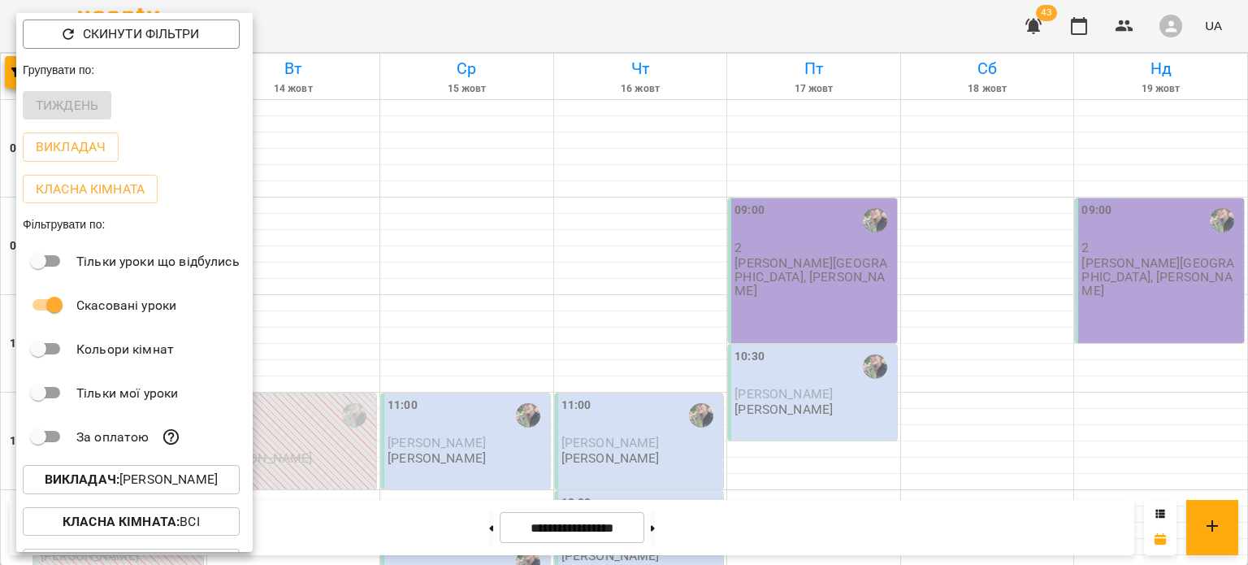
click at [531, 250] on div at bounding box center [624, 282] width 1248 height 565
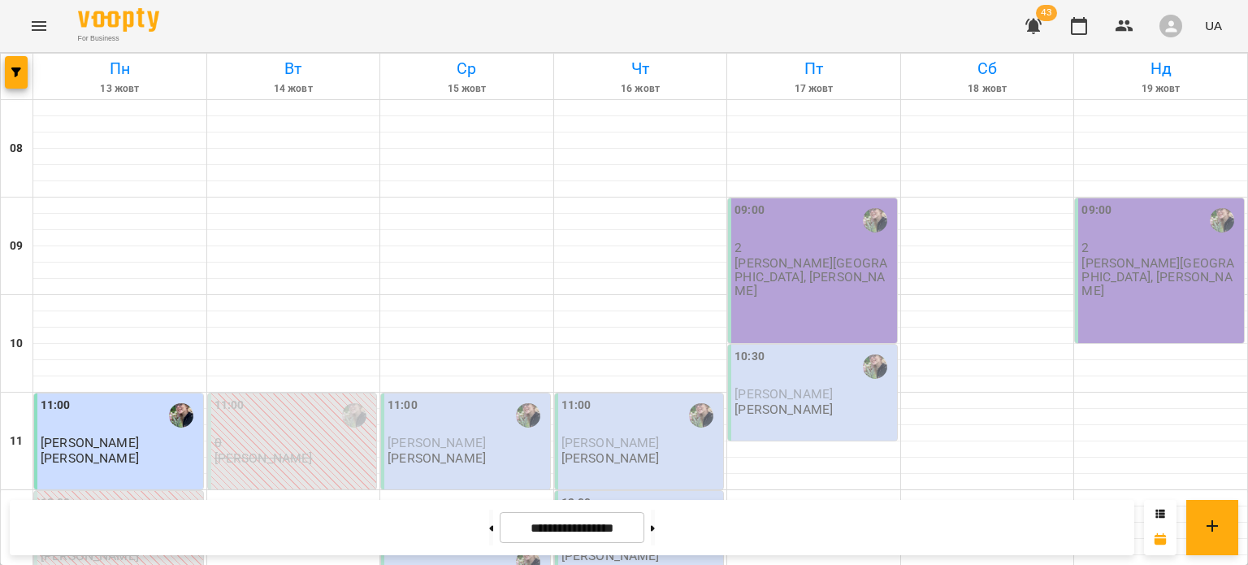
scroll to position [666, 0]
click at [13, 67] on icon "button" at bounding box center [16, 72] width 10 height 10
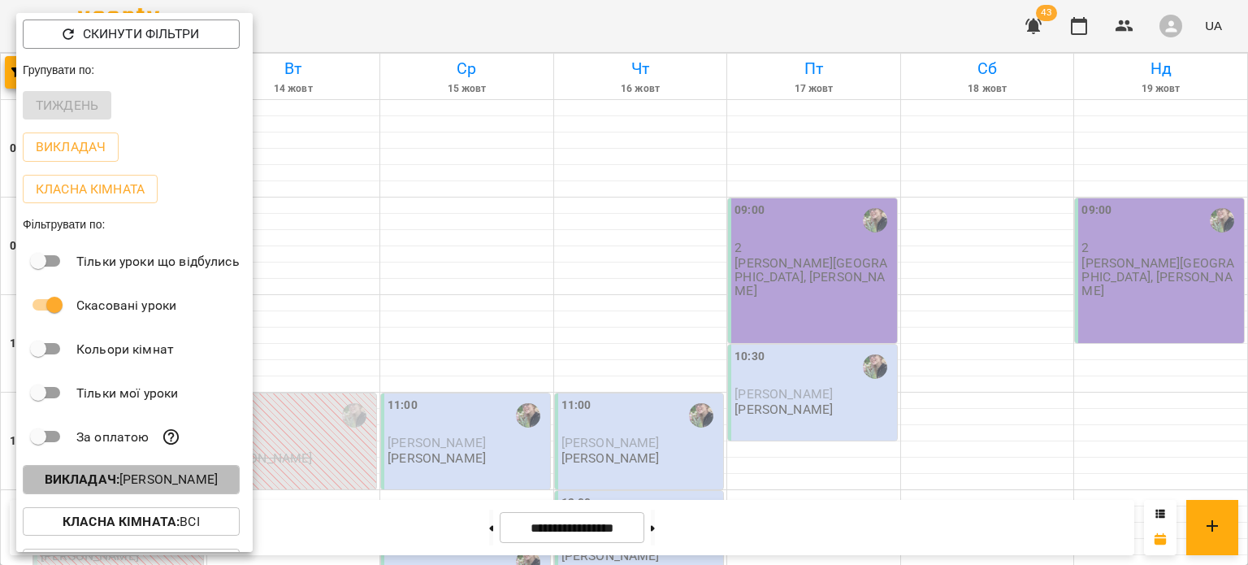
click at [169, 493] on button "Викладач : Борзова Марія Олексіївна" at bounding box center [131, 479] width 217 height 29
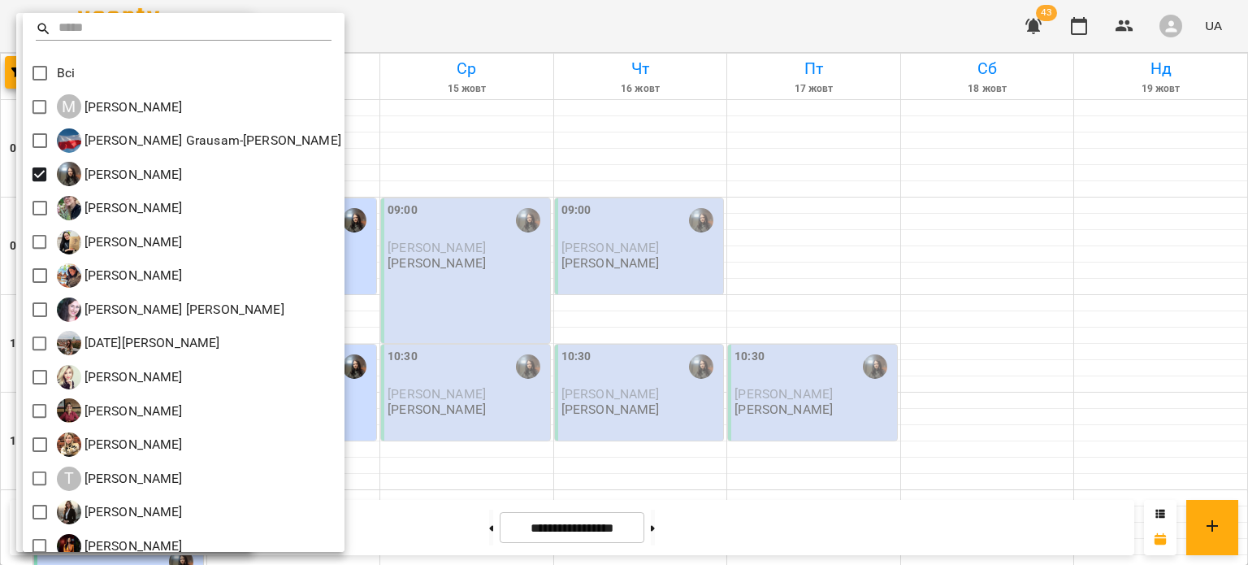
click at [468, 346] on div at bounding box center [624, 282] width 1248 height 565
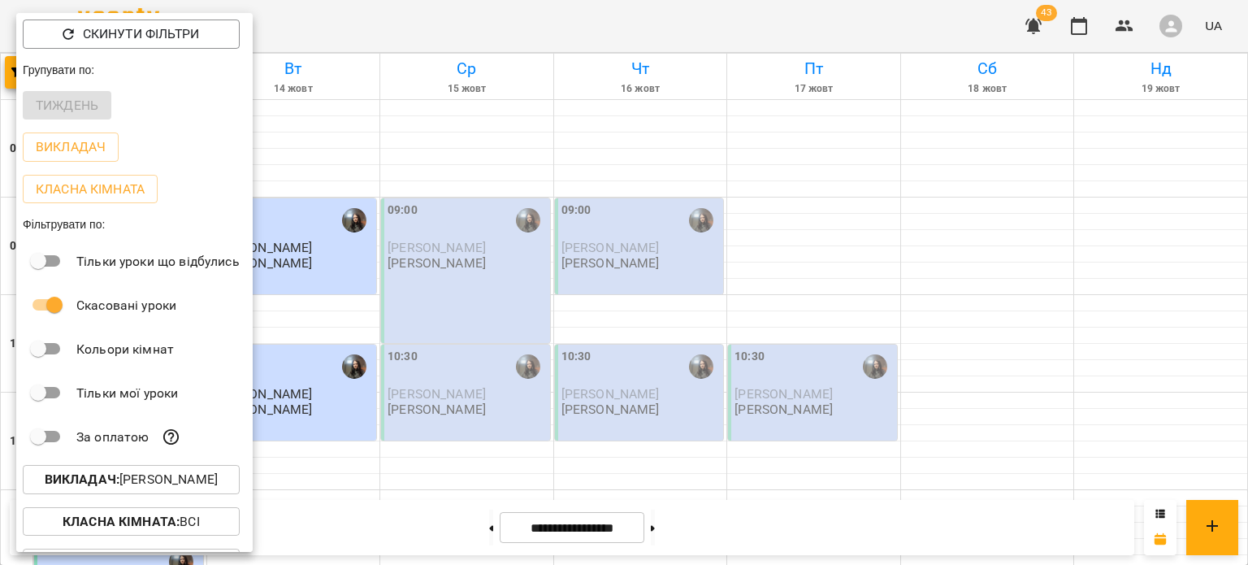
click at [468, 346] on div at bounding box center [624, 282] width 1248 height 565
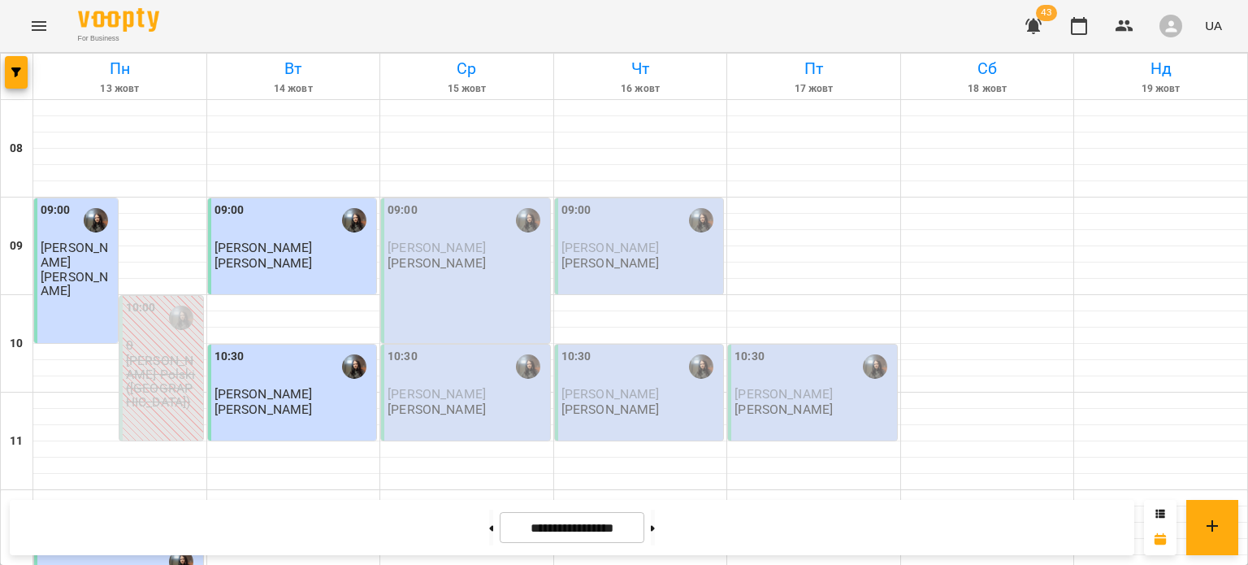
scroll to position [765, 0]
click at [2, 74] on div at bounding box center [17, 76] width 32 height 45
click at [37, 35] on icon "Menu" at bounding box center [38, 25] width 19 height 19
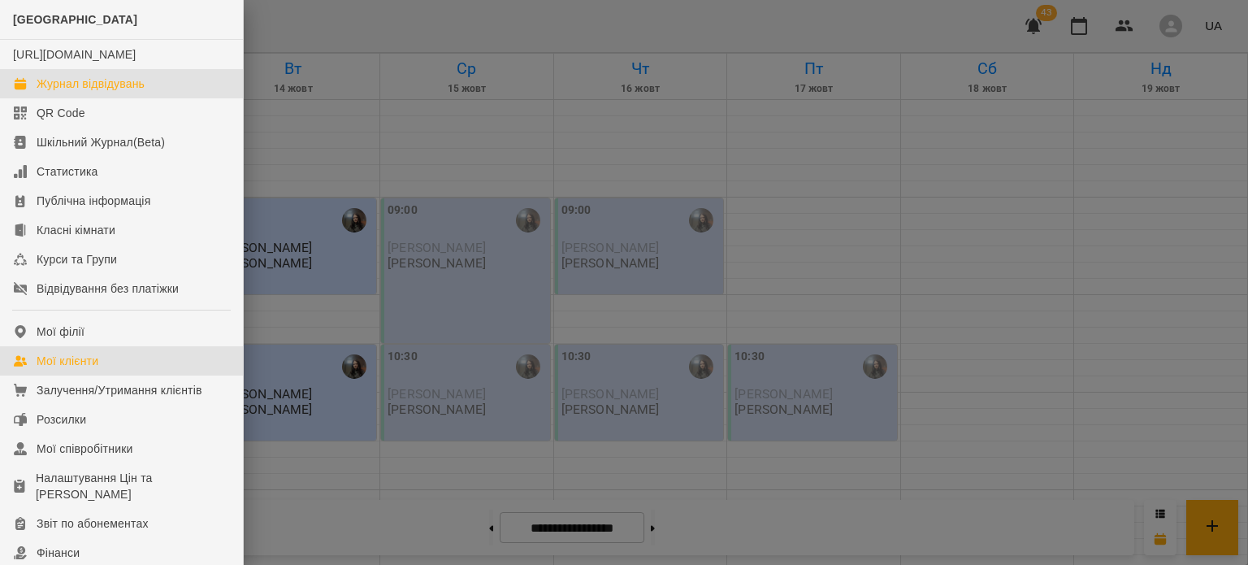
click at [75, 369] on div "Мої клієнти" at bounding box center [68, 361] width 62 height 16
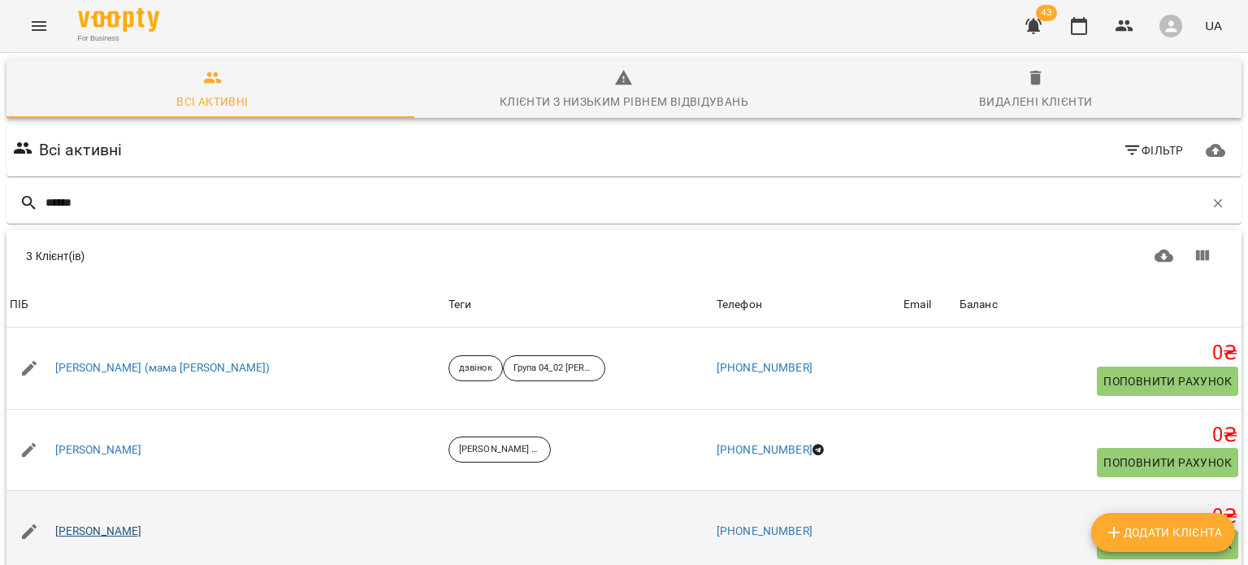
type input "******"
click at [132, 528] on link "[PERSON_NAME]" at bounding box center [98, 531] width 87 height 16
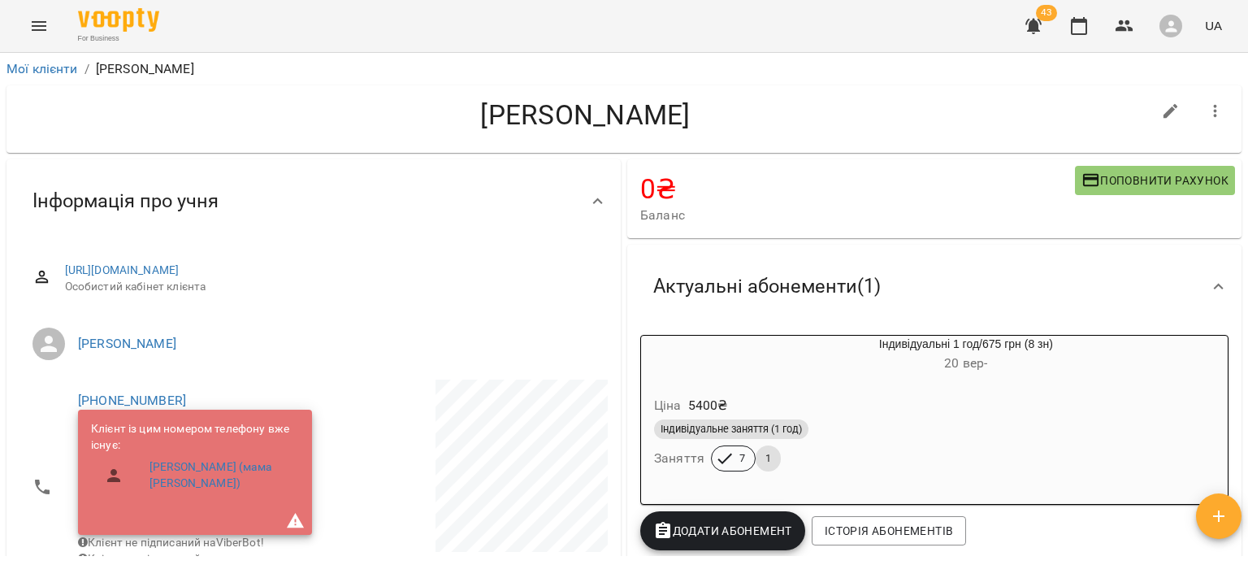
scroll to position [172, 0]
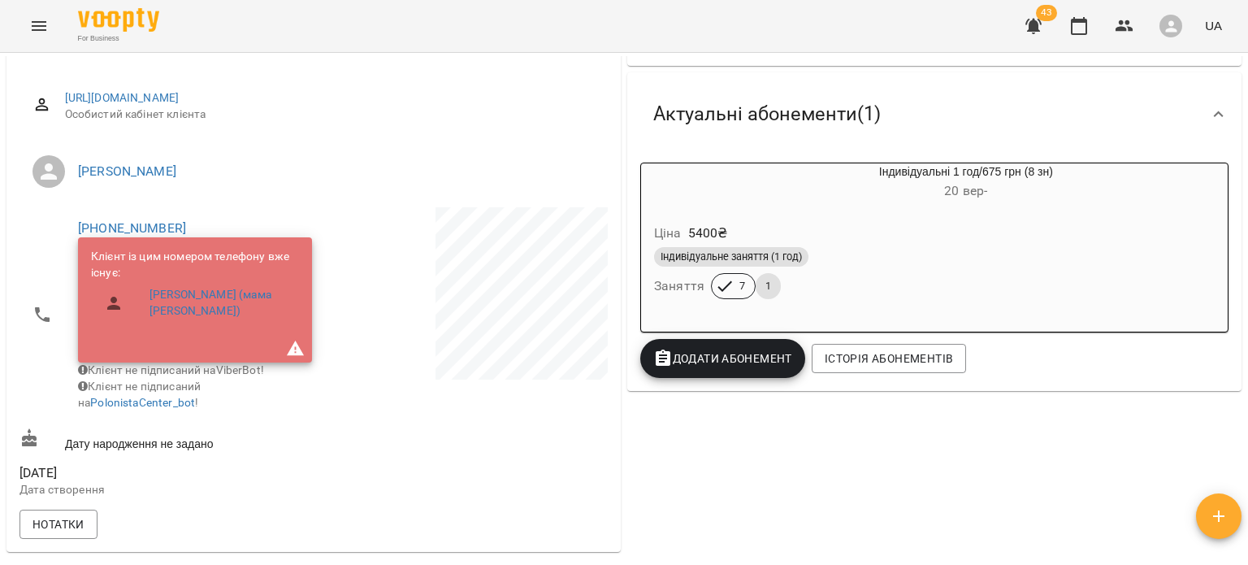
click at [788, 244] on div "Ціна 5400 ₴" at bounding box center [927, 233] width 552 height 29
